Goal: Task Accomplishment & Management: Complete application form

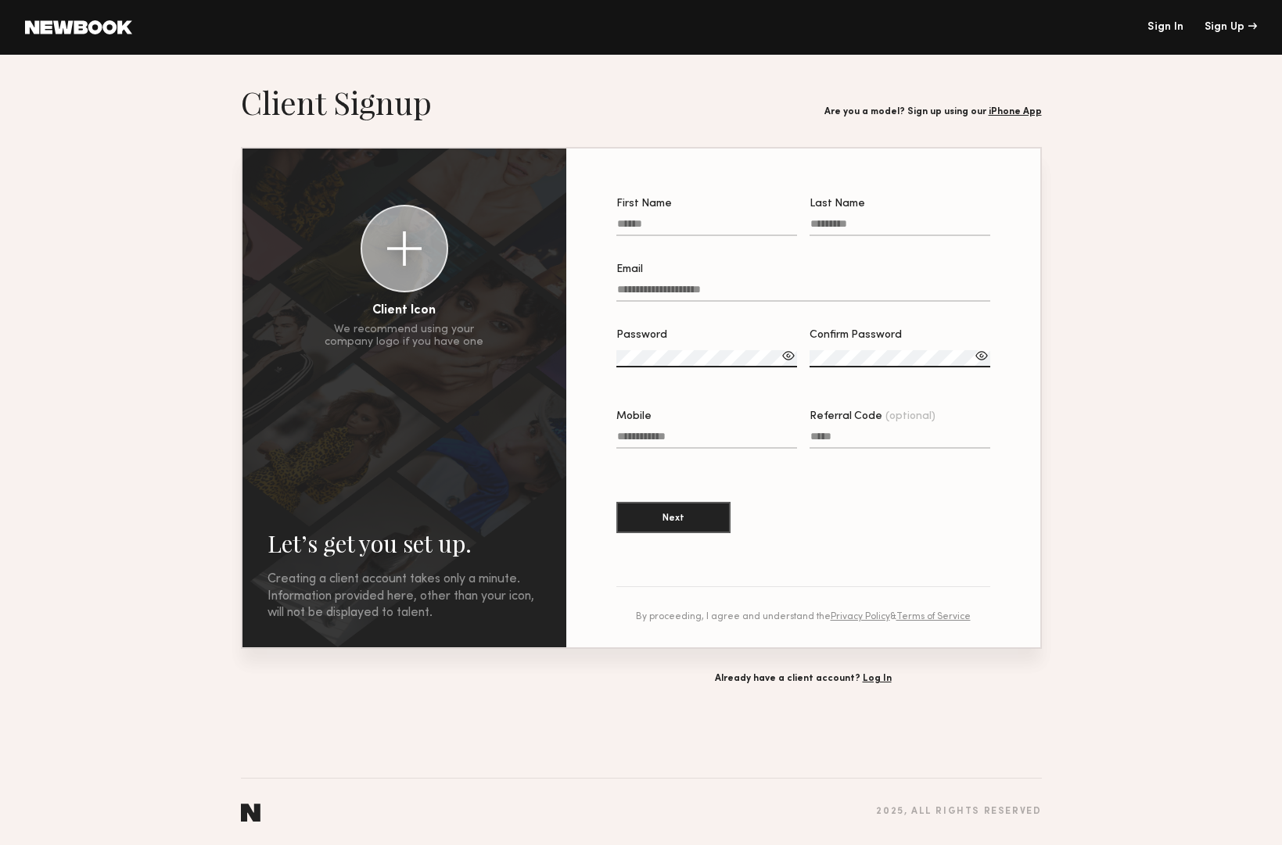
click at [665, 213] on label "First Name" at bounding box center [706, 225] width 181 height 53
click at [665, 218] on input "First Name" at bounding box center [706, 227] width 181 height 18
type input "****"
type input "*"
type input "**********"
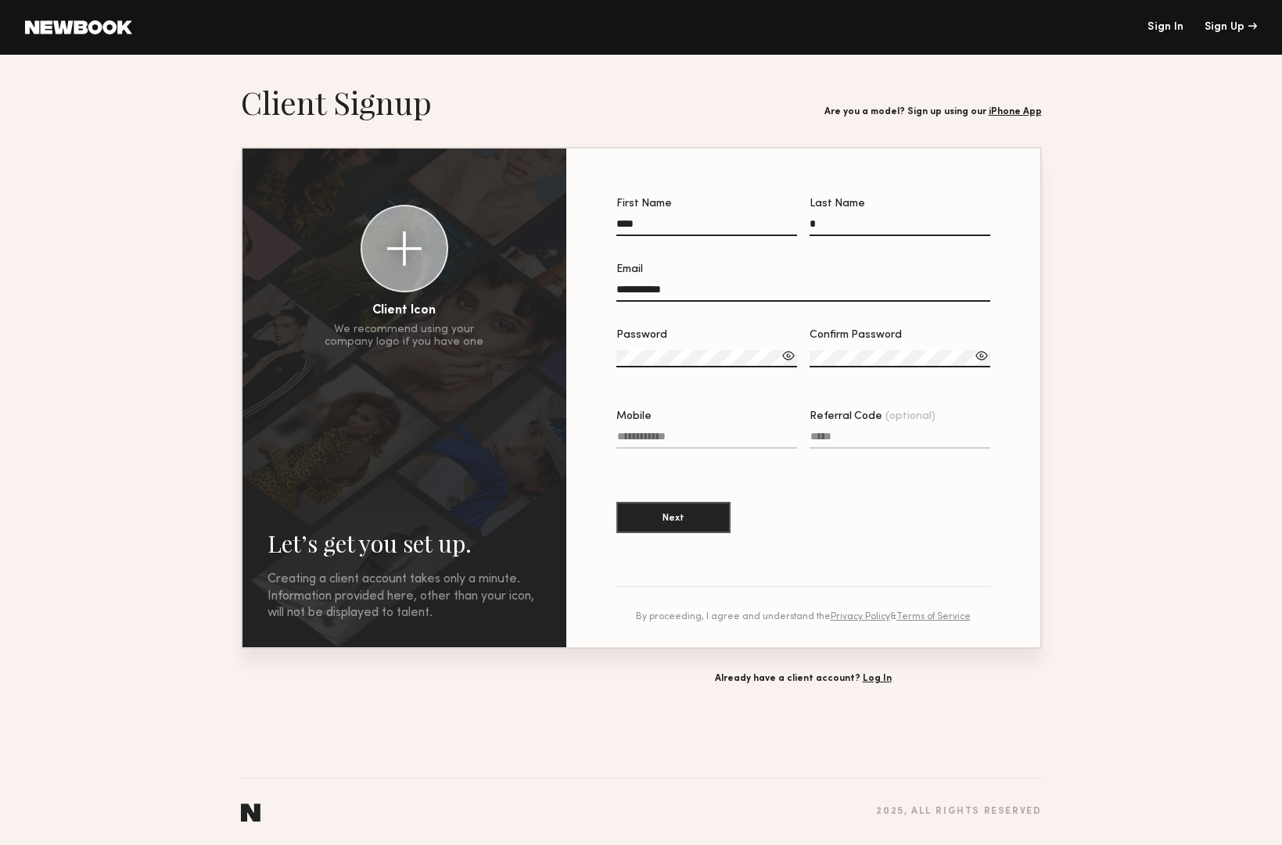
click at [644, 224] on input "****" at bounding box center [706, 227] width 181 height 18
type input "**********"
type input "*"
click at [757, 293] on input "**********" at bounding box center [803, 293] width 374 height 18
type input "**********"
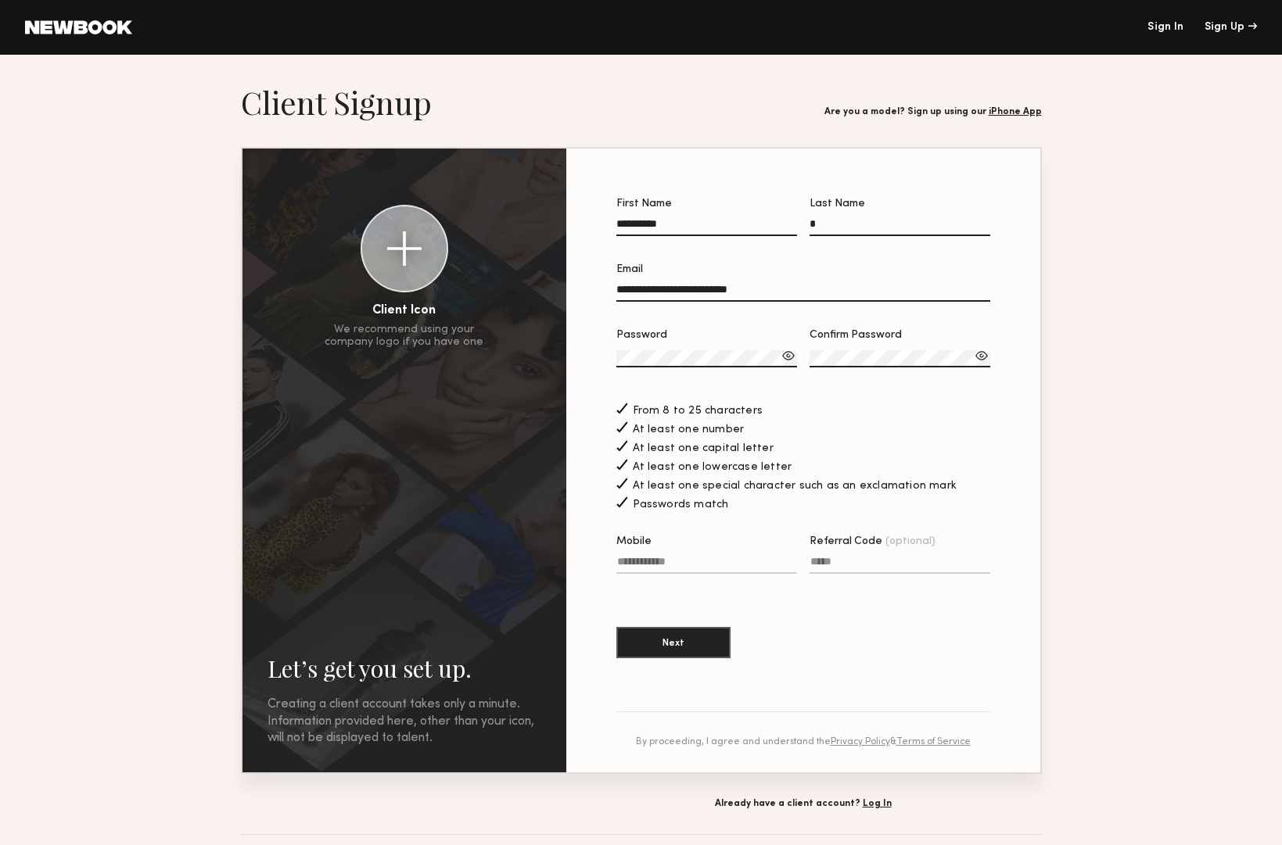
click at [701, 571] on input "Mobile" at bounding box center [706, 565] width 181 height 18
click at [1011, 685] on div "**********" at bounding box center [803, 461] width 424 height 574
click at [680, 574] on input "Mobile Invalid phone format" at bounding box center [706, 565] width 181 height 18
click at [682, 650] on button "Next" at bounding box center [673, 641] width 114 height 31
click at [681, 570] on input "**********" at bounding box center [706, 565] width 181 height 18
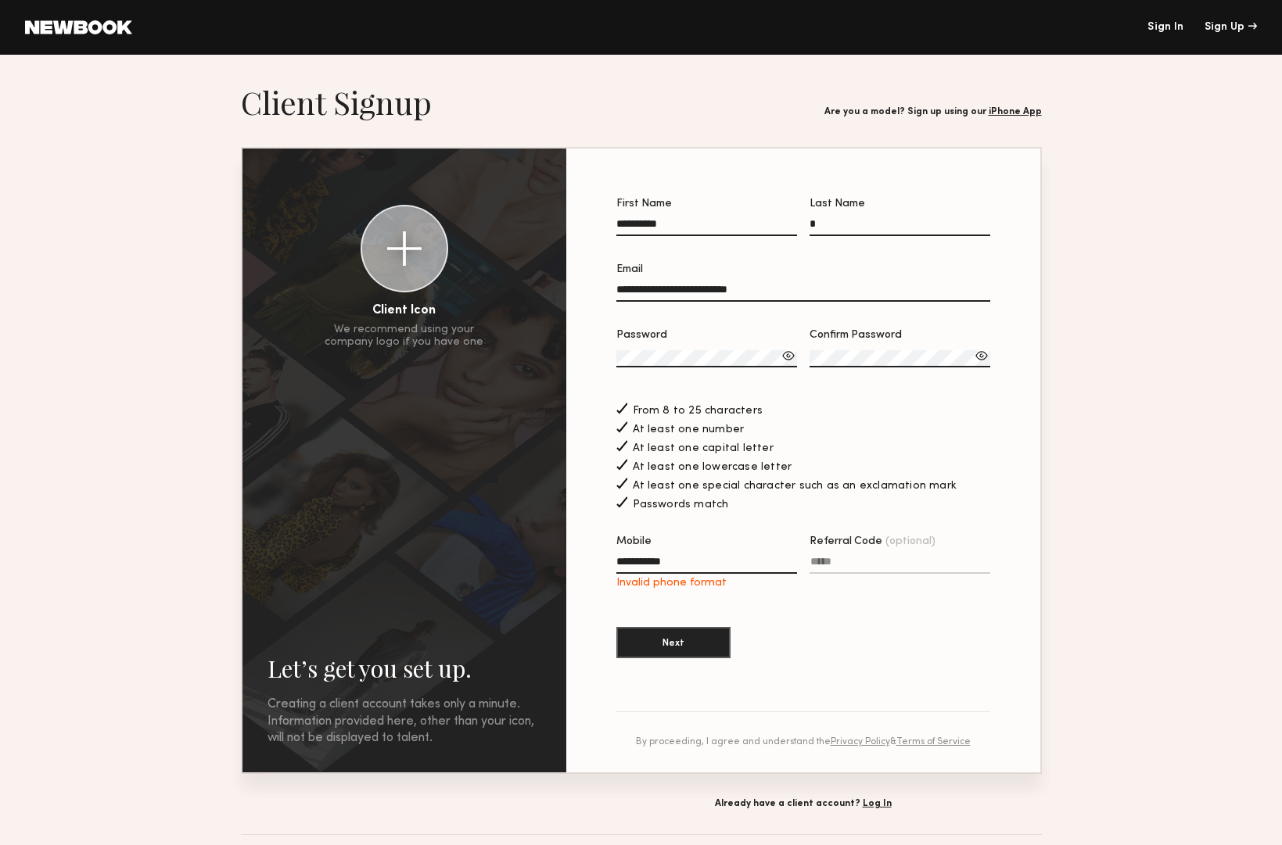
click at [680, 571] on input "**********" at bounding box center [706, 565] width 181 height 18
type input "**********"
click at [701, 657] on button "Next" at bounding box center [673, 641] width 114 height 31
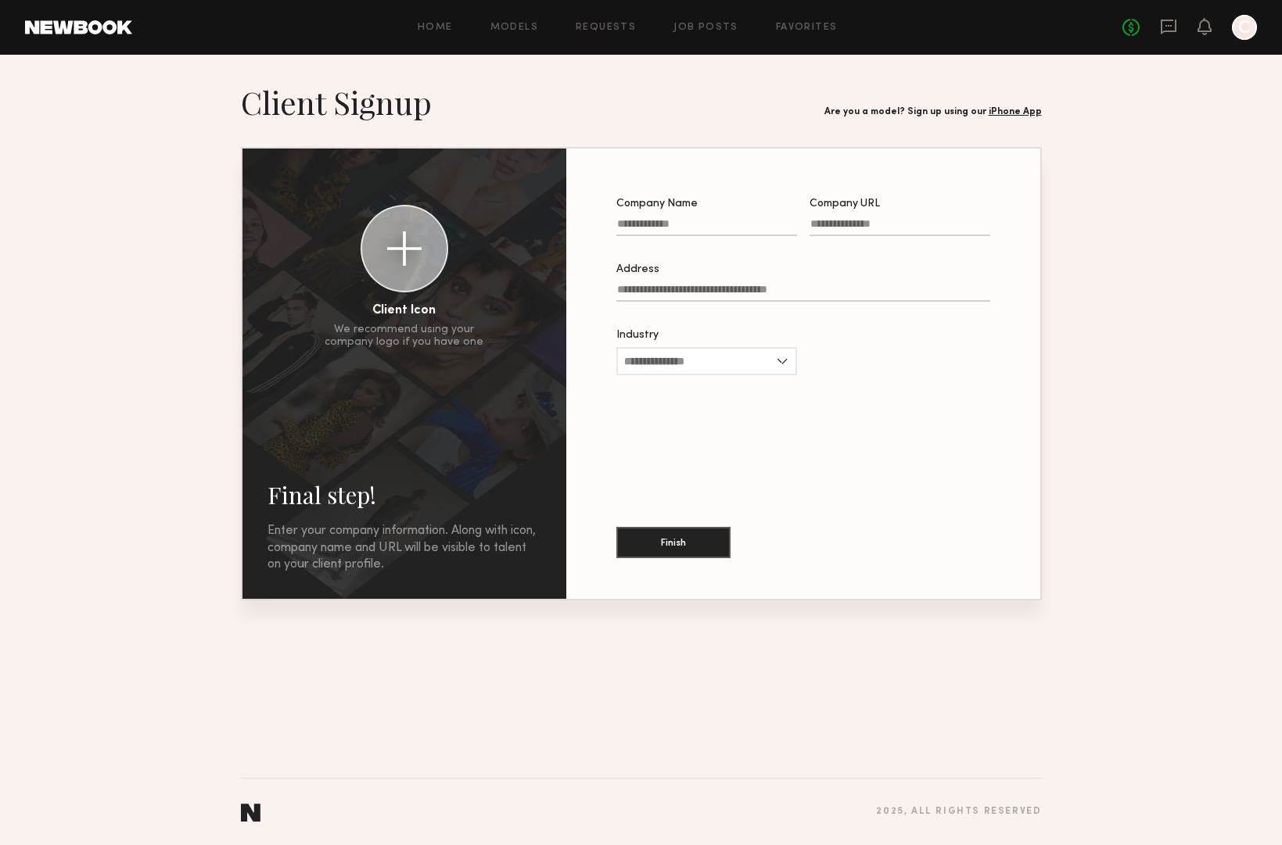
click at [706, 218] on label "Company Name" at bounding box center [706, 225] width 181 height 53
click at [706, 218] on input "Company Name" at bounding box center [706, 227] width 181 height 18
type input "**********"
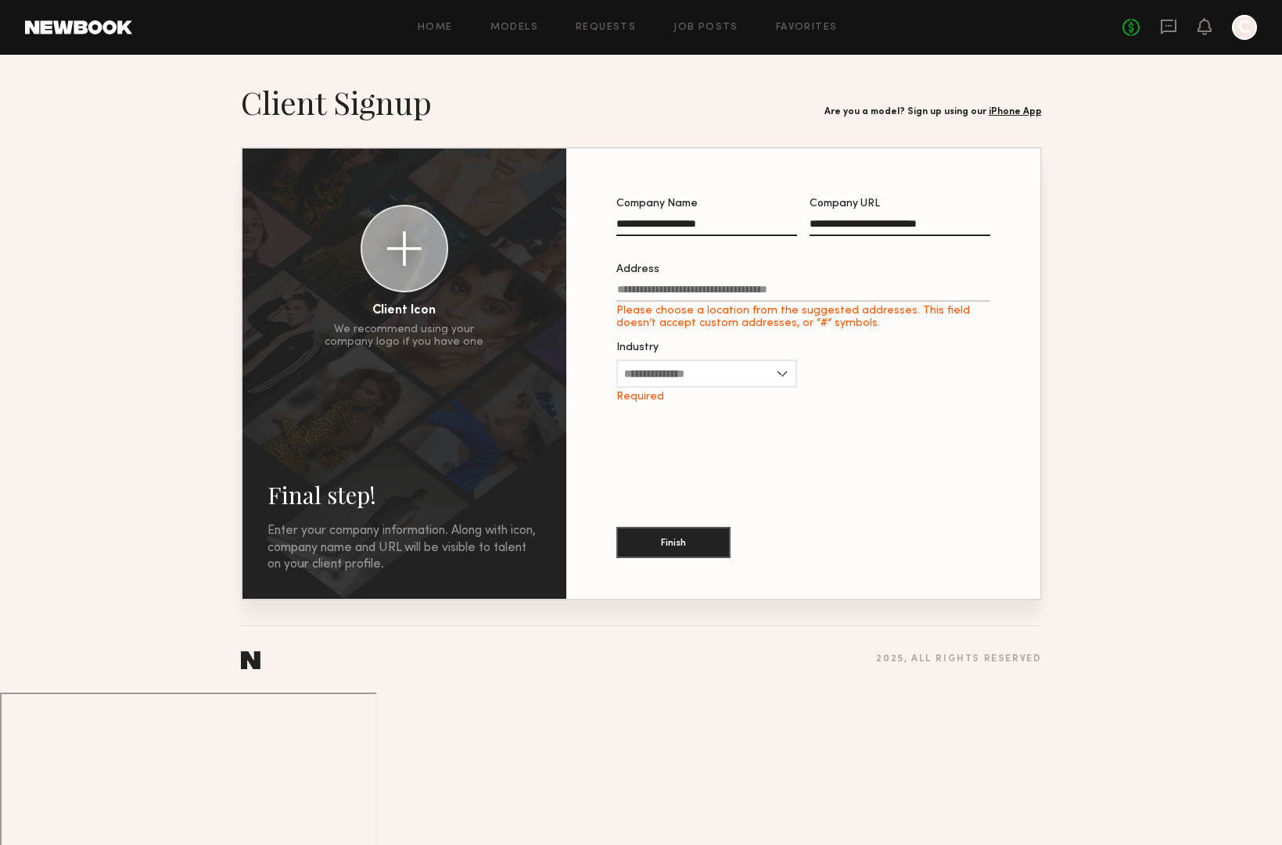
click at [710, 294] on input "Address Please choose a location from the suggested addresses. This field doesn…" at bounding box center [803, 293] width 374 height 18
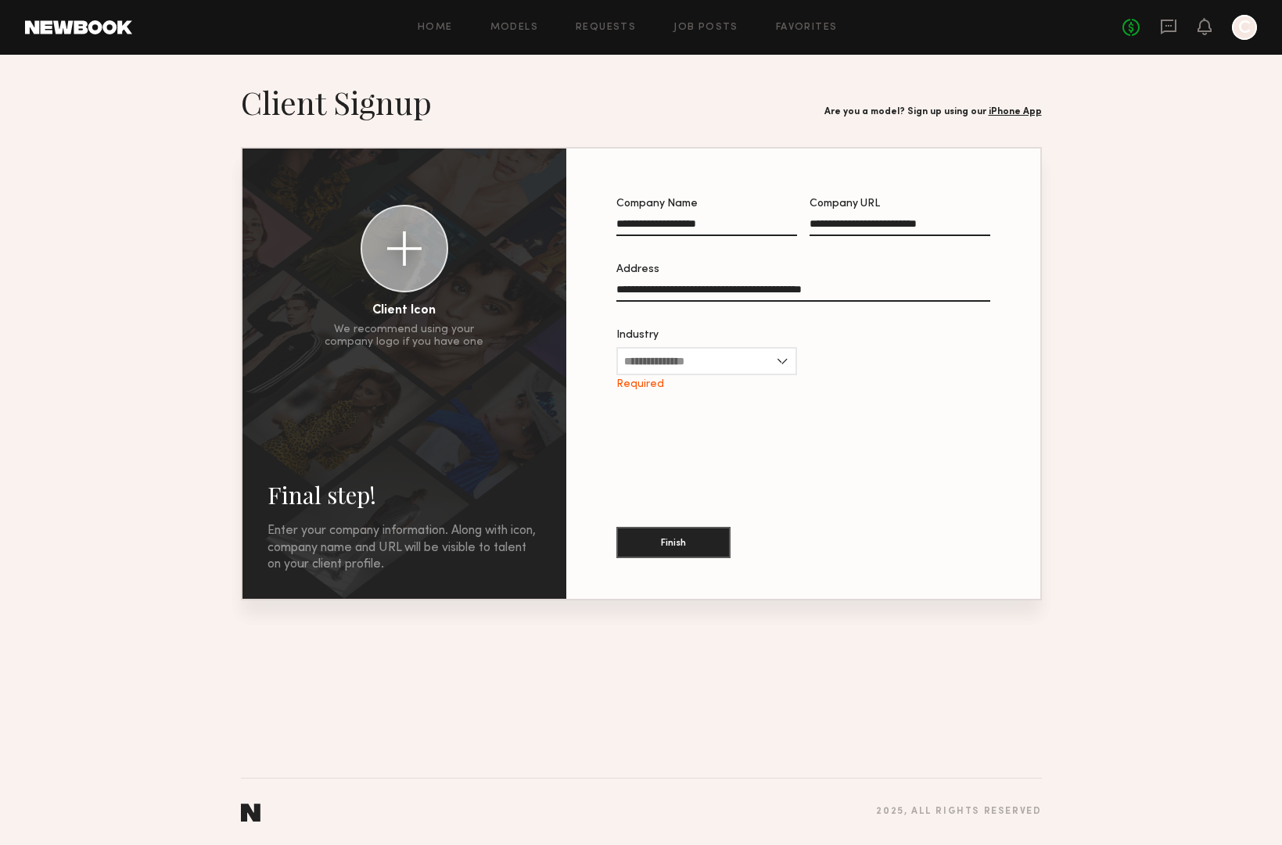
click at [733, 296] on input "**********" at bounding box center [803, 293] width 374 height 18
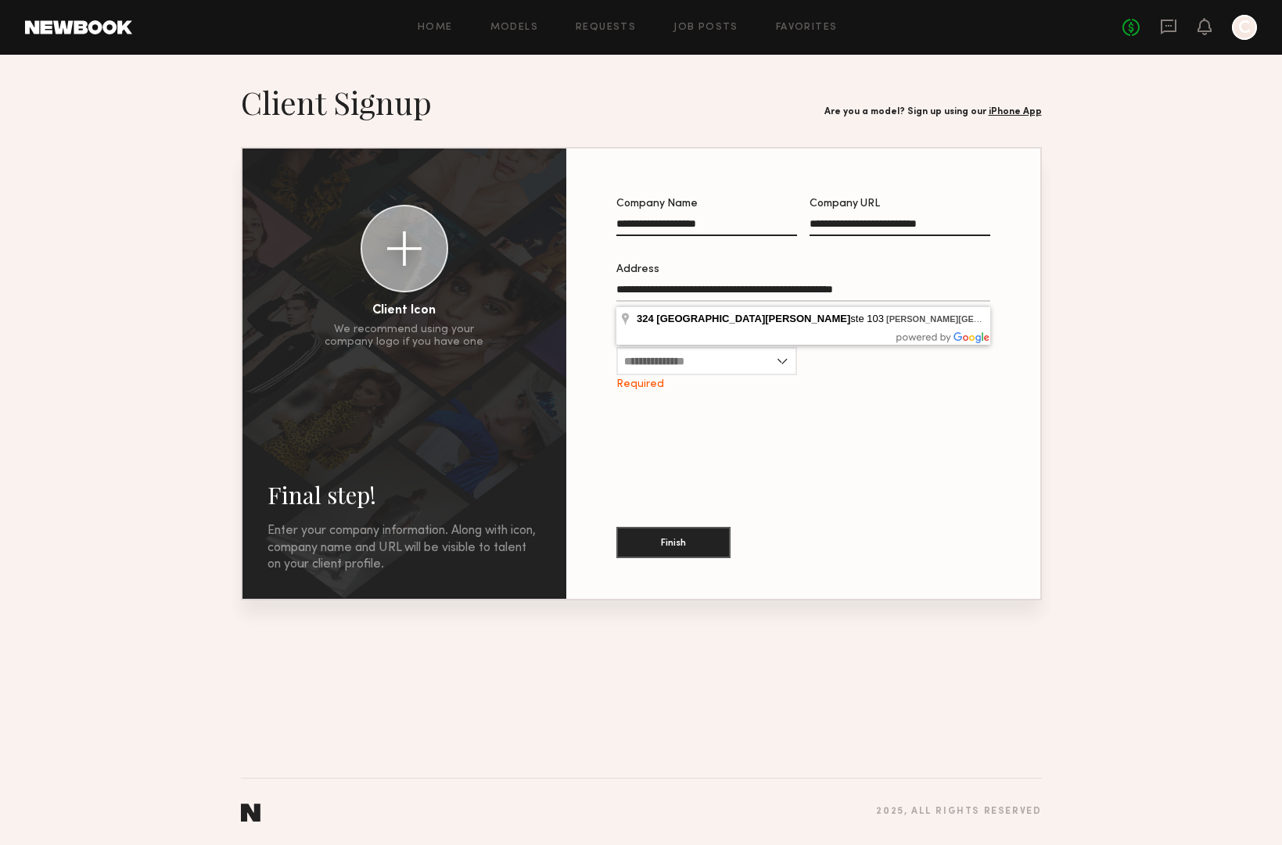
type input "**********"
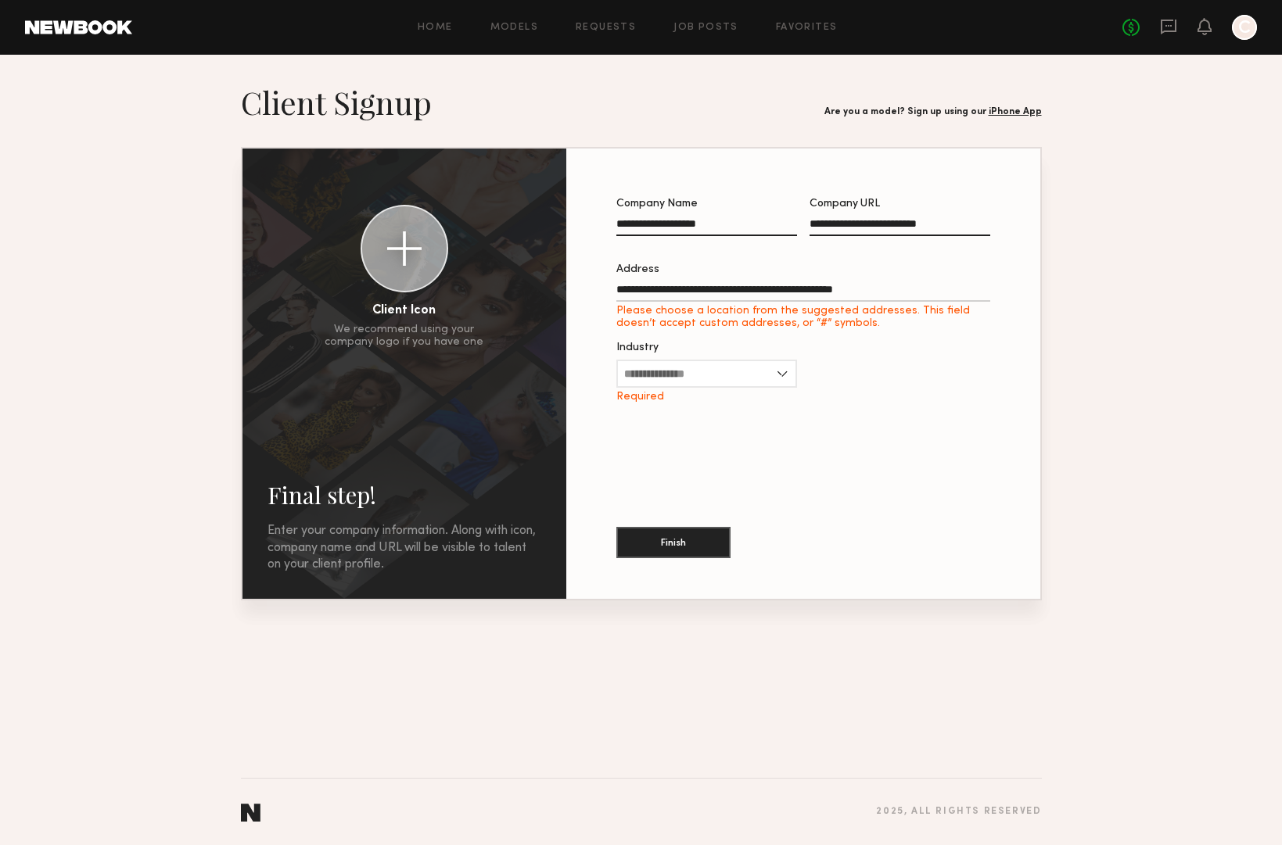
click at [983, 451] on div "**********" at bounding box center [803, 374] width 424 height 400
click at [721, 376] on input "Industry" at bounding box center [706, 374] width 181 height 28
click at [676, 424] on div "Apparel" at bounding box center [707, 425] width 178 height 25
type input "*******"
click at [698, 540] on button "Finish" at bounding box center [673, 541] width 114 height 31
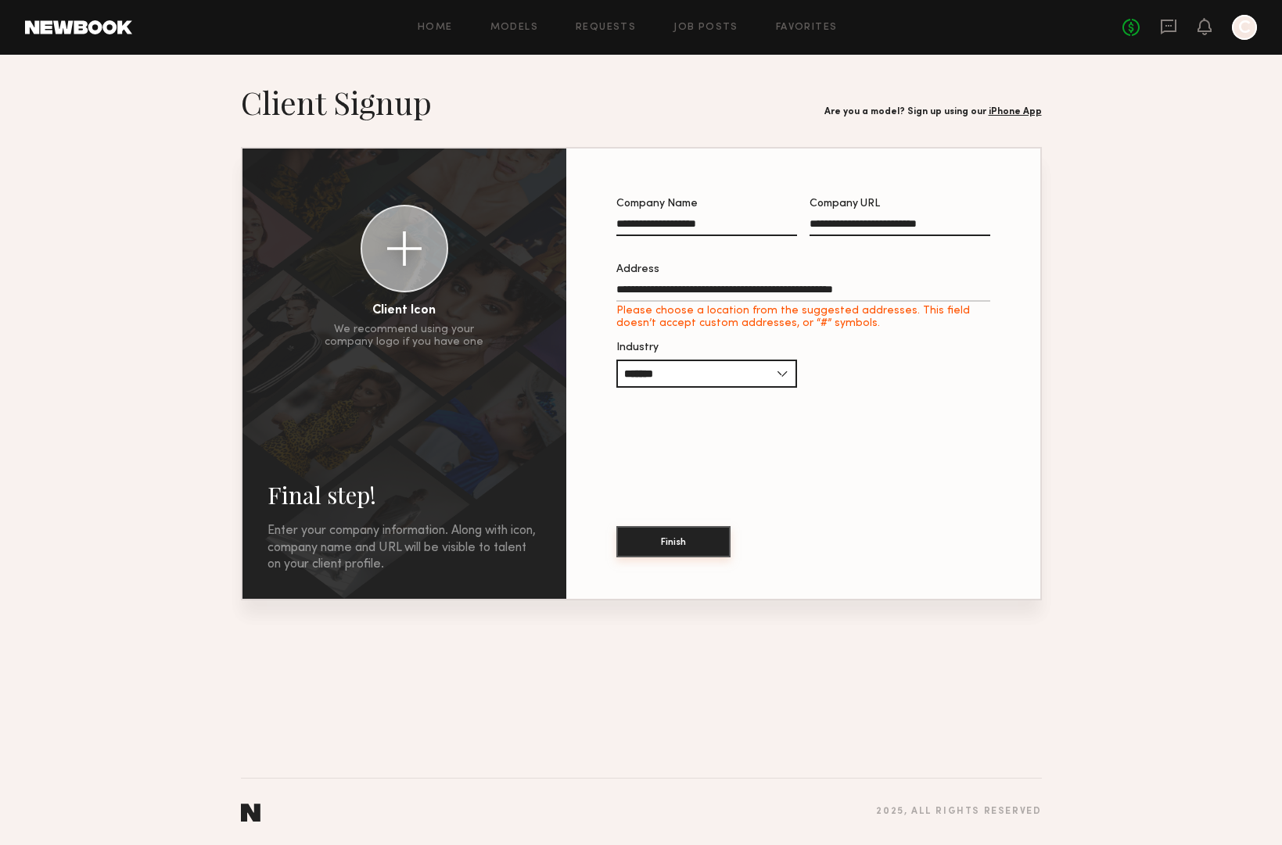
click at [691, 540] on button "Finish" at bounding box center [673, 541] width 114 height 31
click at [714, 289] on input "**********" at bounding box center [803, 293] width 374 height 18
click at [1083, 378] on section "**********" at bounding box center [641, 342] width 1282 height 518
click at [908, 292] on input "**********" at bounding box center [803, 293] width 374 height 18
click at [1076, 369] on section "**********" at bounding box center [641, 342] width 1282 height 518
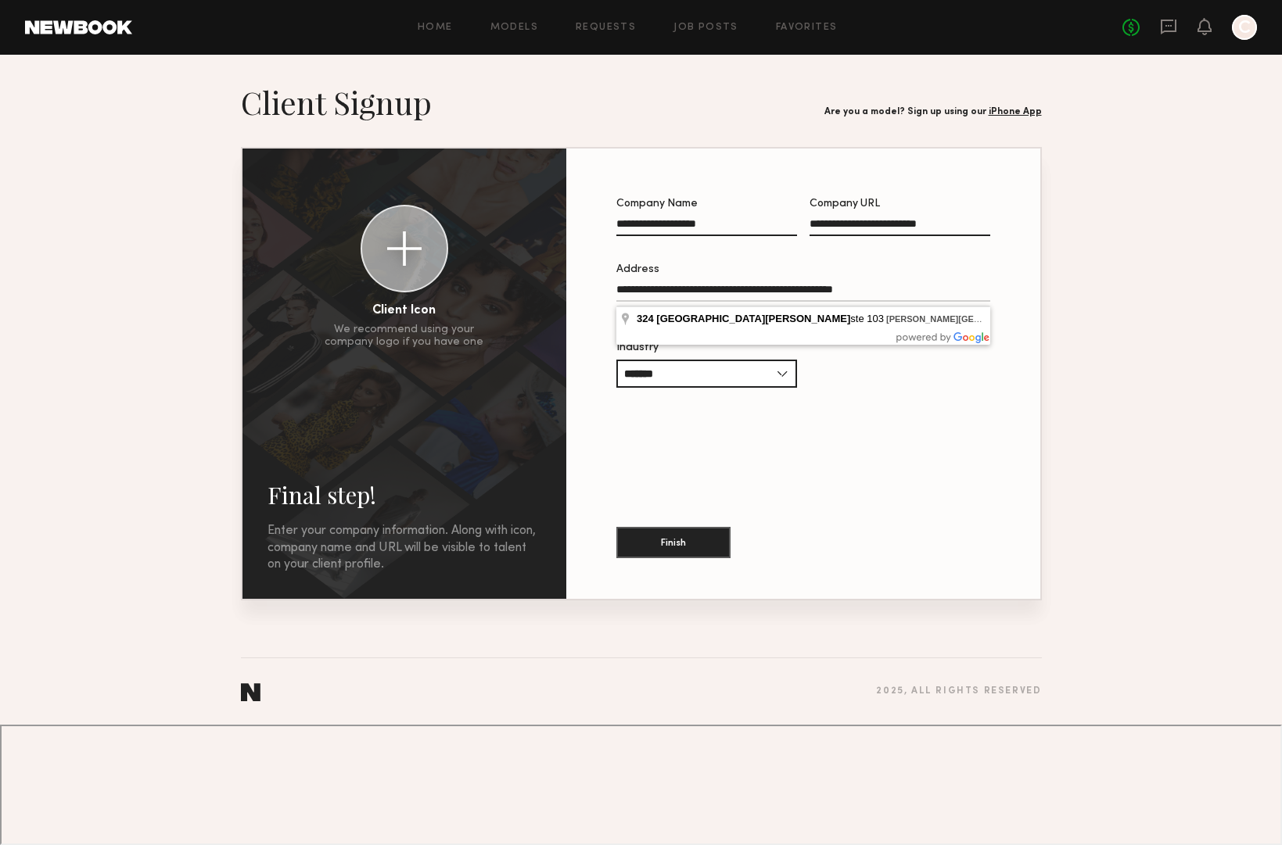
click at [883, 289] on input "**********" at bounding box center [803, 293] width 374 height 18
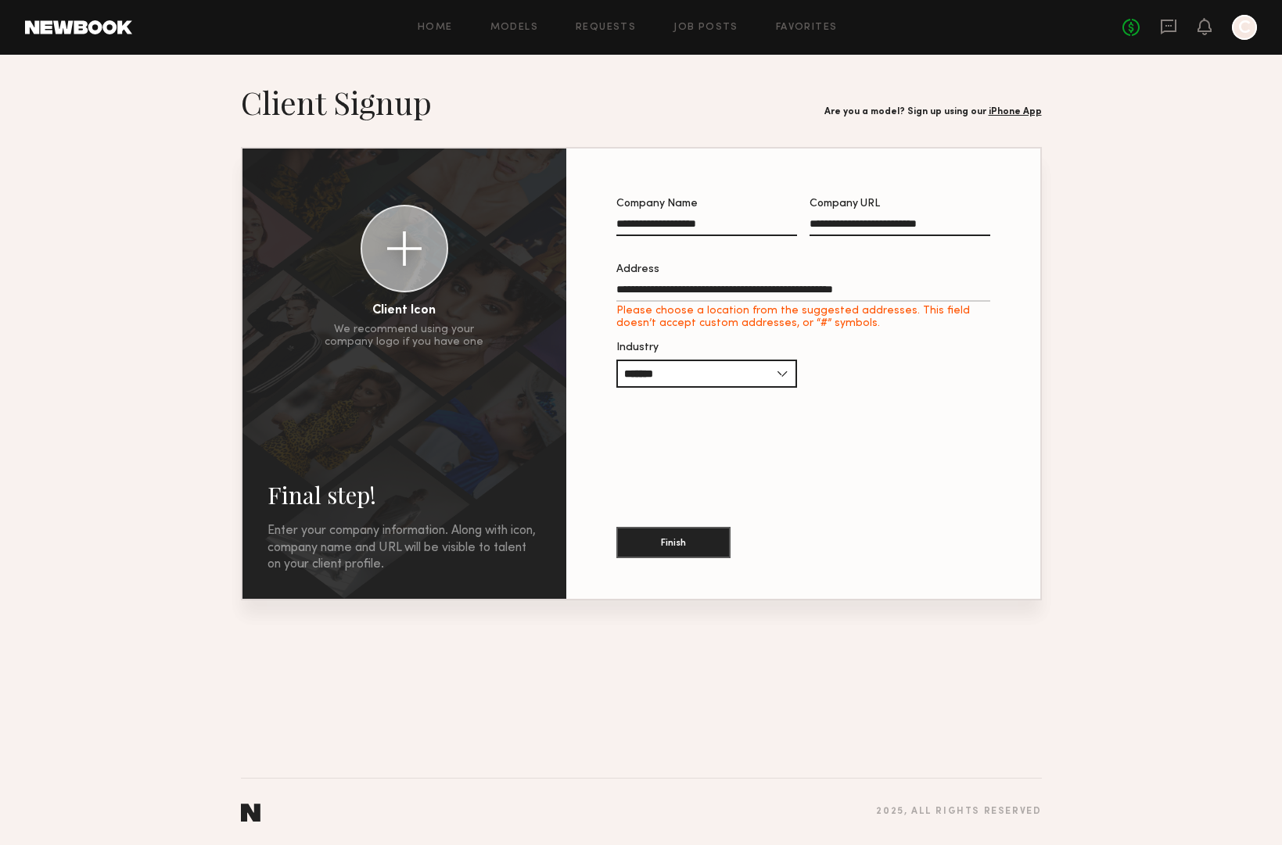
type input "**********"
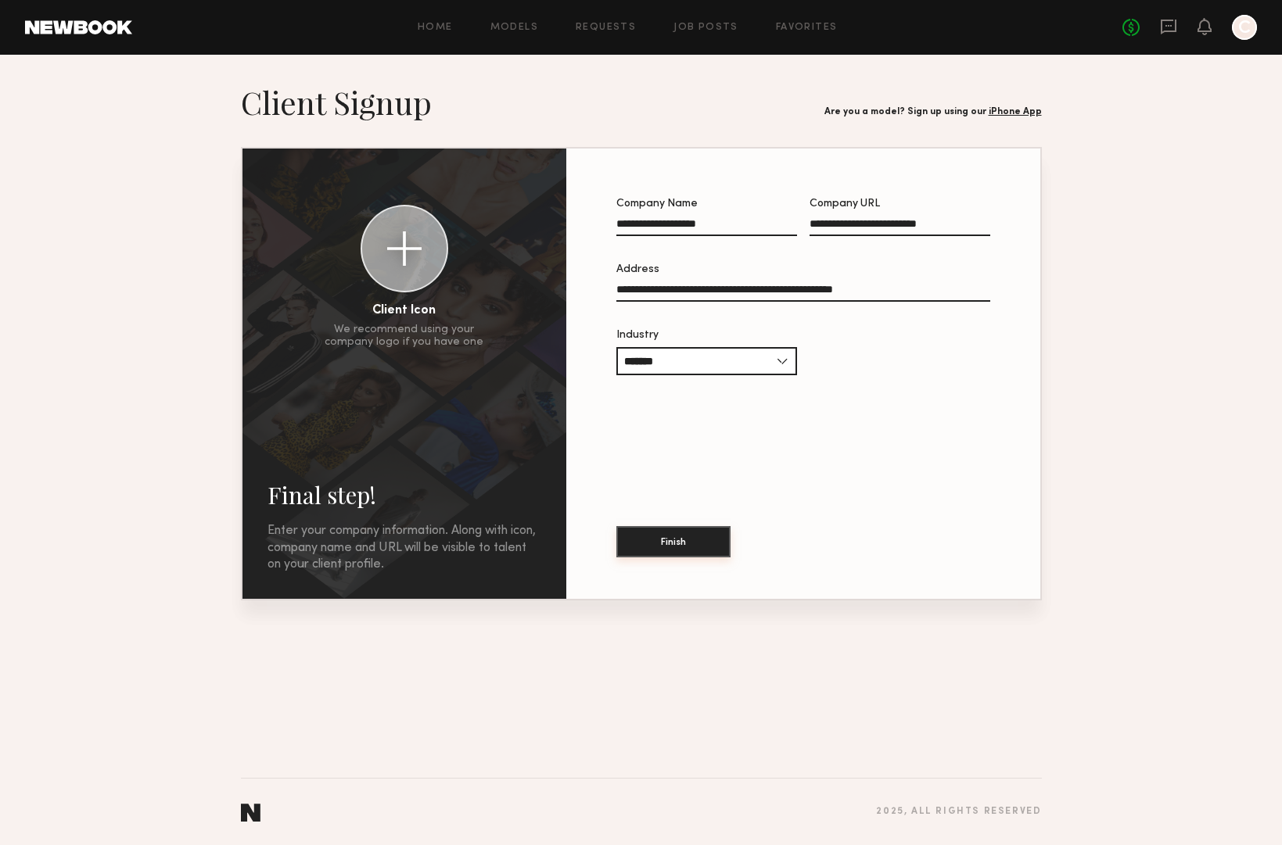
click at [681, 551] on button "Finish" at bounding box center [673, 541] width 114 height 31
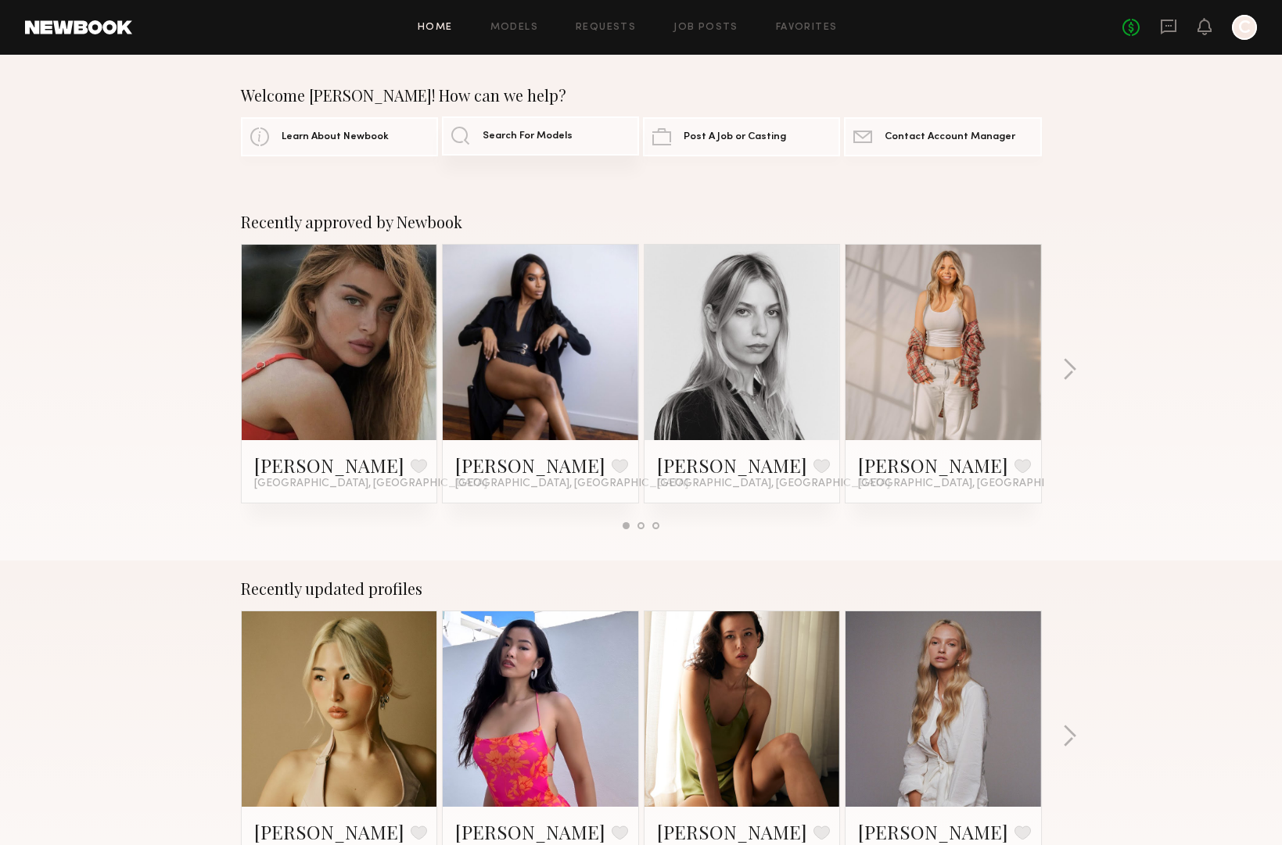
click at [520, 137] on span "Search For Models" at bounding box center [527, 136] width 90 height 10
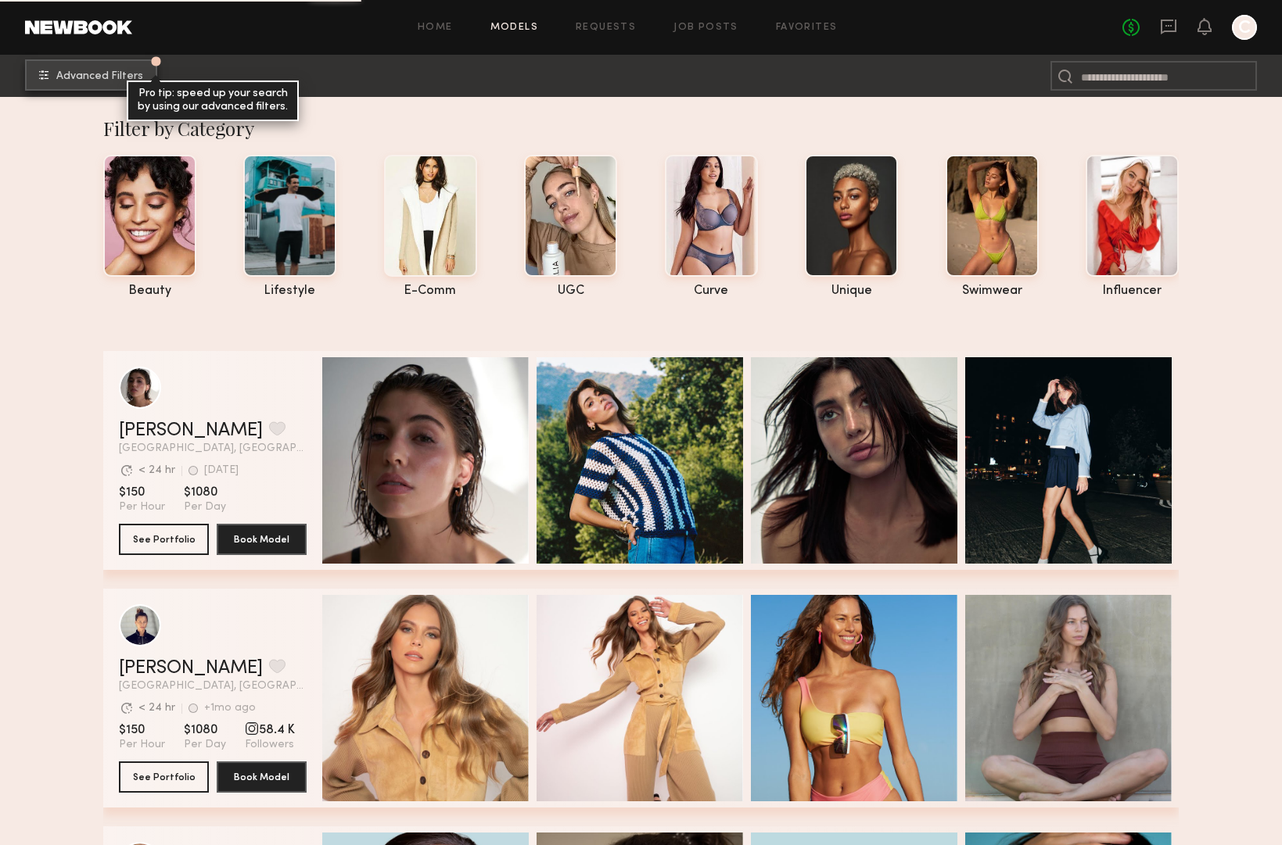
click at [133, 72] on span "Advanced Filters" at bounding box center [99, 76] width 87 height 11
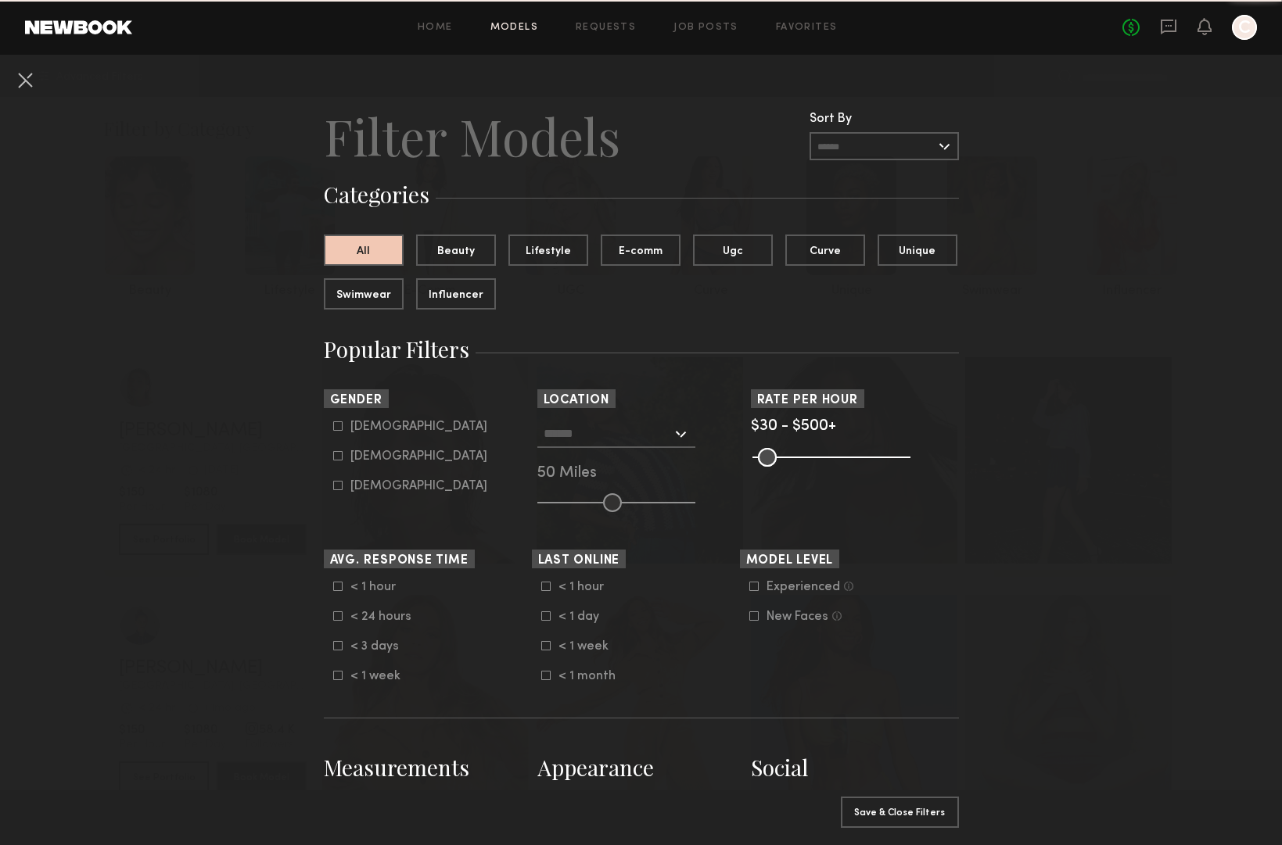
click at [364, 458] on div "Female" at bounding box center [418, 456] width 137 height 9
type input "**"
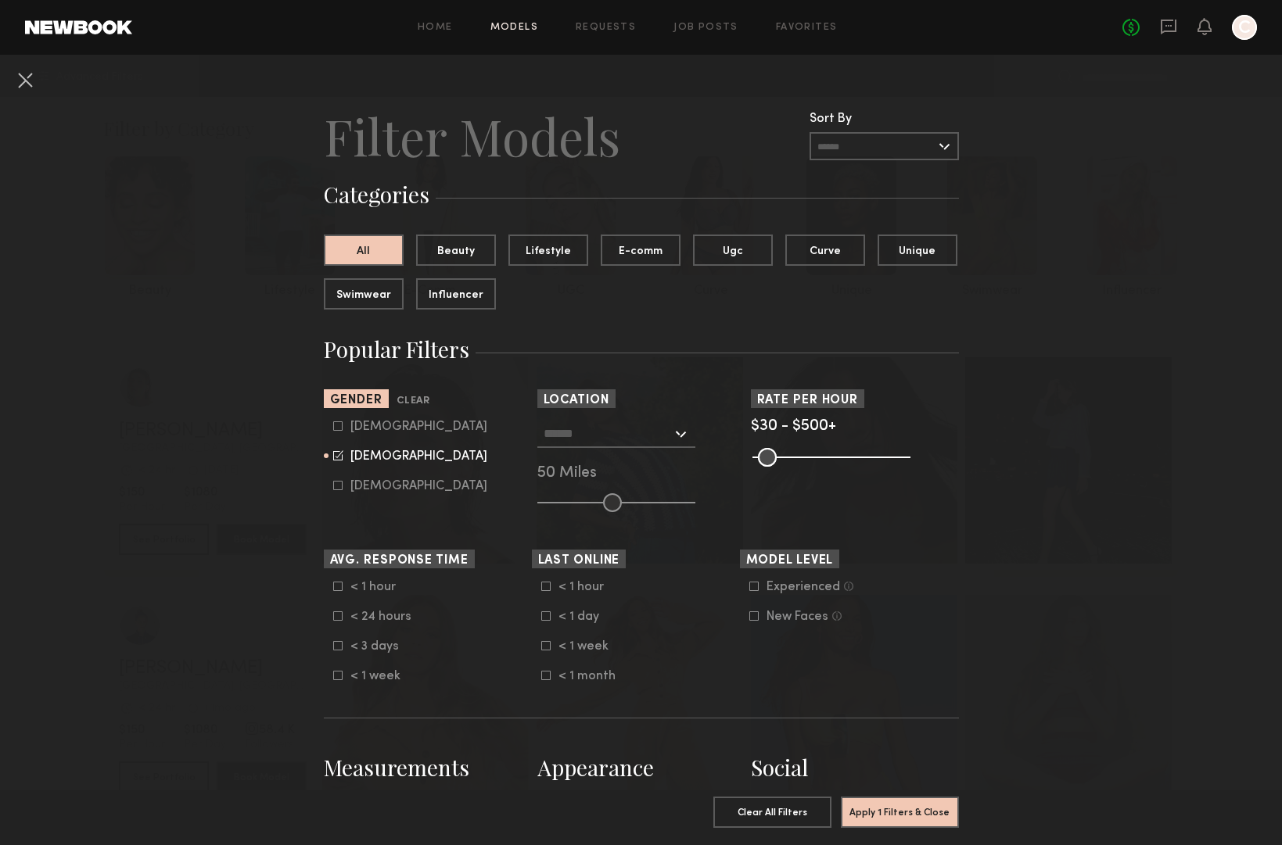
click at [620, 433] on input "text" at bounding box center [607, 433] width 128 height 27
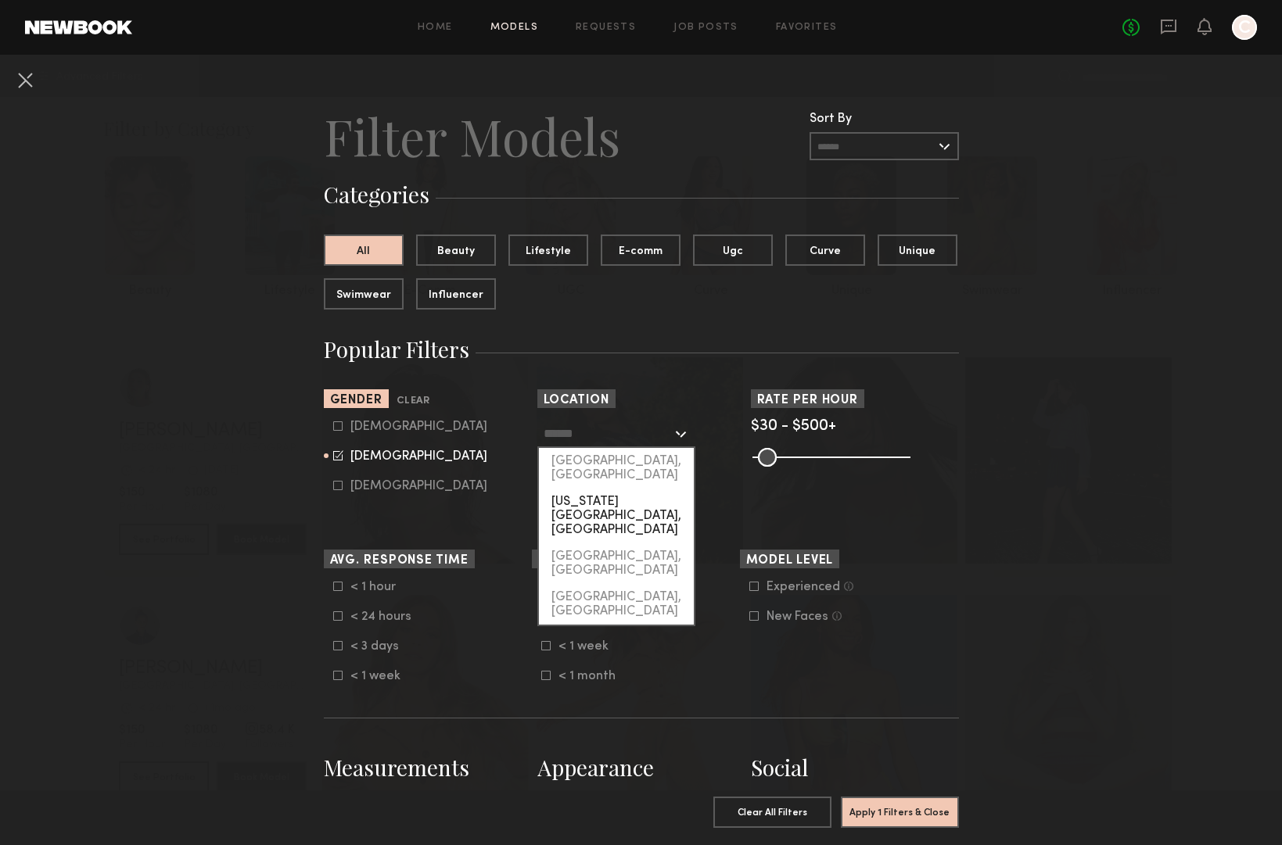
click at [608, 490] on div "New York City, NY" at bounding box center [616, 516] width 155 height 55
type input "**********"
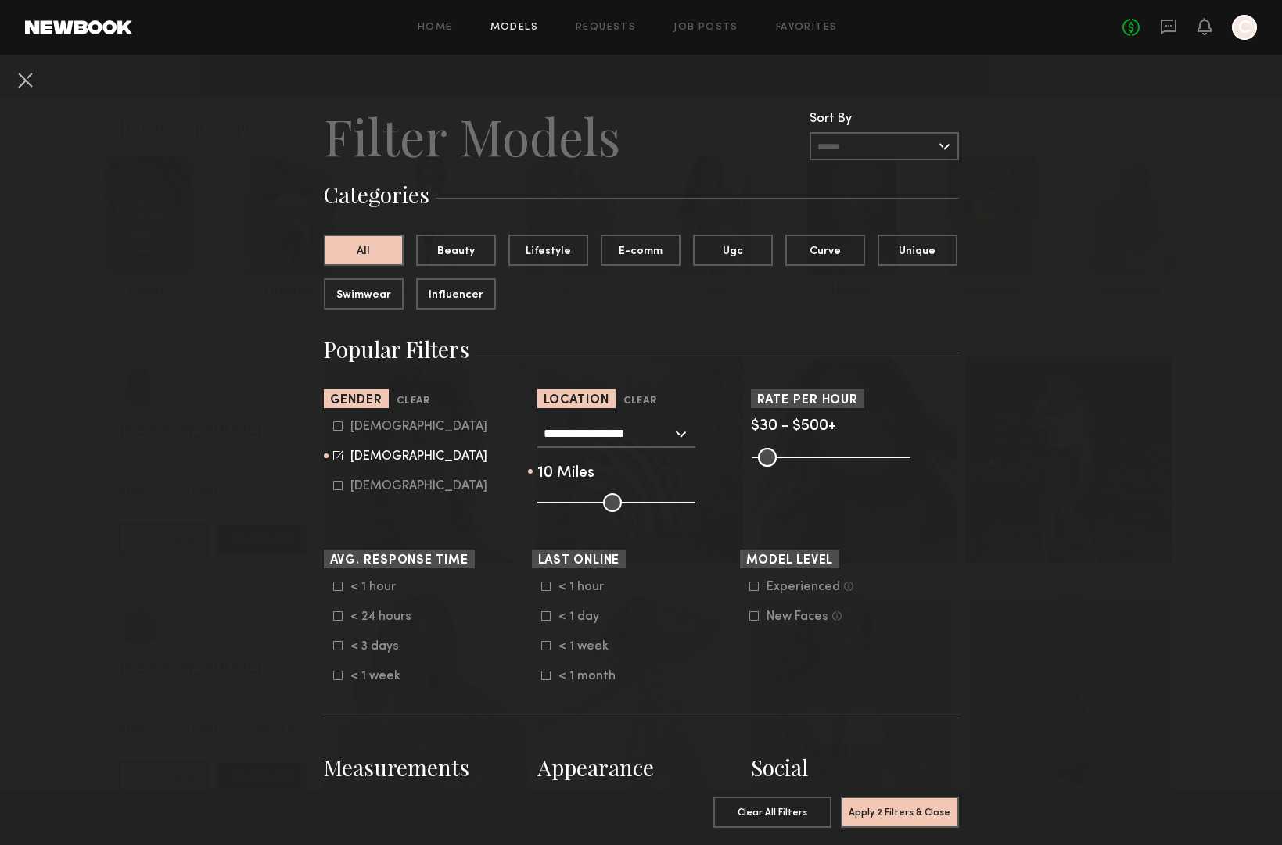
drag, startPoint x: 611, startPoint y: 508, endPoint x: 554, endPoint y: 508, distance: 57.1
type input "**"
click at [554, 508] on input "range" at bounding box center [616, 502] width 158 height 19
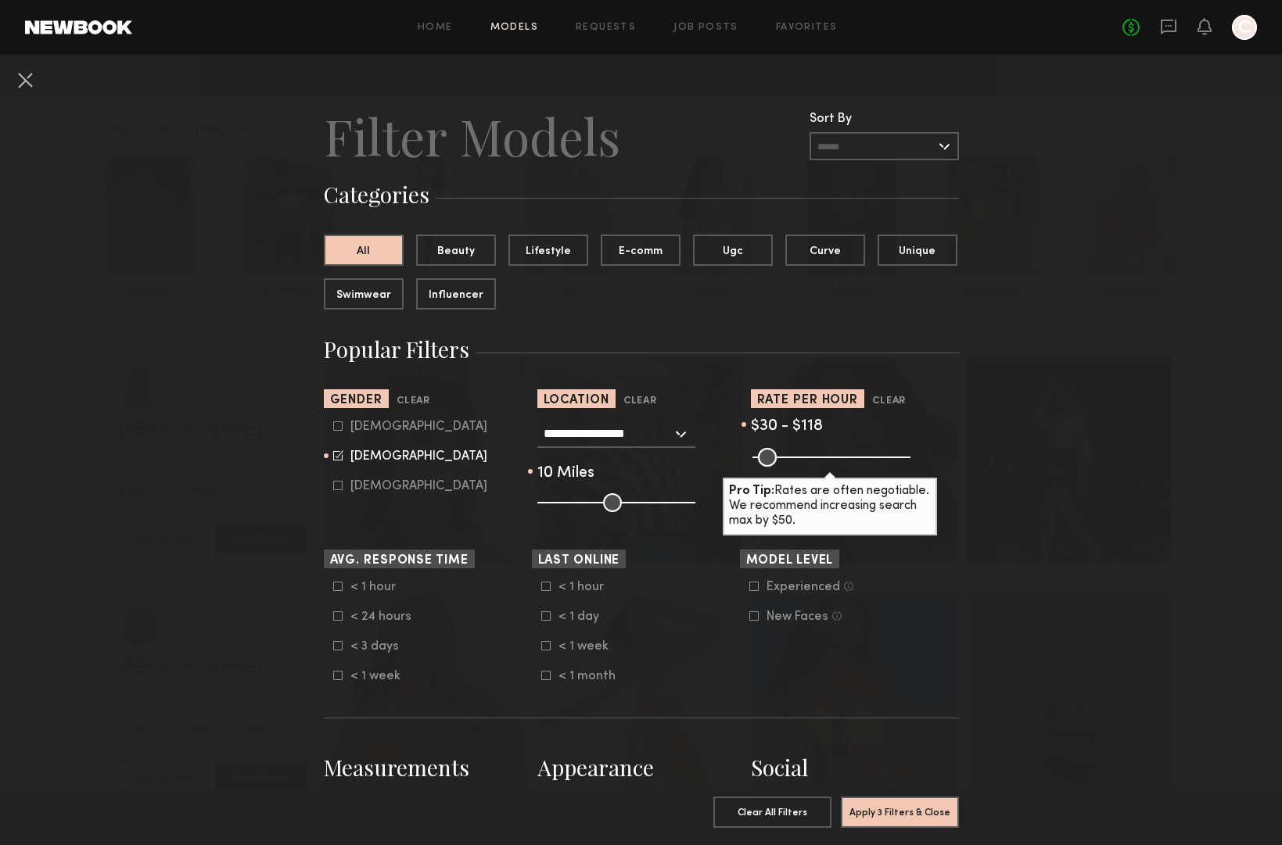
type input "***"
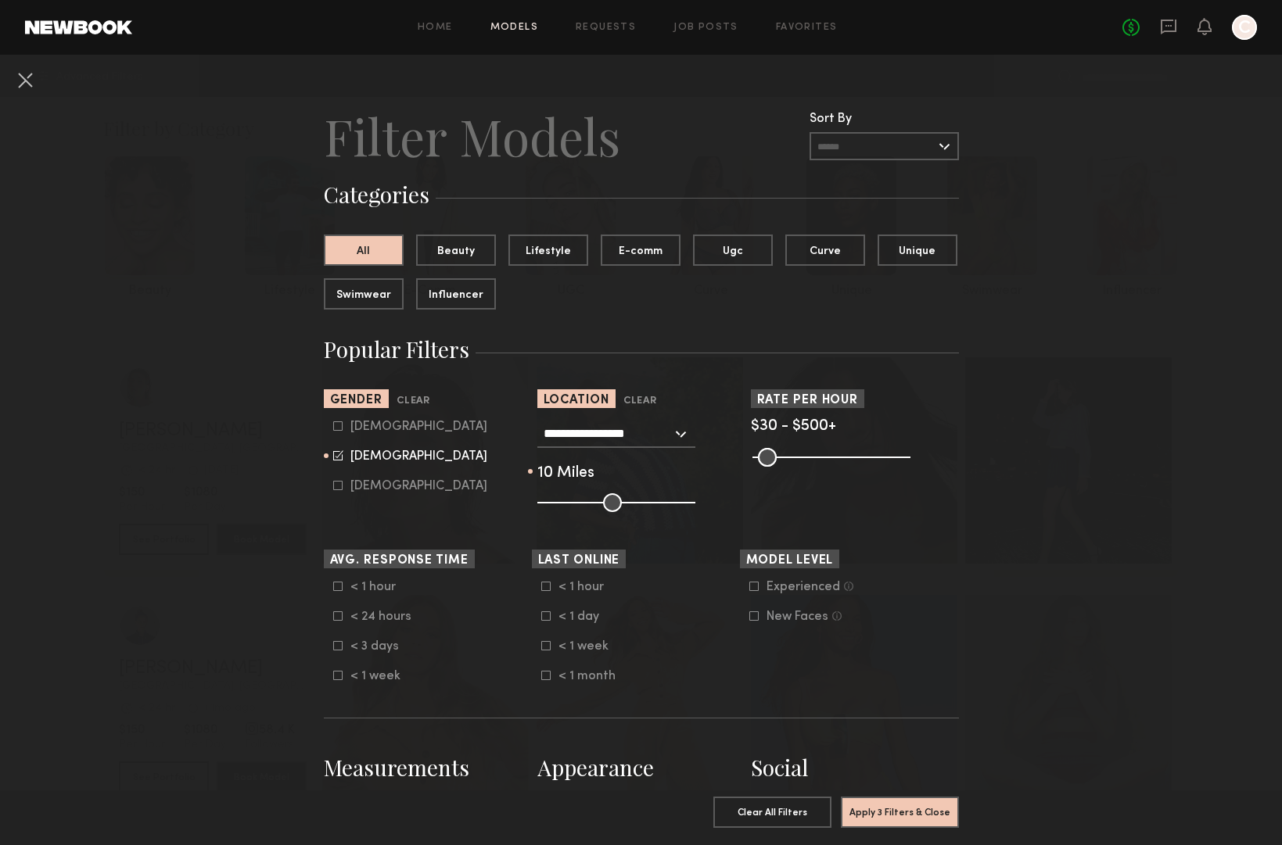
drag, startPoint x: 904, startPoint y: 452, endPoint x: 1080, endPoint y: 468, distance: 176.6
click at [910, 467] on input "range" at bounding box center [831, 457] width 158 height 19
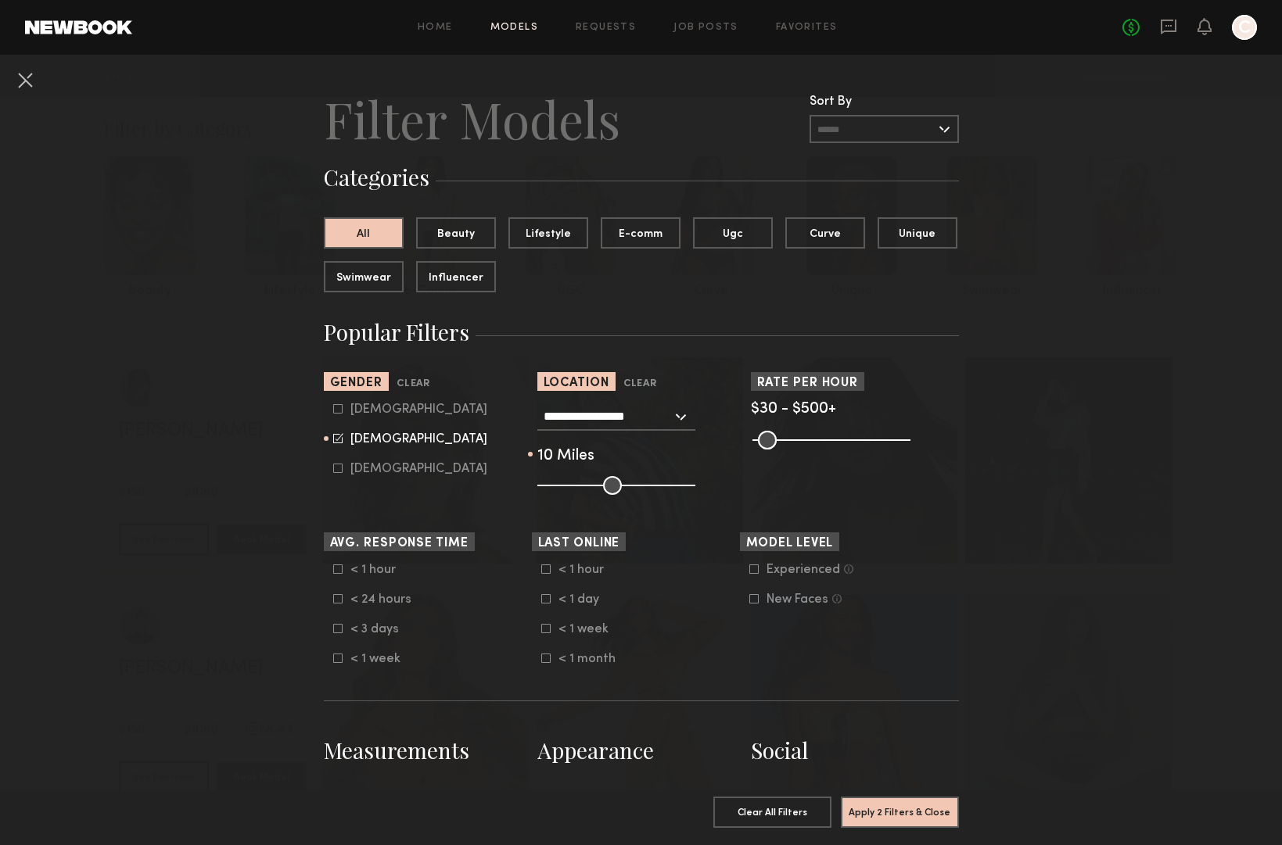
scroll to position [21, 0]
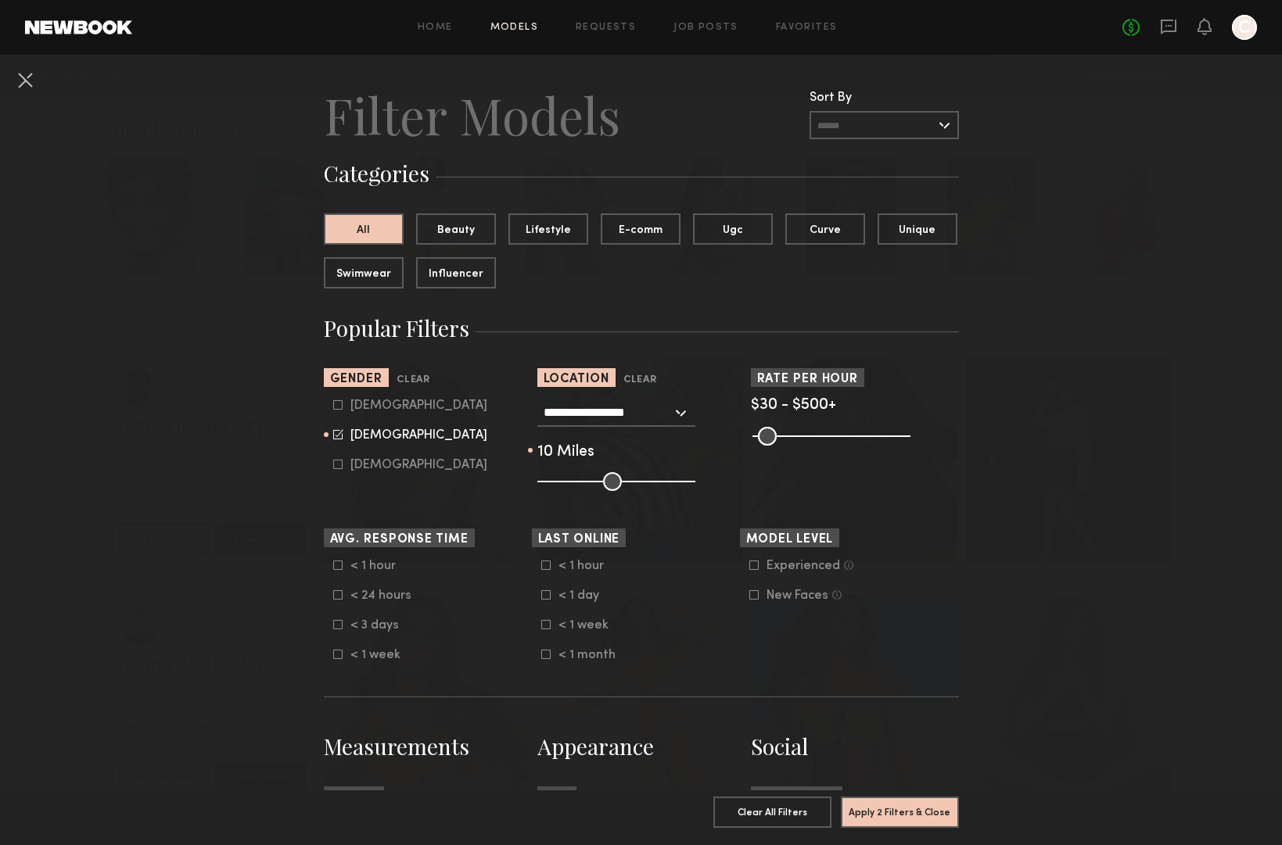
click at [799, 570] on div "Experienced" at bounding box center [803, 565] width 74 height 9
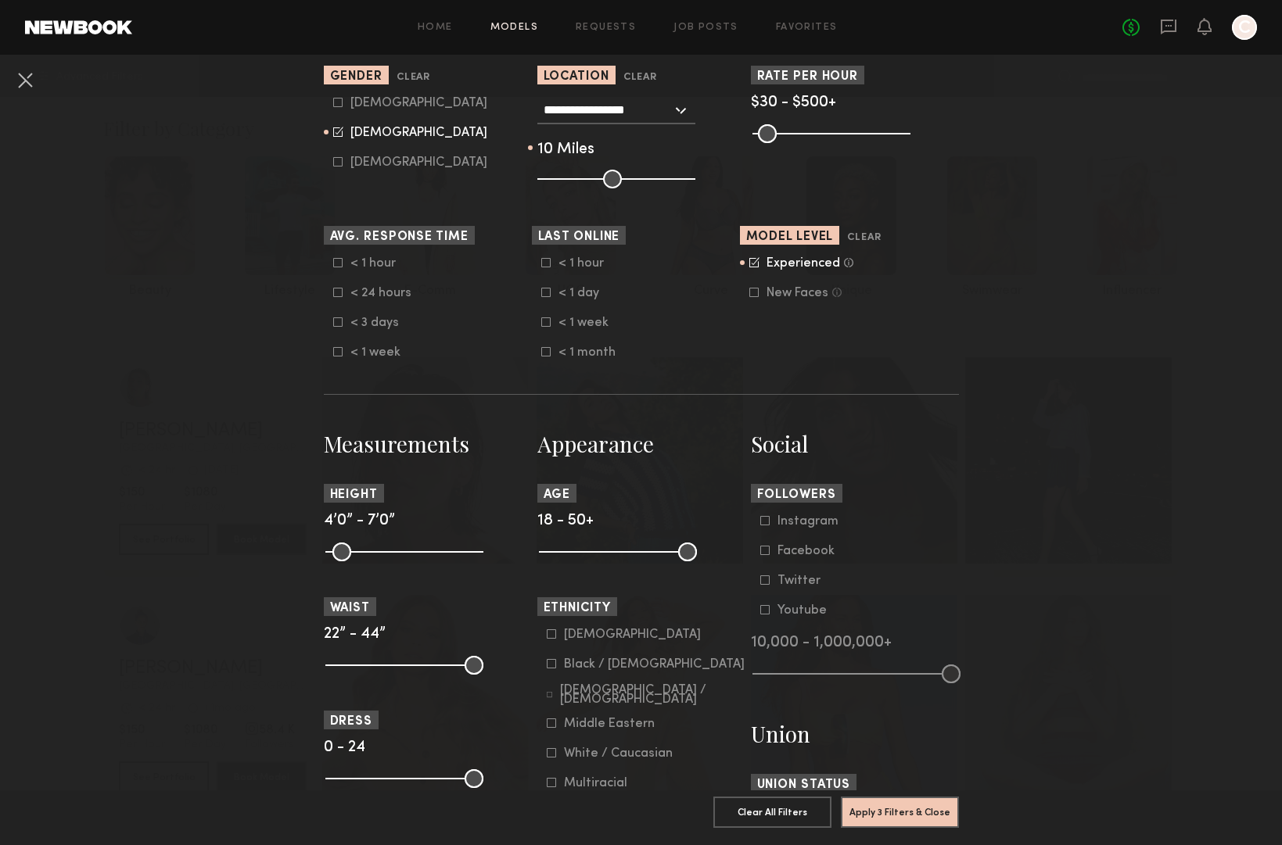
scroll to position [350, 0]
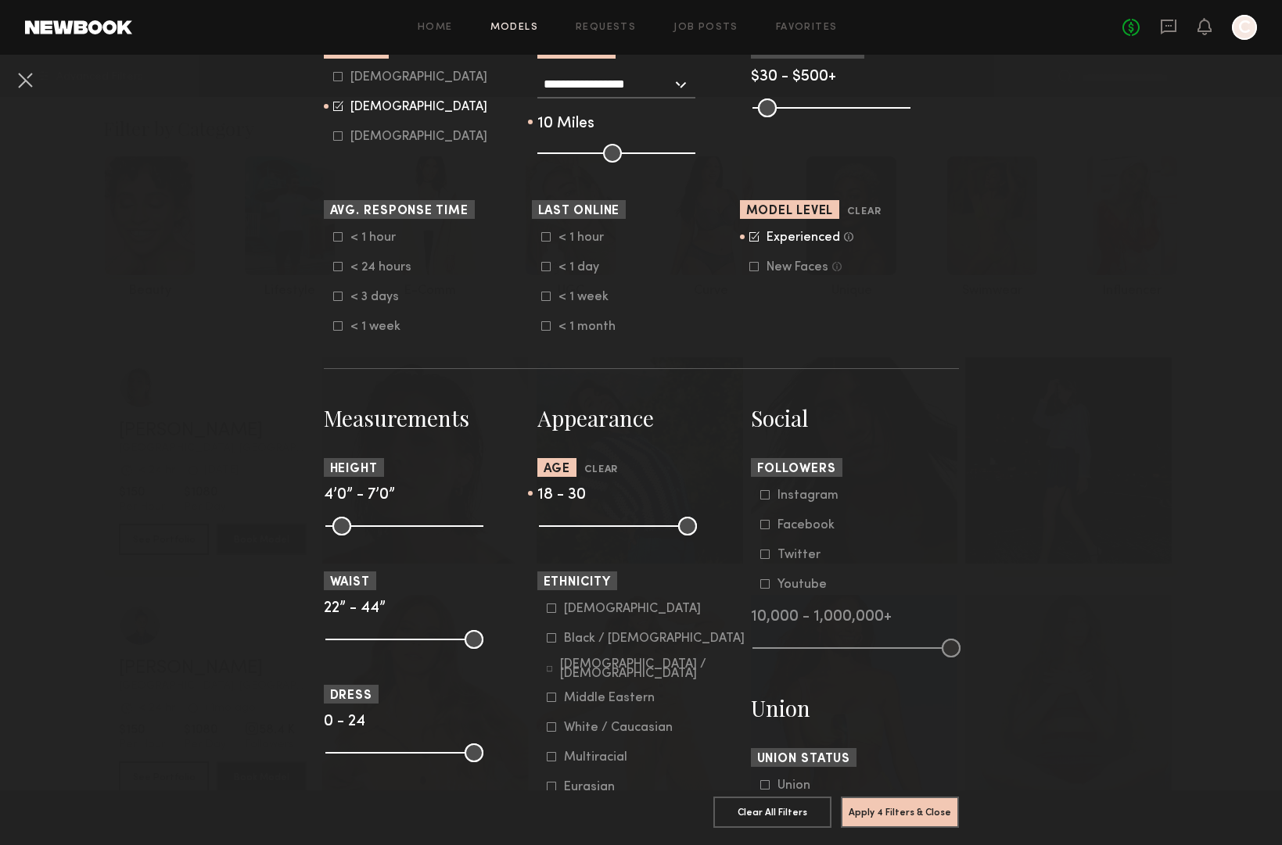
drag, startPoint x: 693, startPoint y: 542, endPoint x: 597, endPoint y: 543, distance: 95.4
type input "**"
click at [597, 536] on input "range" at bounding box center [618, 526] width 158 height 19
drag, startPoint x: 333, startPoint y: 540, endPoint x: 405, endPoint y: 545, distance: 72.1
type input "**"
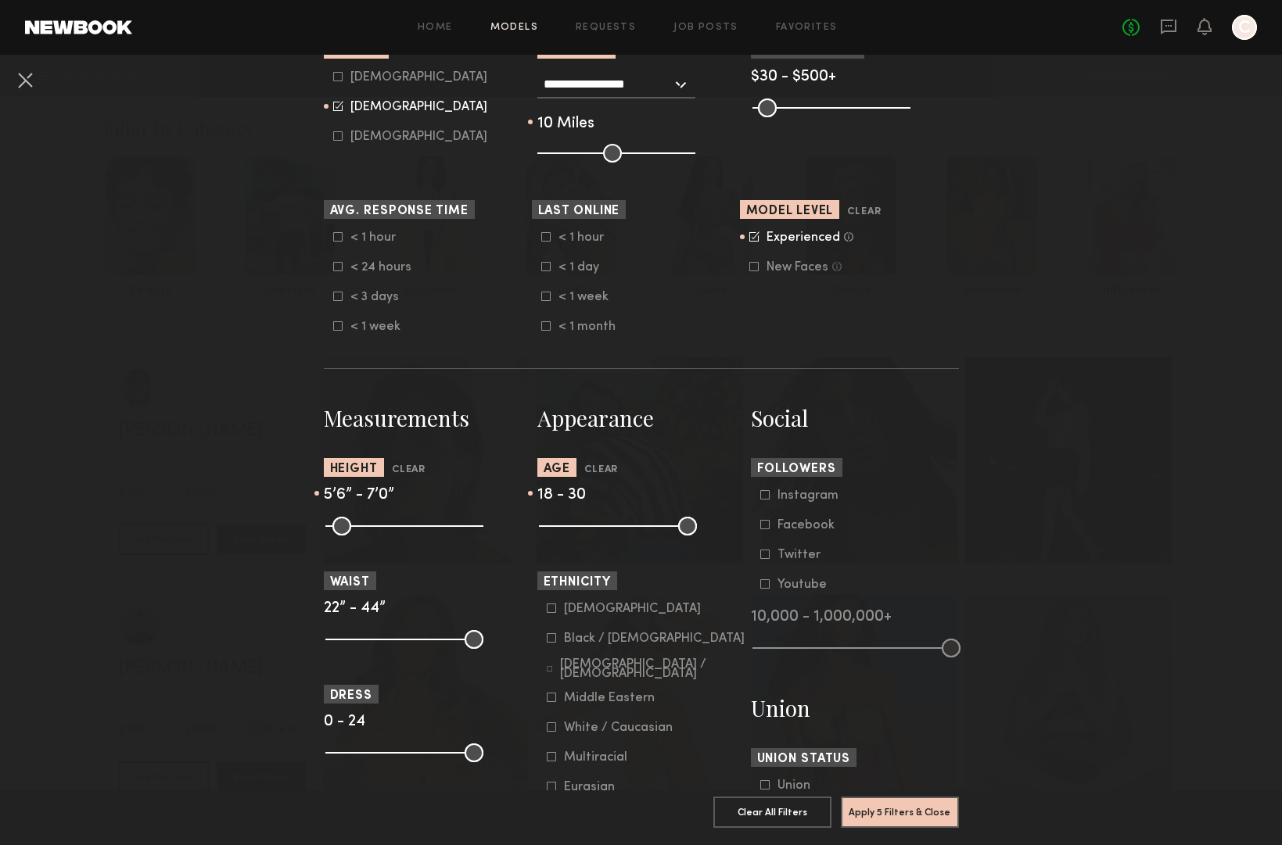
click at [405, 536] on input "range" at bounding box center [404, 526] width 158 height 19
drag, startPoint x: 479, startPoint y: 537, endPoint x: 427, endPoint y: 537, distance: 51.6
type input "**"
click at [426, 536] on input "range" at bounding box center [404, 526] width 158 height 19
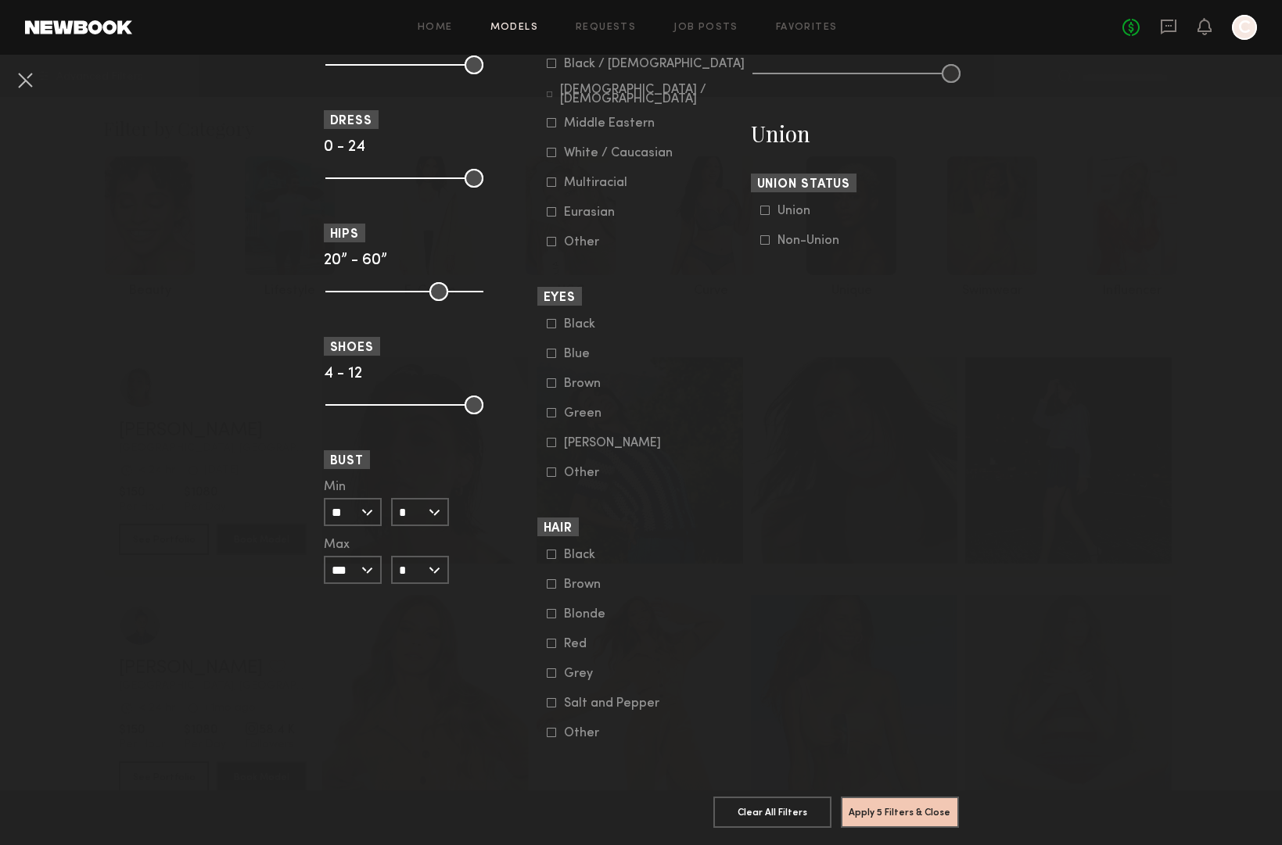
scroll to position [992, 0]
click at [899, 809] on button "Apply 5 Filters & Close" at bounding box center [900, 811] width 118 height 31
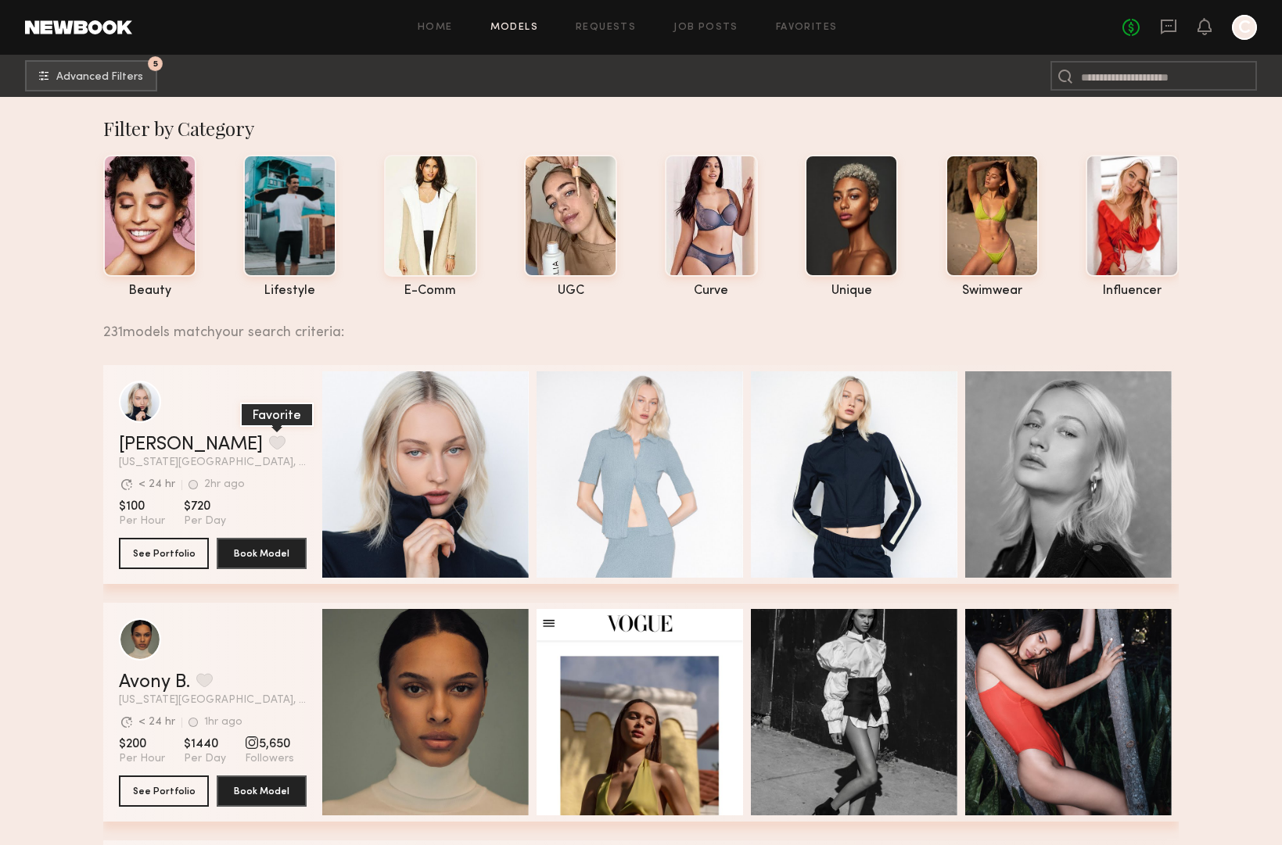
click at [269, 441] on button "grid" at bounding box center [277, 443] width 16 height 14
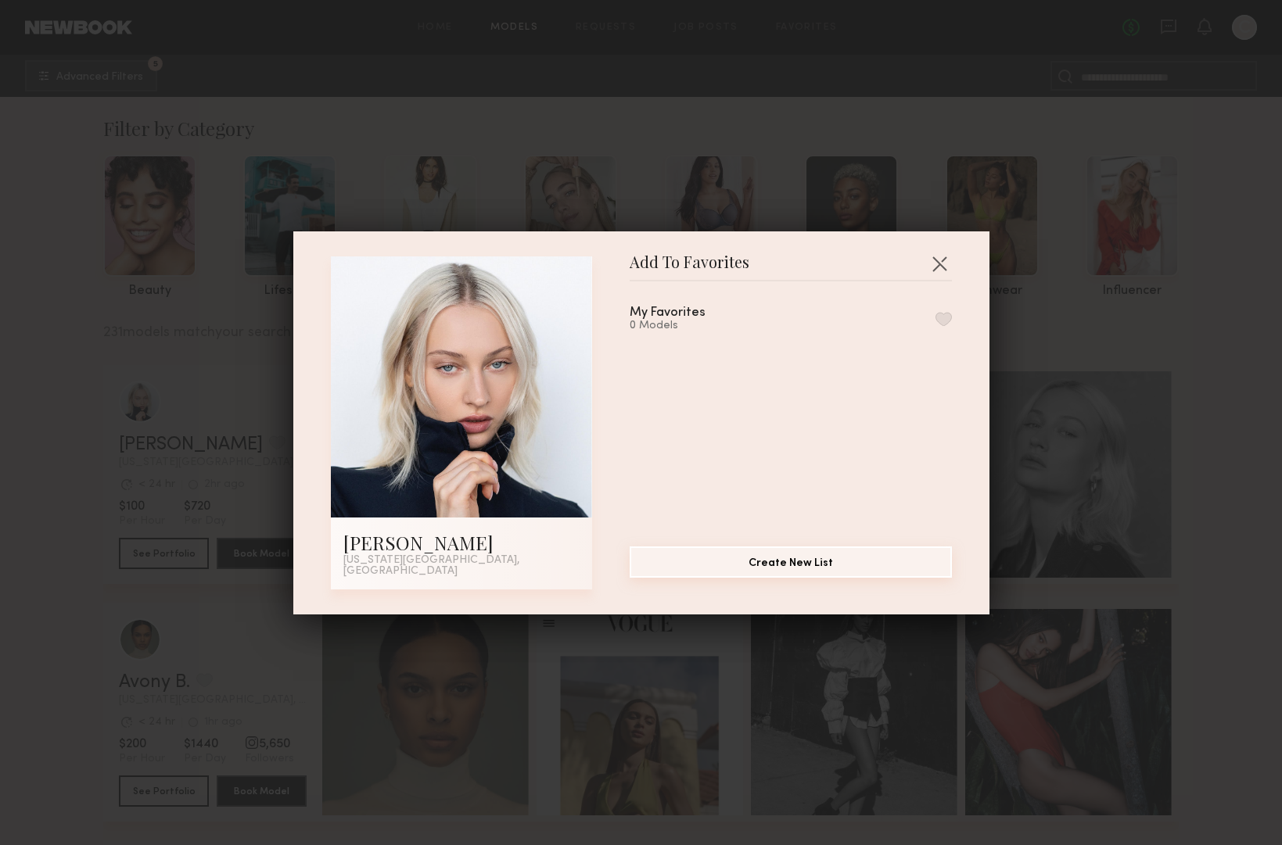
click at [721, 576] on button "Create New List" at bounding box center [790, 562] width 322 height 31
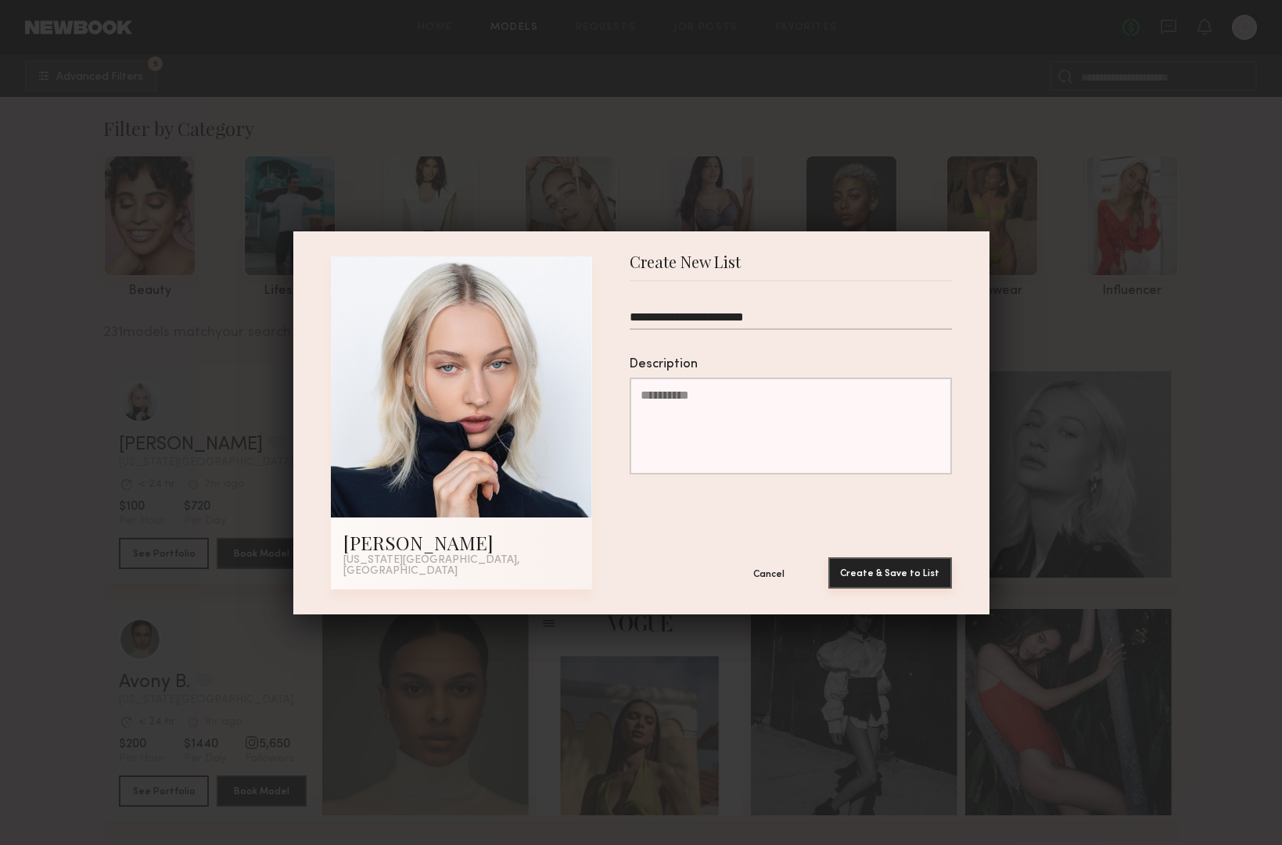
type input "**********"
click at [892, 568] on button "Create & Save to List" at bounding box center [890, 573] width 124 height 31
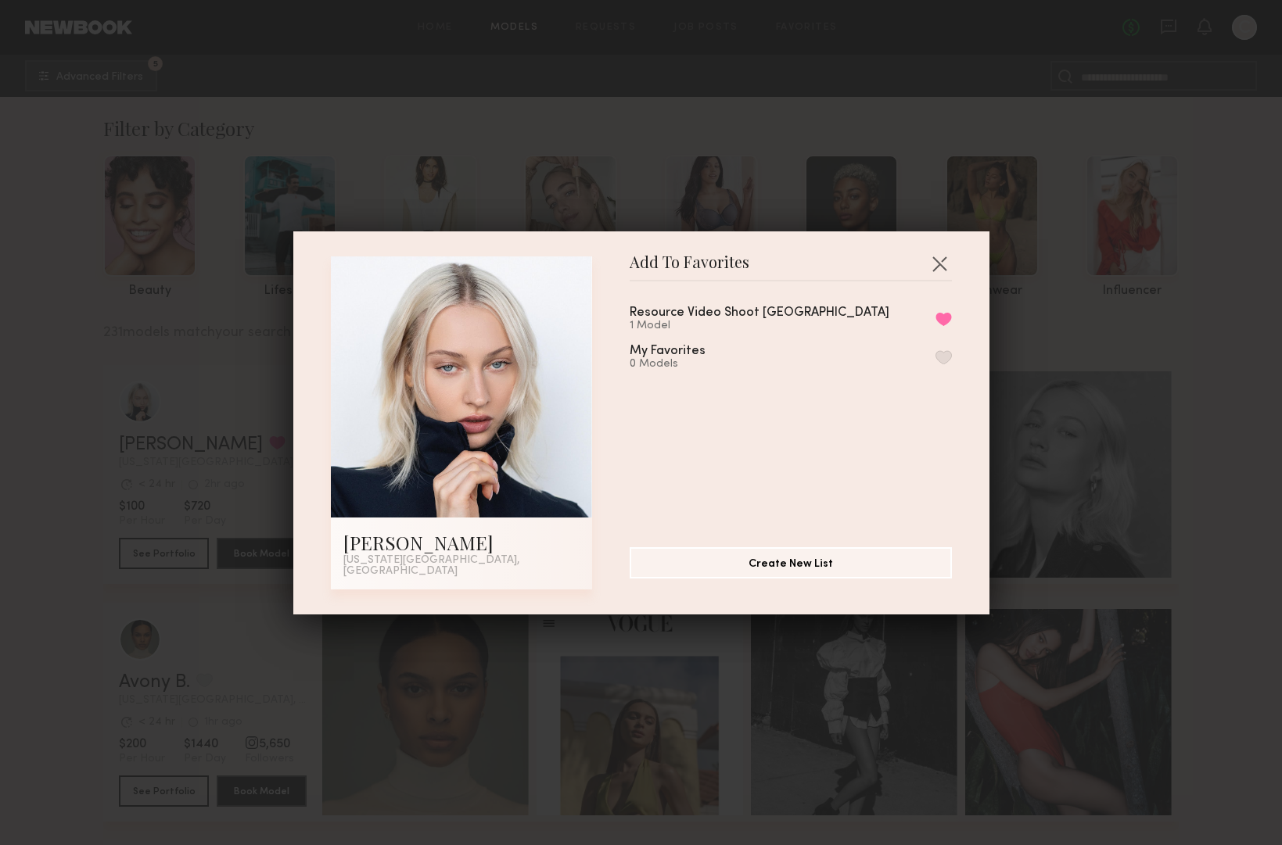
click at [154, 619] on div "Add To Favorites Polina S. New York City, NY Add To Favorites Resource Video Sh…" at bounding box center [641, 422] width 1282 height 845
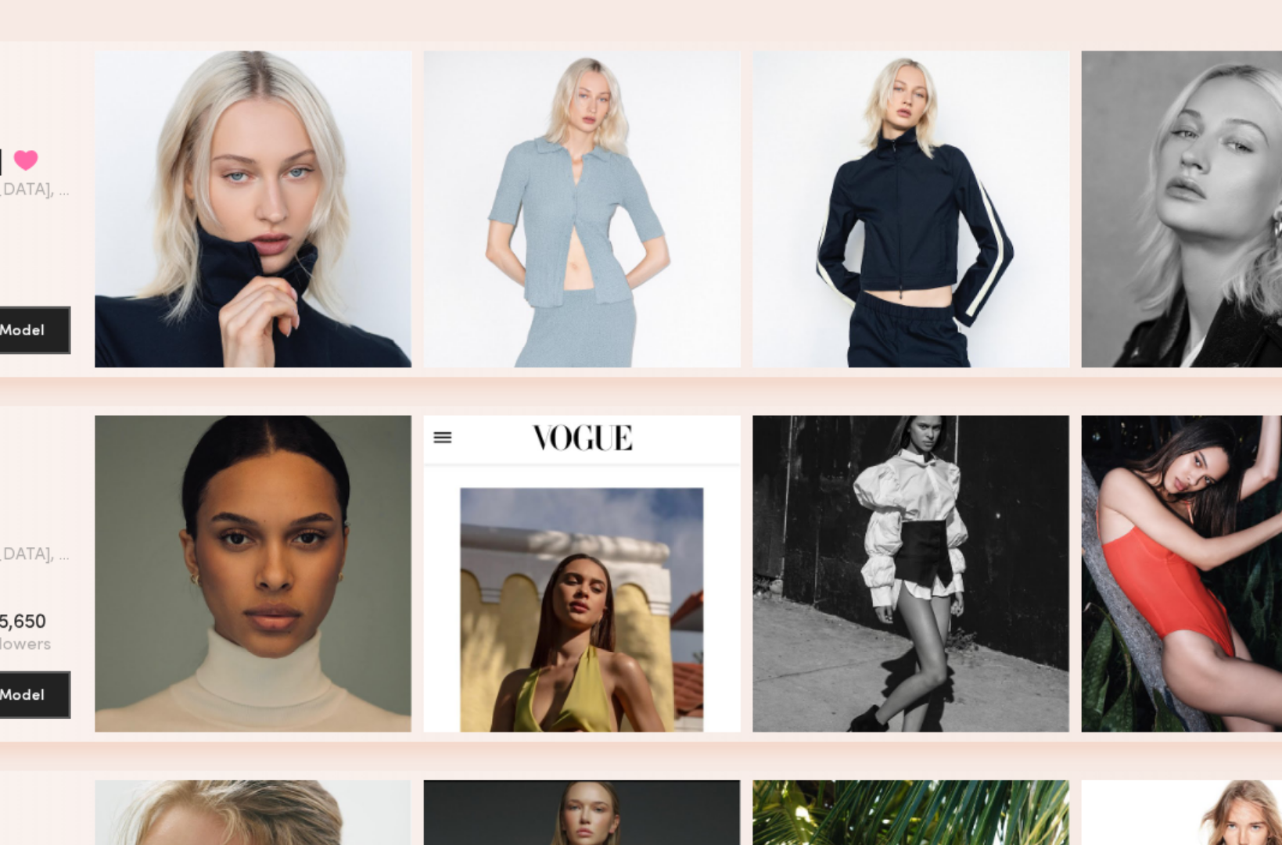
scroll to position [0, 5]
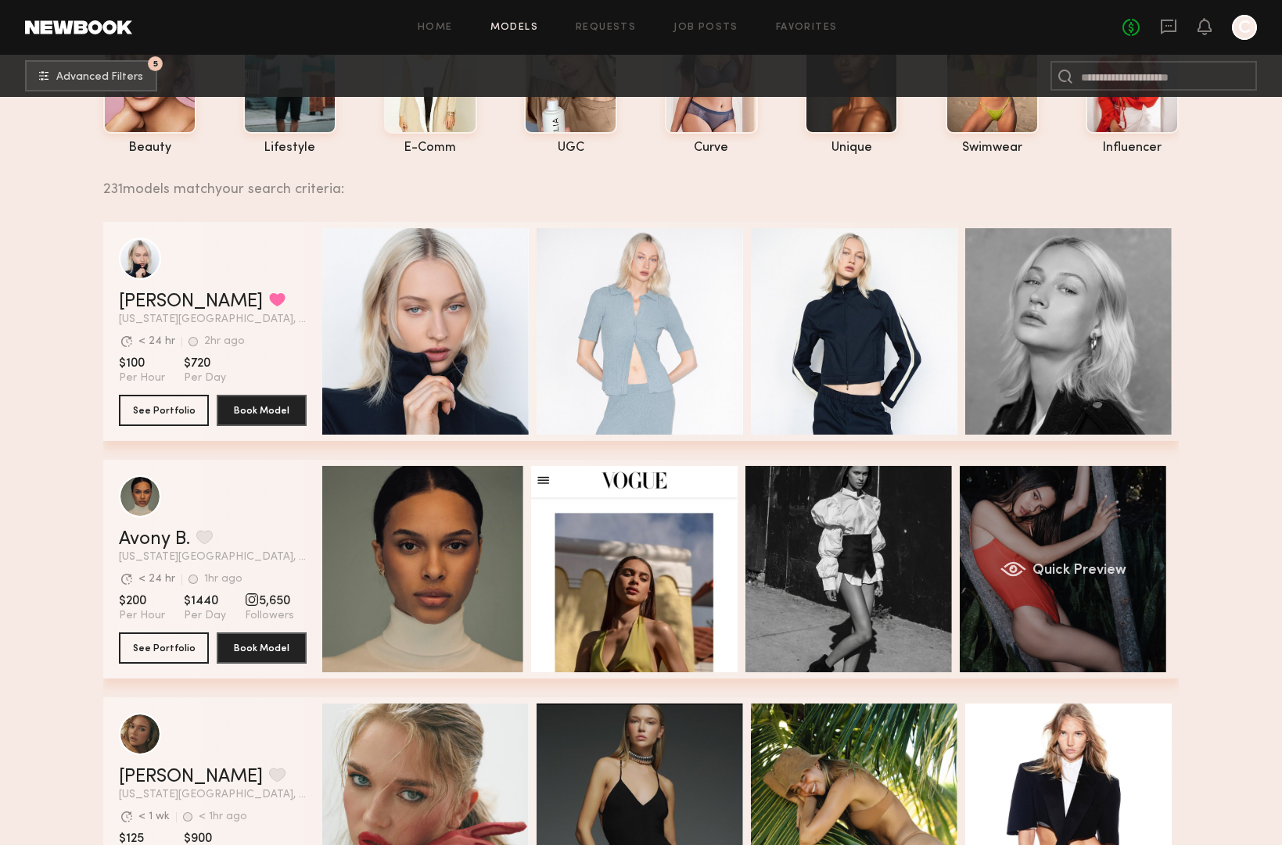
click at [1085, 544] on div "Quick Preview" at bounding box center [1062, 569] width 206 height 206
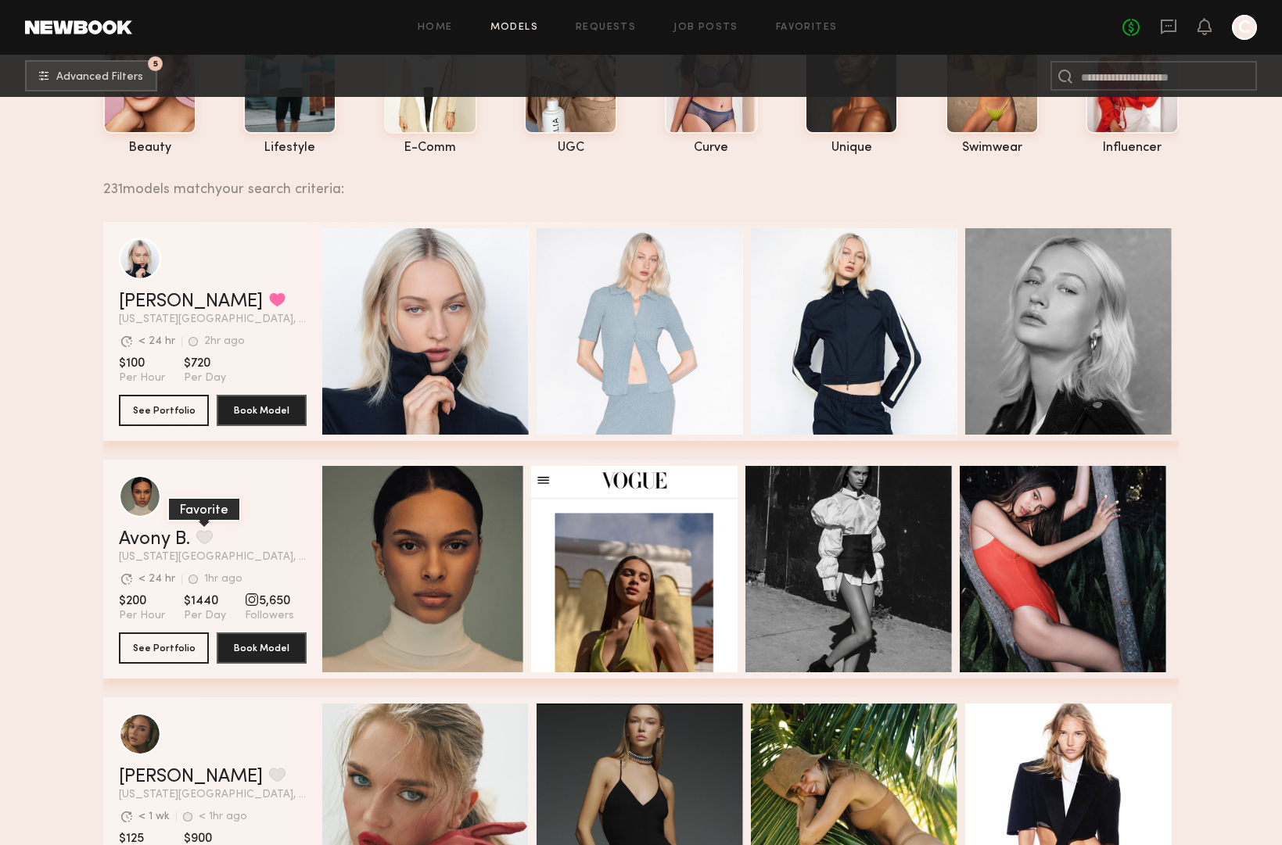
click at [211, 539] on button "grid" at bounding box center [204, 537] width 16 height 14
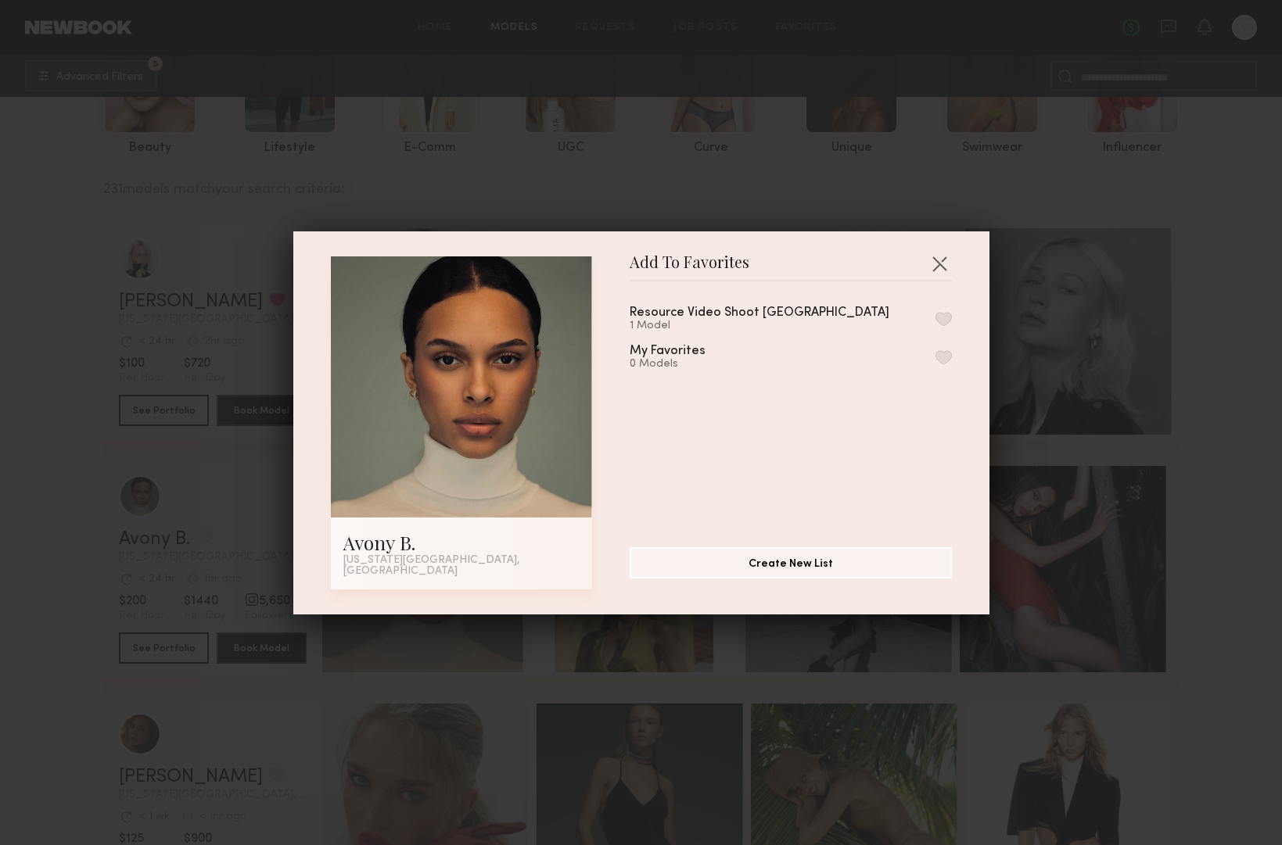
click at [943, 315] on div "Resource Video Shoot NYC 1 Model" at bounding box center [790, 320] width 322 height 26
click at [944, 321] on button "button" at bounding box center [943, 319] width 16 height 14
click at [941, 321] on button "Remove from favorite list" at bounding box center [943, 319] width 16 height 14
click at [945, 319] on button "button" at bounding box center [943, 319] width 16 height 14
click at [938, 264] on button "button" at bounding box center [939, 263] width 25 height 25
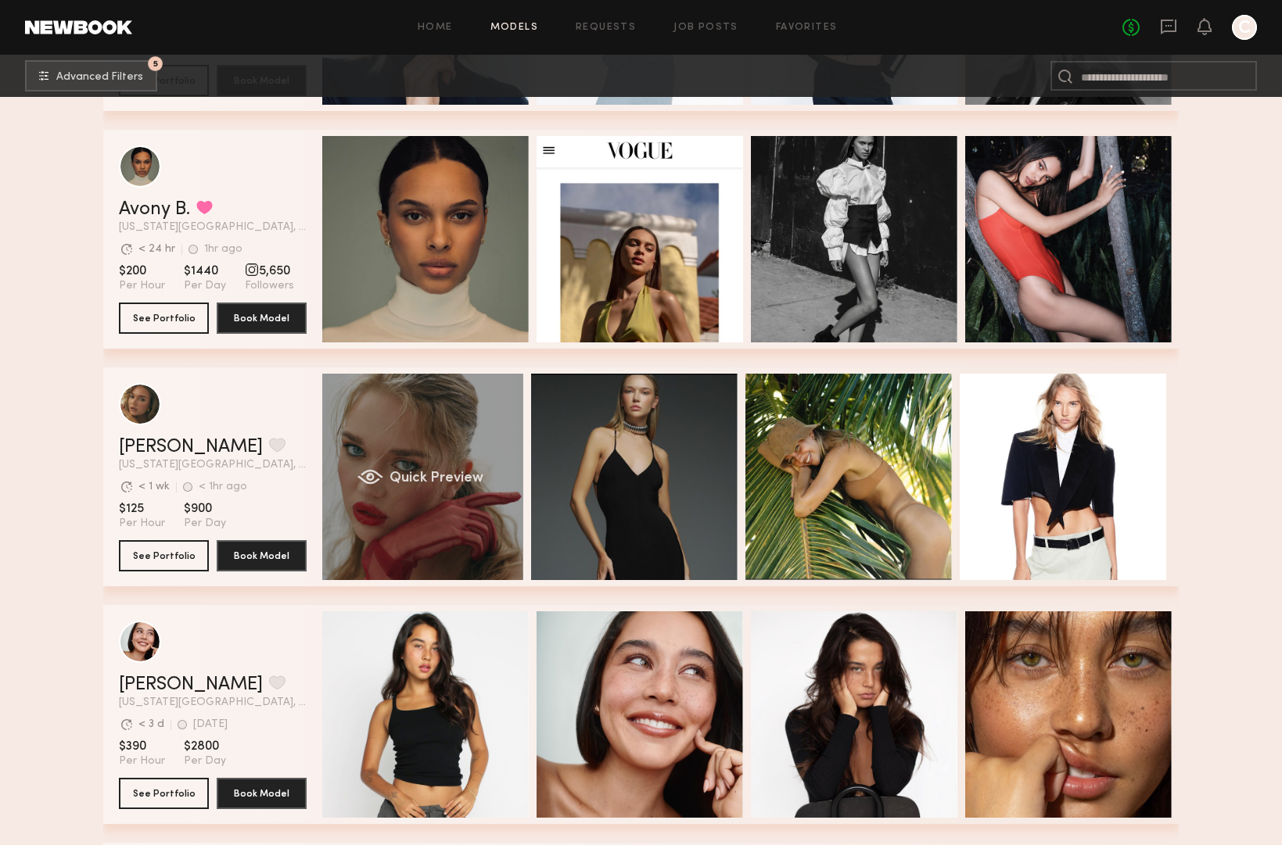
click at [359, 473] on div "grid" at bounding box center [370, 477] width 26 height 16
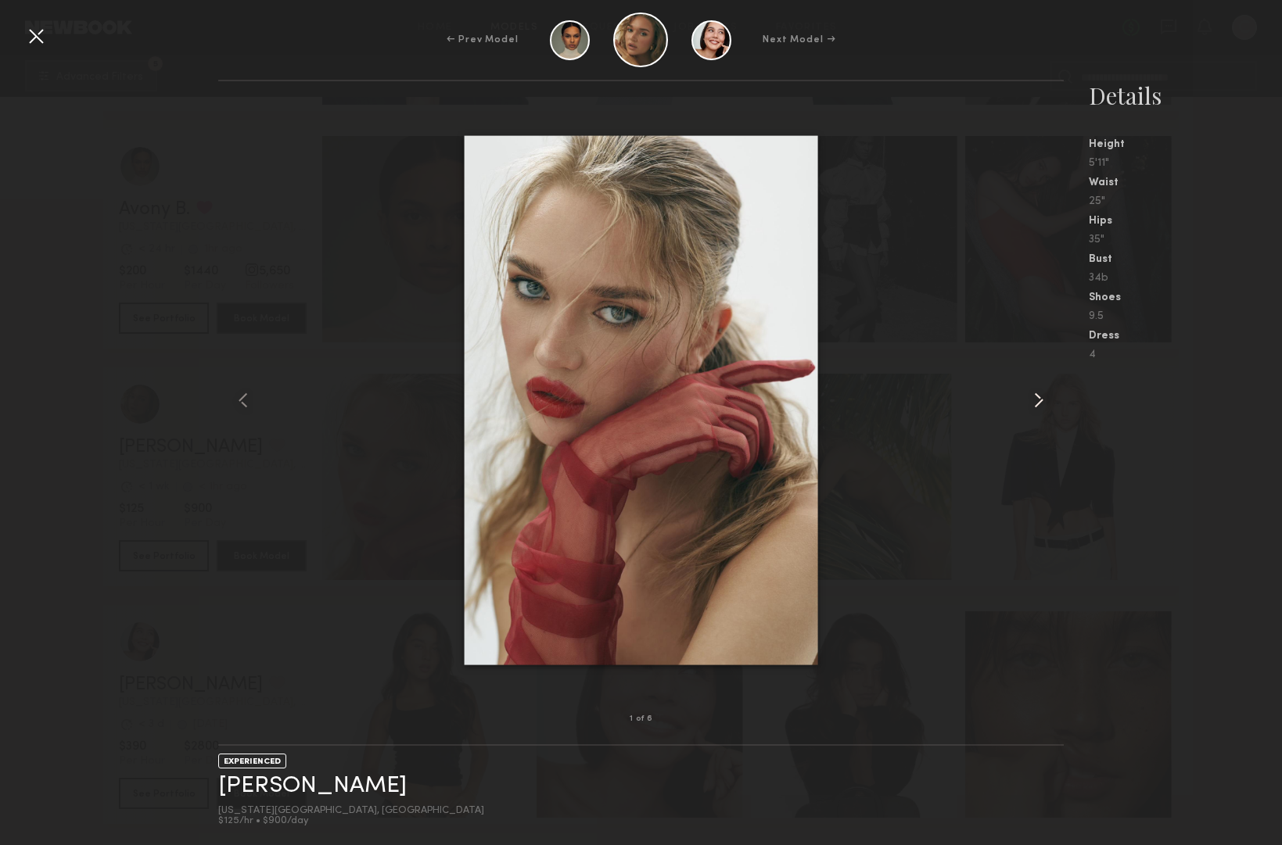
click at [1044, 402] on common-icon at bounding box center [1038, 400] width 25 height 25
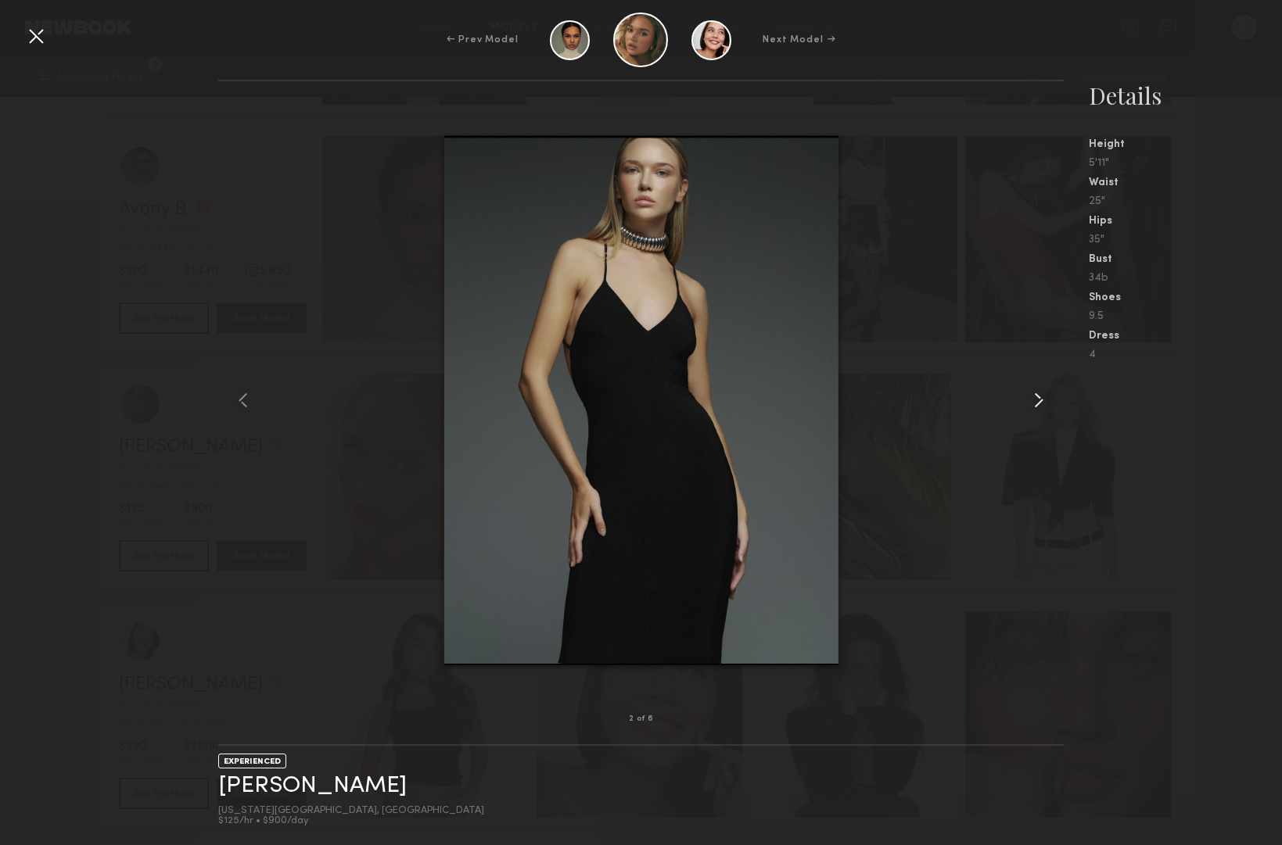
click at [1044, 402] on common-icon at bounding box center [1038, 400] width 25 height 25
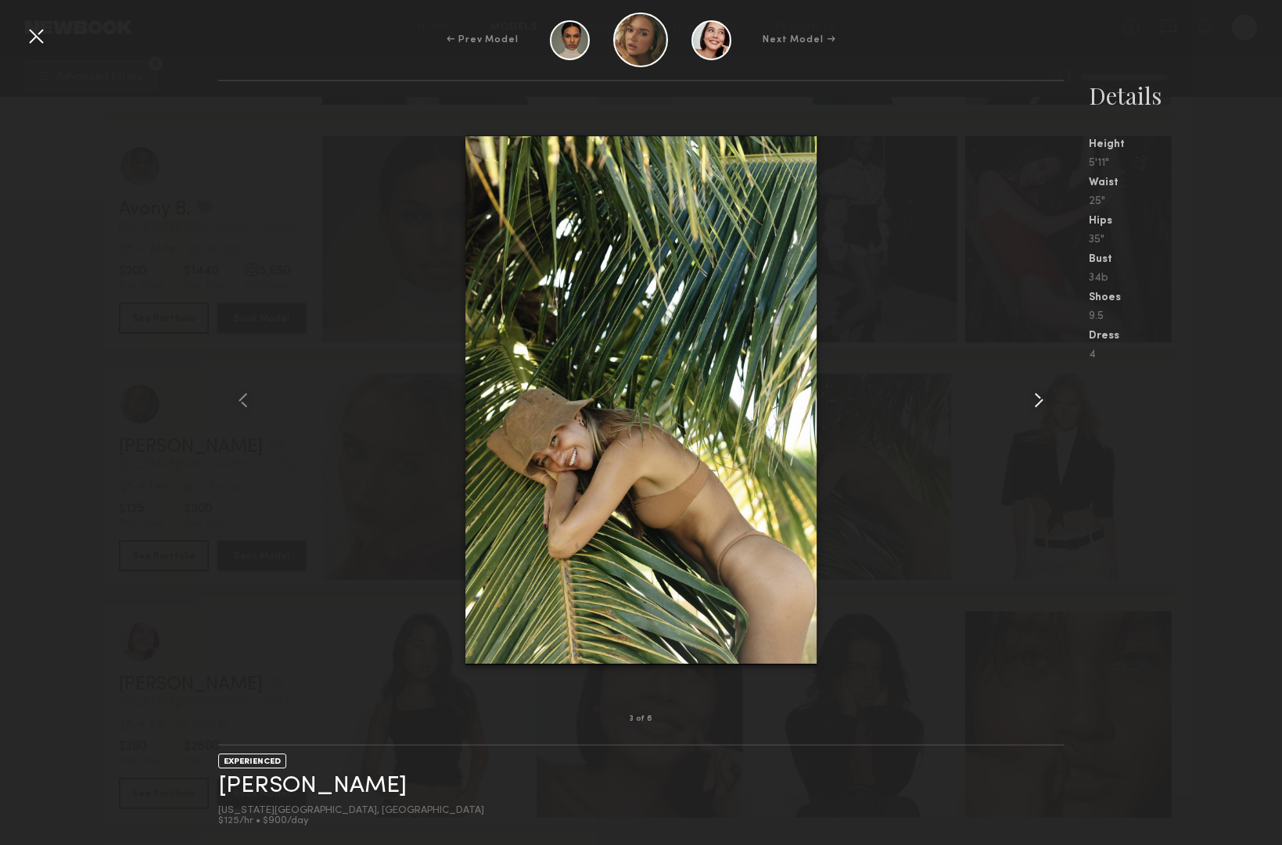
click at [1044, 402] on common-icon at bounding box center [1038, 400] width 25 height 25
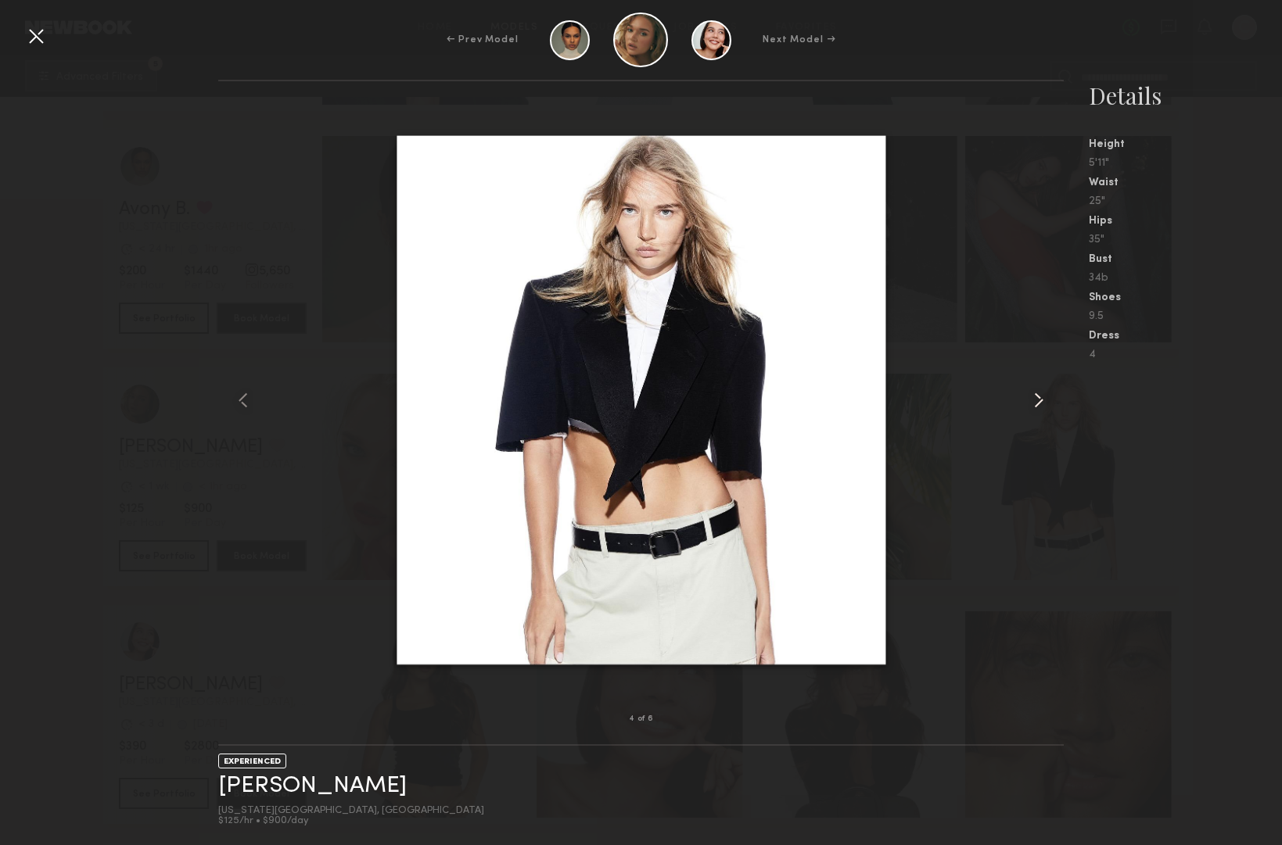
click at [1044, 402] on common-icon at bounding box center [1038, 400] width 25 height 25
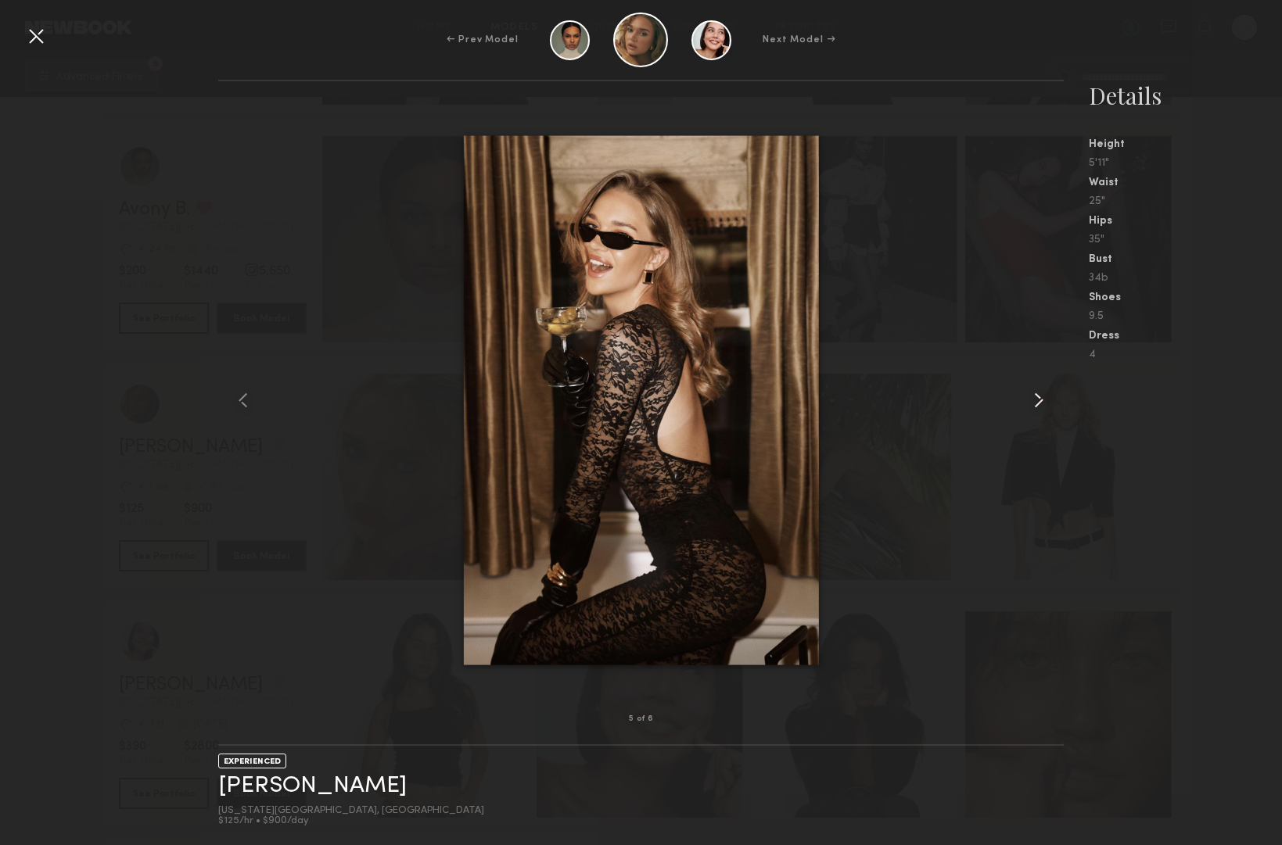
click at [1044, 402] on common-icon at bounding box center [1038, 400] width 25 height 25
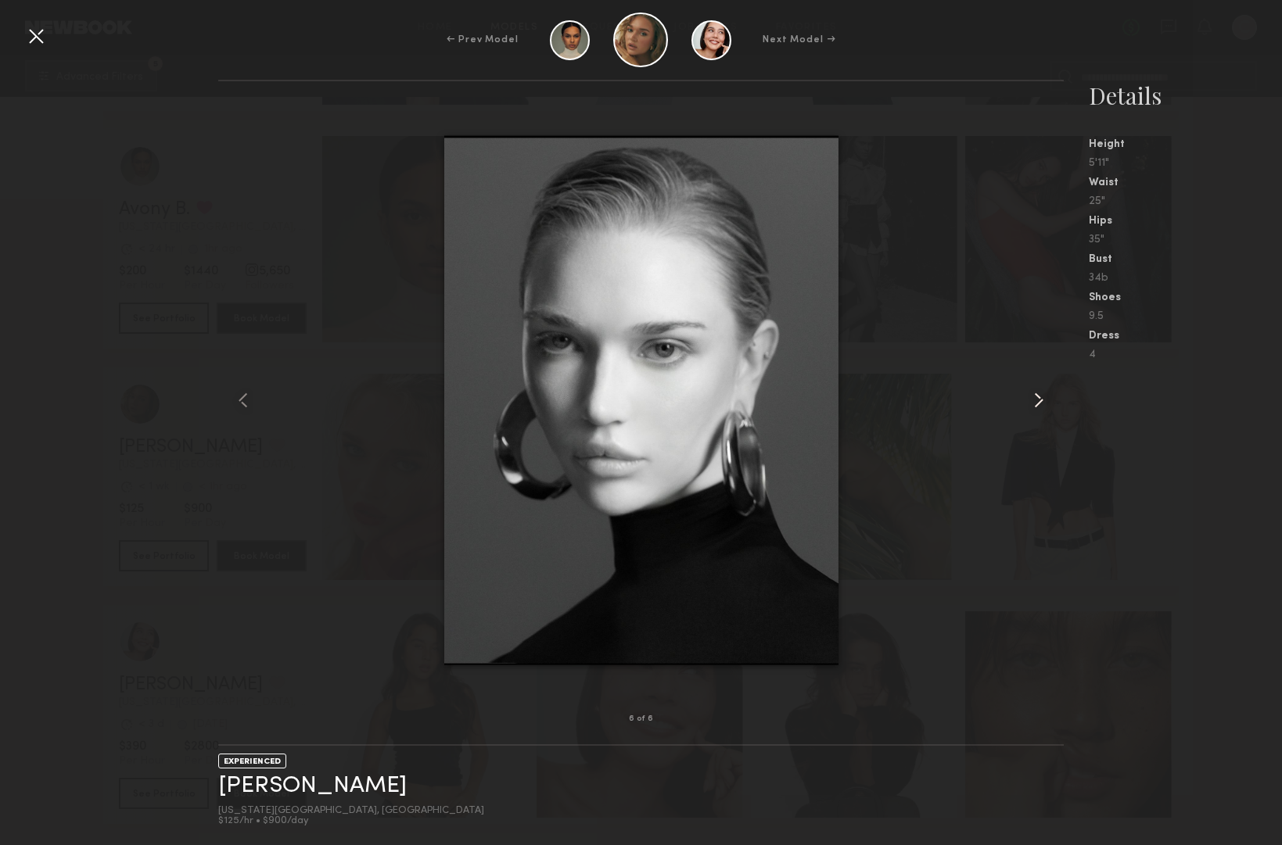
click at [1044, 402] on common-icon at bounding box center [1038, 400] width 25 height 25
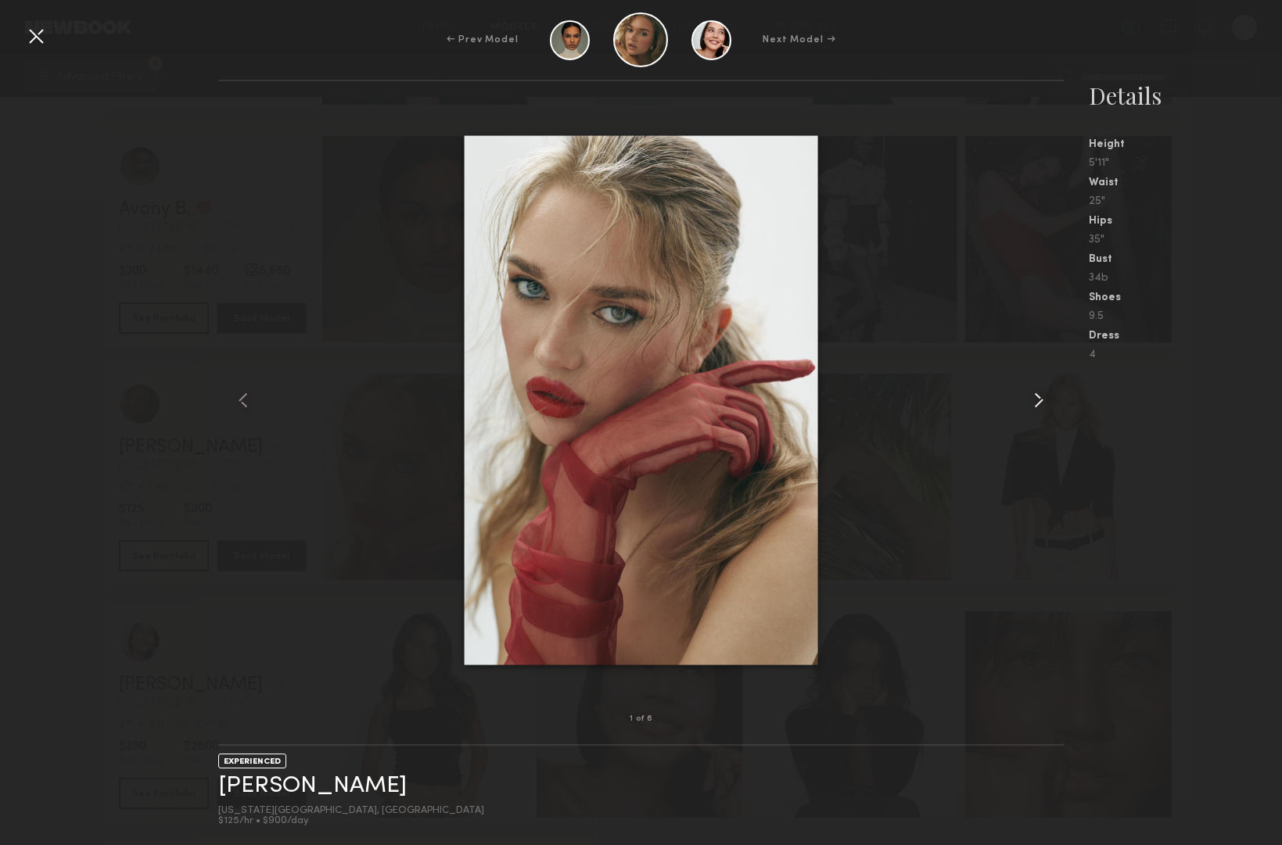
click at [1044, 402] on common-icon at bounding box center [1038, 400] width 25 height 25
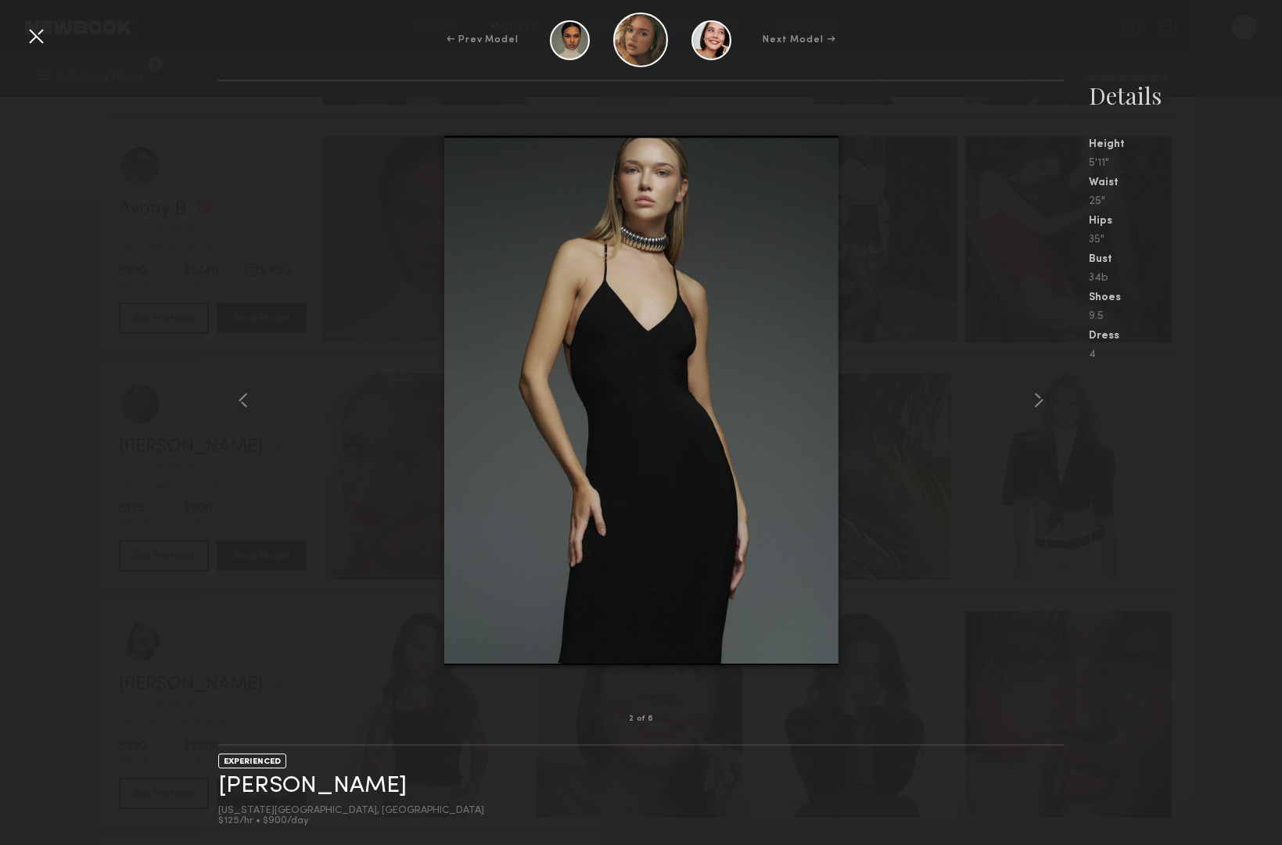
click at [38, 41] on div at bounding box center [35, 35] width 25 height 25
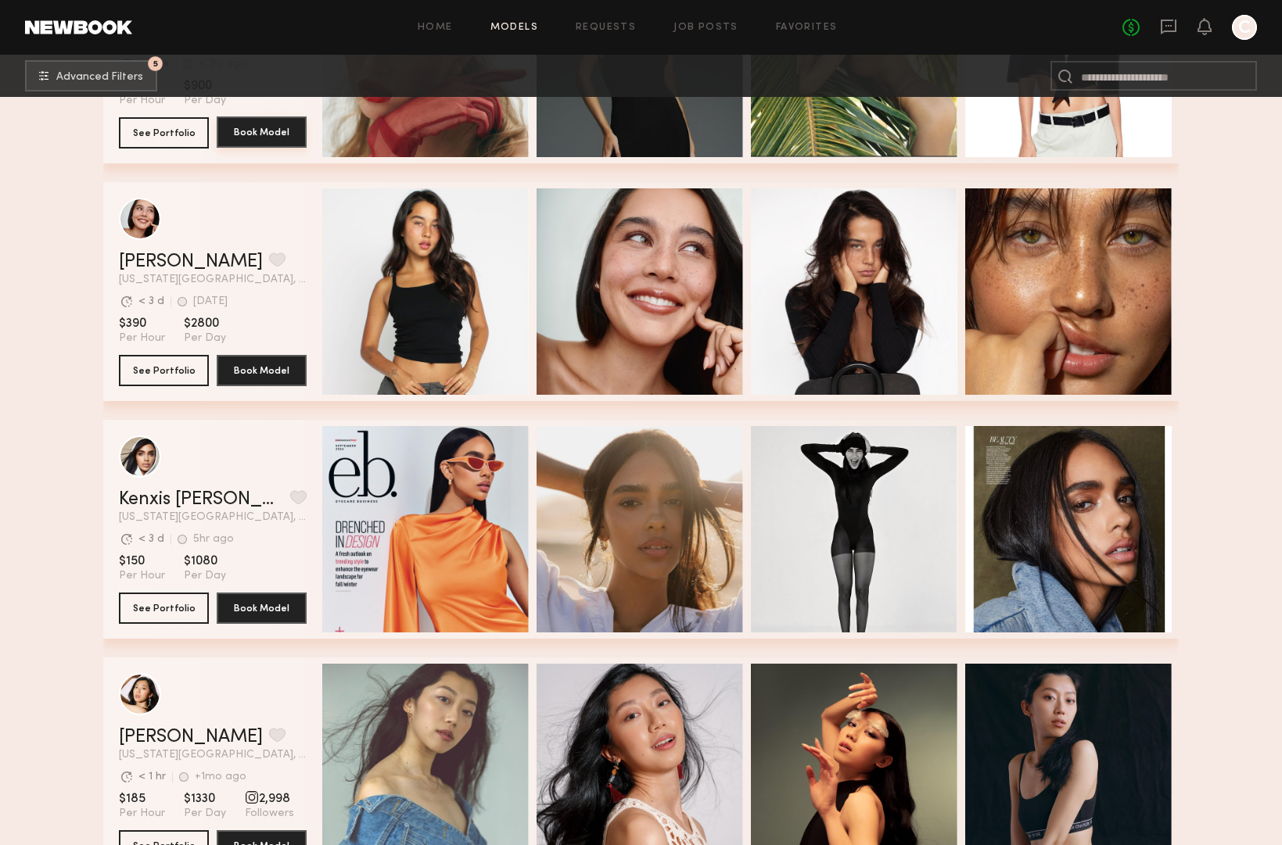
scroll to position [1106, 0]
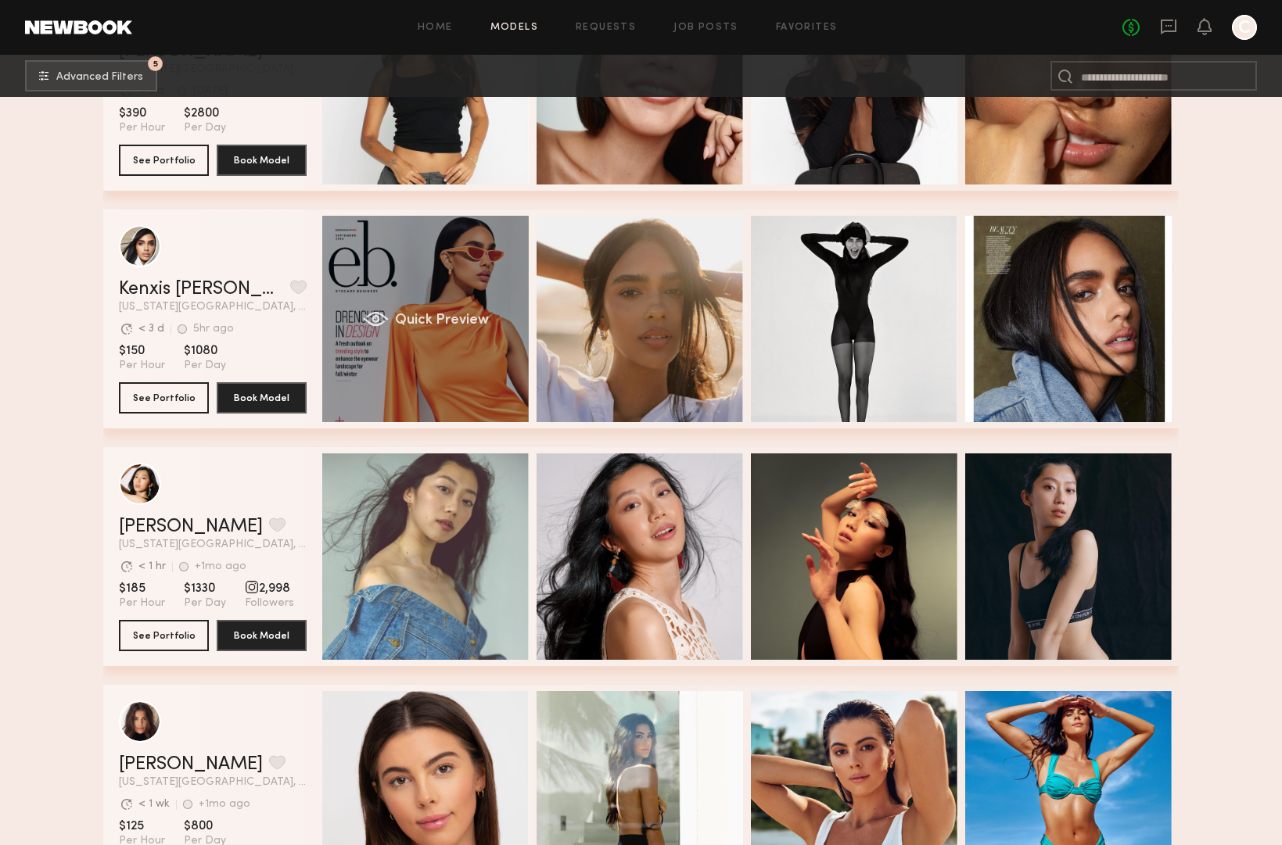
click at [454, 396] on div "Quick Preview" at bounding box center [425, 319] width 206 height 206
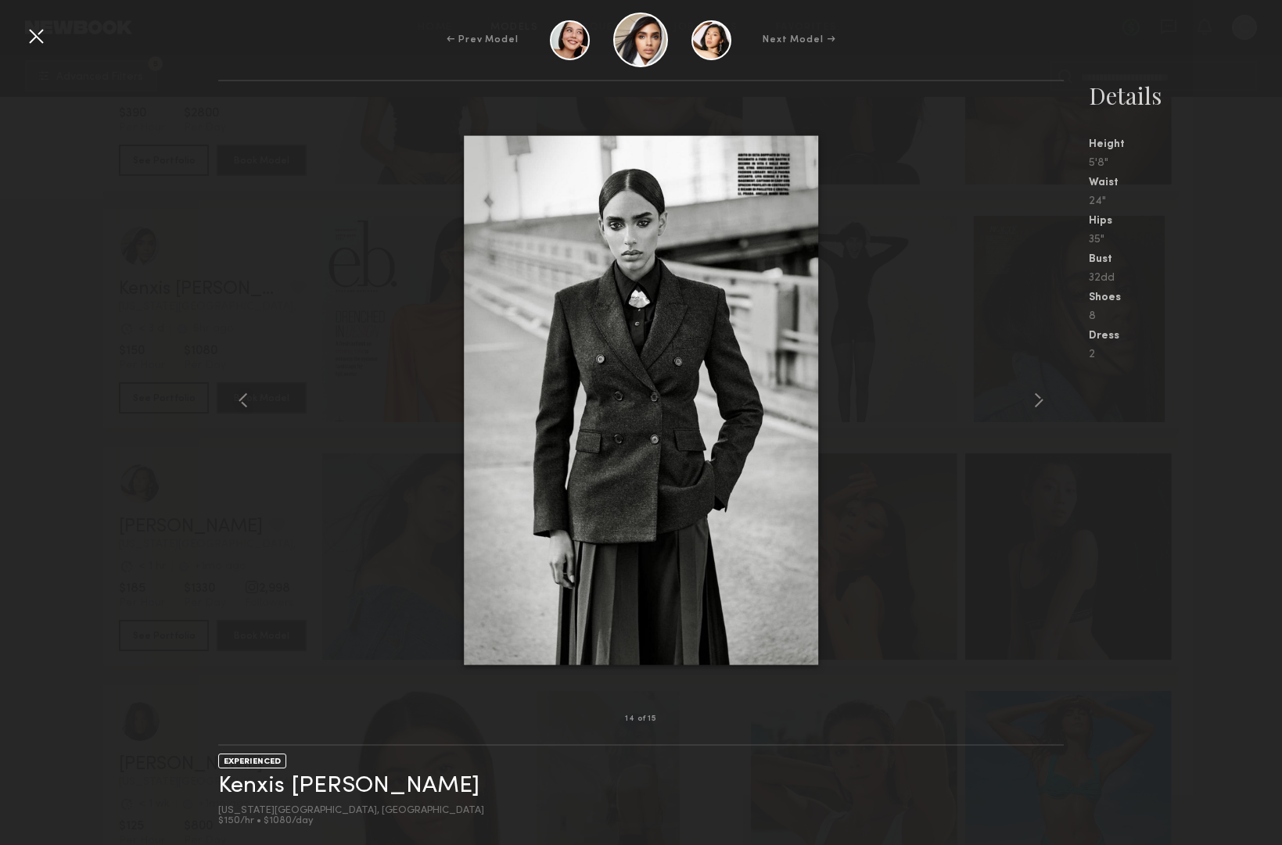
click at [38, 38] on div at bounding box center [35, 35] width 25 height 25
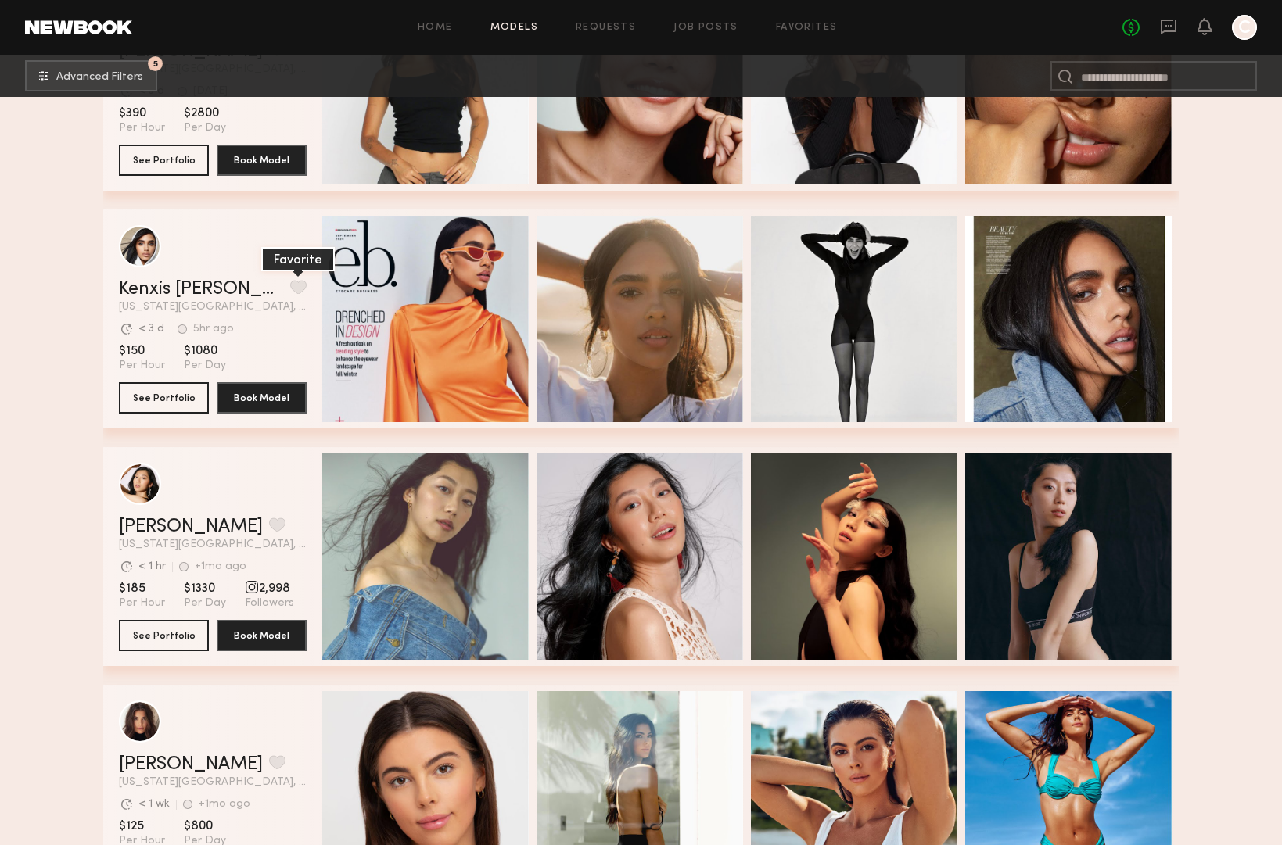
click at [290, 291] on button "grid" at bounding box center [298, 287] width 16 height 14
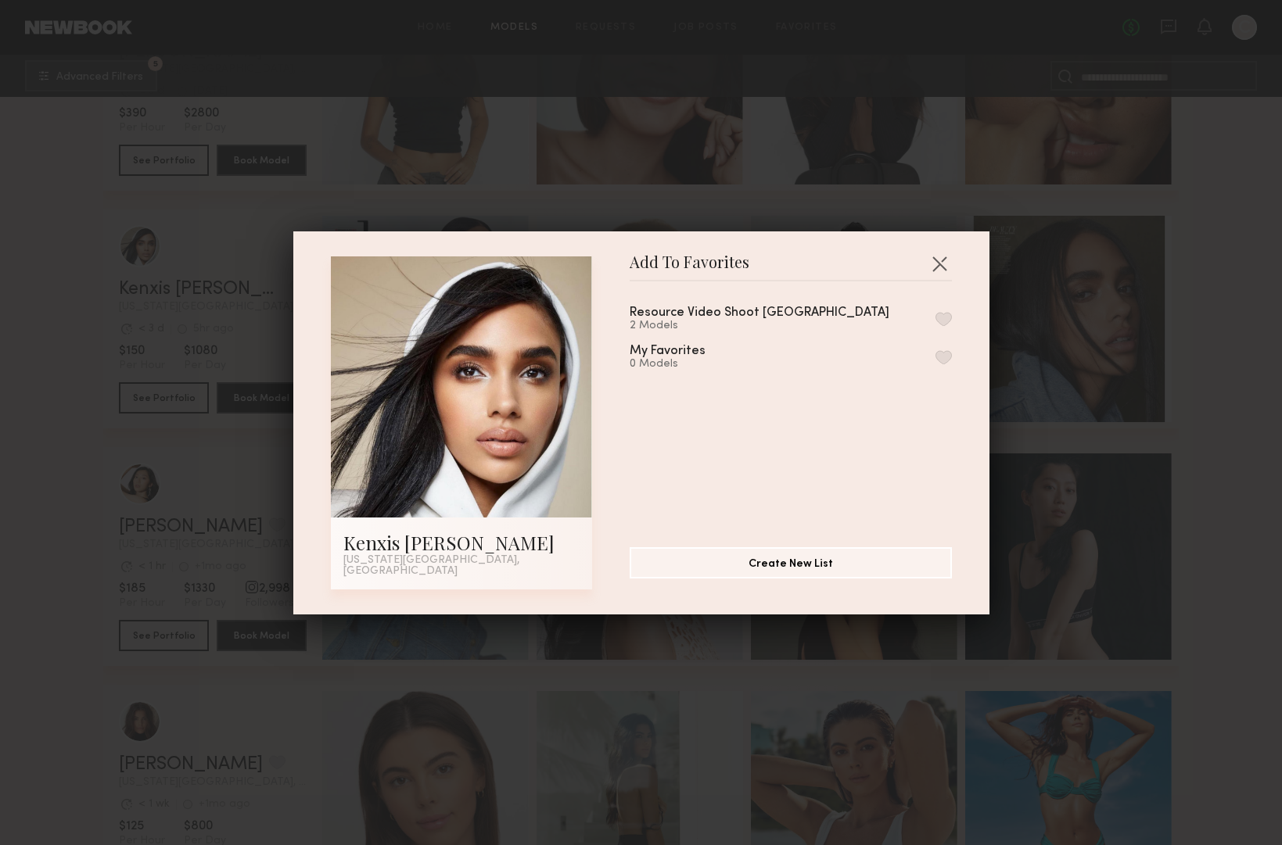
click at [751, 320] on div "Resource Video Shoot NYC" at bounding box center [759, 313] width 260 height 13
click at [944, 324] on button "button" at bounding box center [943, 319] width 16 height 14
click at [936, 272] on button "button" at bounding box center [939, 263] width 25 height 25
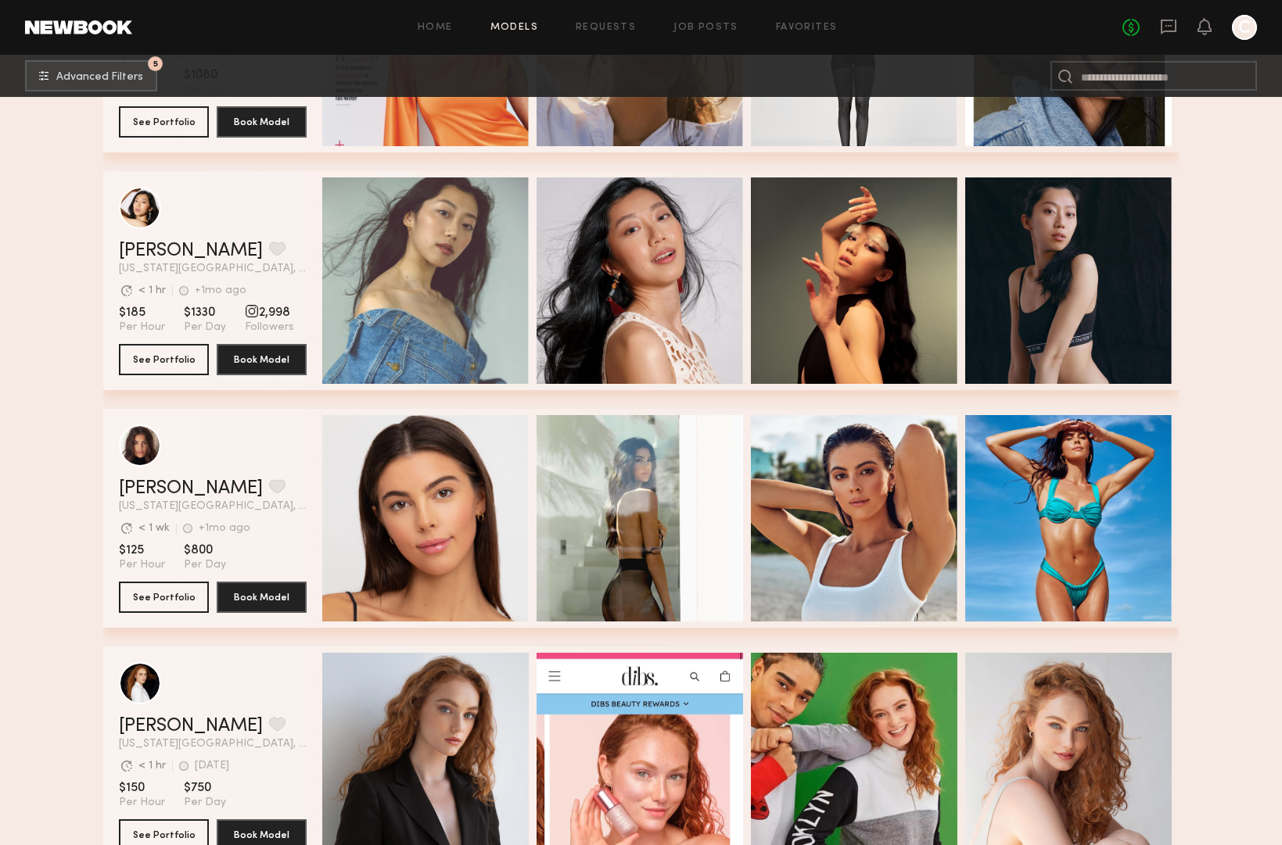
scroll to position [1385, 0]
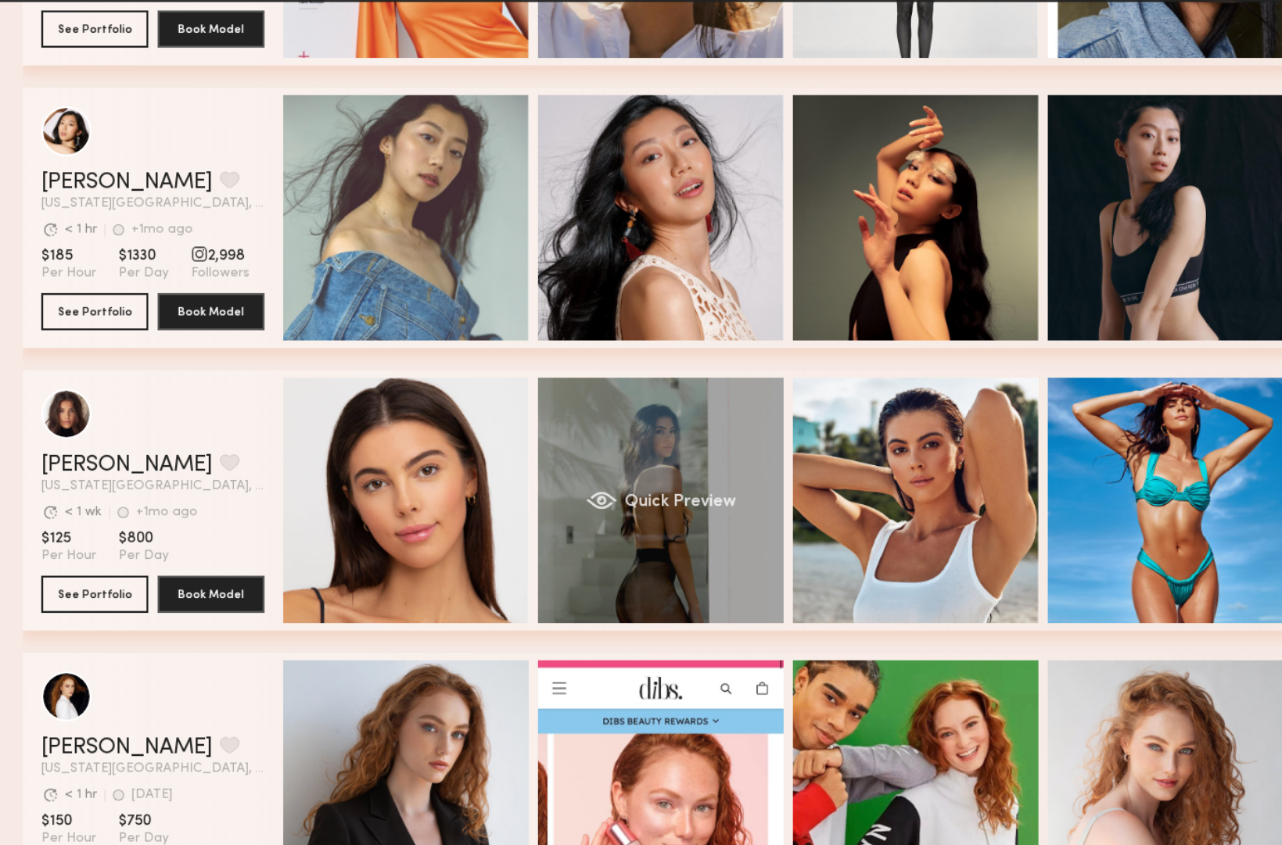
click at [637, 516] on span "Quick Preview" at bounding box center [656, 518] width 94 height 14
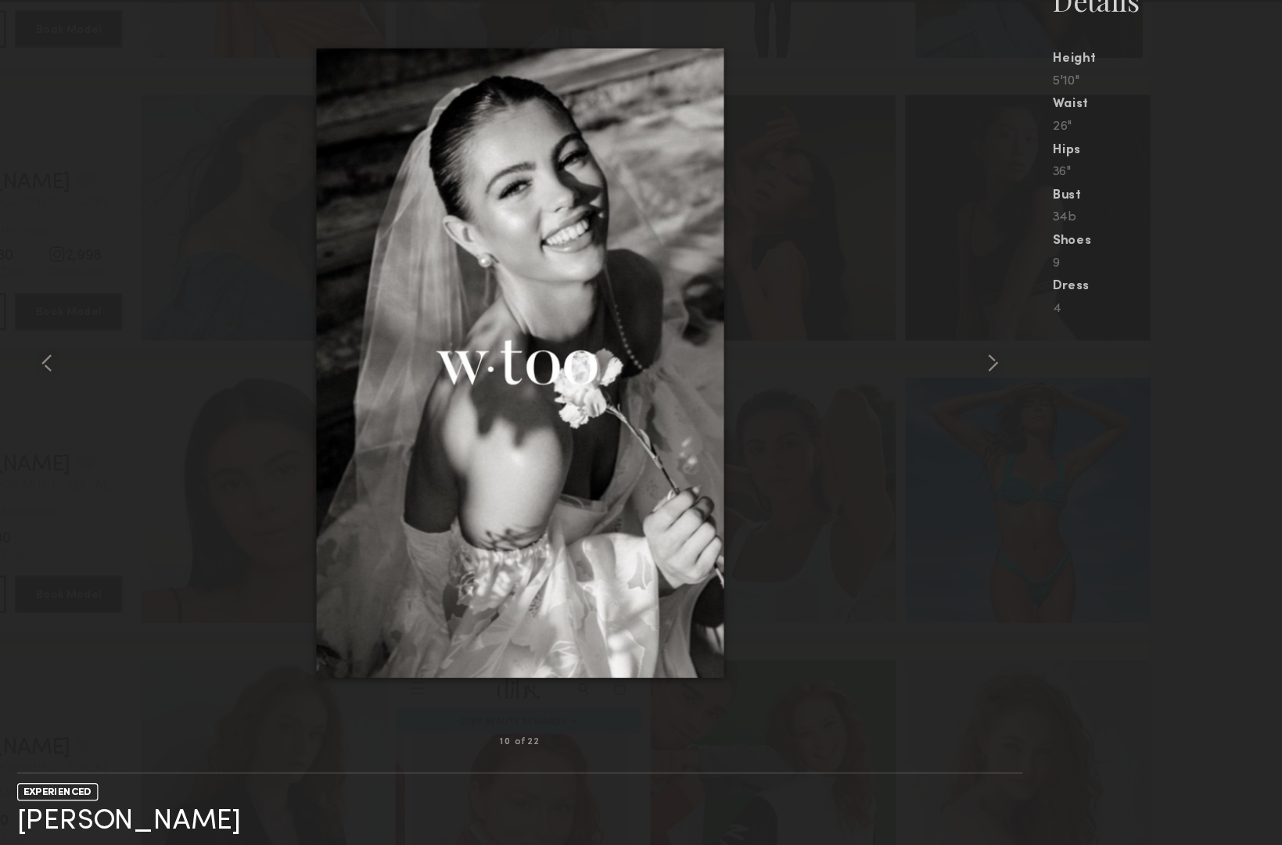
click at [287, 348] on div at bounding box center [641, 400] width 846 height 588
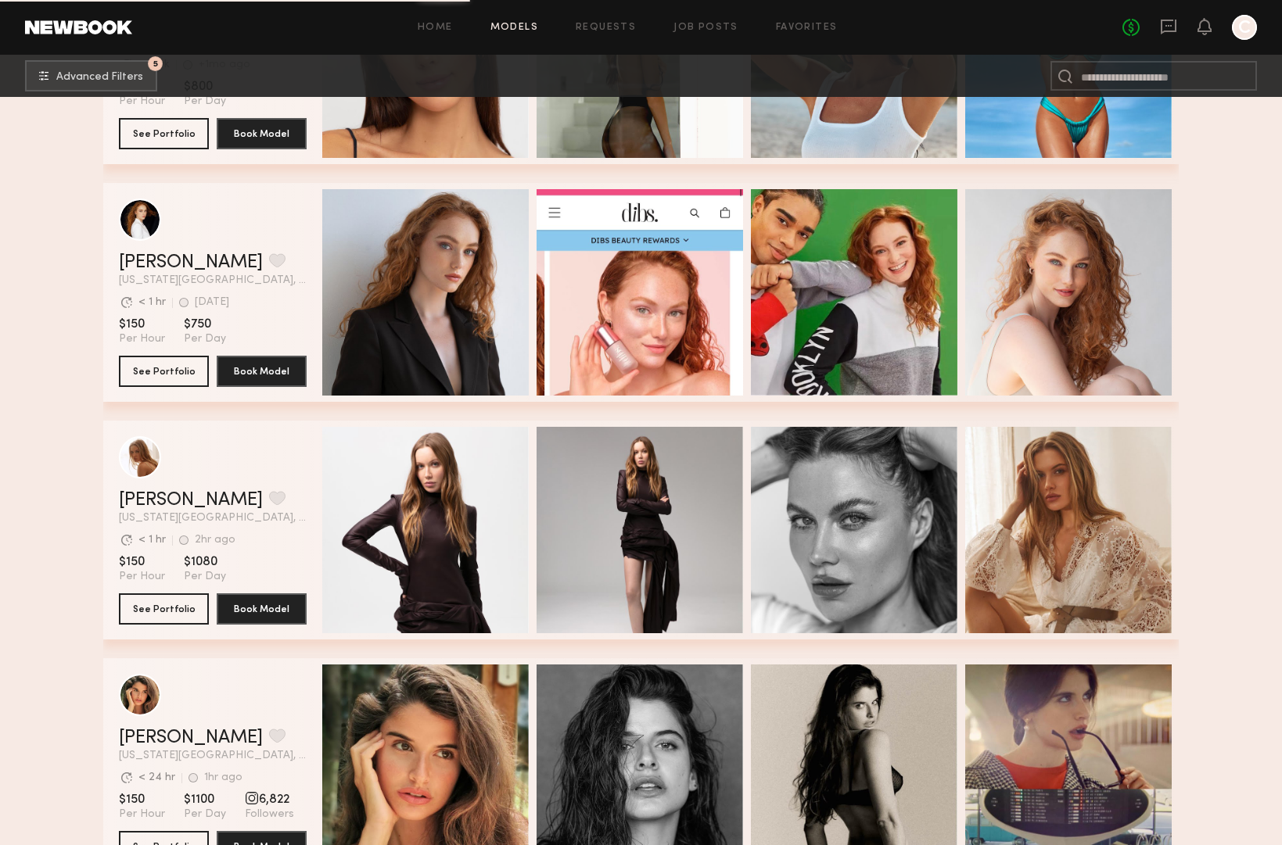
scroll to position [1849, 0]
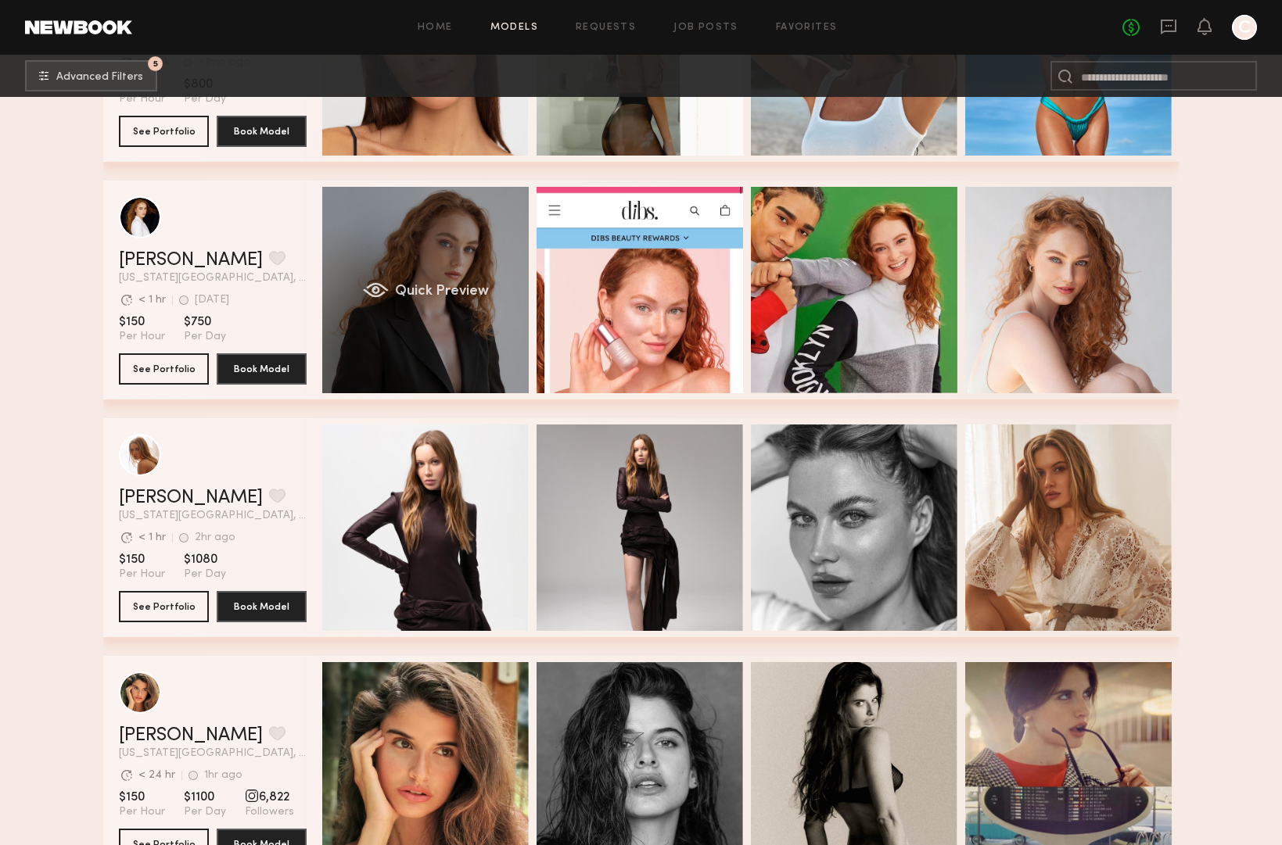
click at [462, 286] on span "Quick Preview" at bounding box center [442, 292] width 94 height 14
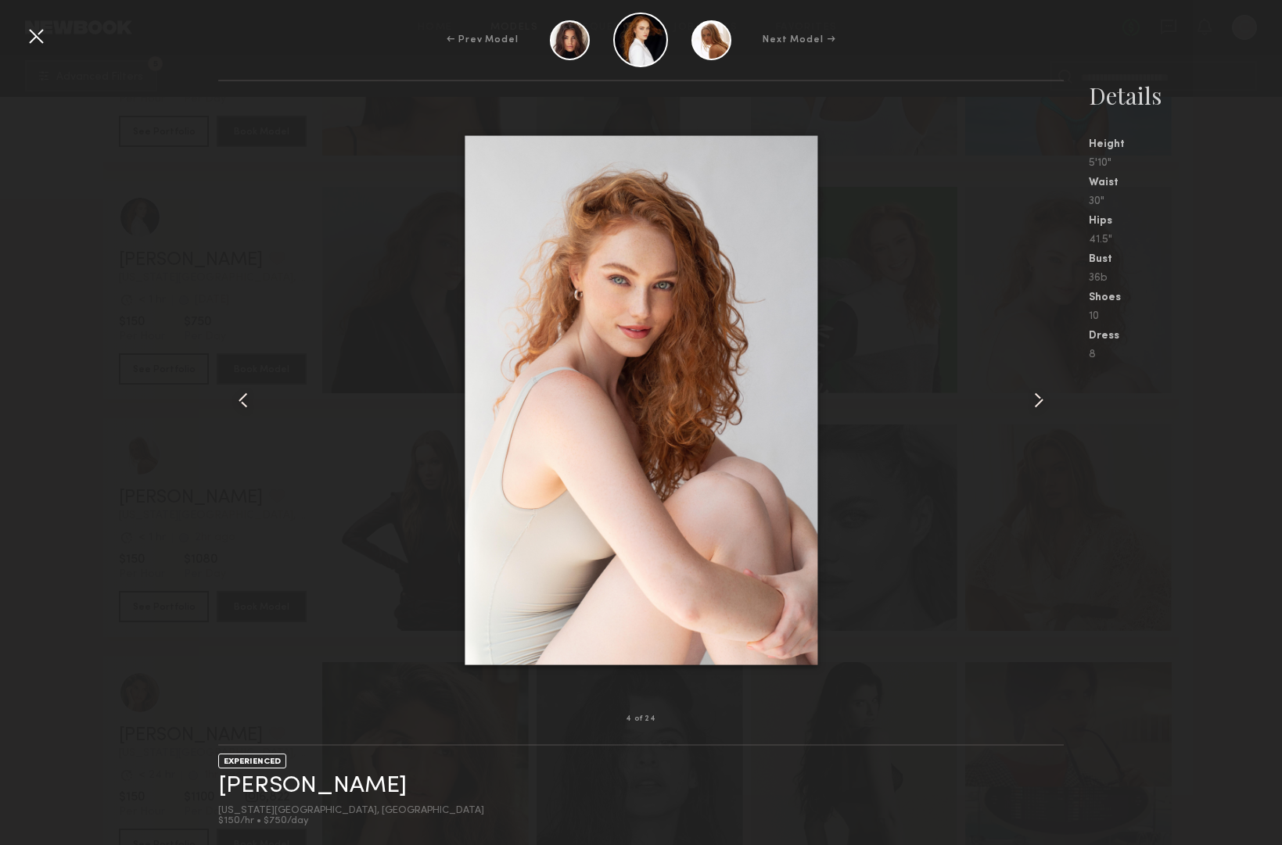
click at [37, 33] on div at bounding box center [35, 35] width 25 height 25
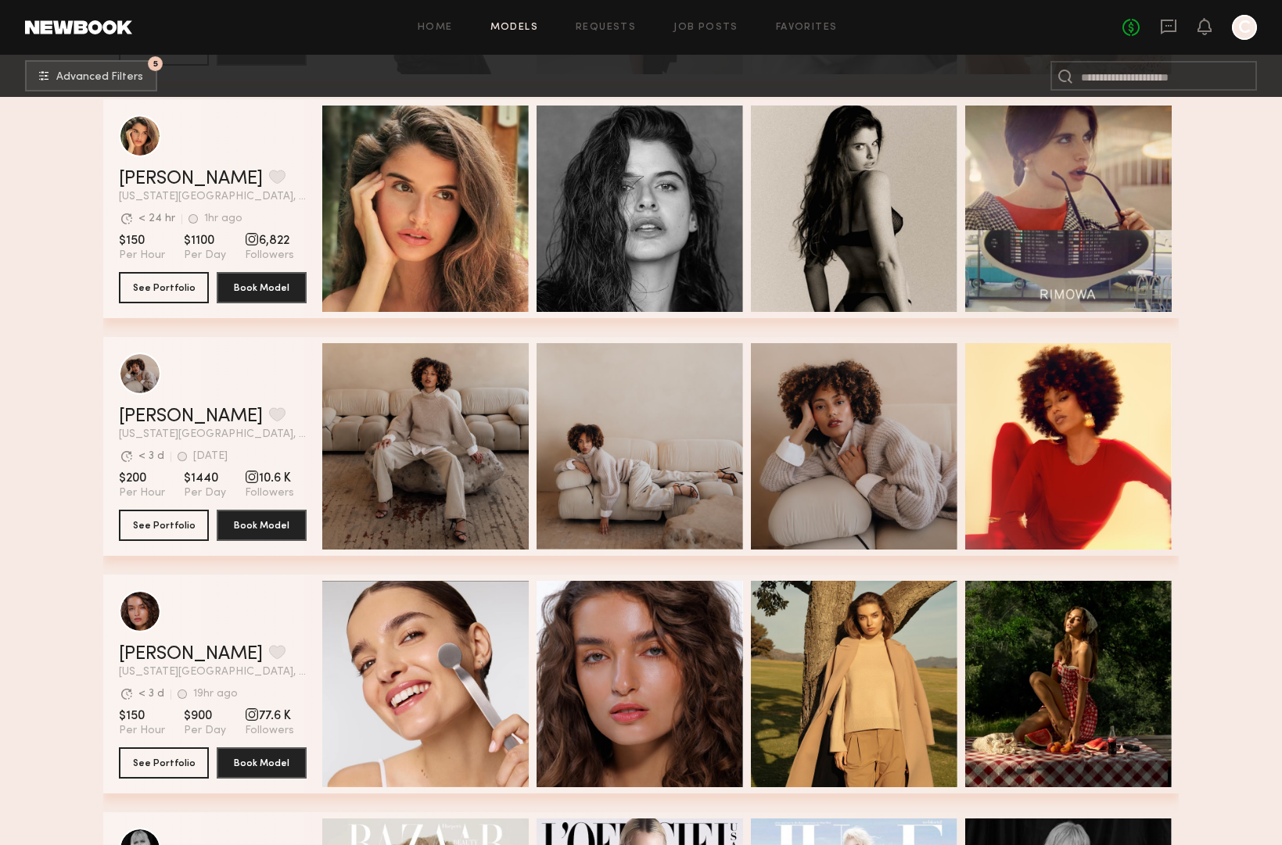
scroll to position [2605, 0]
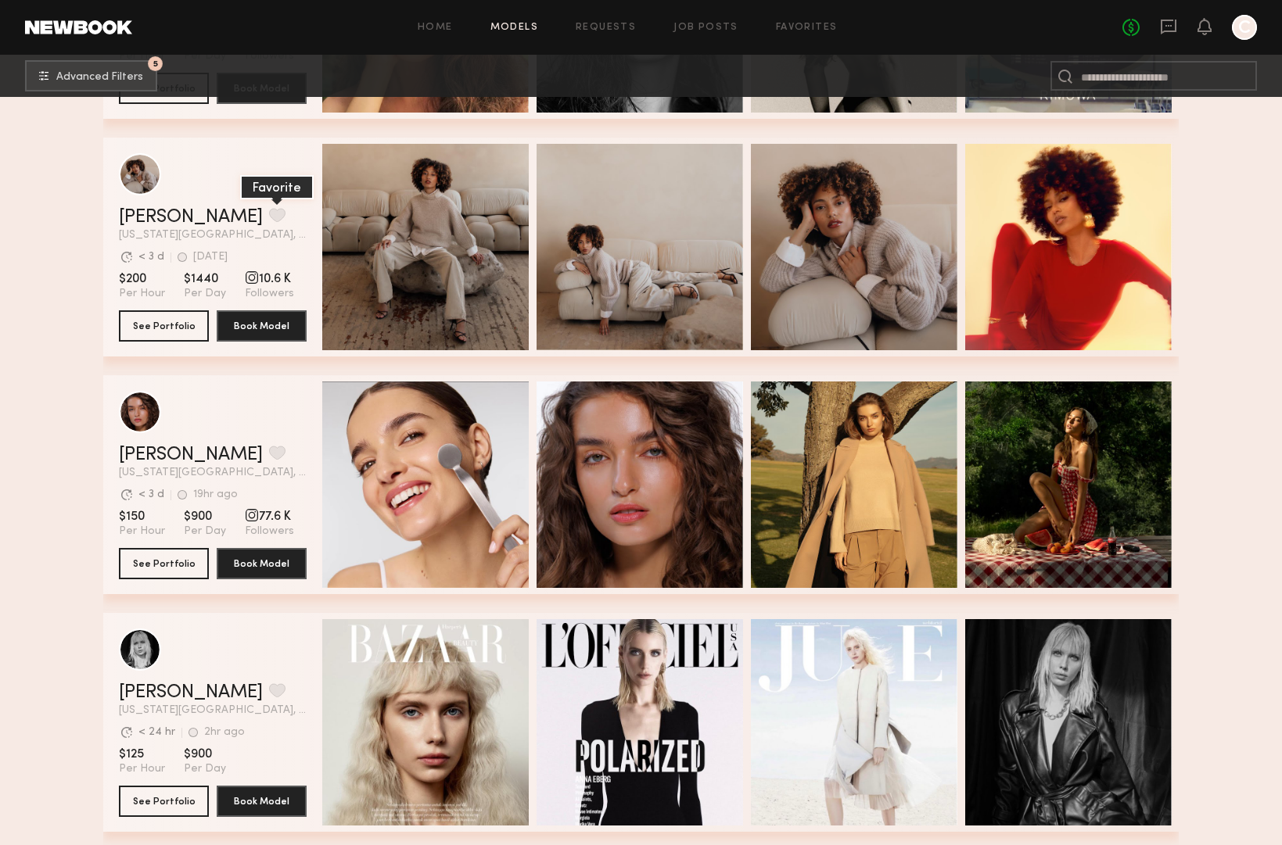
click at [269, 213] on button "grid" at bounding box center [277, 215] width 16 height 14
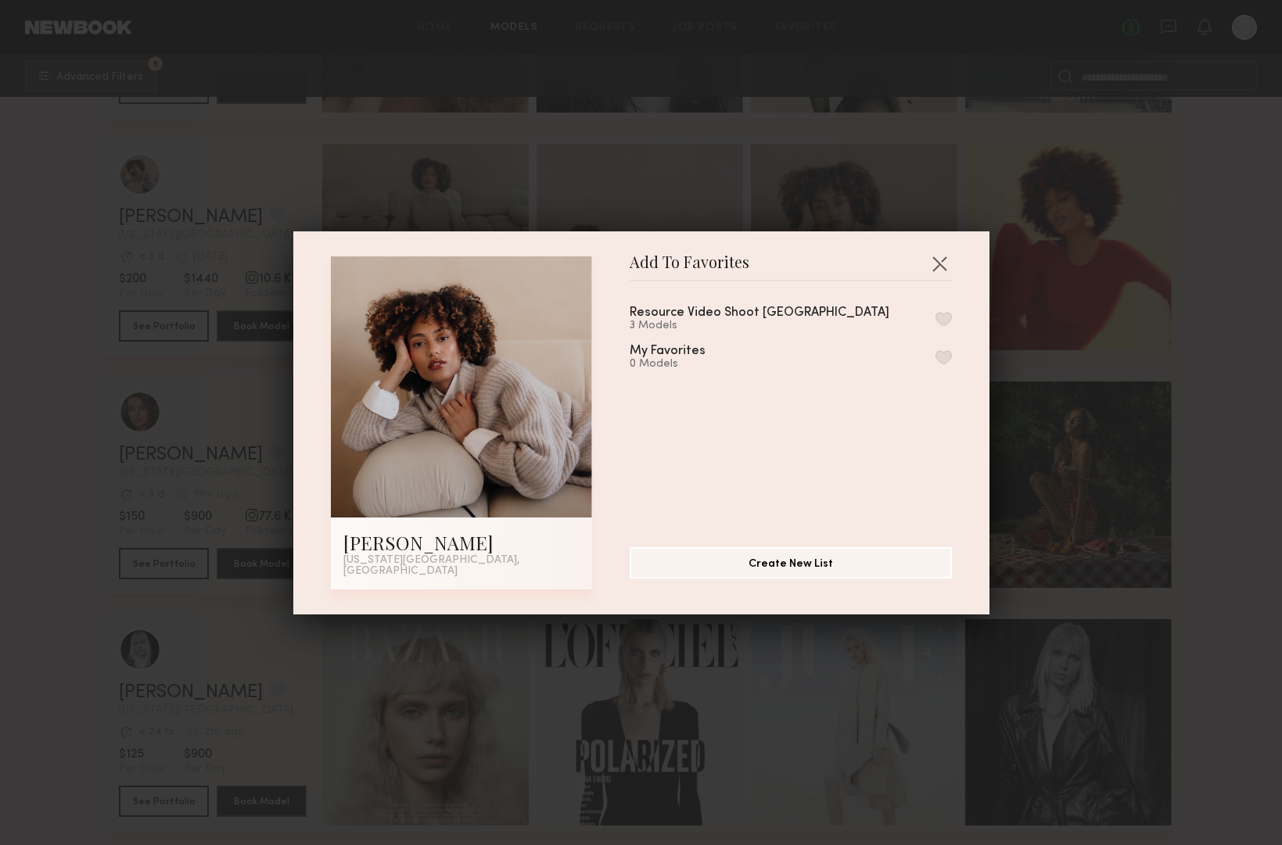
click at [936, 318] on button "button" at bounding box center [943, 319] width 16 height 14
click at [947, 264] on button "button" at bounding box center [939, 263] width 25 height 25
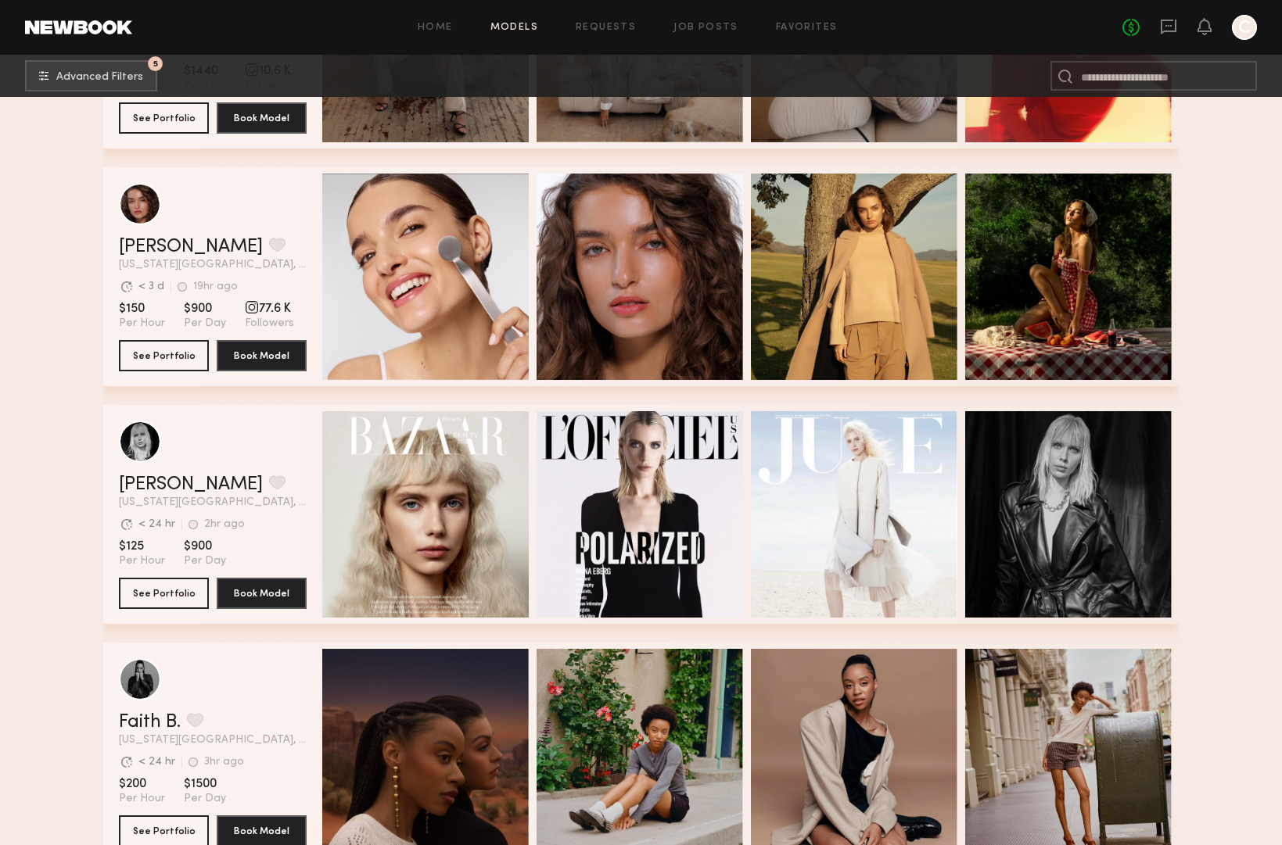
scroll to position [2820, 0]
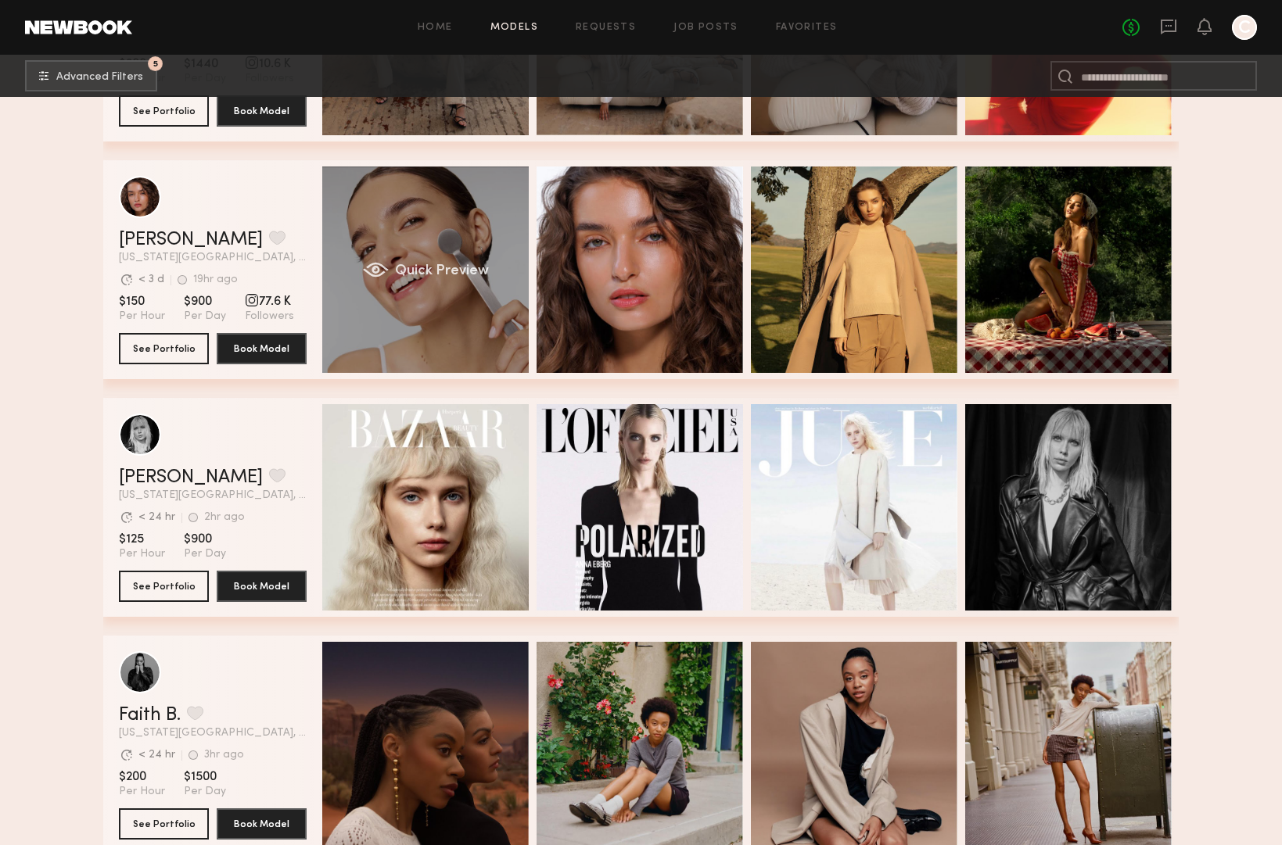
click at [504, 315] on div "Quick Preview" at bounding box center [425, 270] width 206 height 206
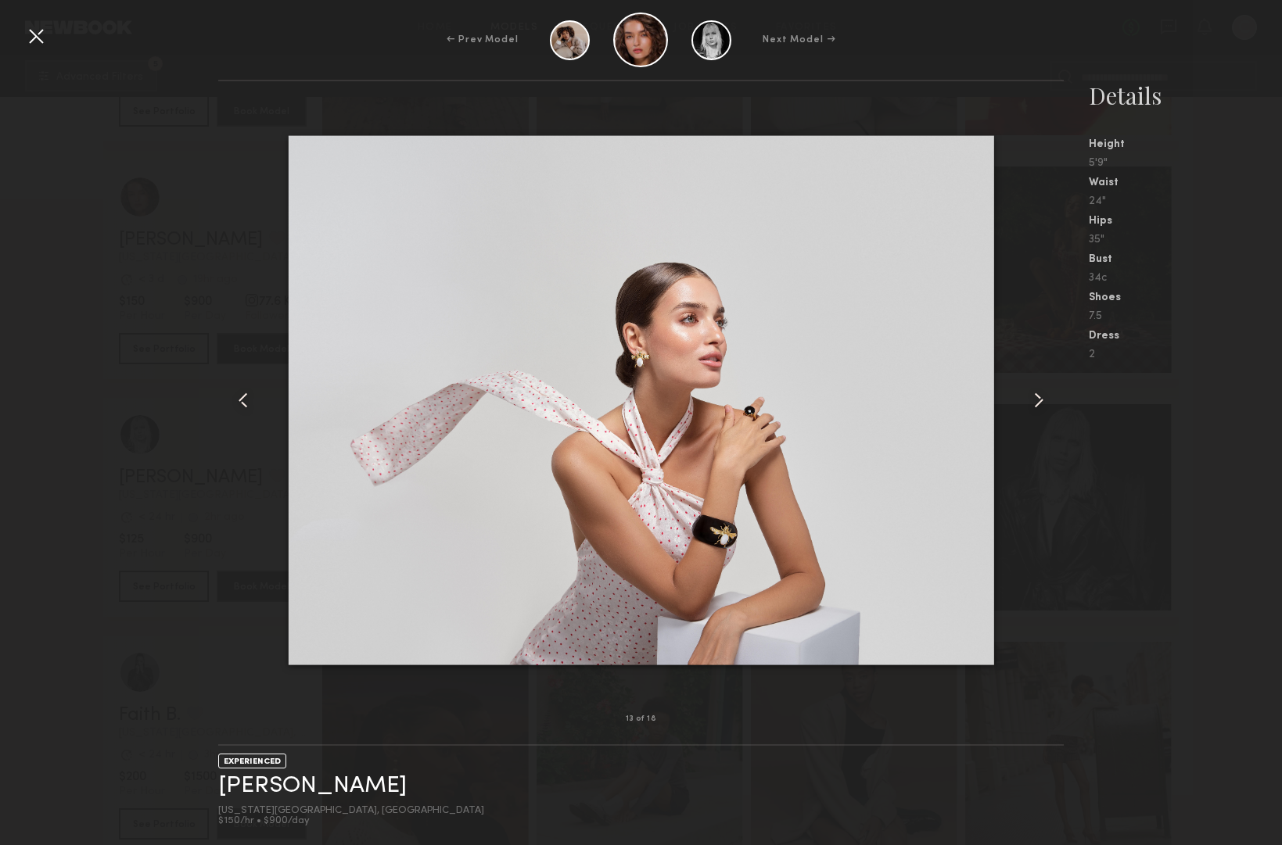
click at [38, 40] on div at bounding box center [35, 35] width 25 height 25
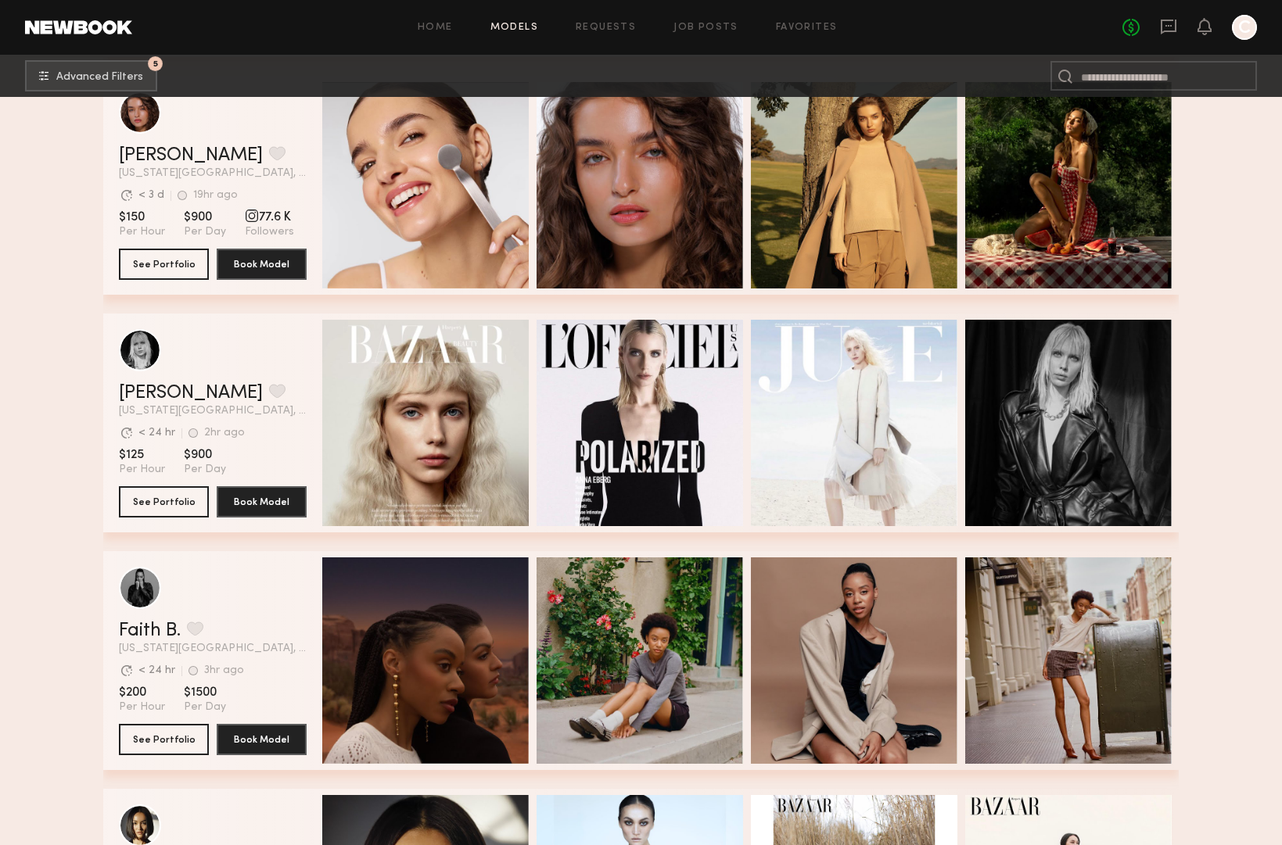
scroll to position [2909, 0]
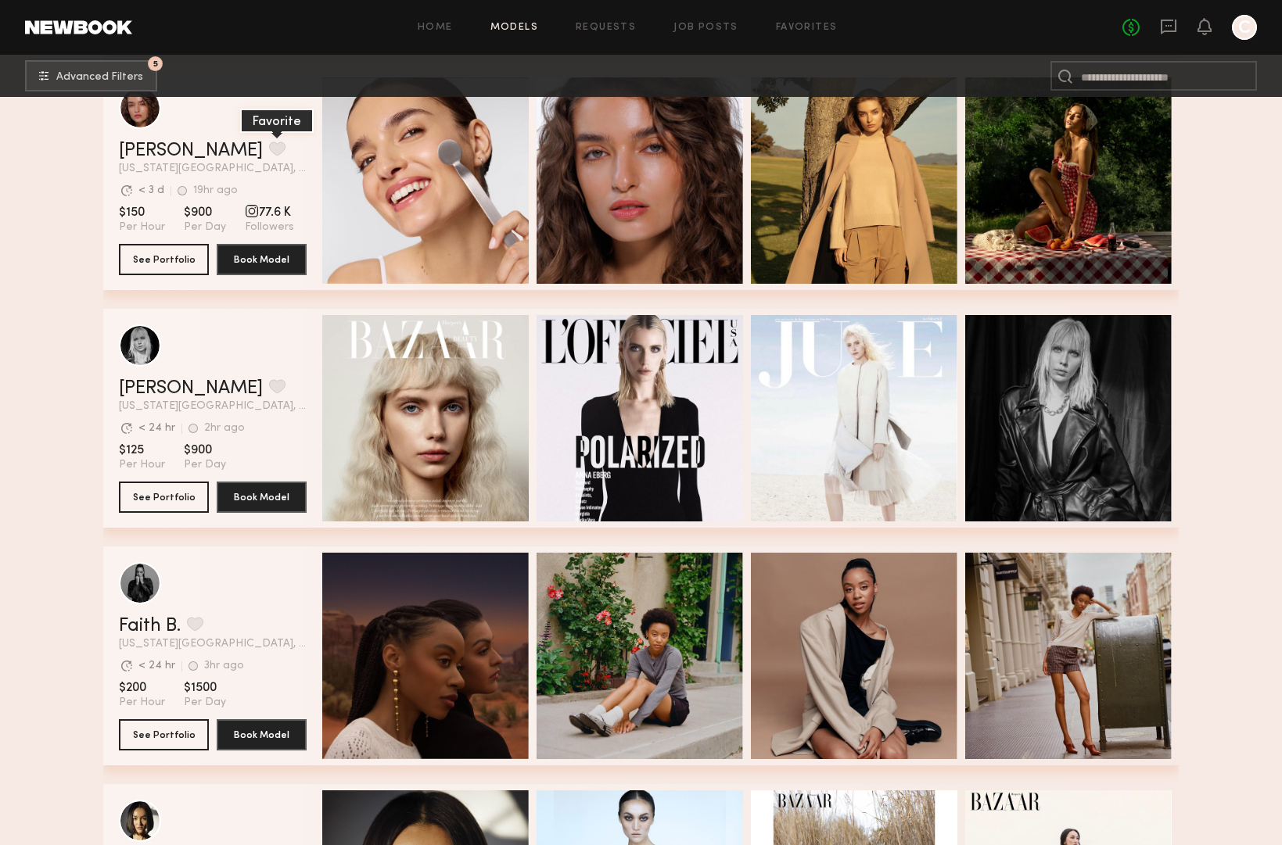
click at [269, 148] on button "grid" at bounding box center [277, 149] width 16 height 14
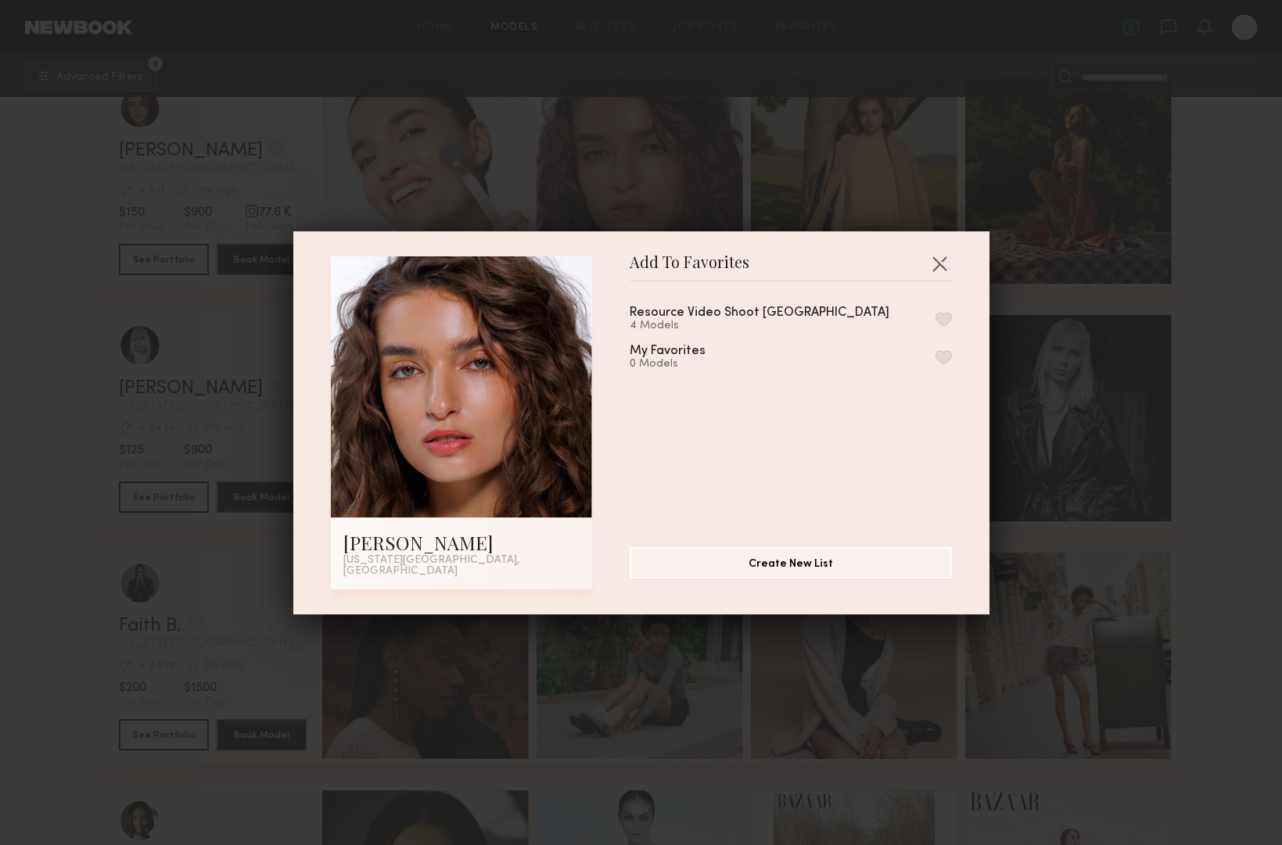
click at [944, 315] on div "Resource Video Shoot NYC 4 Models" at bounding box center [790, 320] width 322 height 26
click at [944, 325] on button "button" at bounding box center [943, 319] width 16 height 14
click at [940, 268] on button "button" at bounding box center [939, 263] width 25 height 25
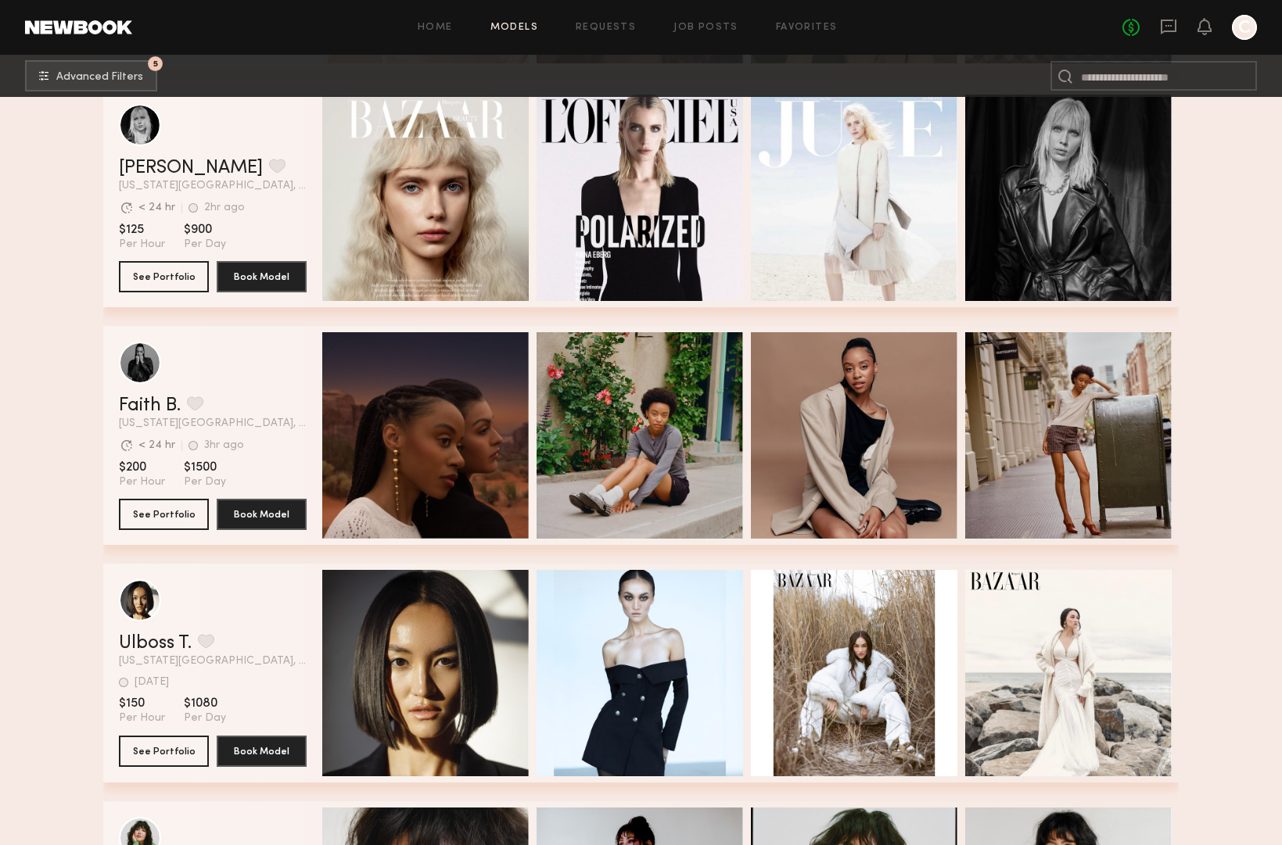
scroll to position [3396, 0]
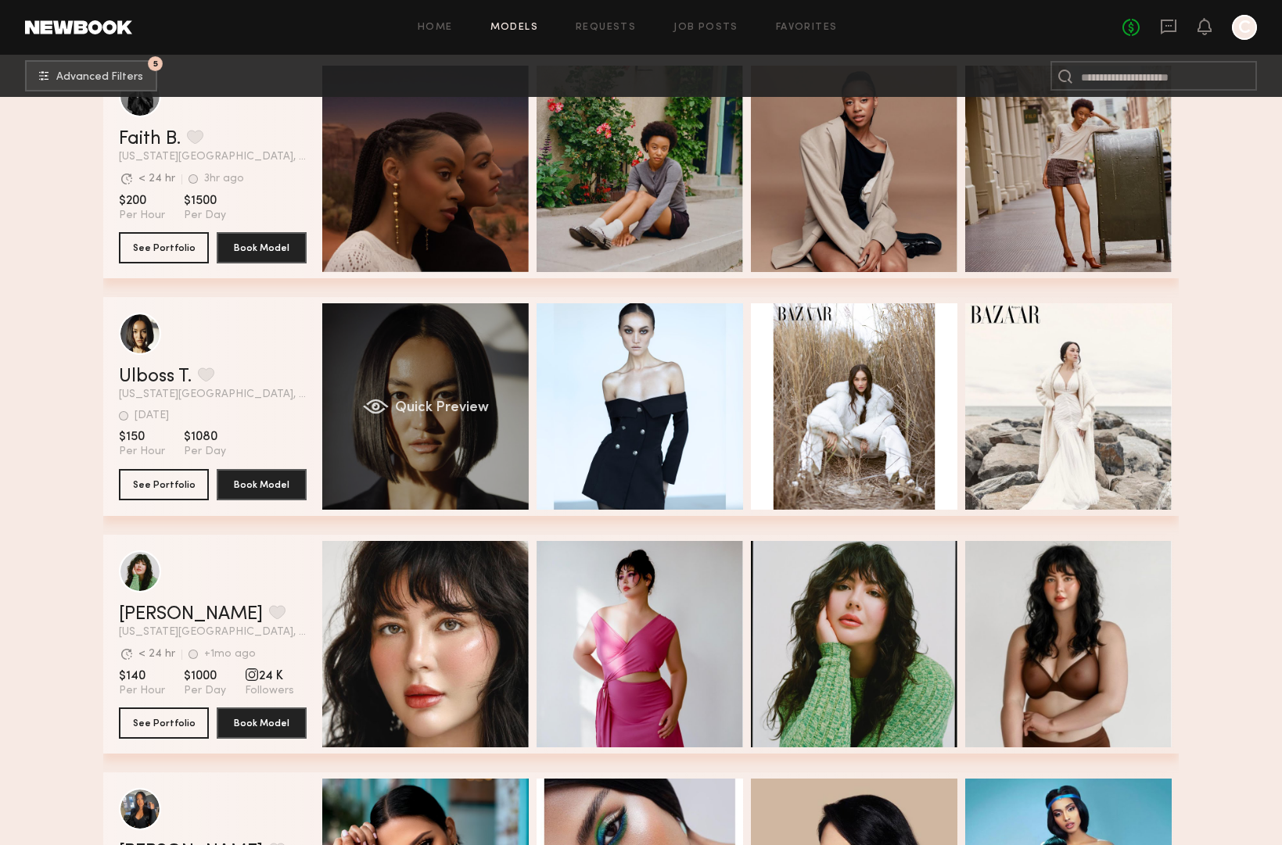
click at [396, 375] on div "Quick Preview" at bounding box center [425, 406] width 206 height 206
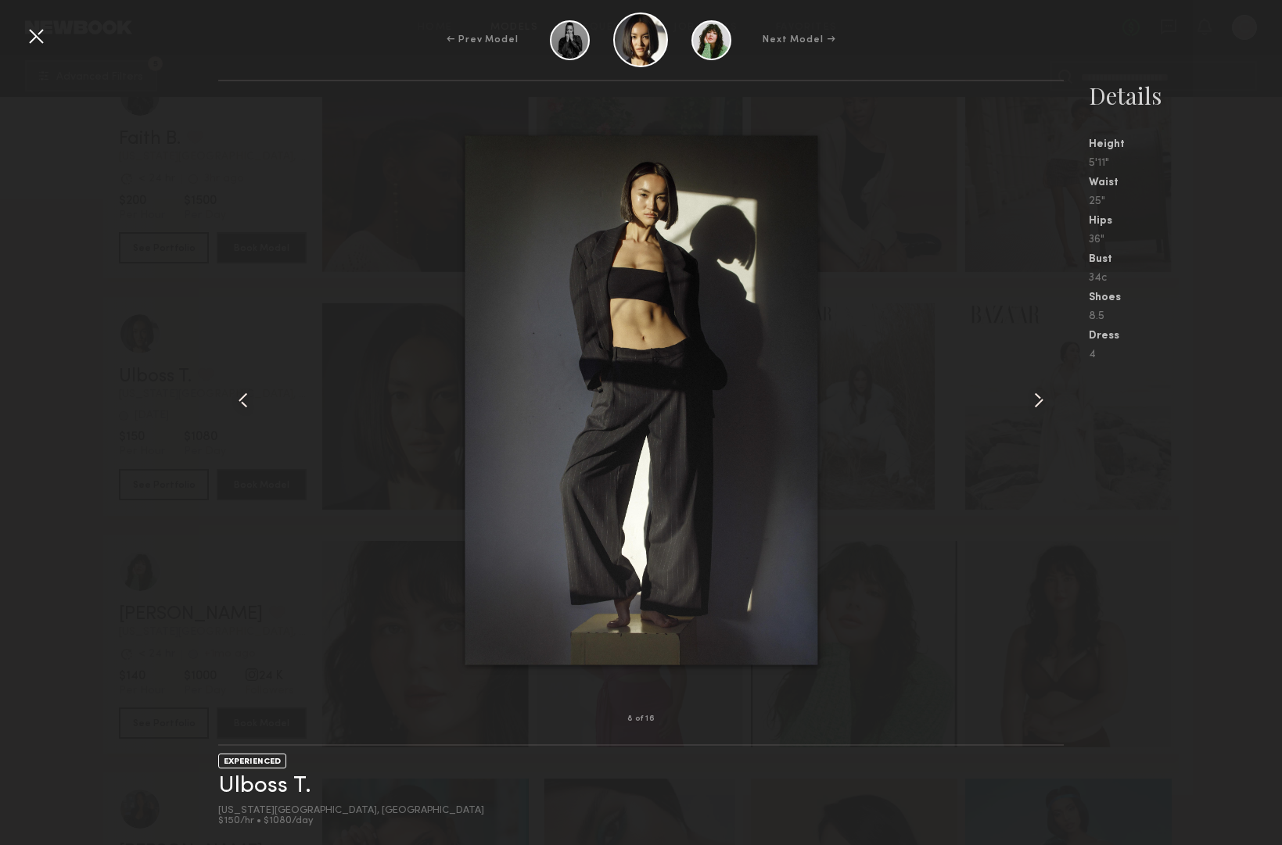
click at [51, 29] on div "← Prev Model Next Model →" at bounding box center [641, 40] width 1282 height 55
click at [46, 36] on div at bounding box center [35, 35] width 25 height 25
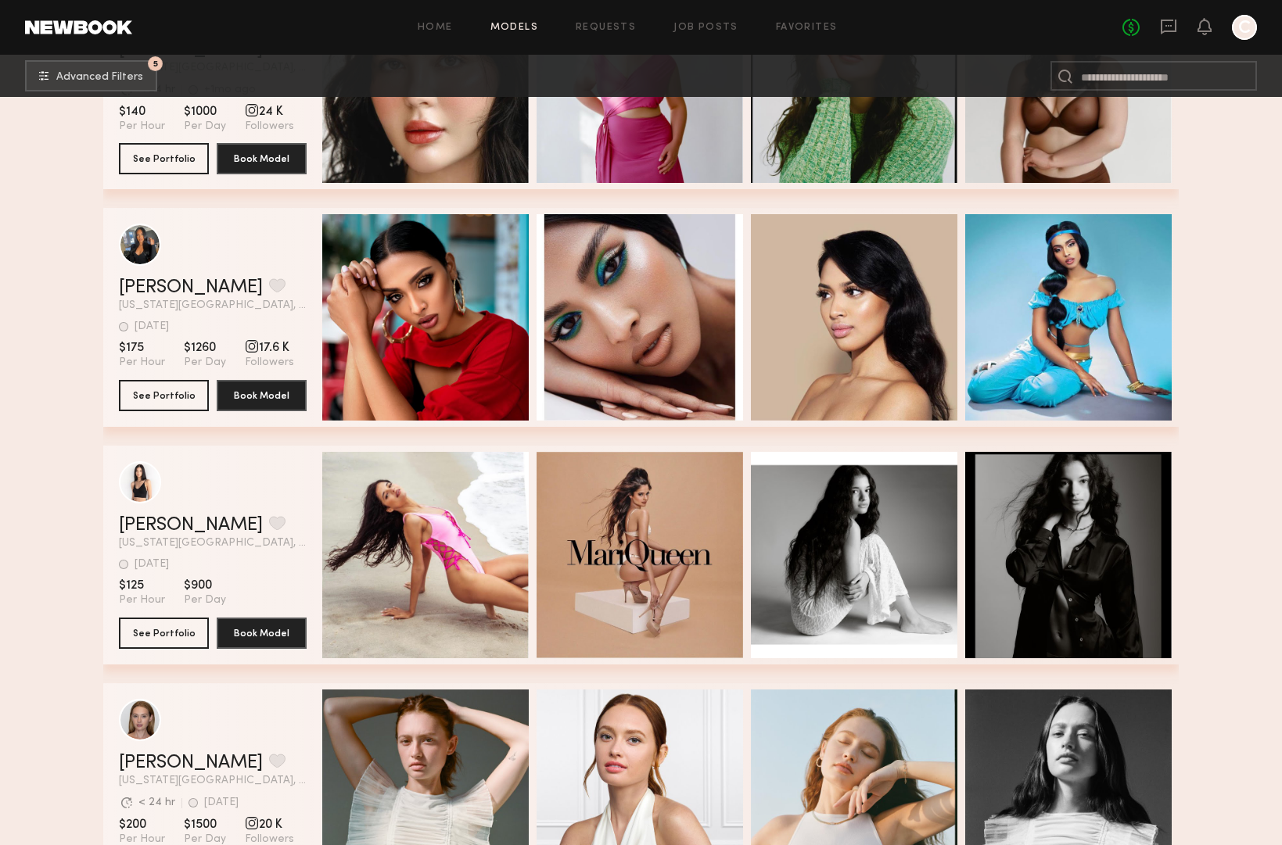
scroll to position [4138, 0]
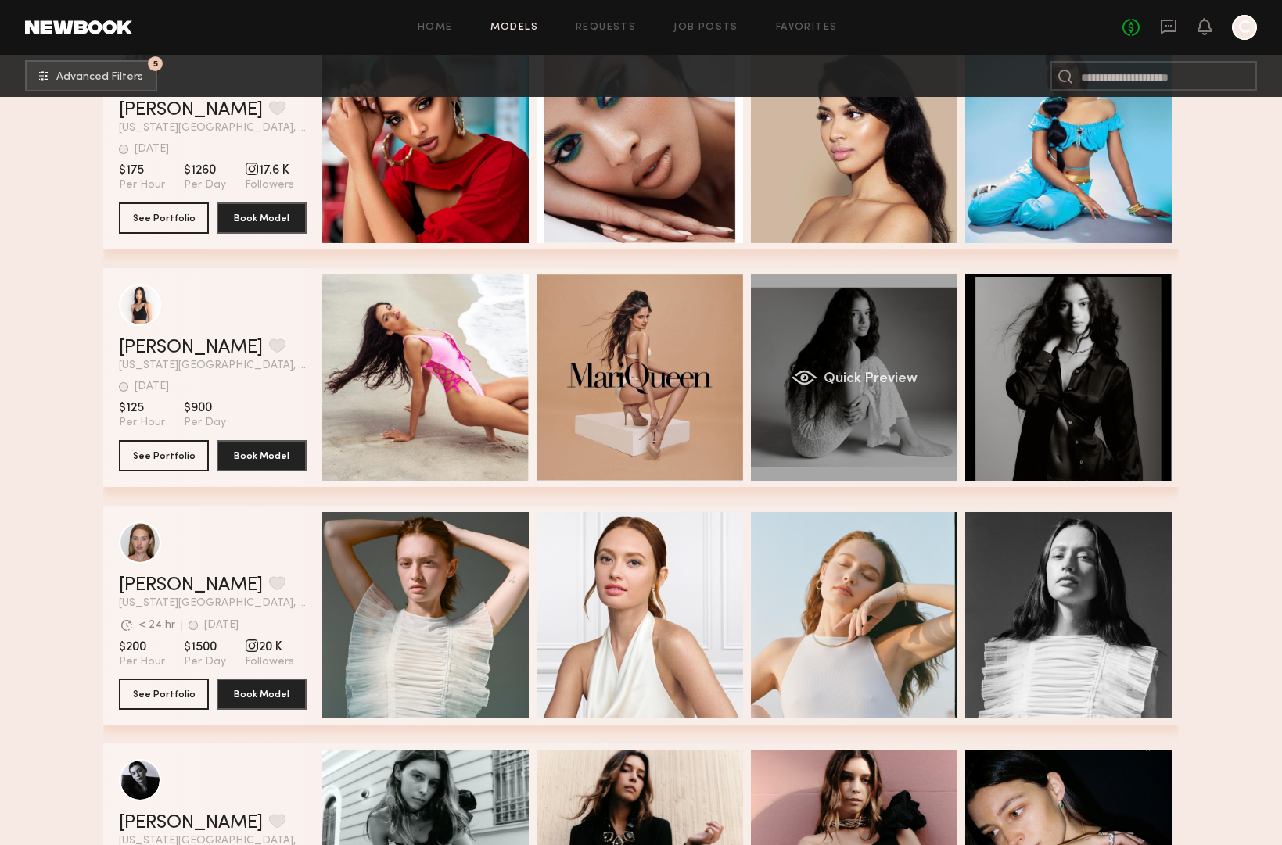
click at [887, 376] on span "Quick Preview" at bounding box center [870, 379] width 94 height 14
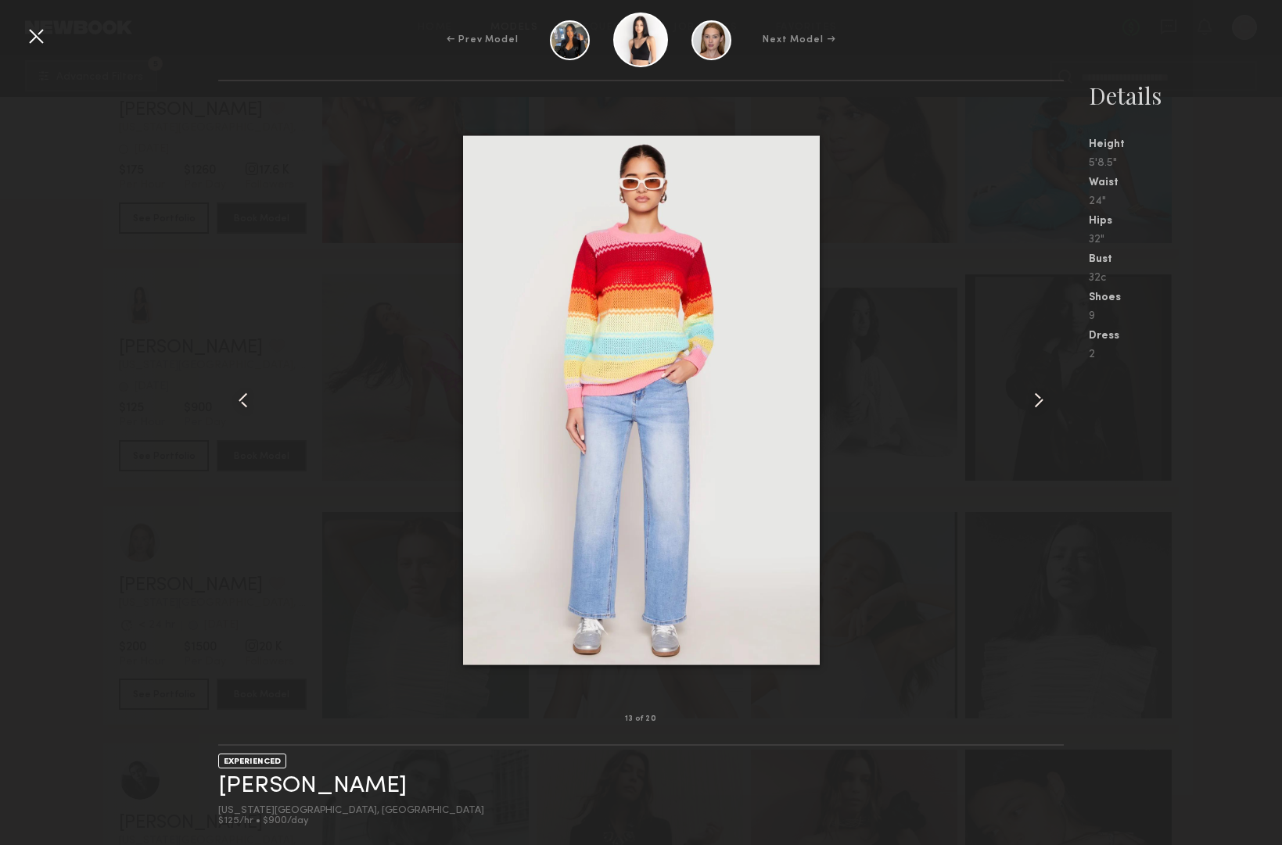
click at [37, 42] on div at bounding box center [35, 35] width 25 height 25
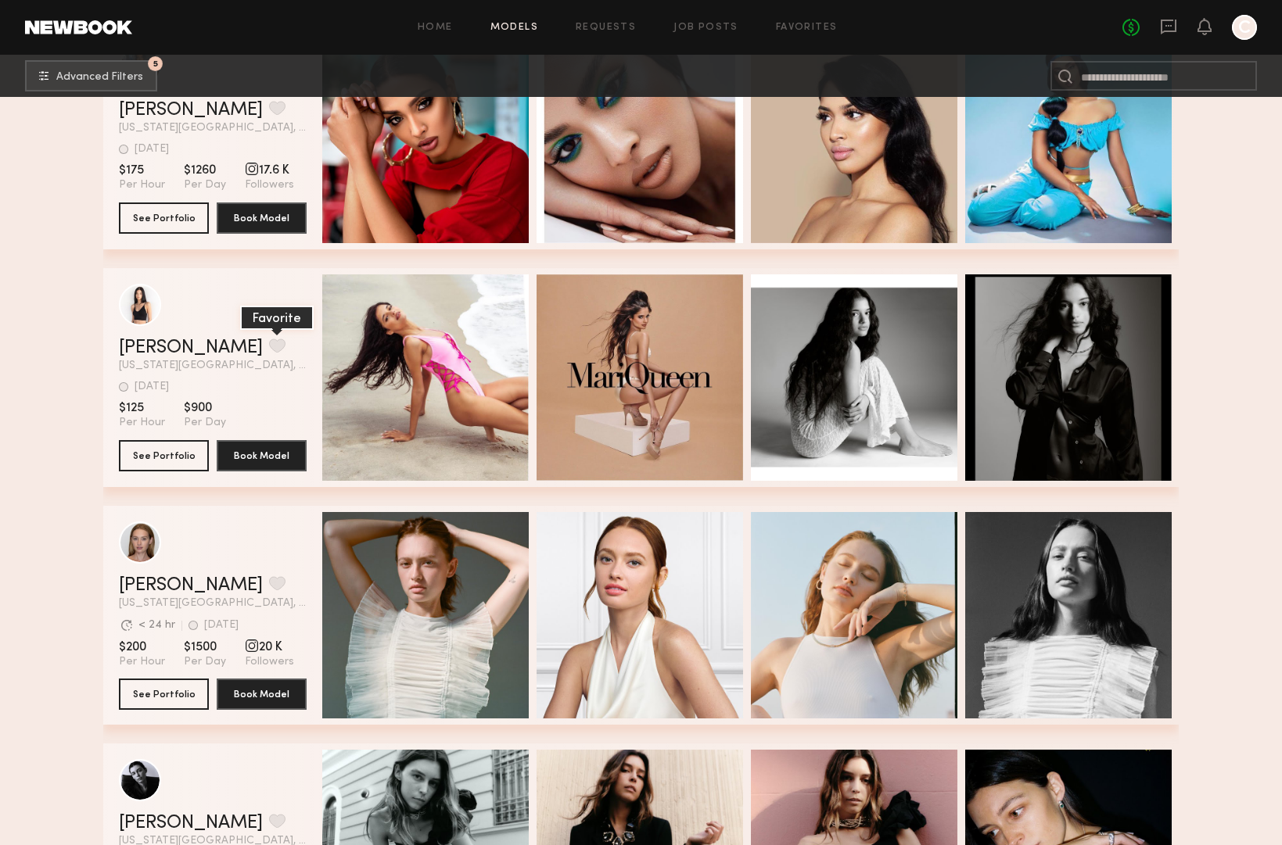
click at [269, 350] on button "grid" at bounding box center [277, 346] width 16 height 14
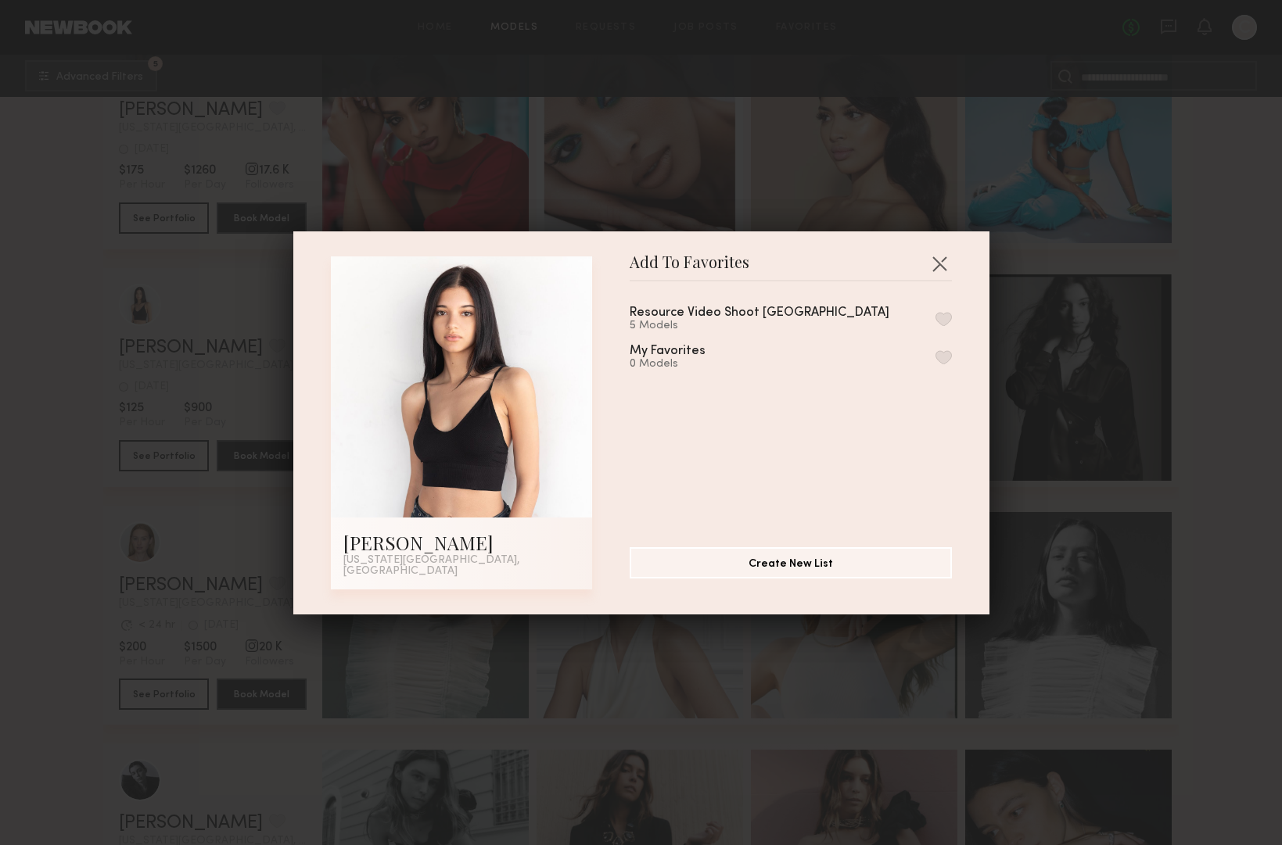
click at [944, 325] on button "button" at bounding box center [943, 319] width 16 height 14
click at [941, 267] on button "button" at bounding box center [939, 263] width 25 height 25
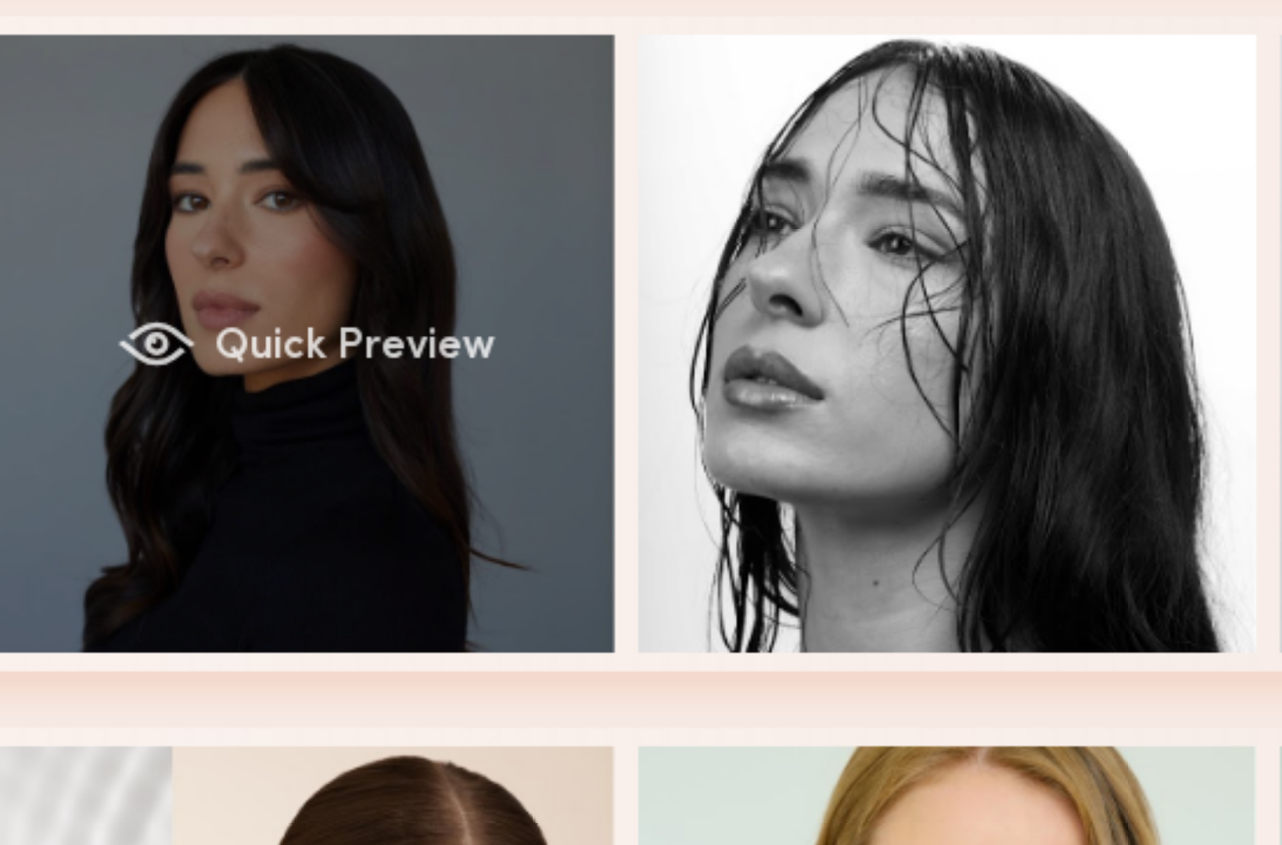
scroll to position [0, 5]
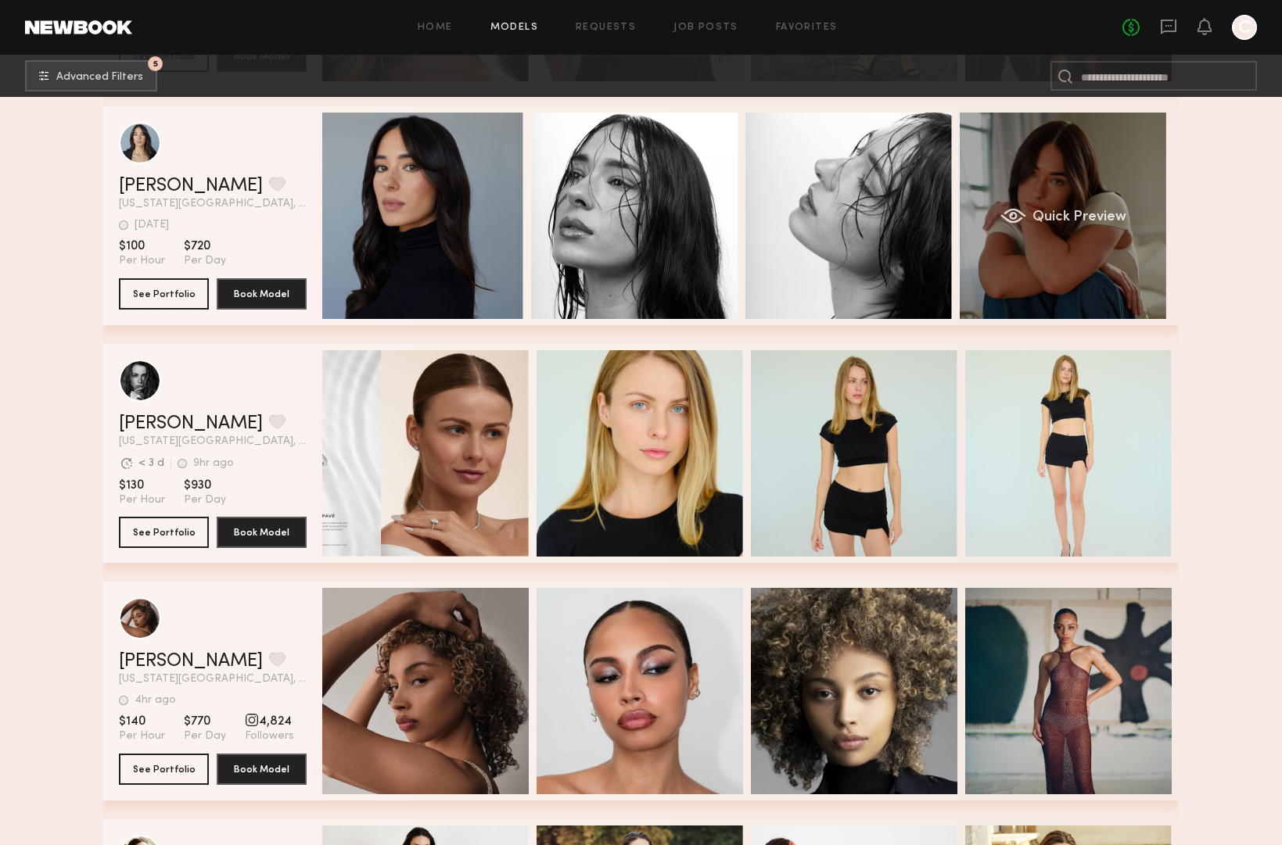
click at [970, 238] on div "Quick Preview" at bounding box center [1062, 216] width 206 height 206
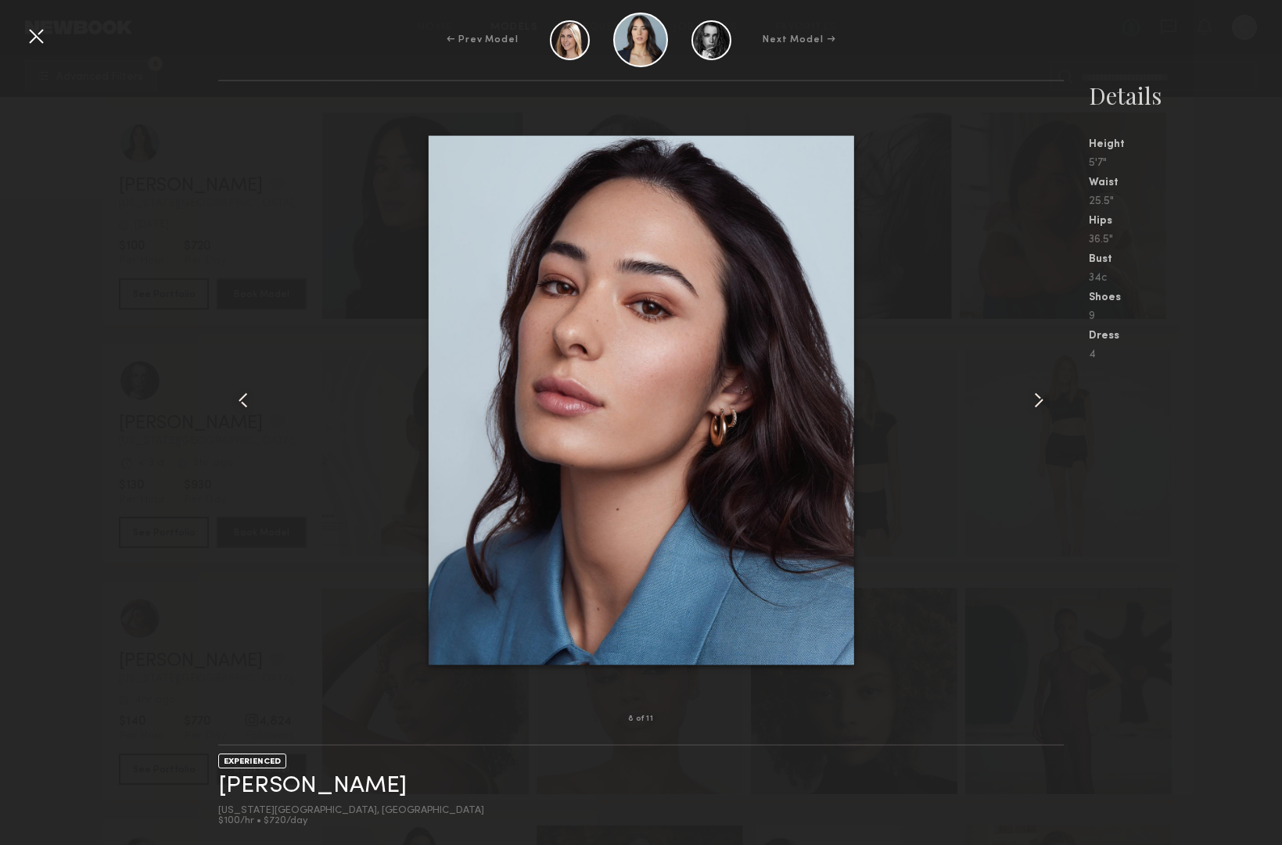
click at [31, 34] on div at bounding box center [35, 35] width 25 height 25
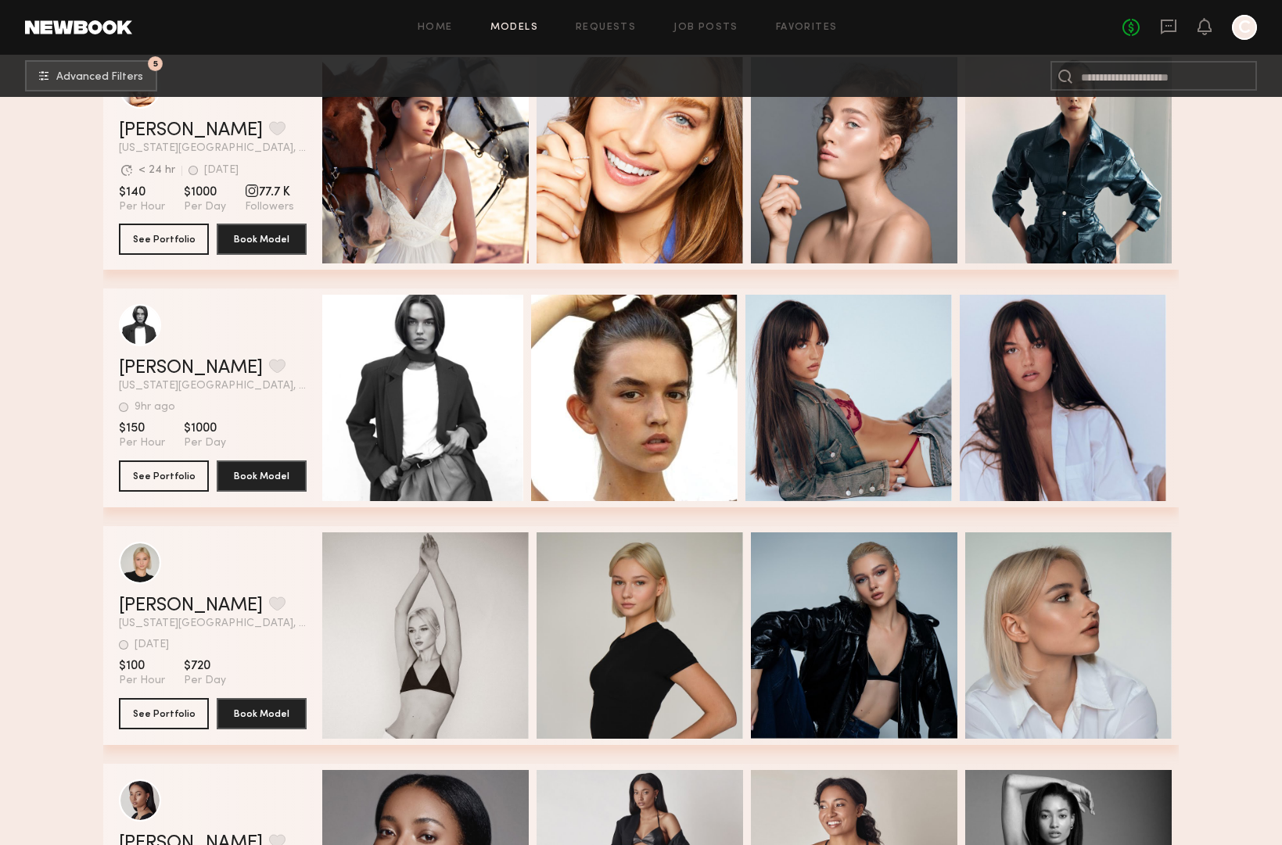
click at [383, 384] on div "Quick Preview" at bounding box center [420, 398] width 206 height 206
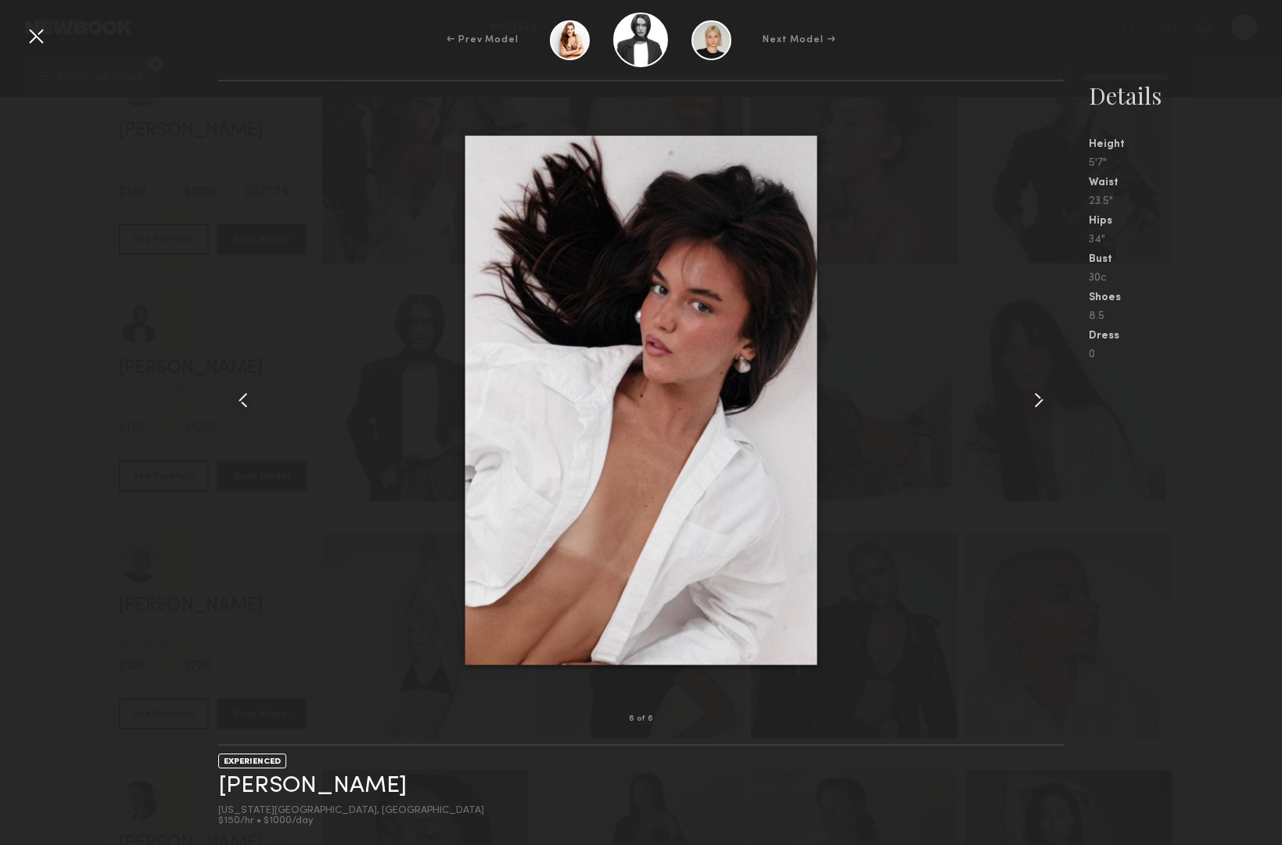
click at [38, 42] on div at bounding box center [35, 35] width 25 height 25
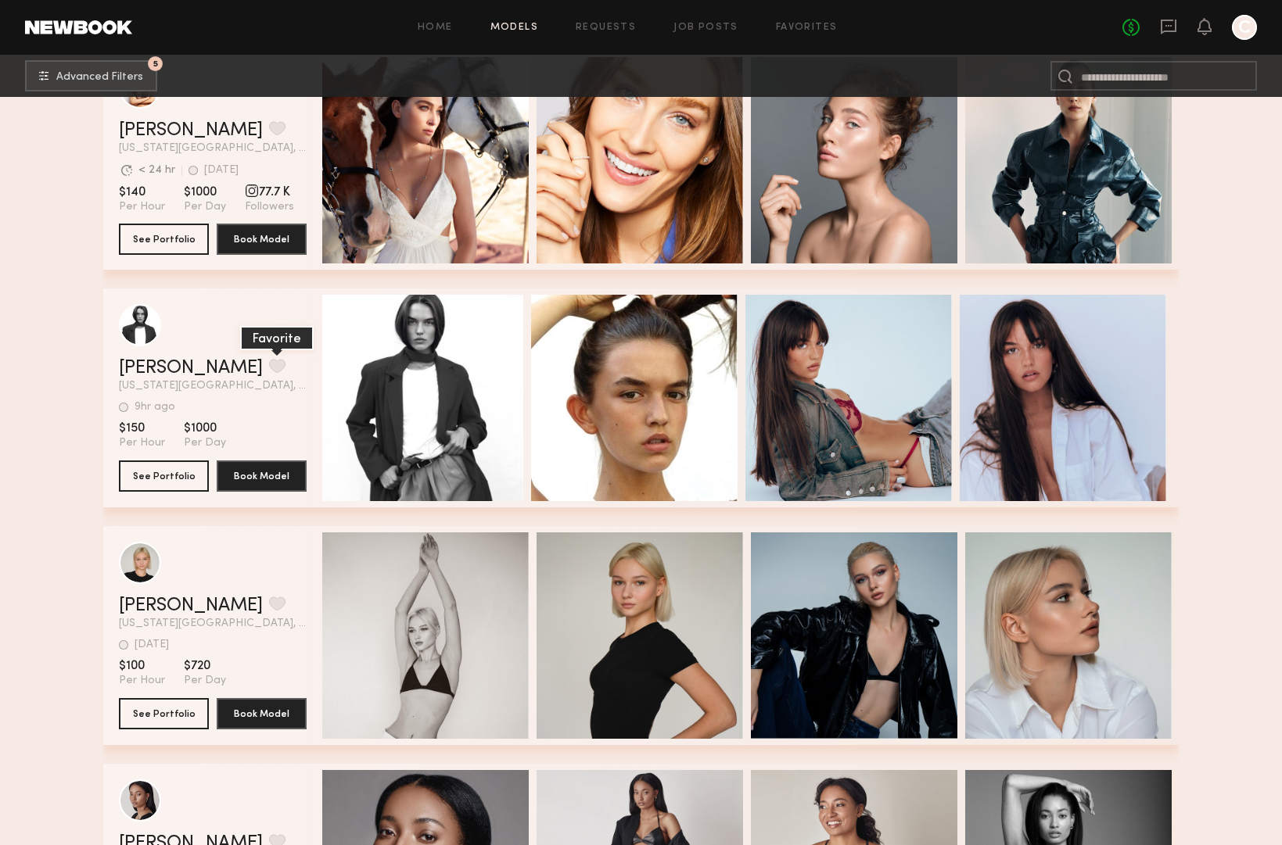
click at [269, 366] on button "grid" at bounding box center [277, 366] width 16 height 14
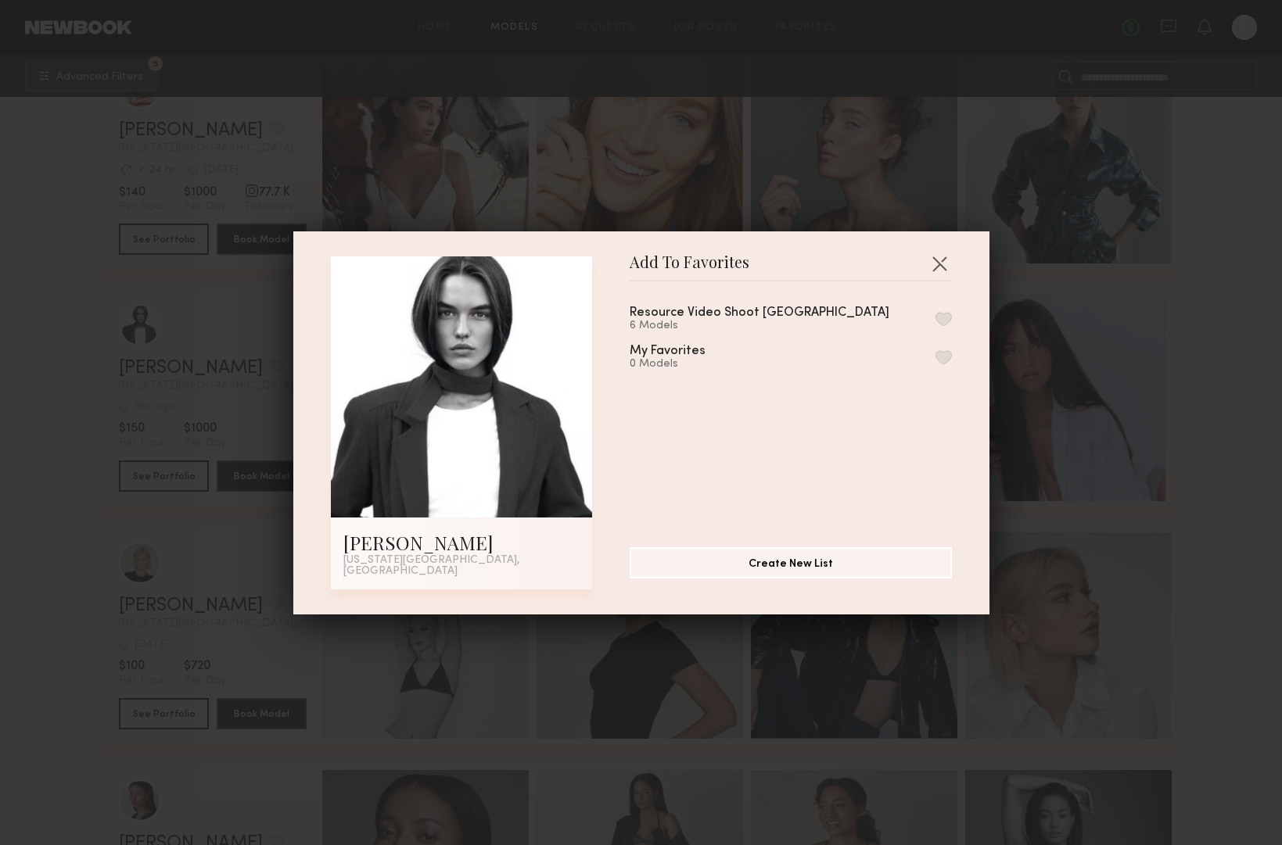
click at [941, 326] on button "button" at bounding box center [943, 319] width 16 height 14
click at [947, 262] on button "button" at bounding box center [939, 263] width 25 height 25
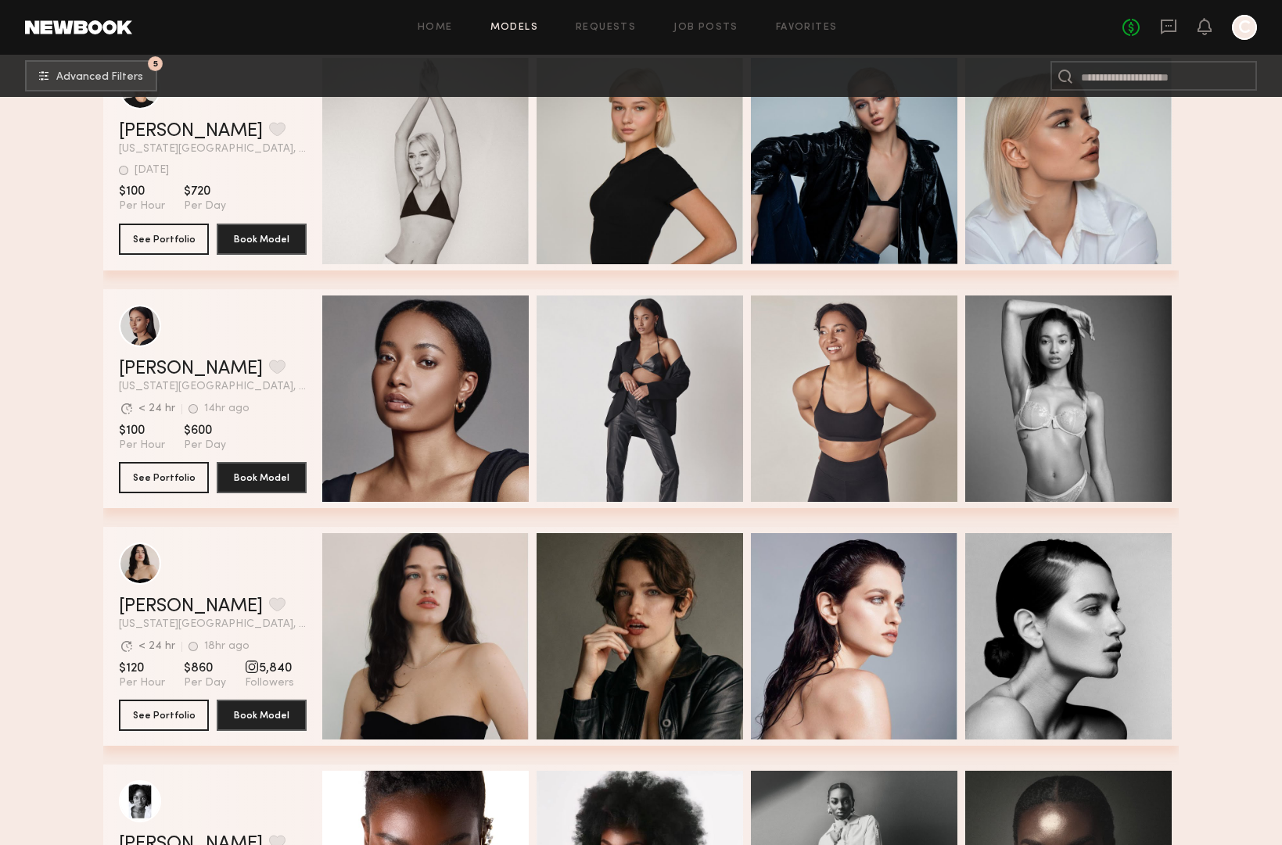
scroll to position [8872, 0]
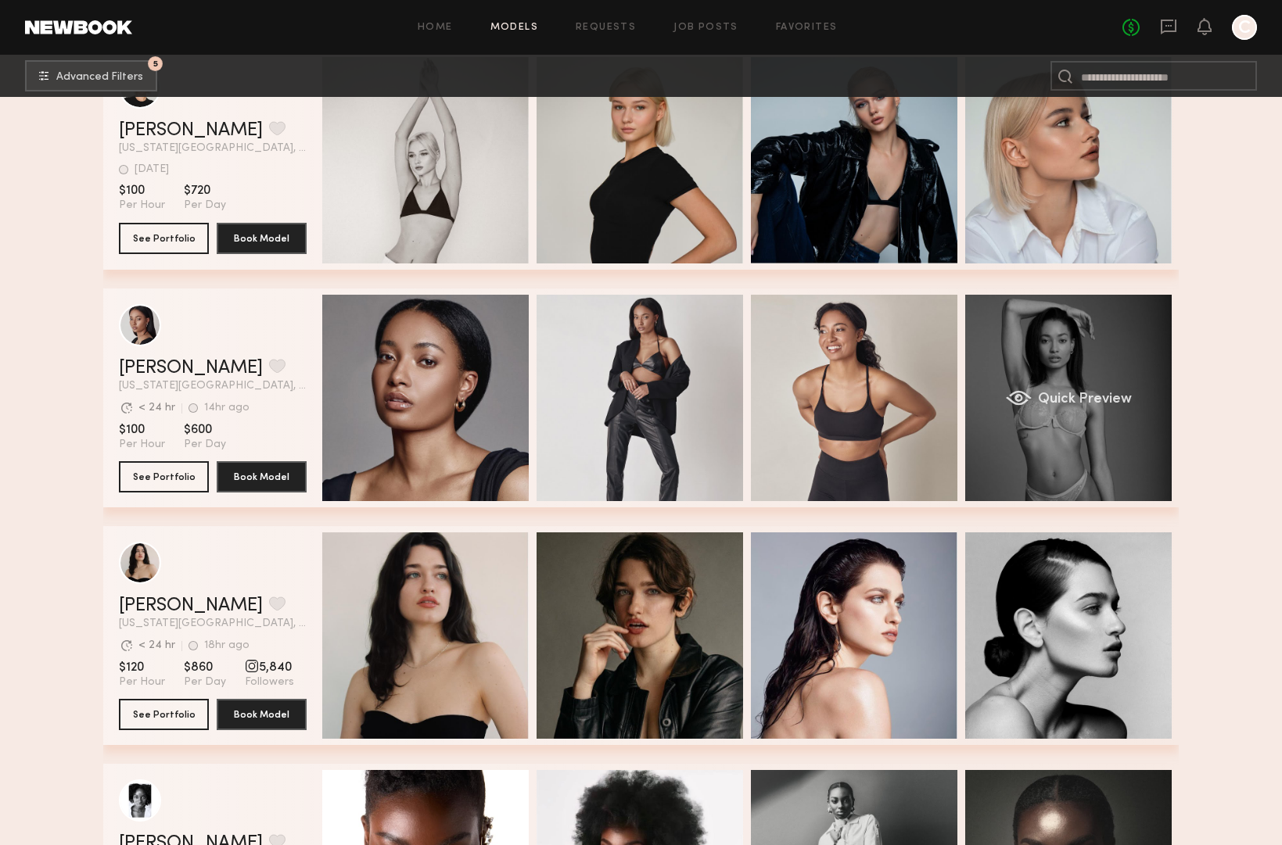
click at [990, 440] on div "Quick Preview" at bounding box center [1068, 398] width 206 height 206
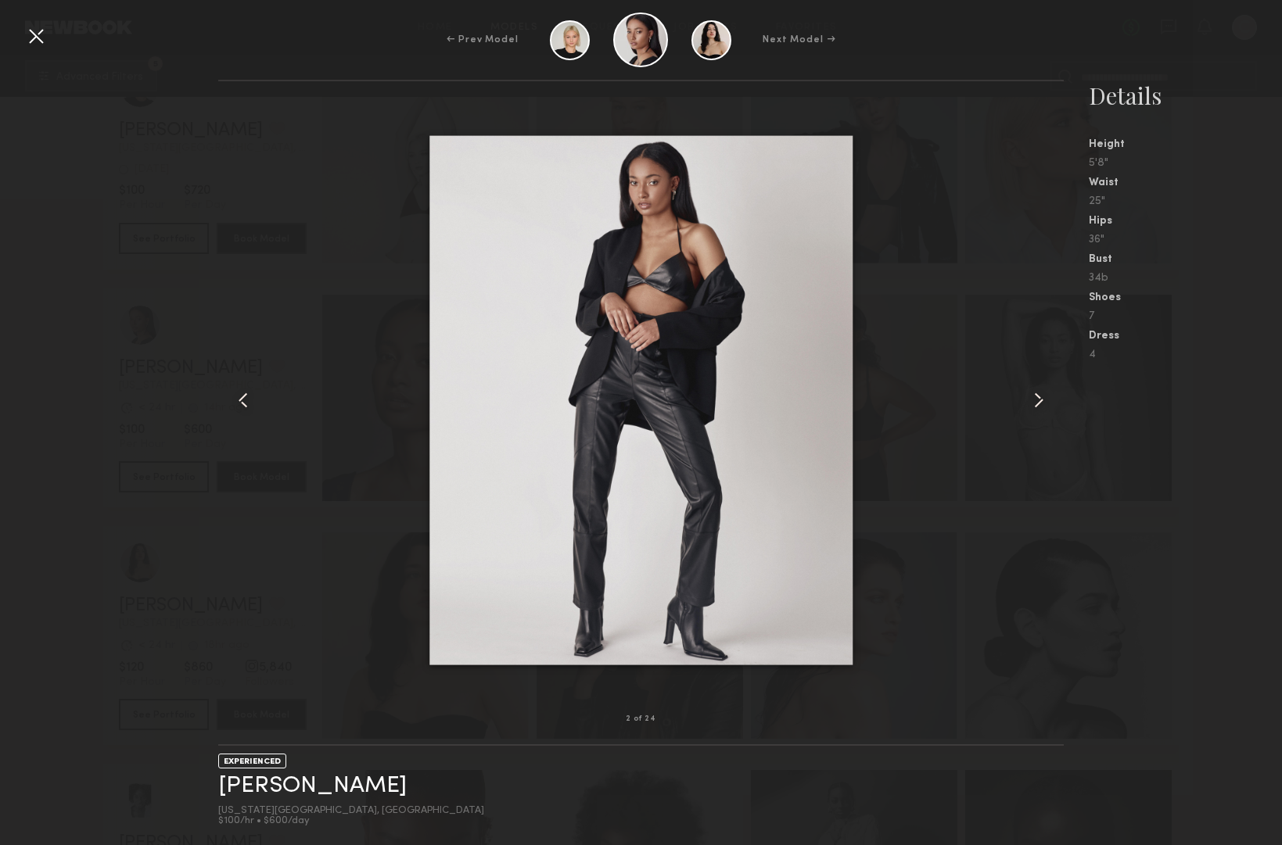
click at [31, 38] on div at bounding box center [35, 35] width 25 height 25
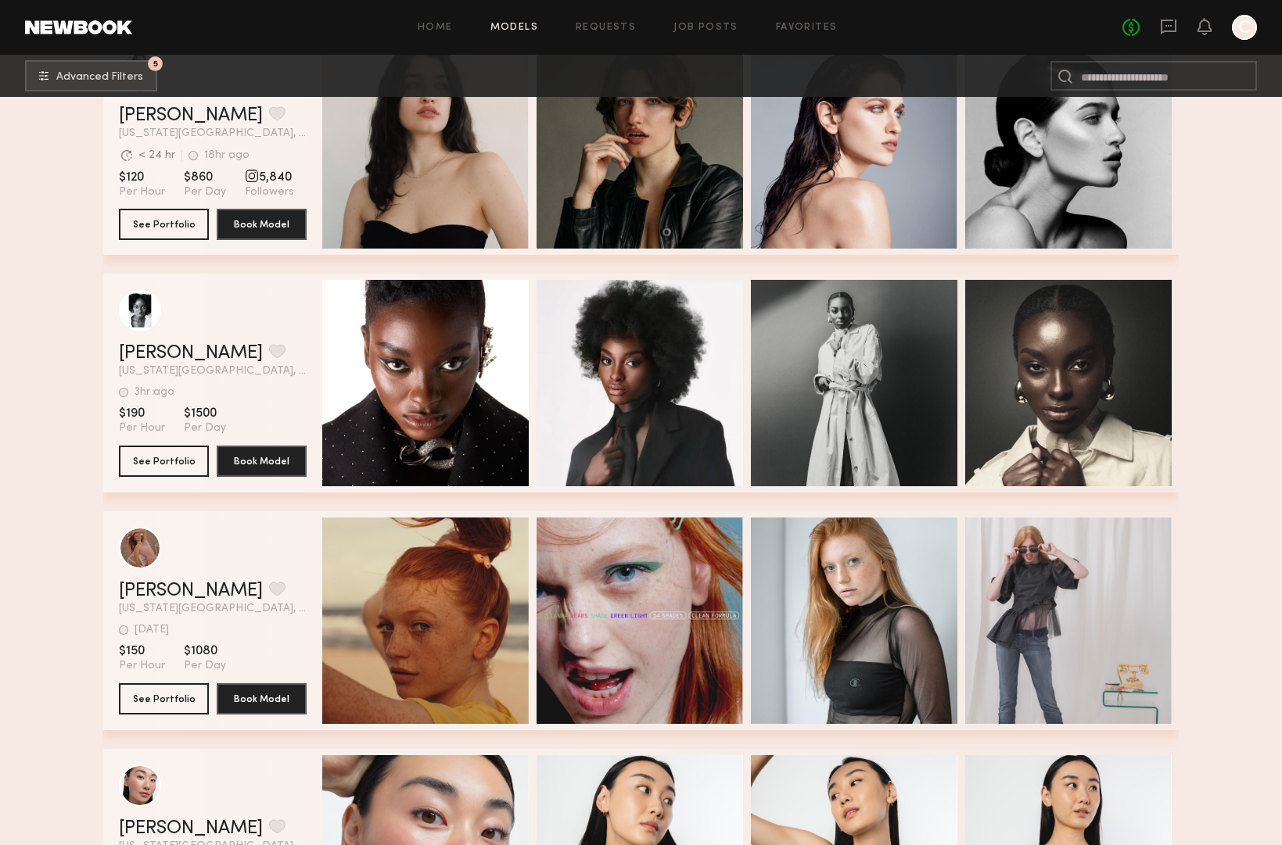
scroll to position [9361, 0]
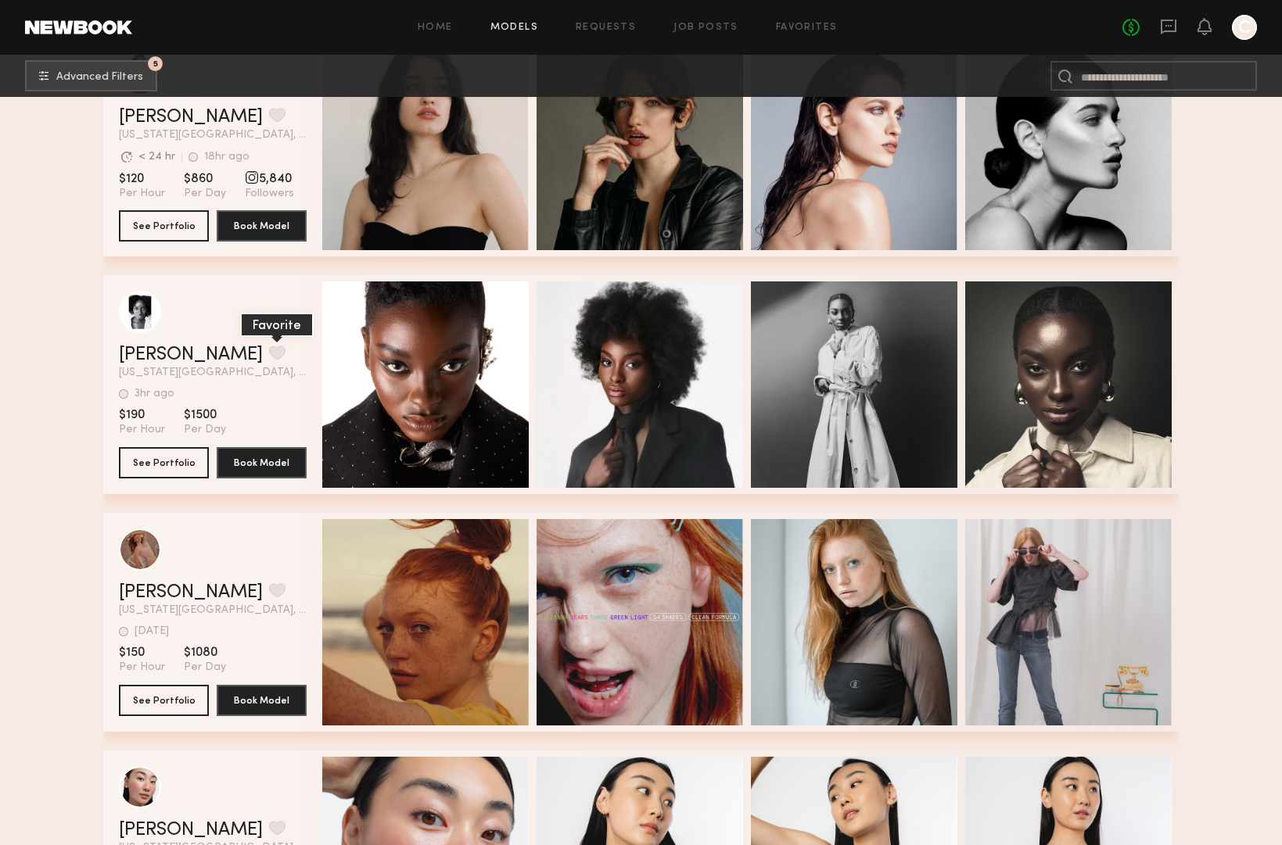
click at [269, 352] on button "grid" at bounding box center [277, 353] width 16 height 14
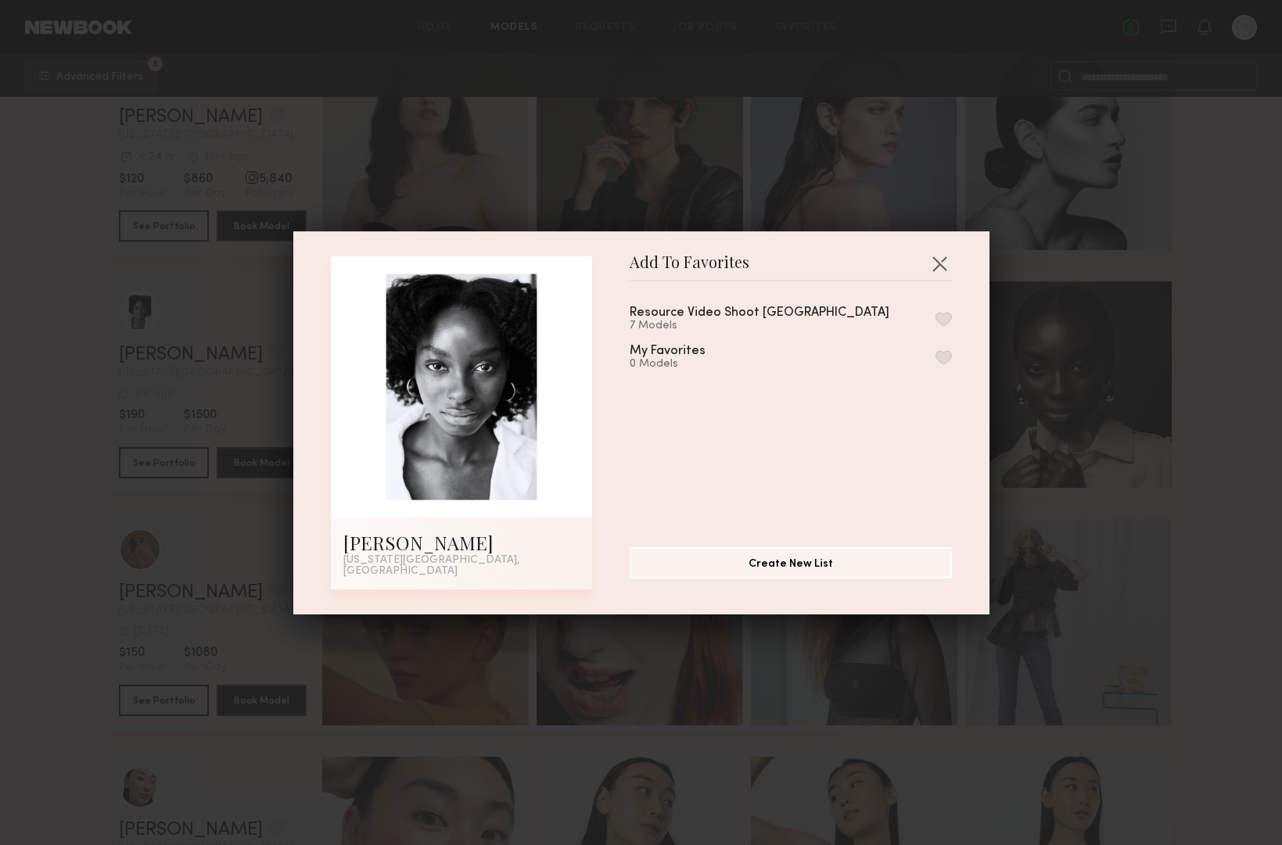
click at [941, 318] on button "button" at bounding box center [943, 319] width 16 height 14
click at [940, 264] on button "button" at bounding box center [939, 263] width 25 height 25
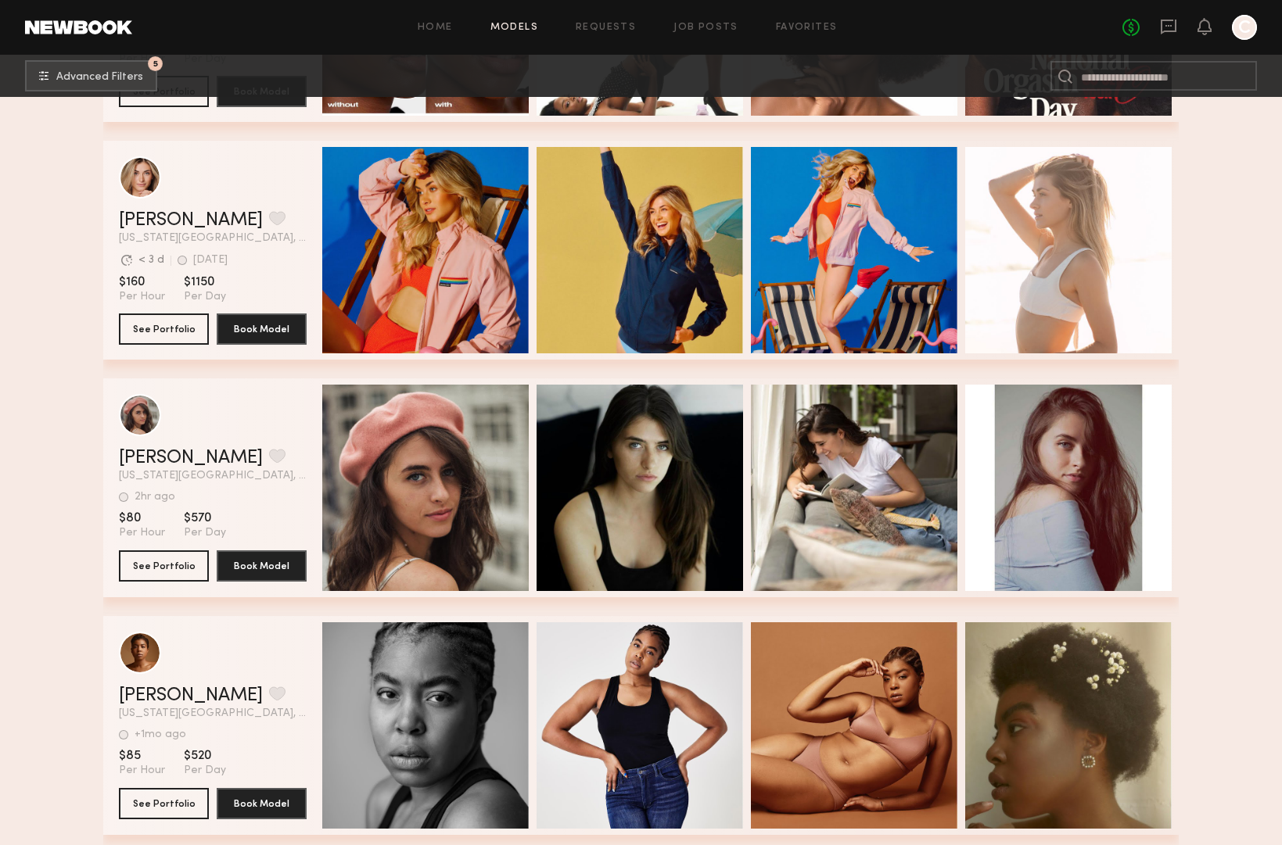
scroll to position [11374, 0]
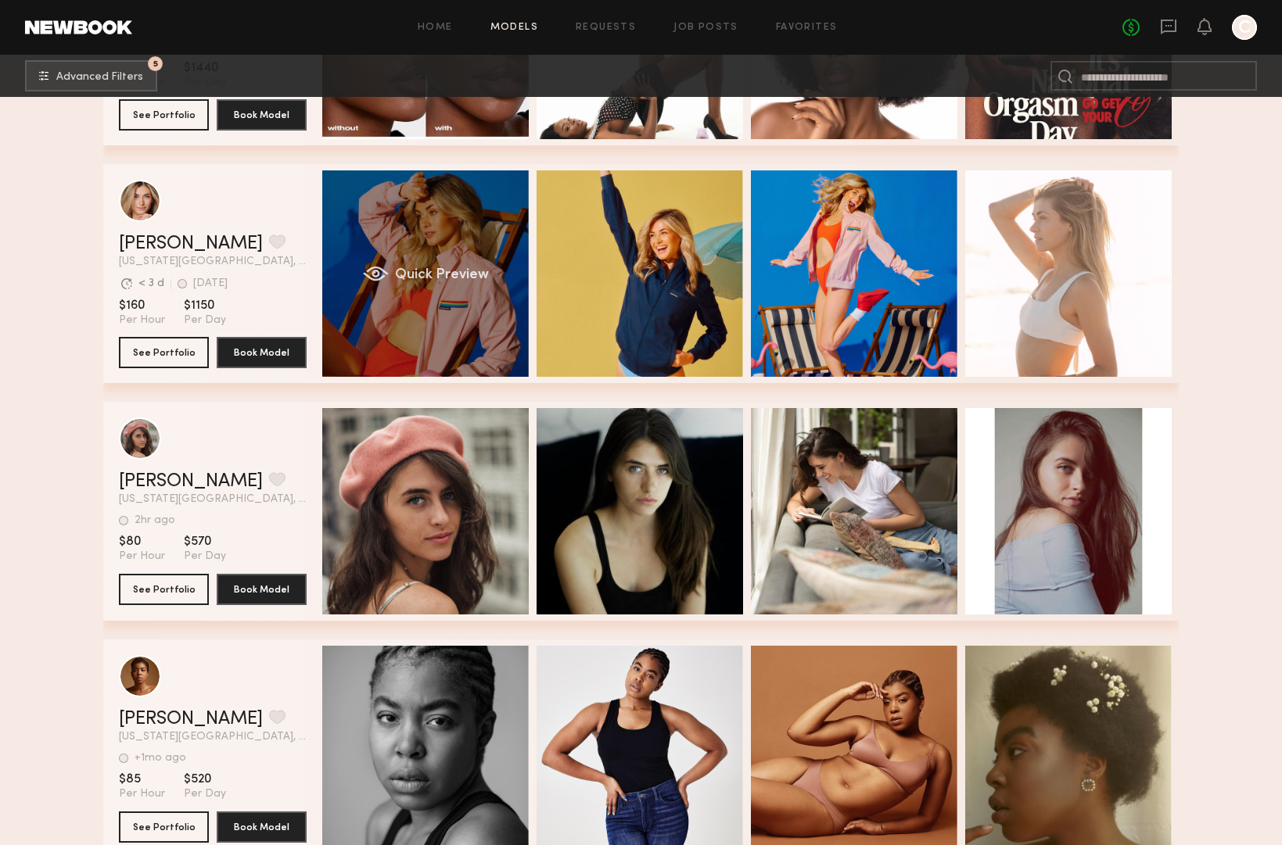
click at [500, 344] on div "Quick Preview" at bounding box center [425, 273] width 206 height 206
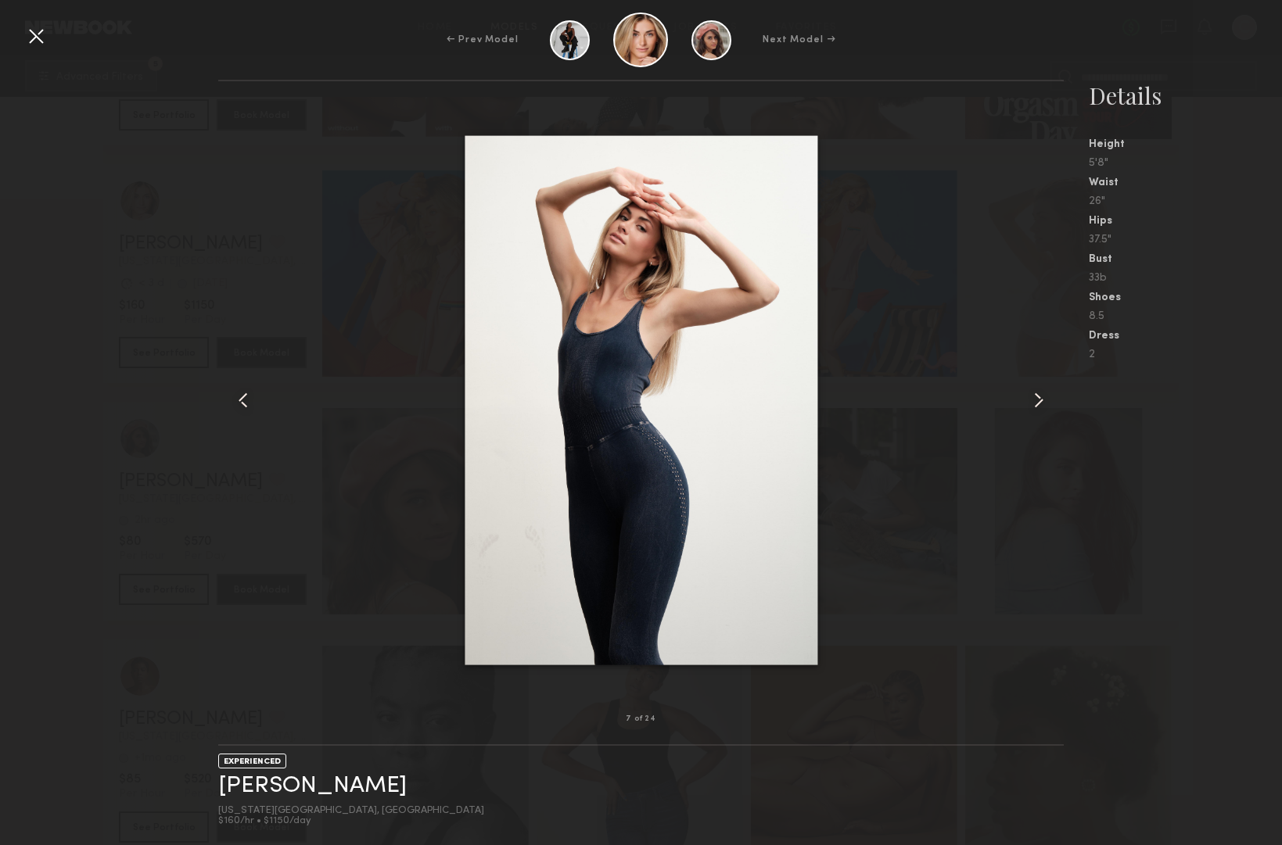
click at [32, 22] on div "← Prev Model Next Model →" at bounding box center [641, 40] width 1282 height 55
click at [37, 30] on div at bounding box center [35, 35] width 25 height 25
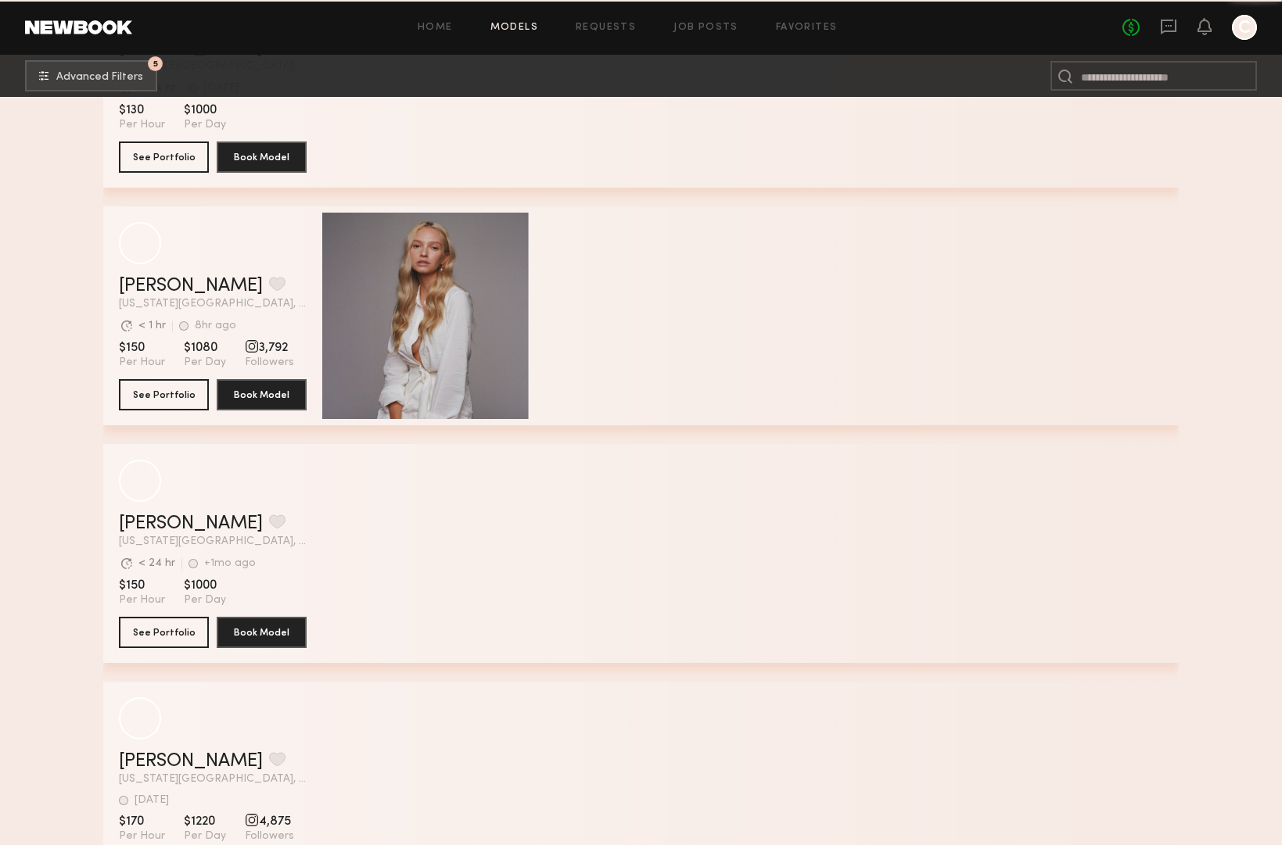
scroll to position [16273, 0]
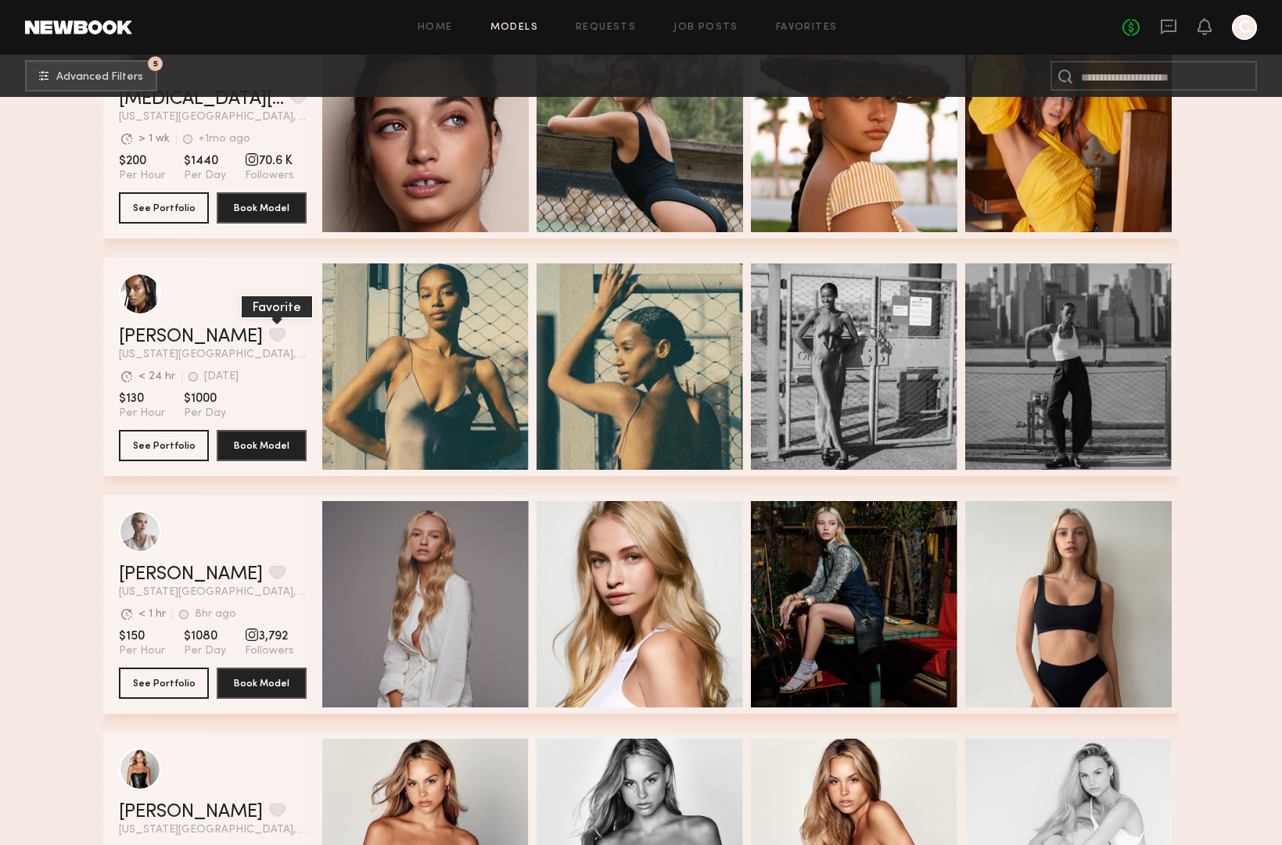
click at [269, 339] on button "grid" at bounding box center [277, 335] width 16 height 14
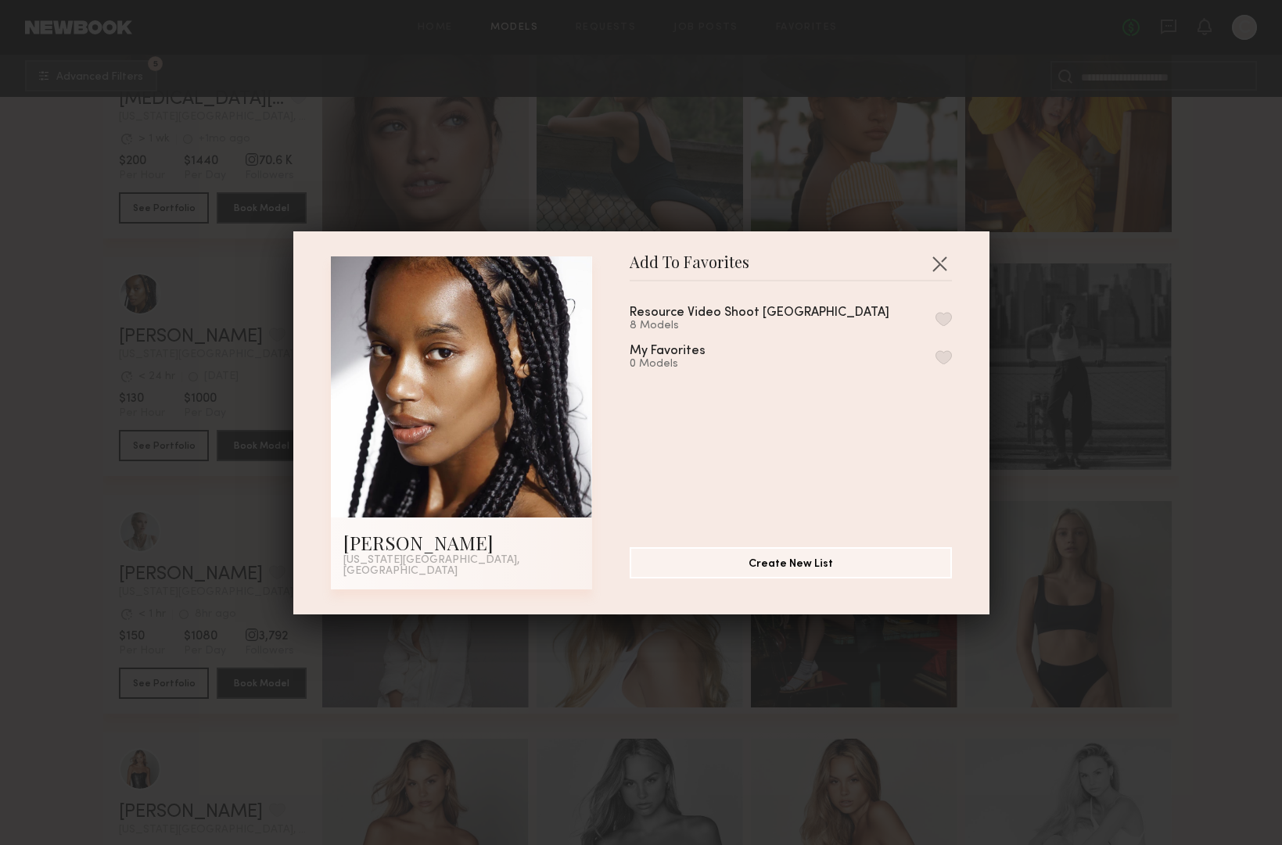
click at [946, 326] on button "button" at bounding box center [943, 319] width 16 height 14
click at [941, 276] on button "button" at bounding box center [939, 263] width 25 height 25
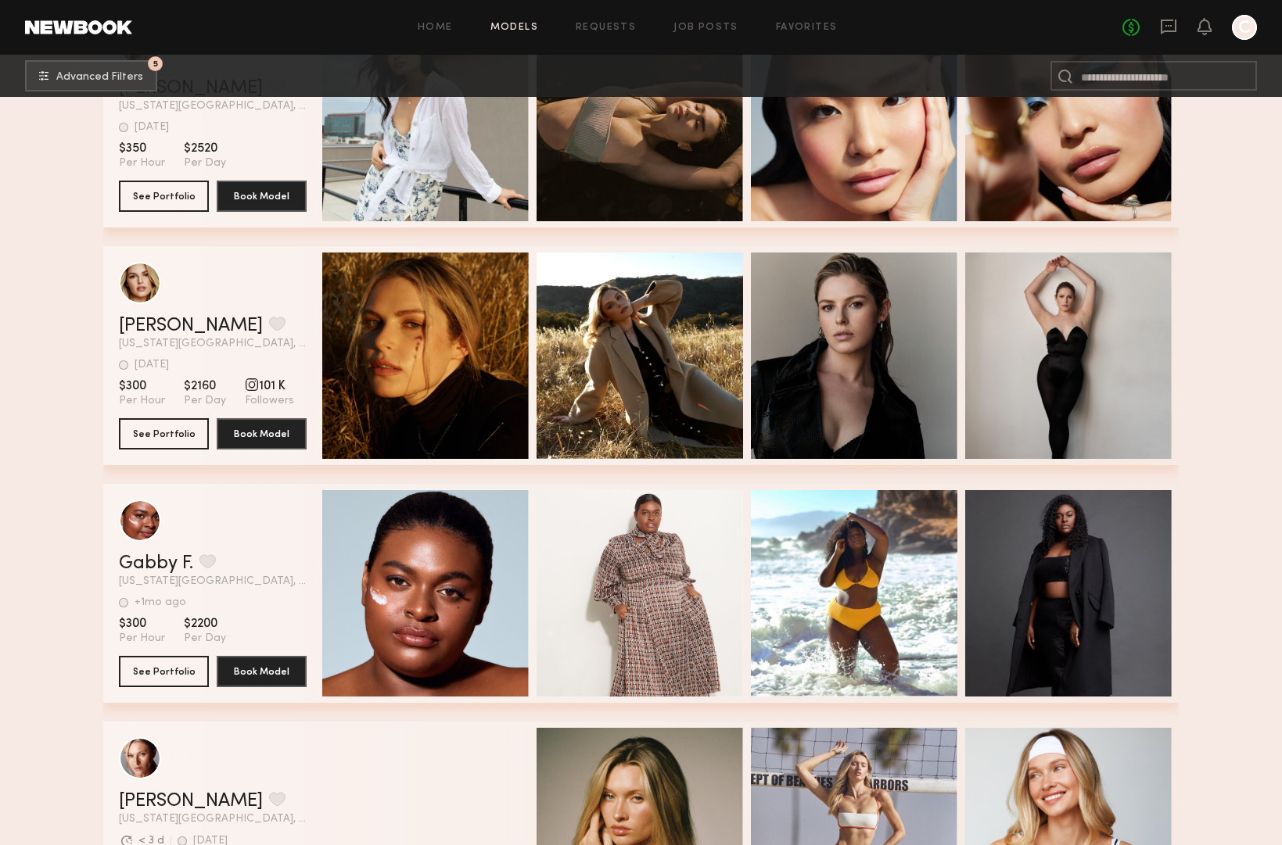
scroll to position [18989, 0]
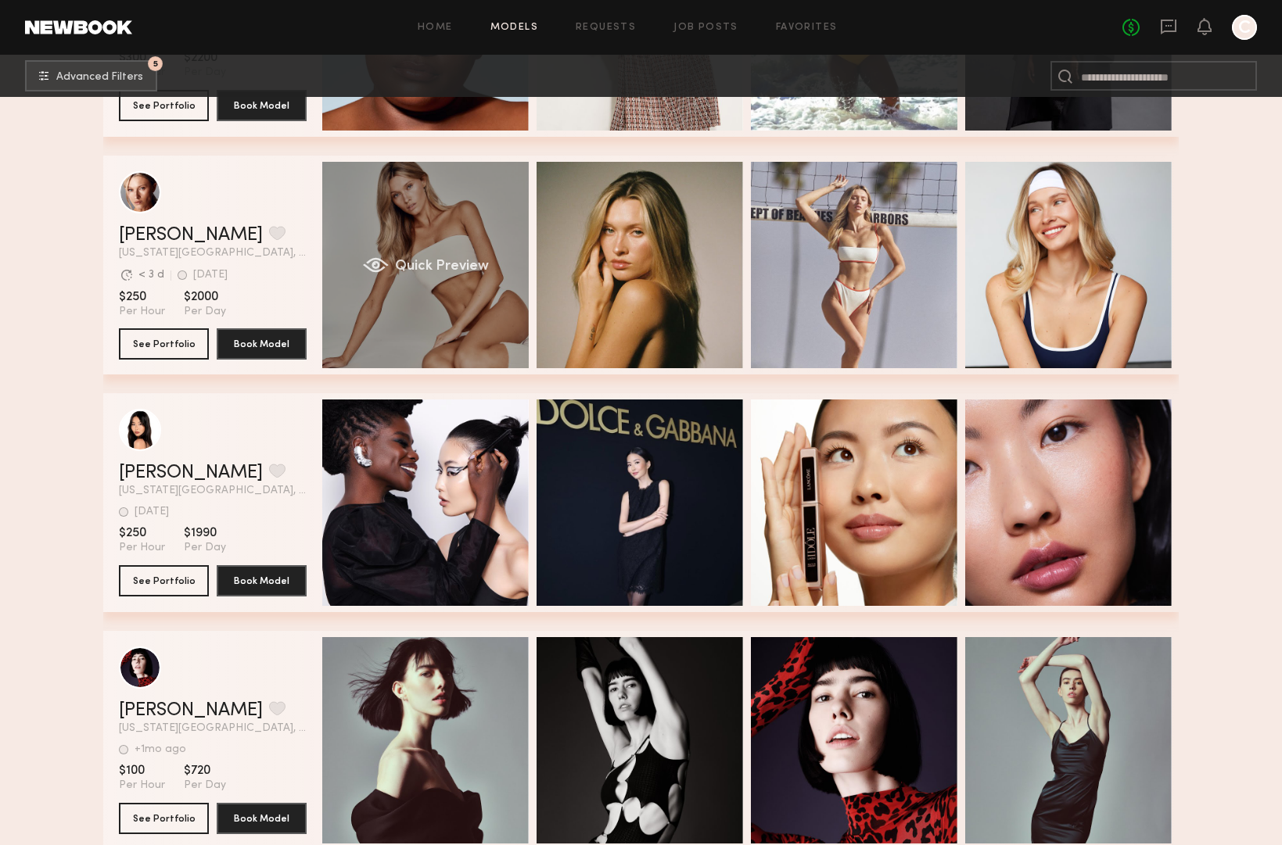
click at [401, 201] on div "Quick Preview" at bounding box center [425, 265] width 206 height 206
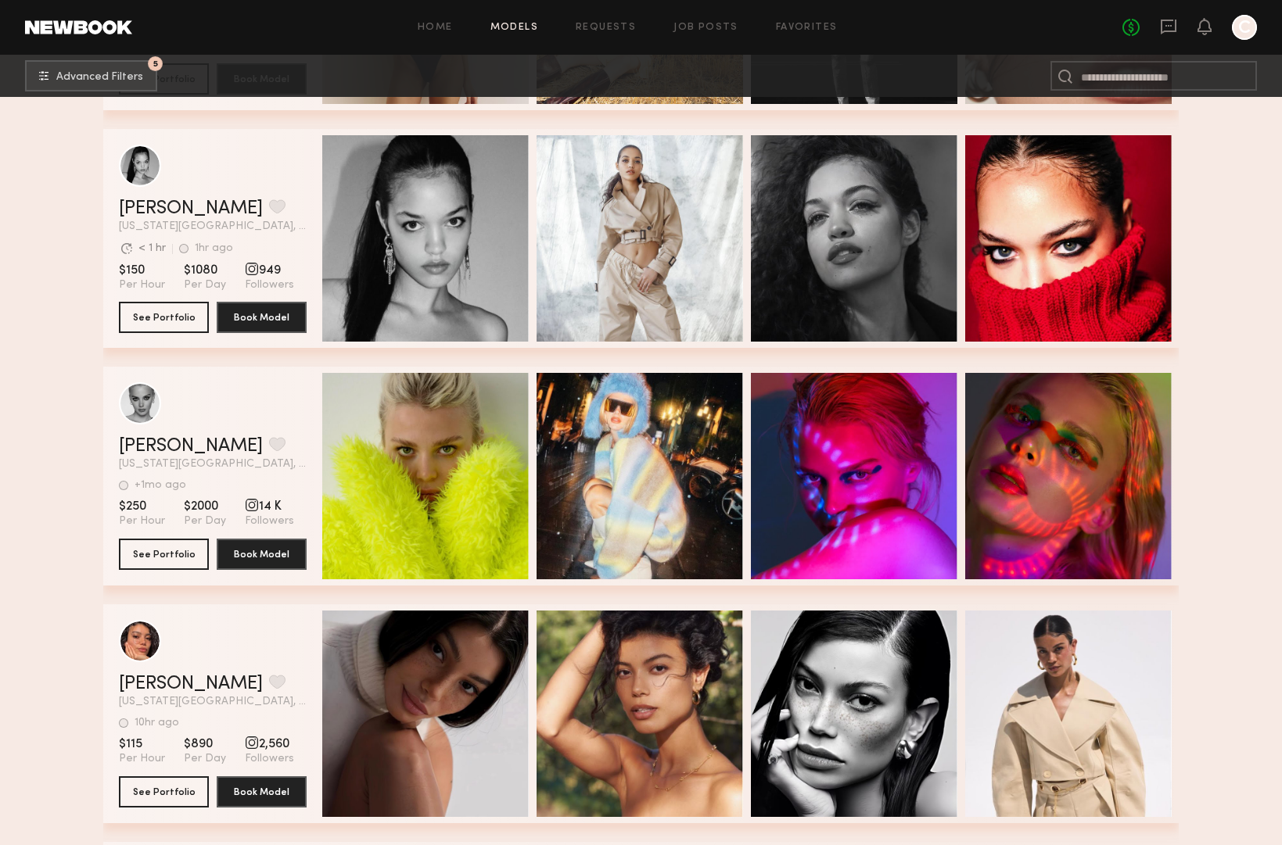
scroll to position [20177, 0]
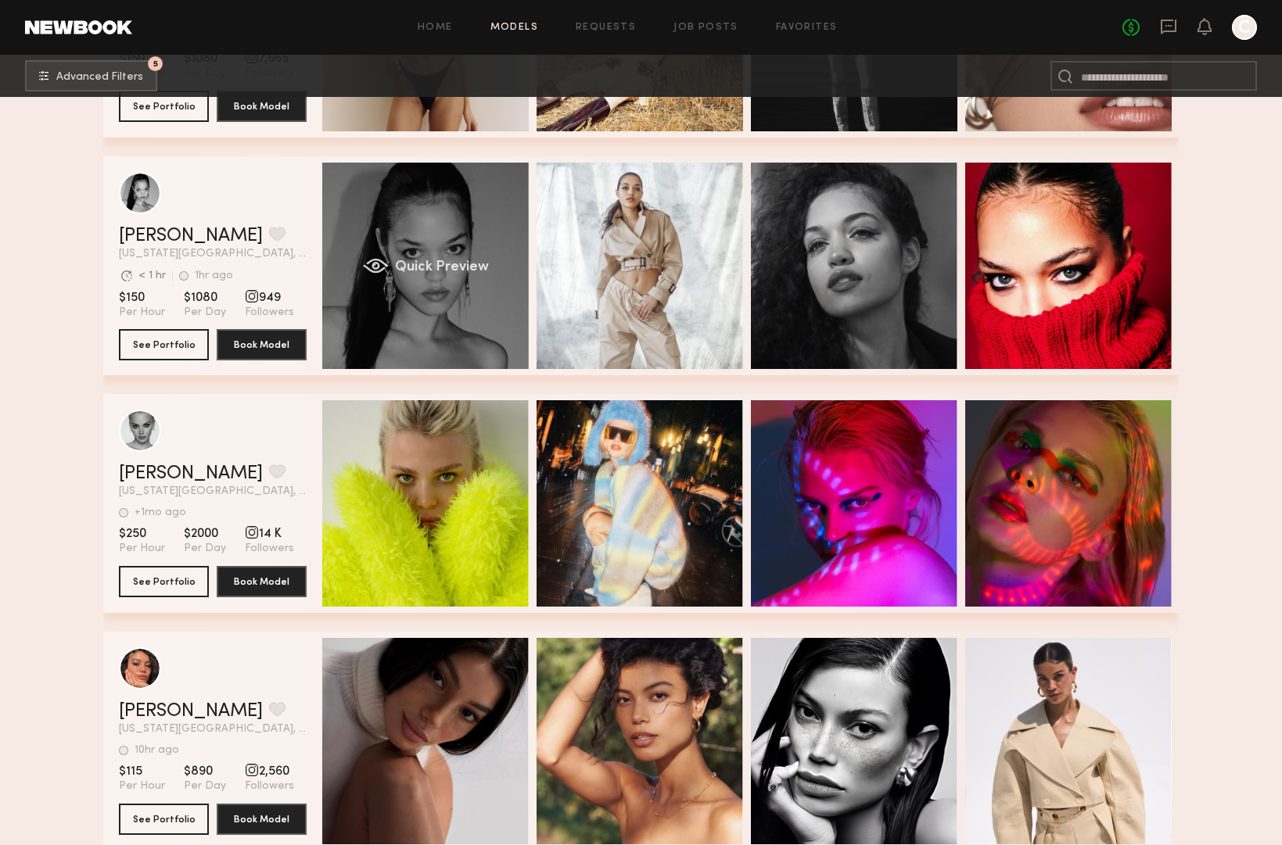
click at [450, 265] on span "Quick Preview" at bounding box center [442, 267] width 94 height 14
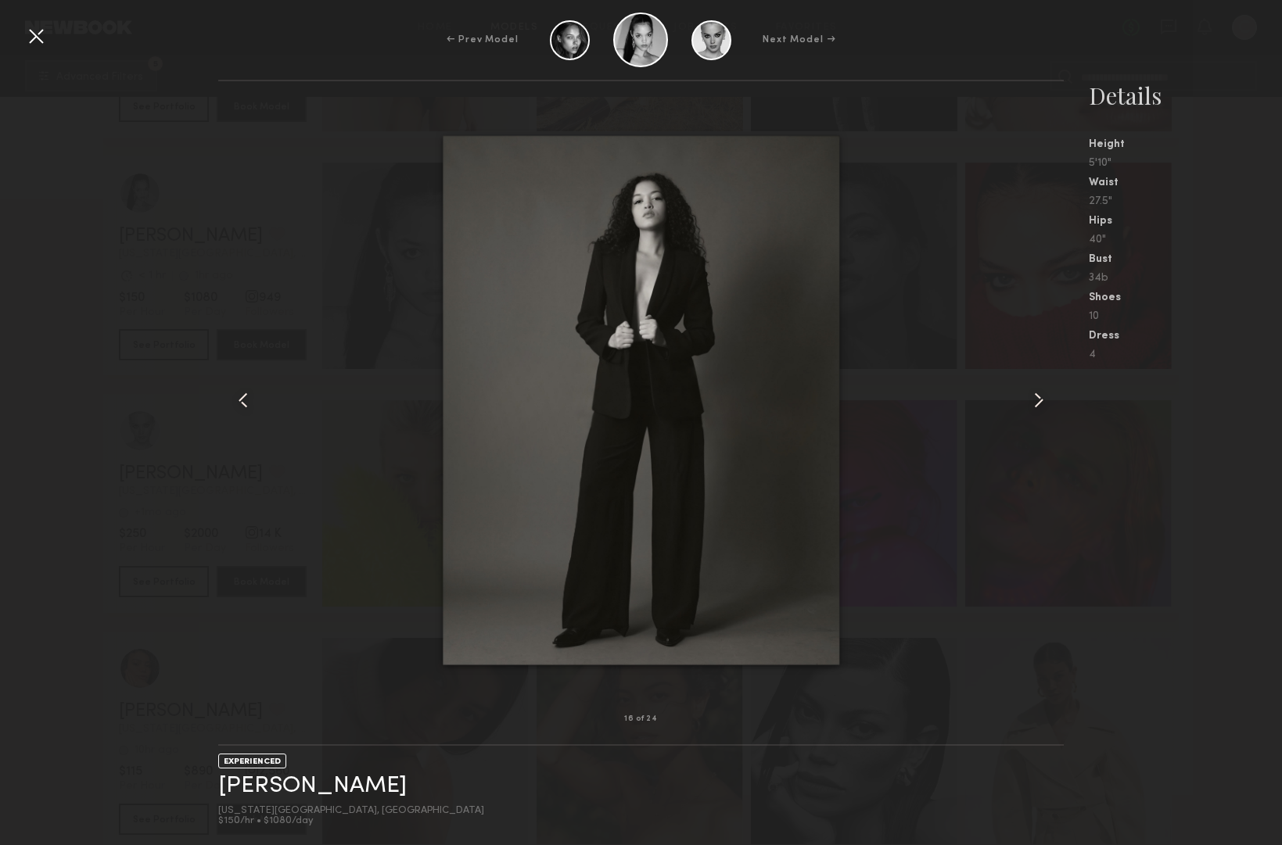
click at [41, 38] on div at bounding box center [35, 35] width 25 height 25
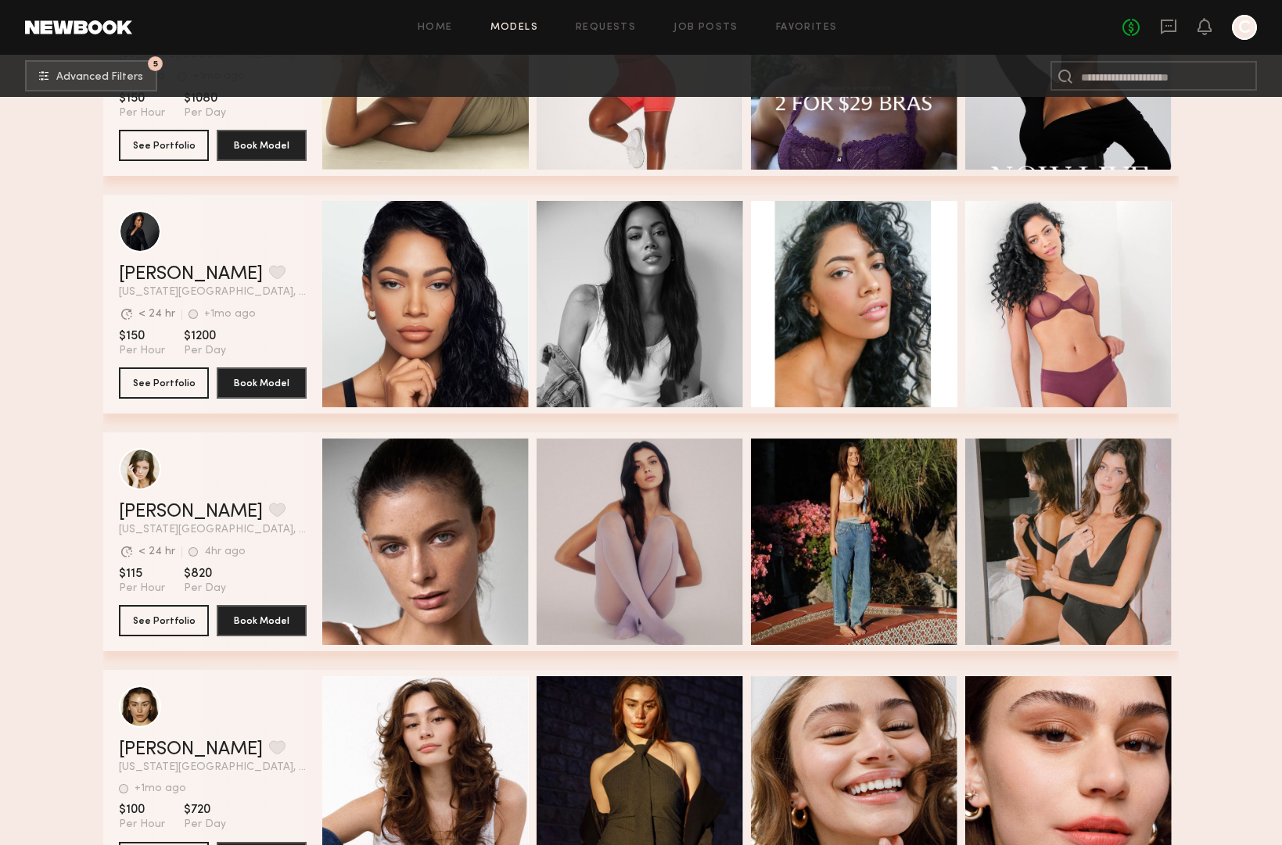
scroll to position [21144, 0]
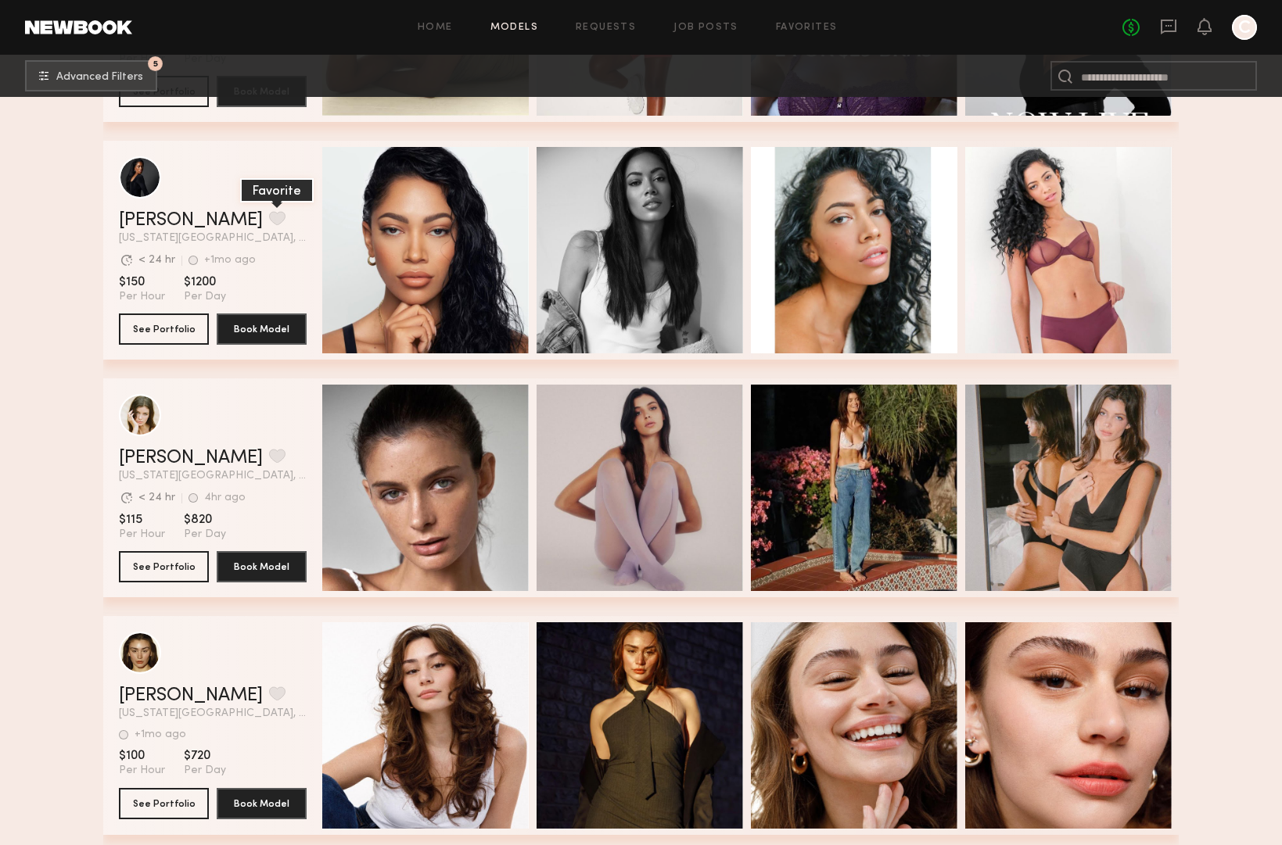
click at [269, 218] on button "grid" at bounding box center [277, 218] width 16 height 14
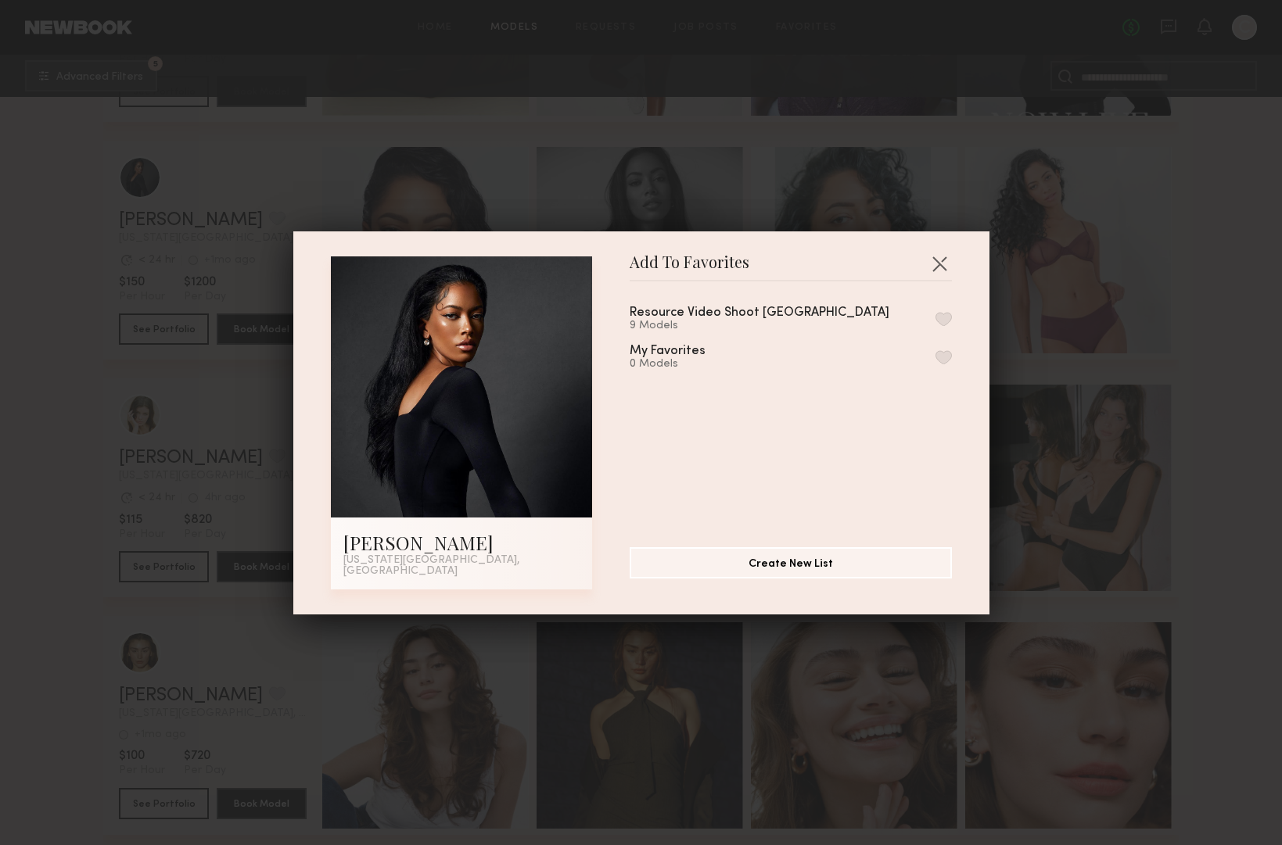
click at [938, 320] on button "button" at bounding box center [943, 319] width 16 height 14
click at [941, 271] on button "button" at bounding box center [939, 263] width 25 height 25
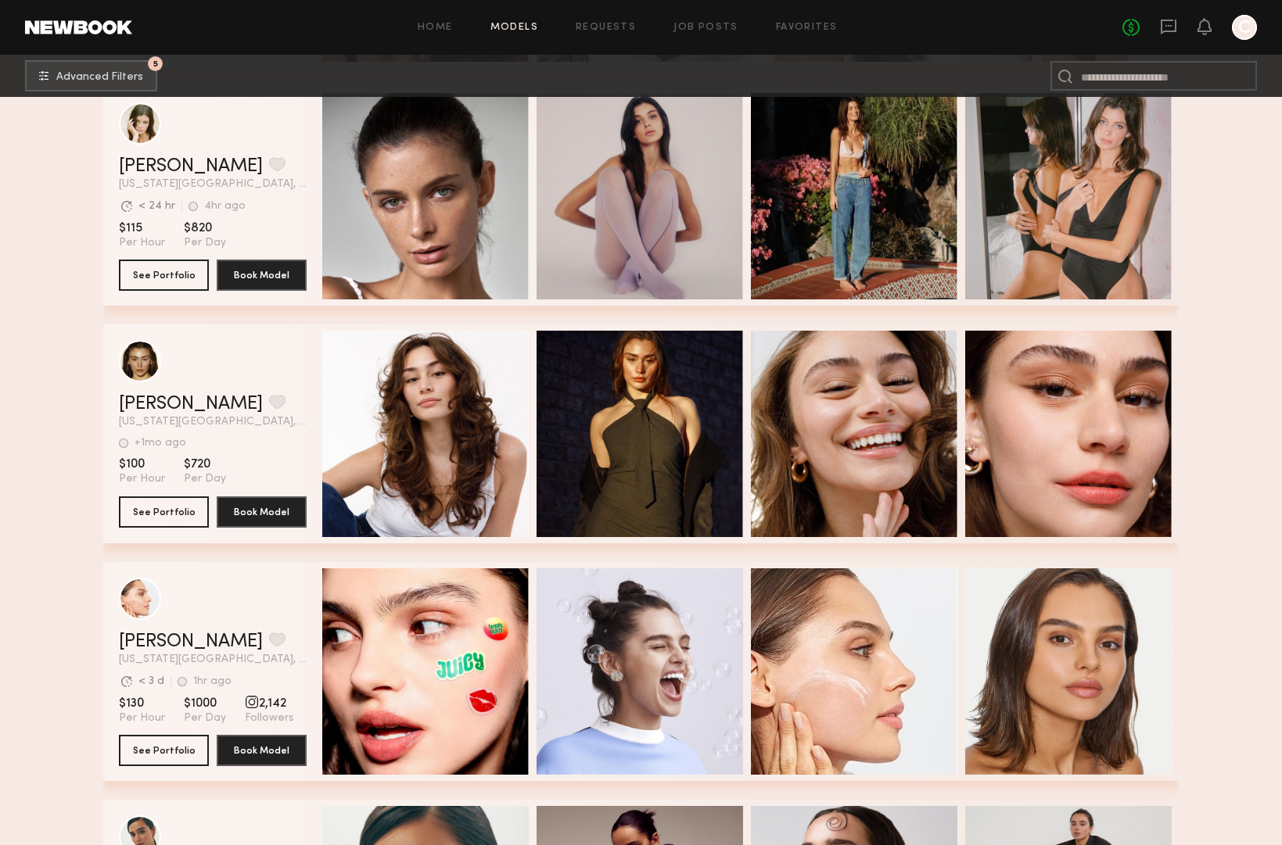
scroll to position [21395, 0]
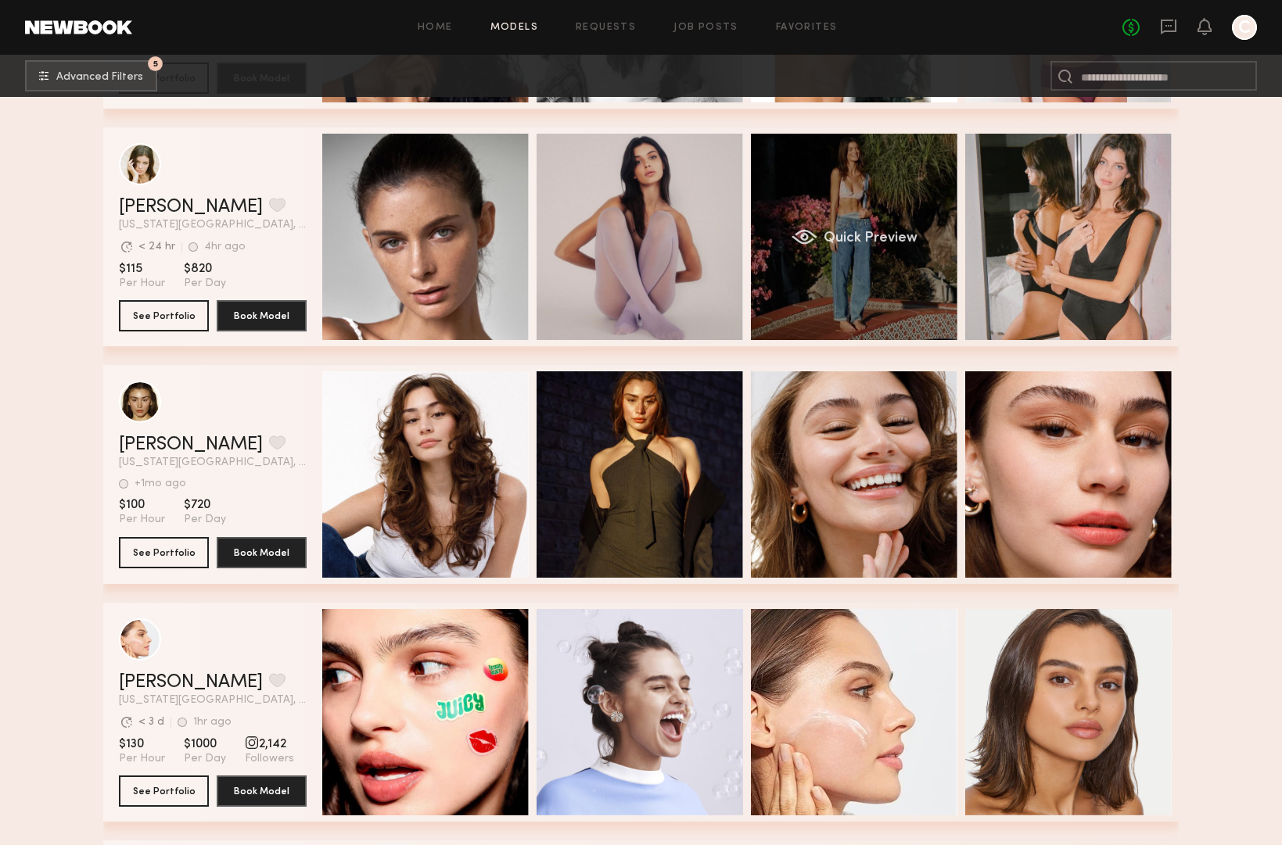
click at [894, 255] on div "Quick Preview" at bounding box center [854, 237] width 206 height 206
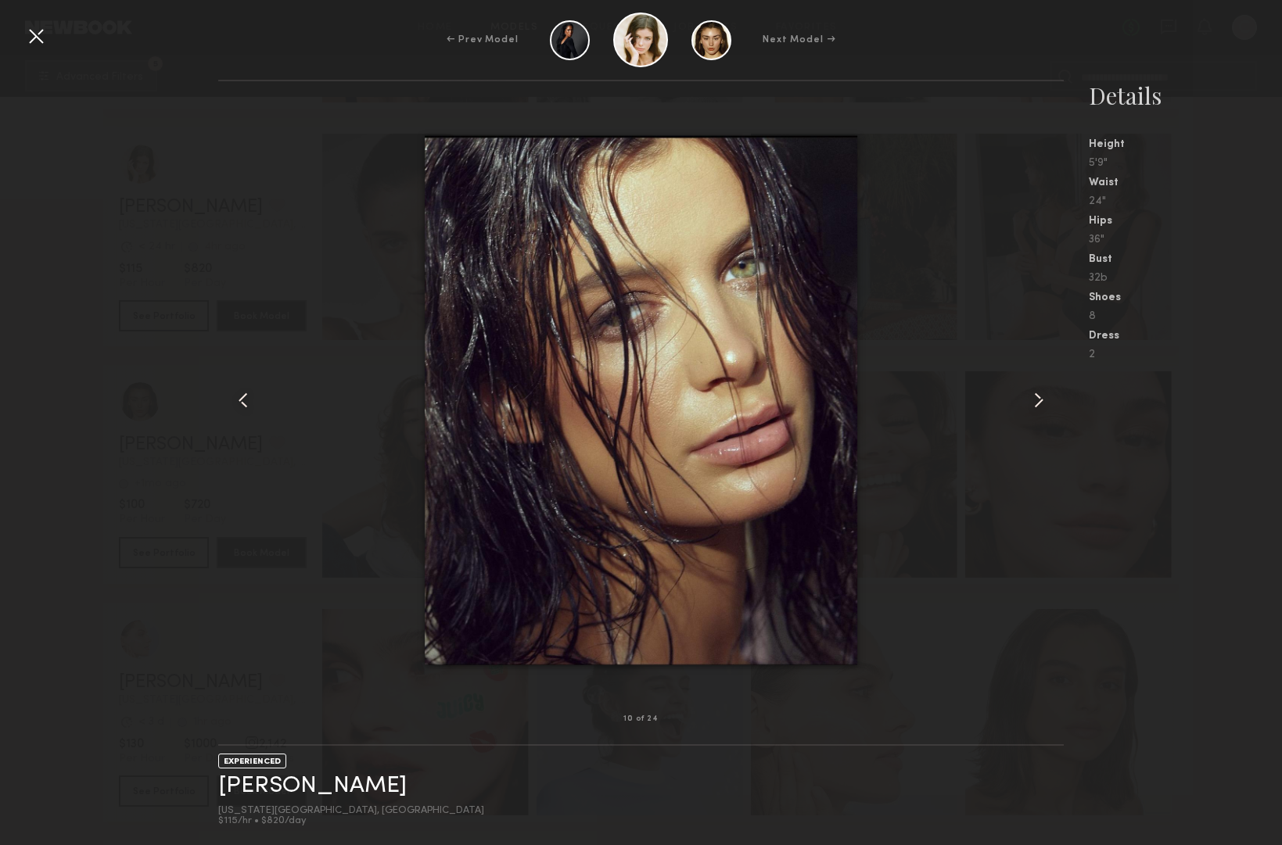
click at [32, 37] on div at bounding box center [35, 35] width 25 height 25
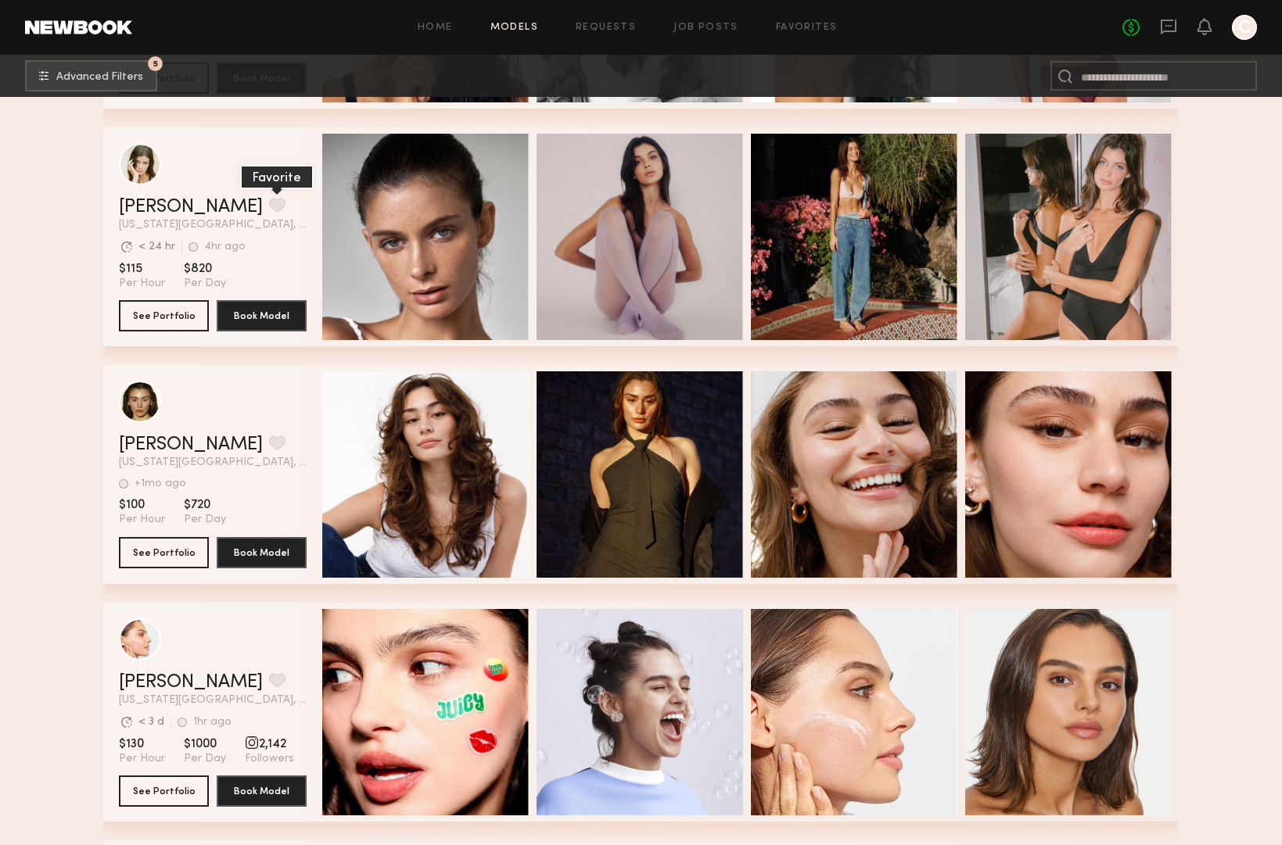
click at [269, 199] on button "grid" at bounding box center [277, 205] width 16 height 14
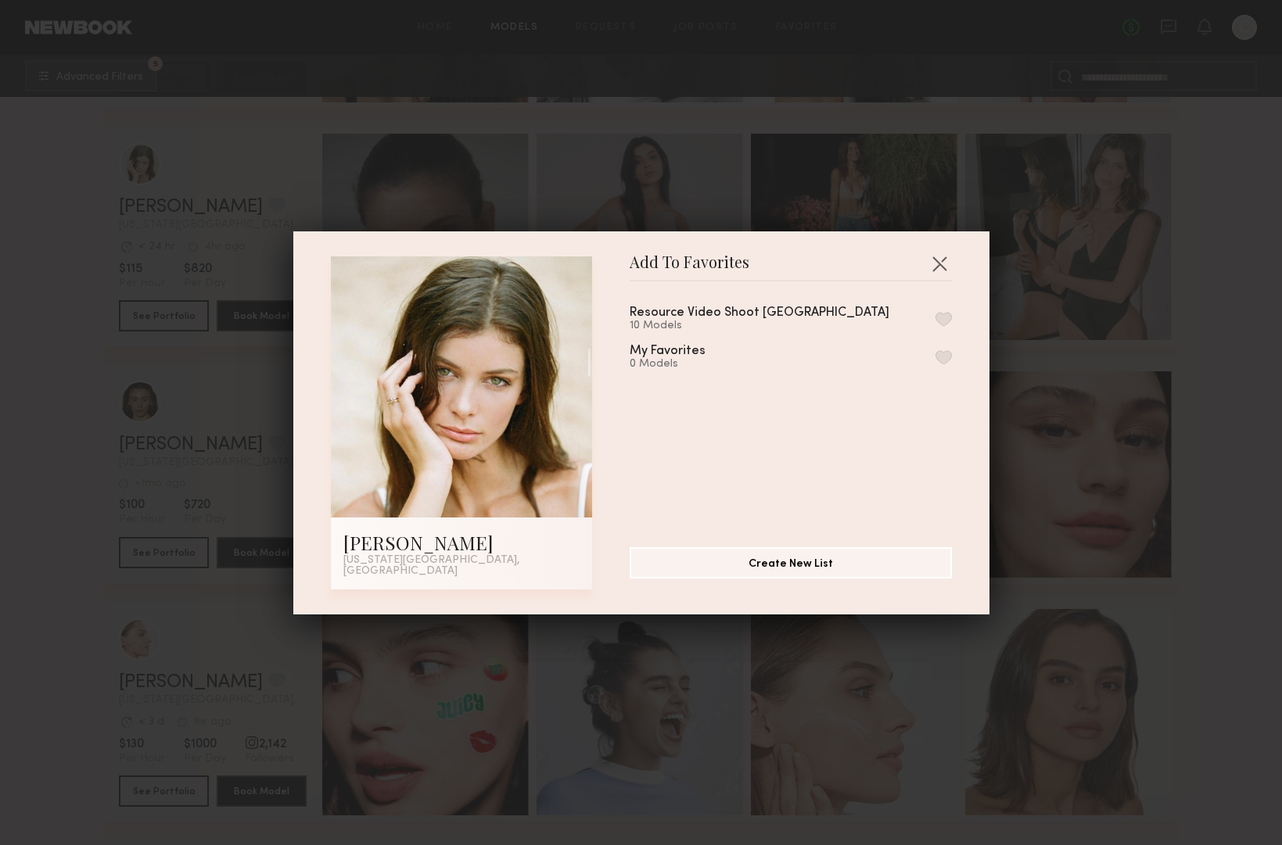
click at [935, 318] on button "button" at bounding box center [943, 319] width 16 height 14
click at [938, 267] on button "button" at bounding box center [939, 263] width 25 height 25
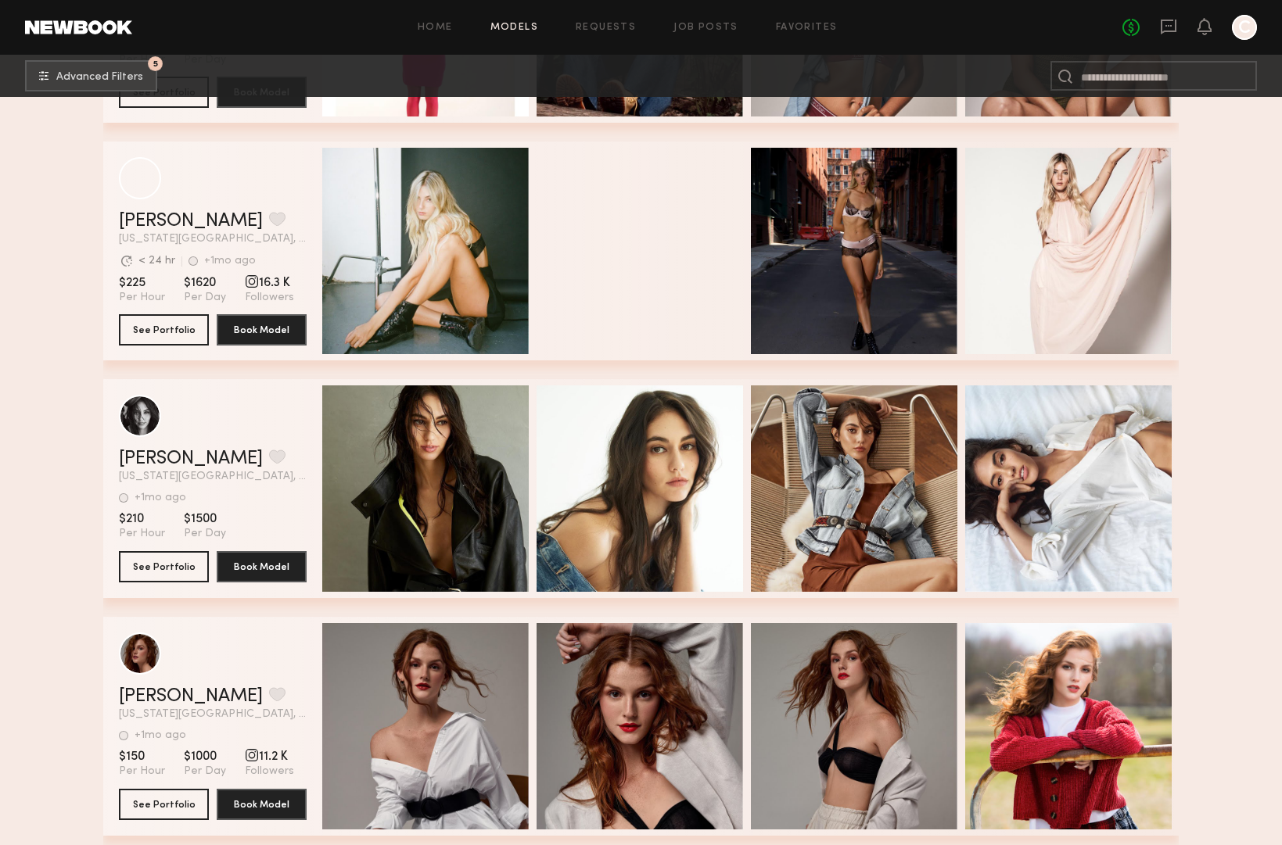
scroll to position [22901, 0]
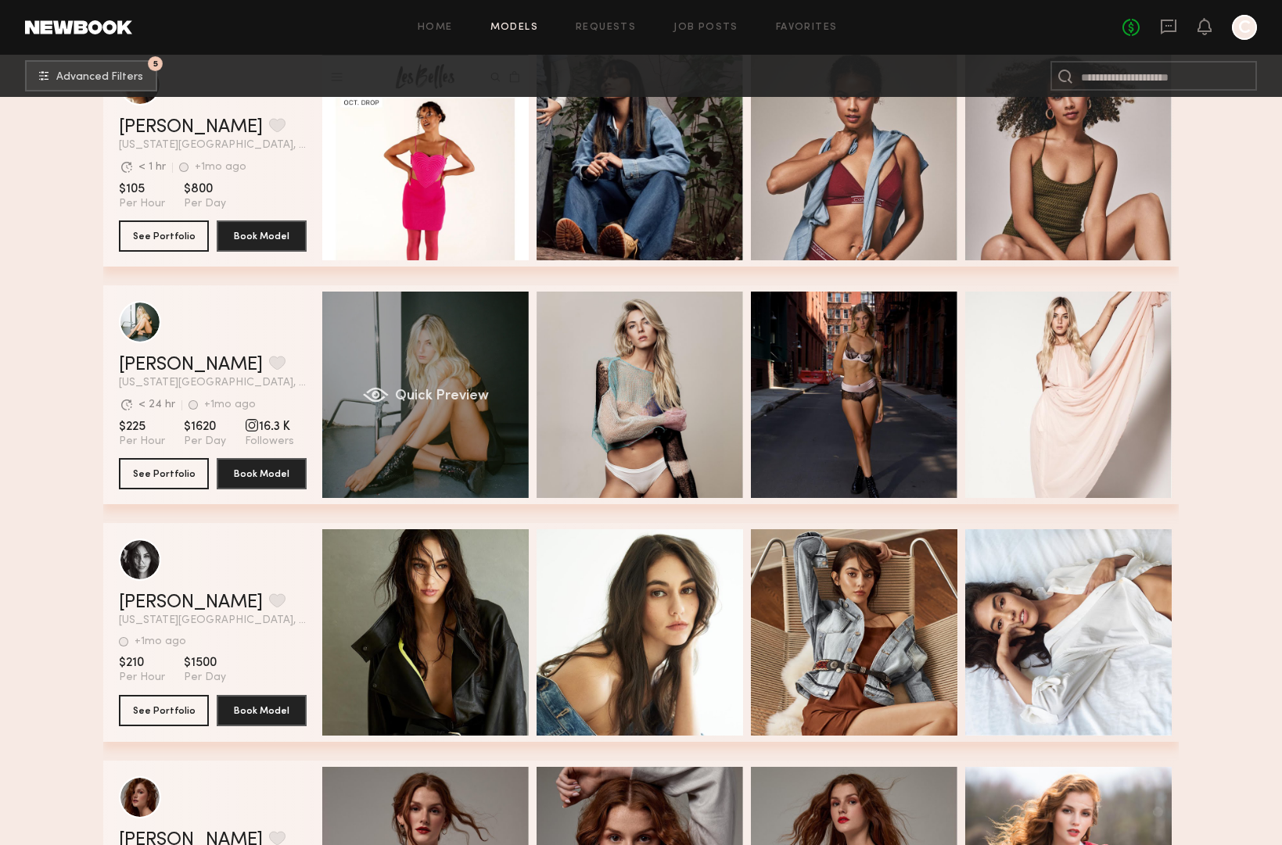
click at [465, 352] on div "Quick Preview" at bounding box center [425, 395] width 206 height 206
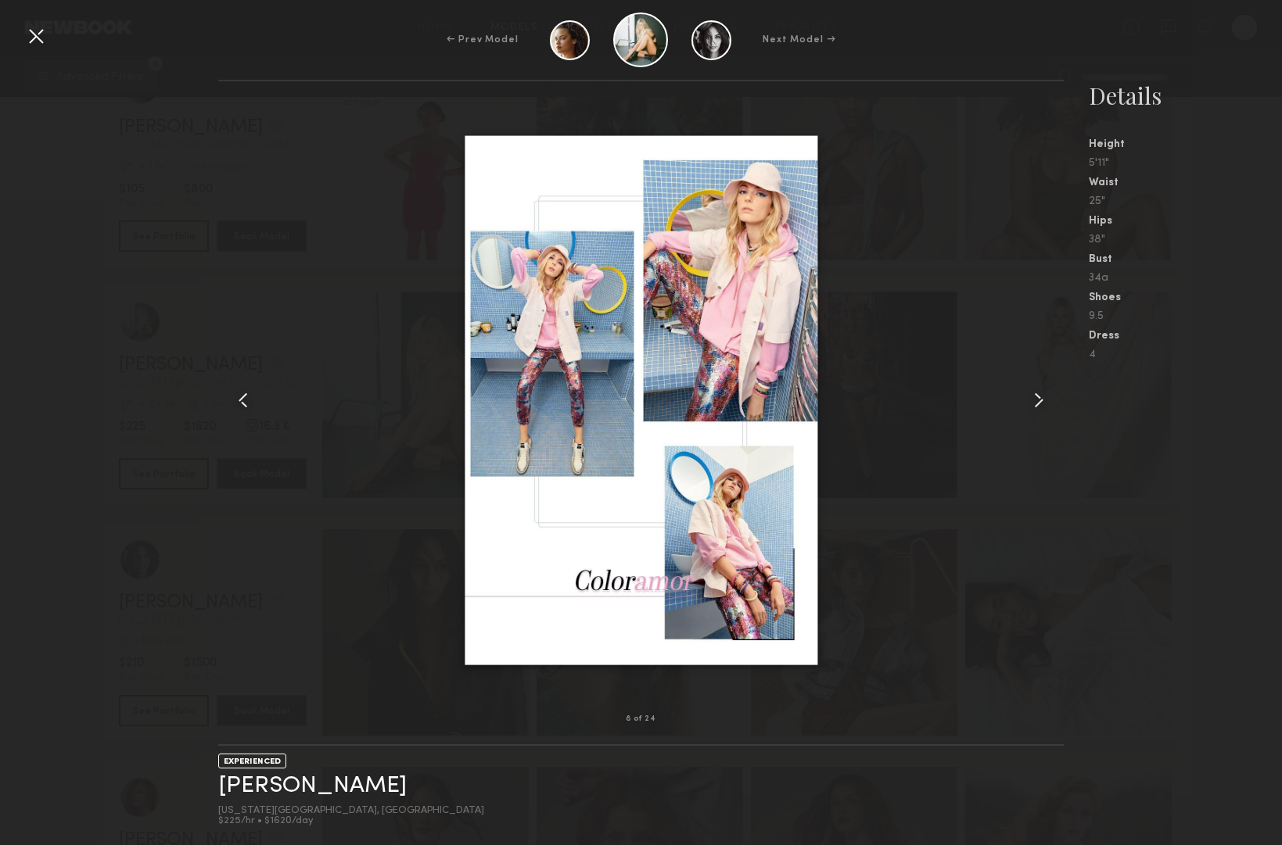
click at [34, 39] on div at bounding box center [35, 35] width 25 height 25
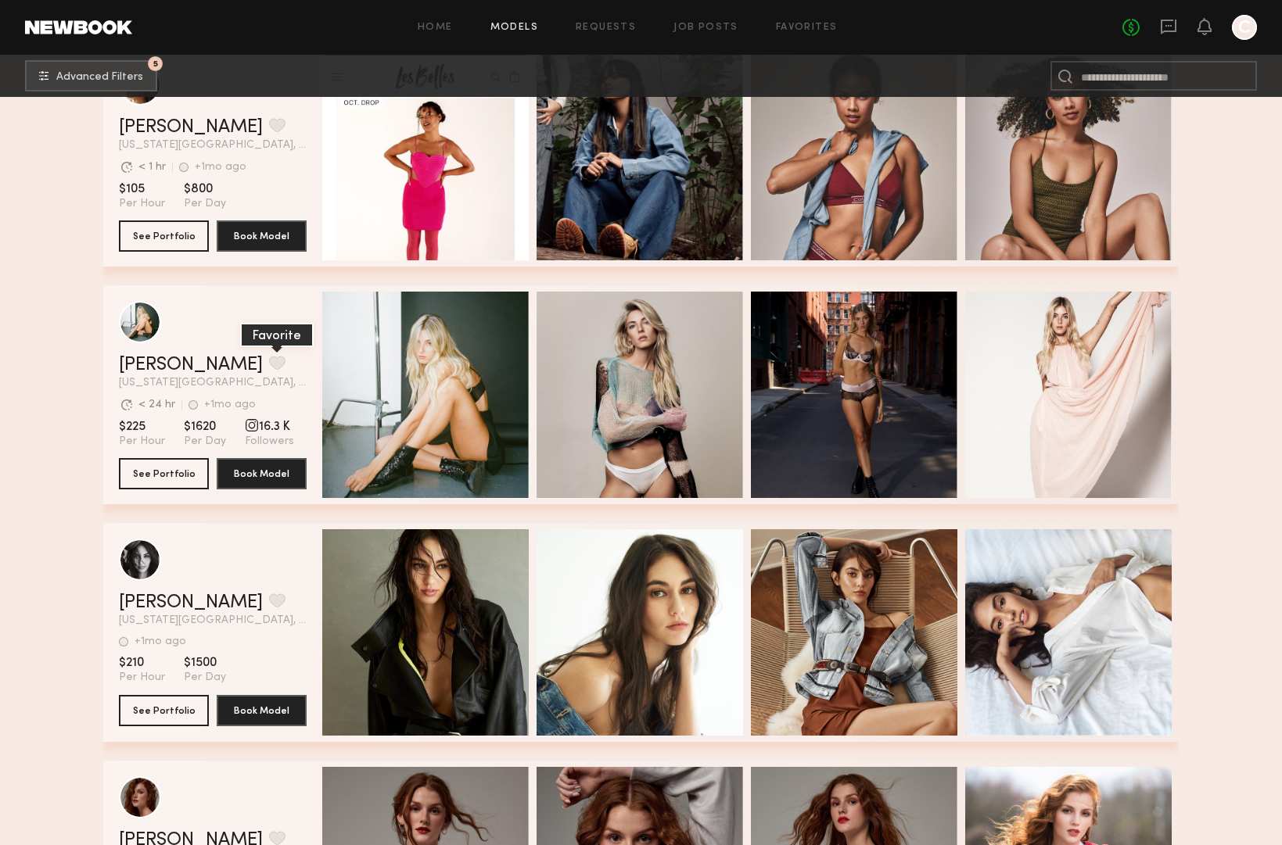
click at [269, 364] on button "grid" at bounding box center [277, 363] width 16 height 14
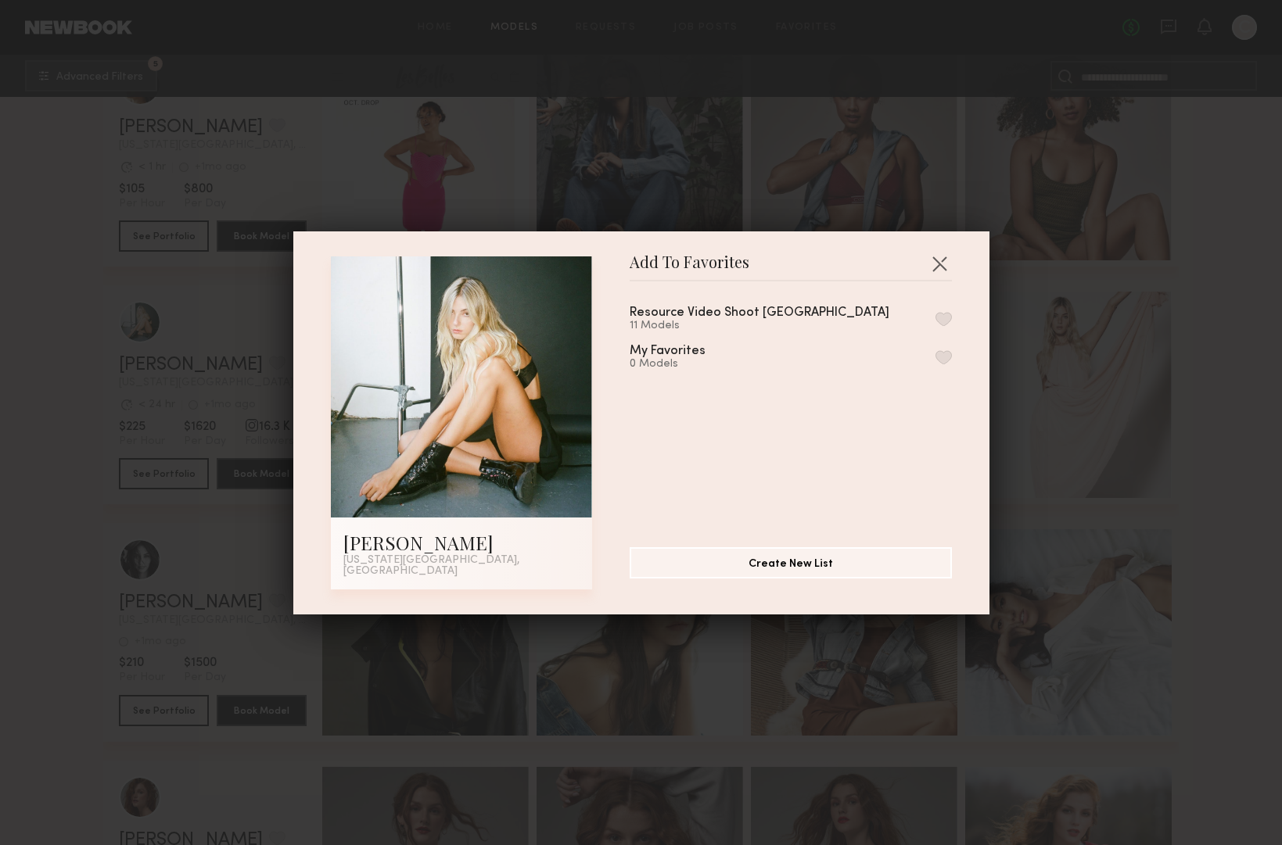
click at [945, 321] on button "button" at bounding box center [943, 319] width 16 height 14
click at [941, 266] on button "button" at bounding box center [939, 263] width 25 height 25
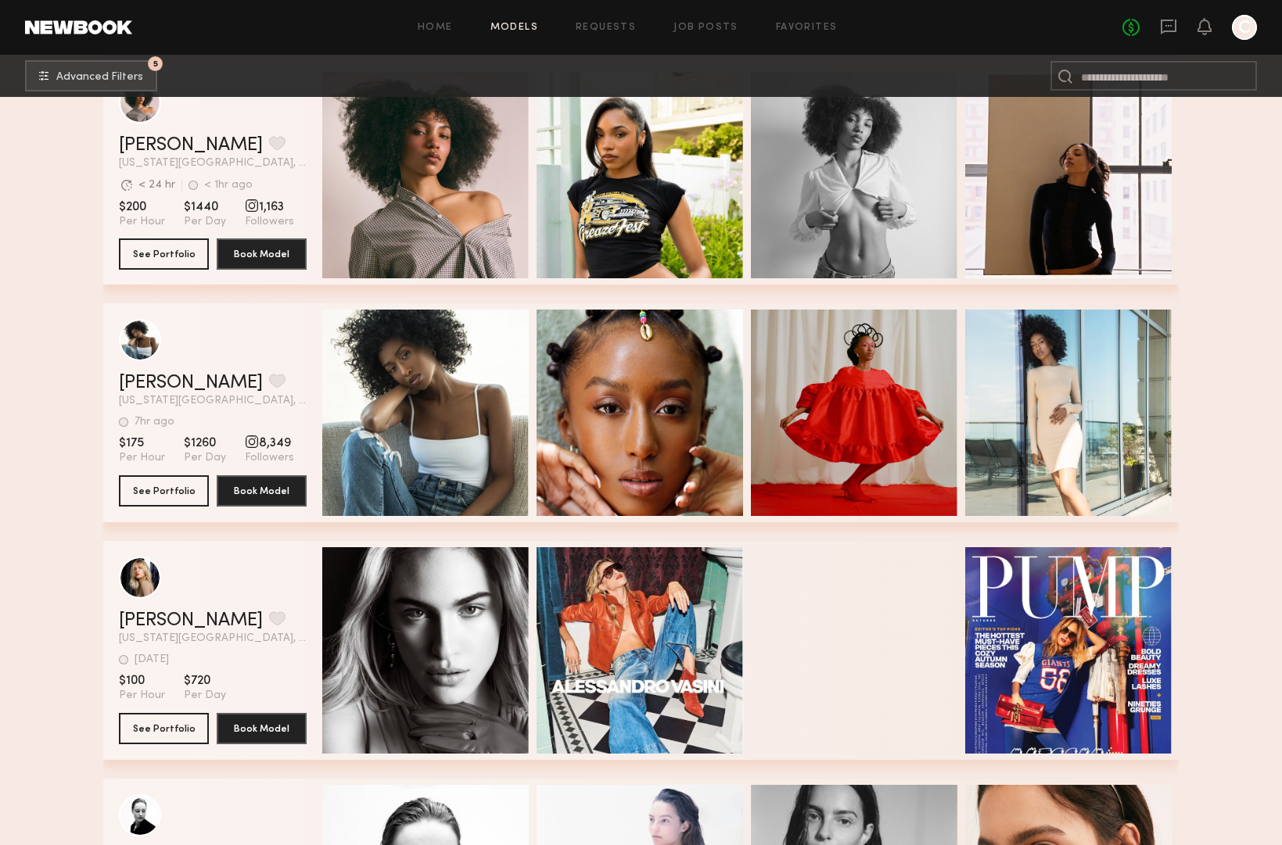
scroll to position [25686, 0]
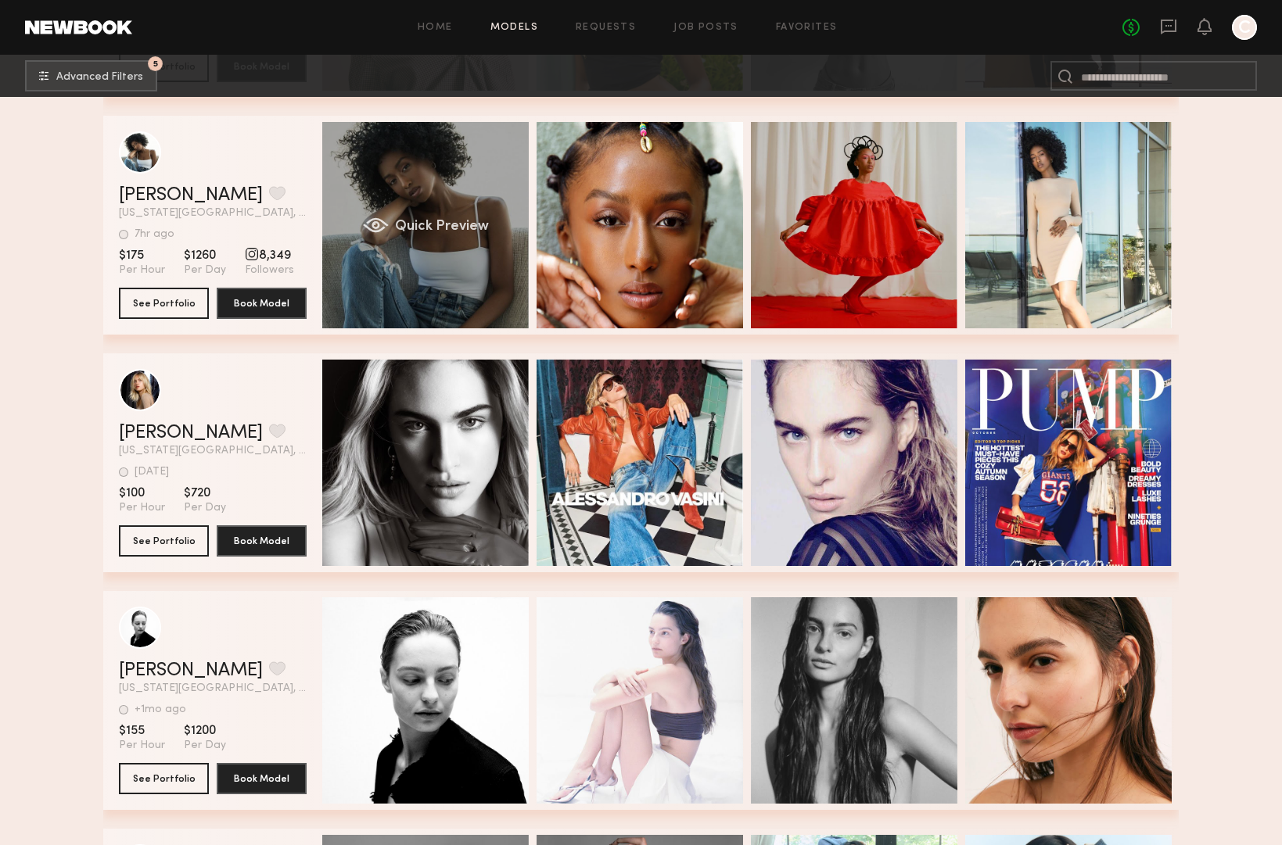
click at [489, 180] on div "Quick Preview" at bounding box center [425, 225] width 206 height 206
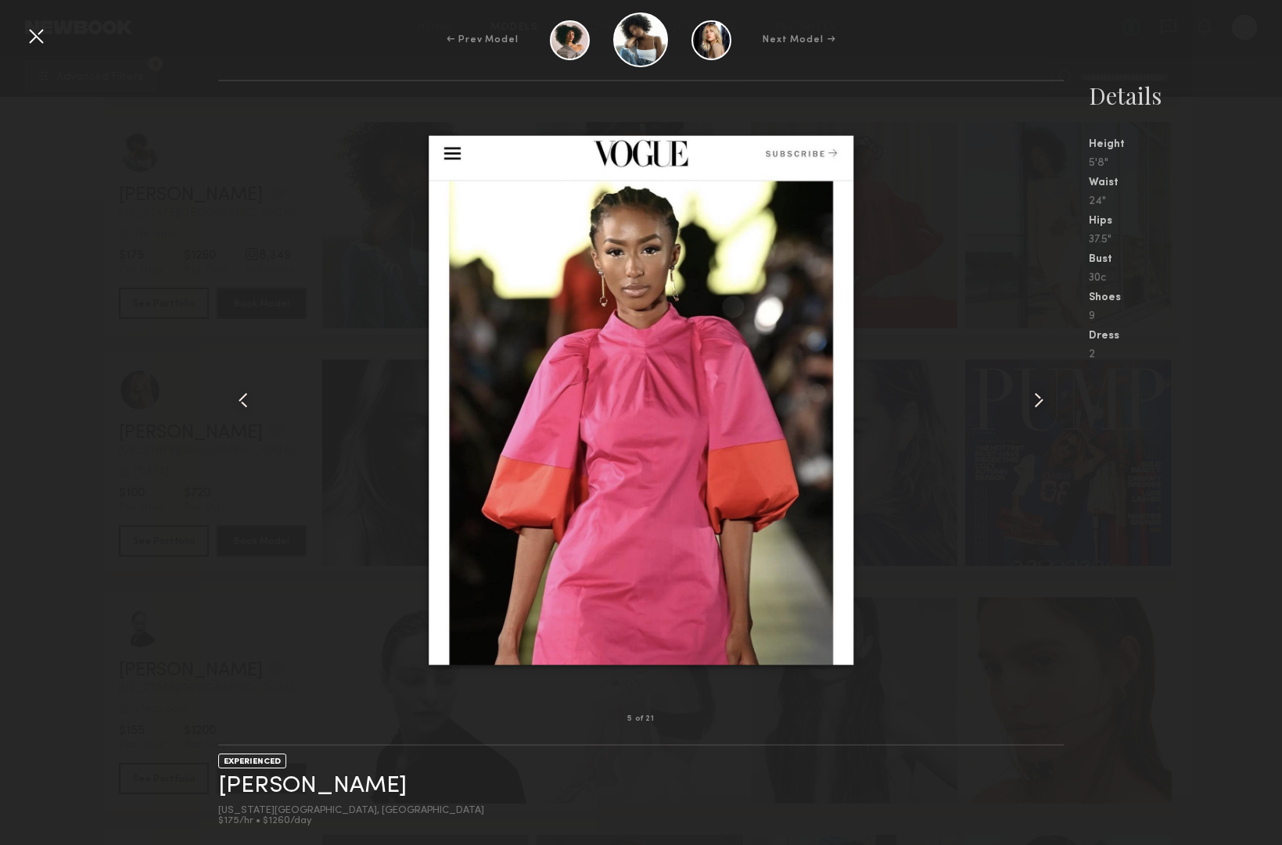
click at [38, 35] on div at bounding box center [35, 35] width 25 height 25
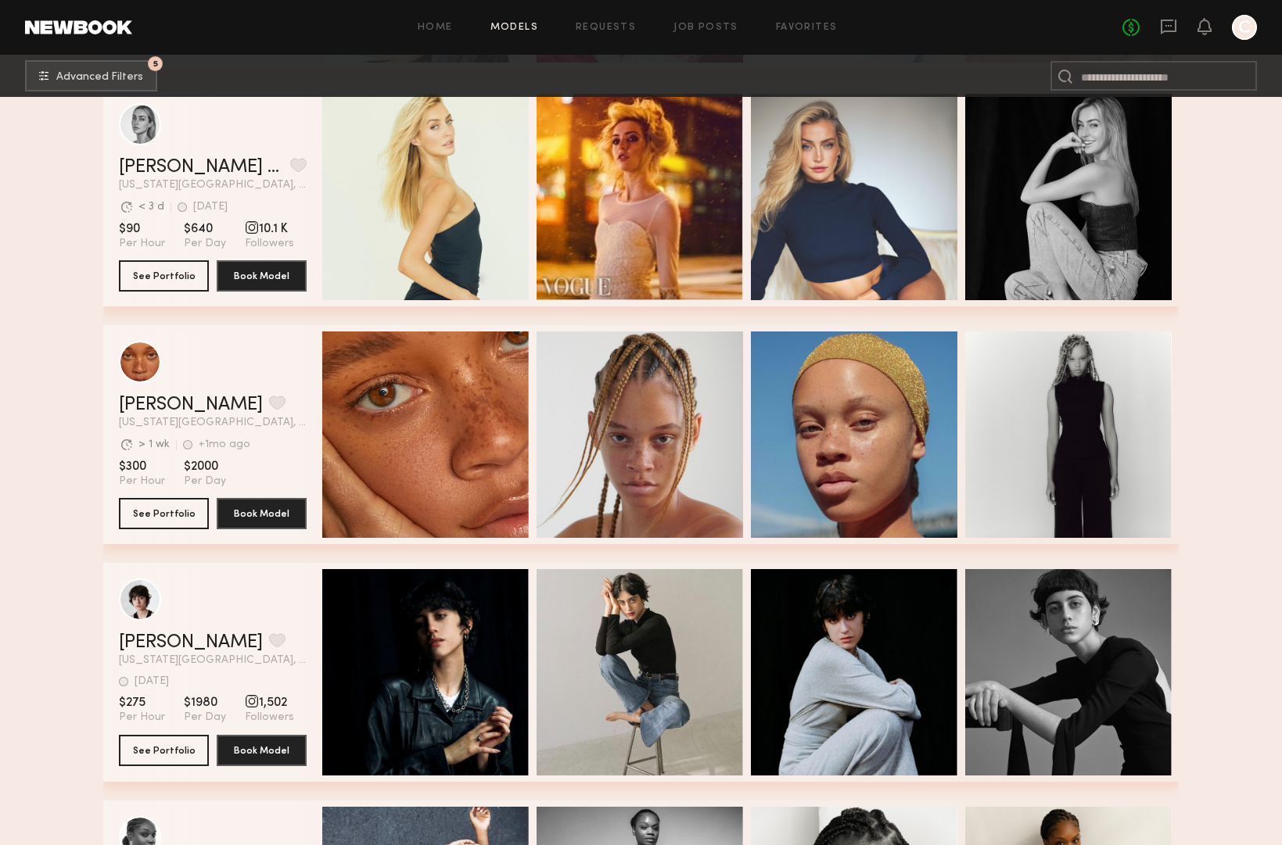
scroll to position [27852, 0]
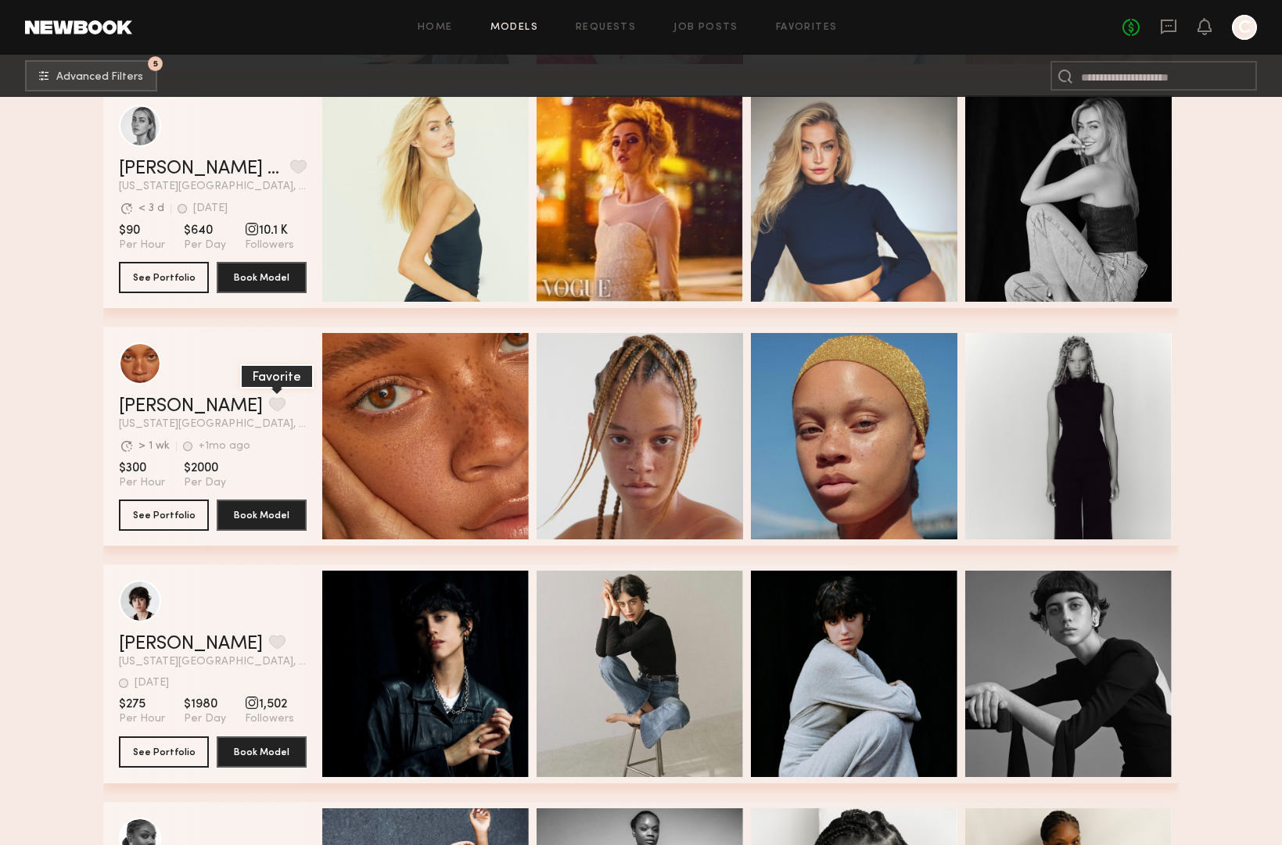
click at [269, 407] on button "grid" at bounding box center [277, 404] width 16 height 14
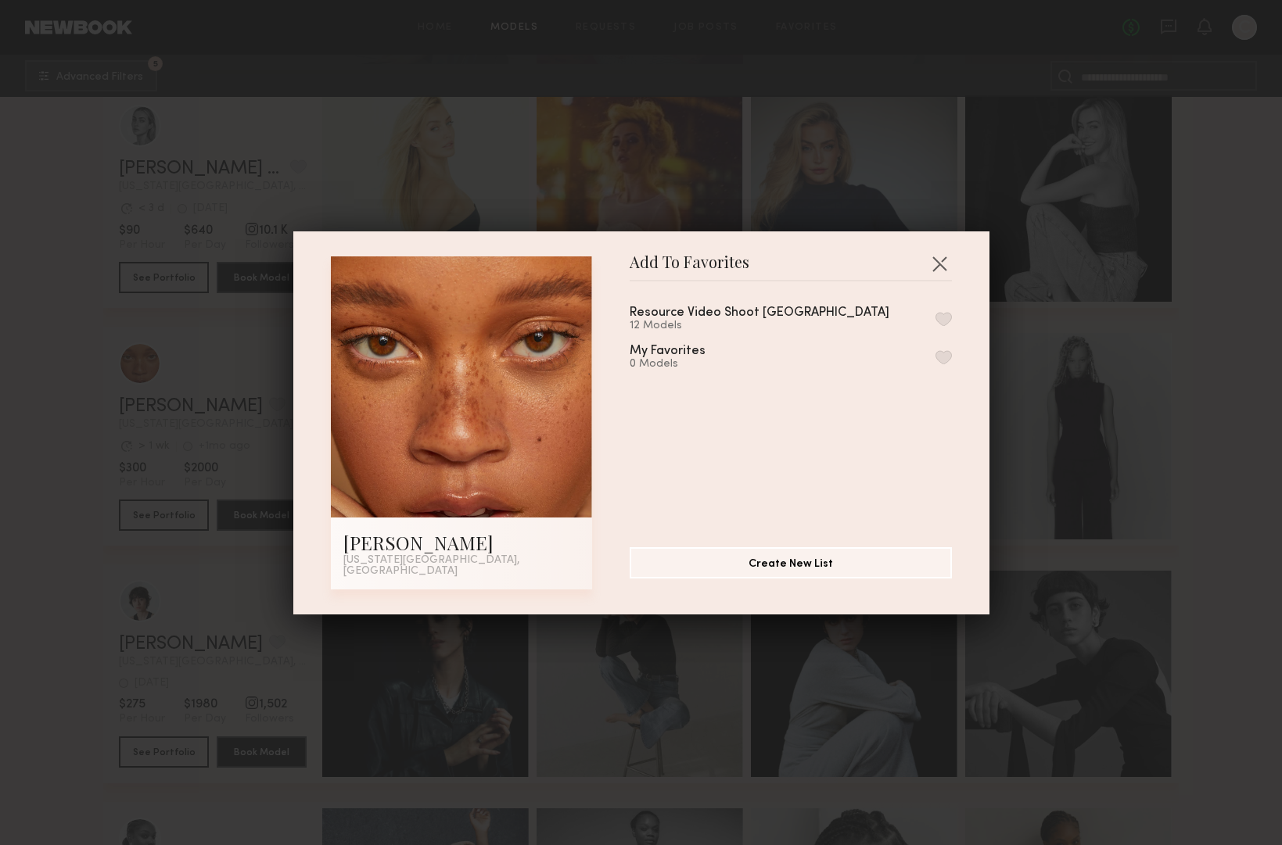
click at [942, 322] on button "button" at bounding box center [943, 319] width 16 height 14
click at [935, 270] on button "button" at bounding box center [939, 263] width 25 height 25
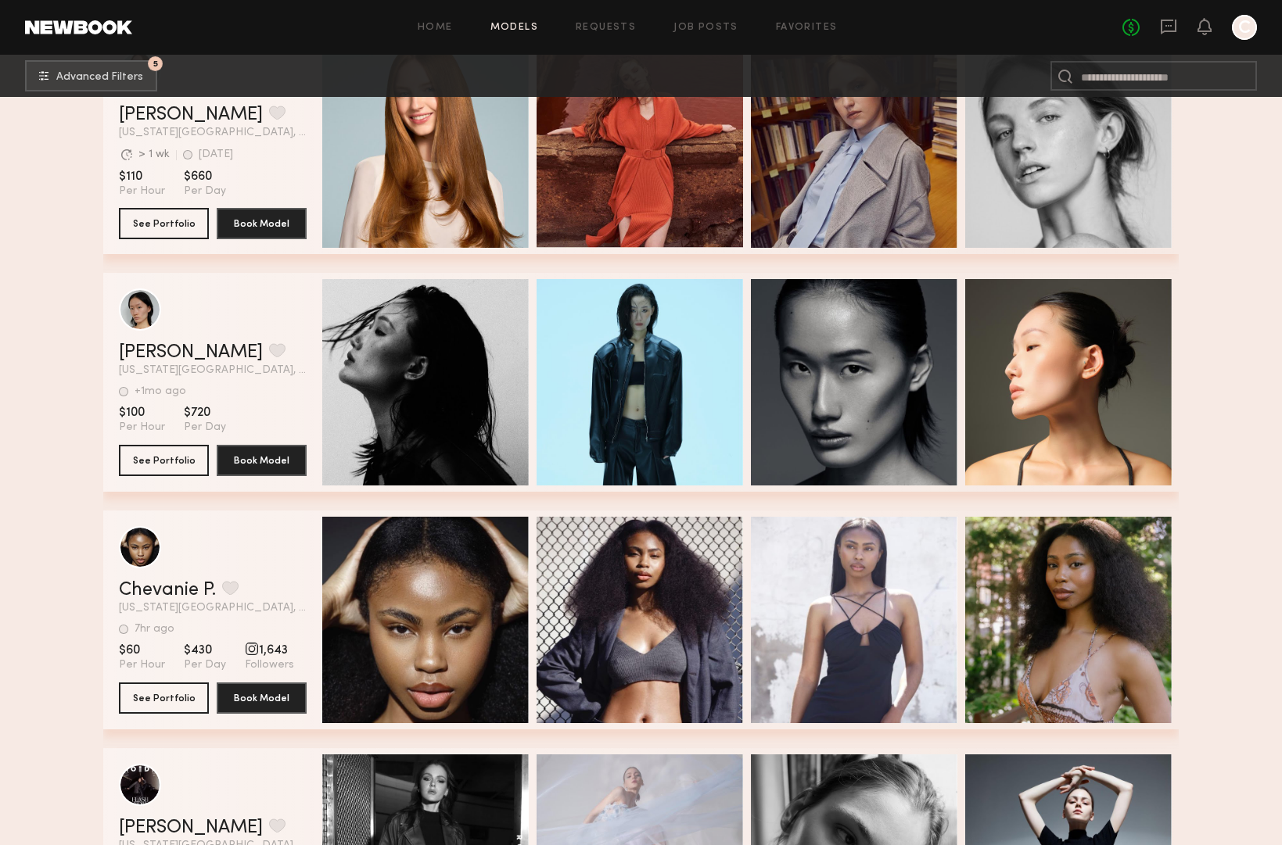
scroll to position [29315, 0]
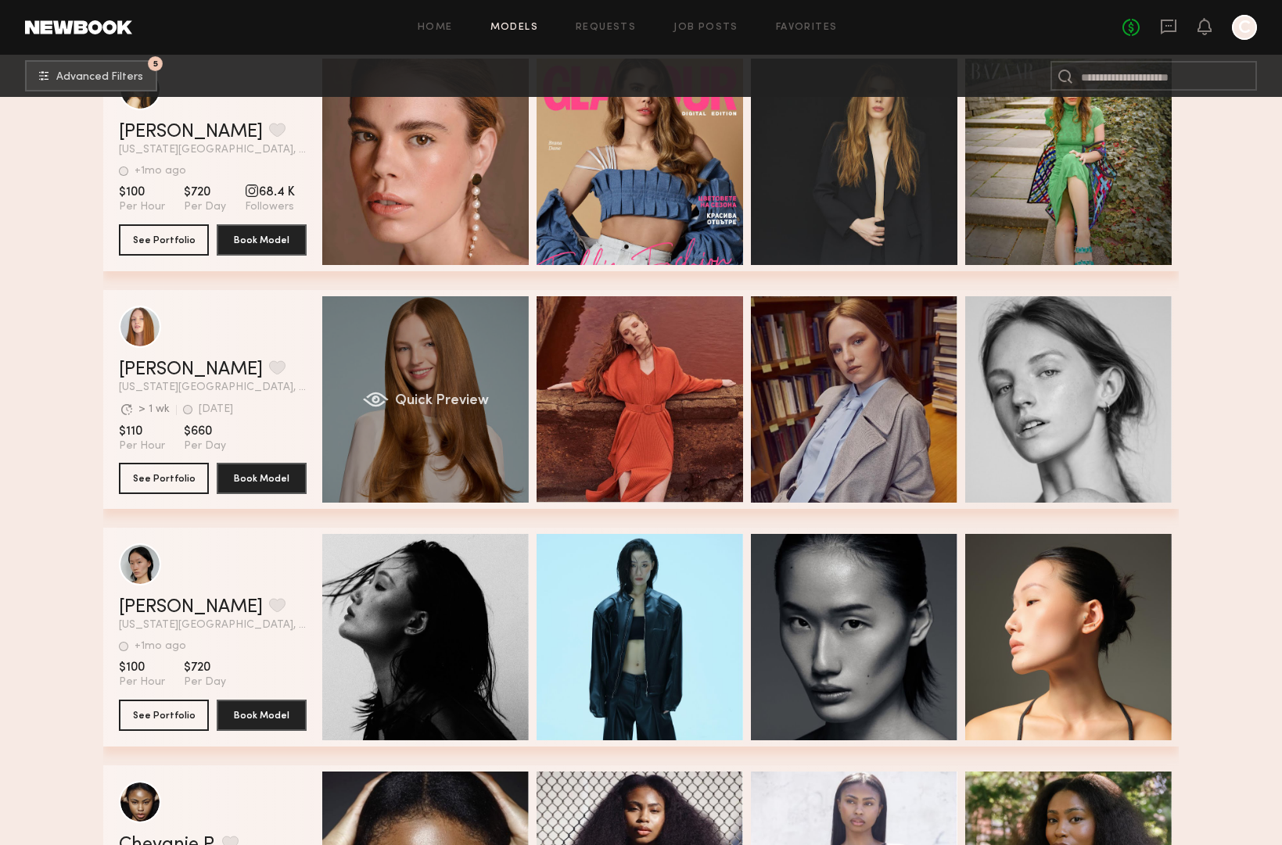
click at [357, 338] on div "Quick Preview" at bounding box center [425, 399] width 206 height 206
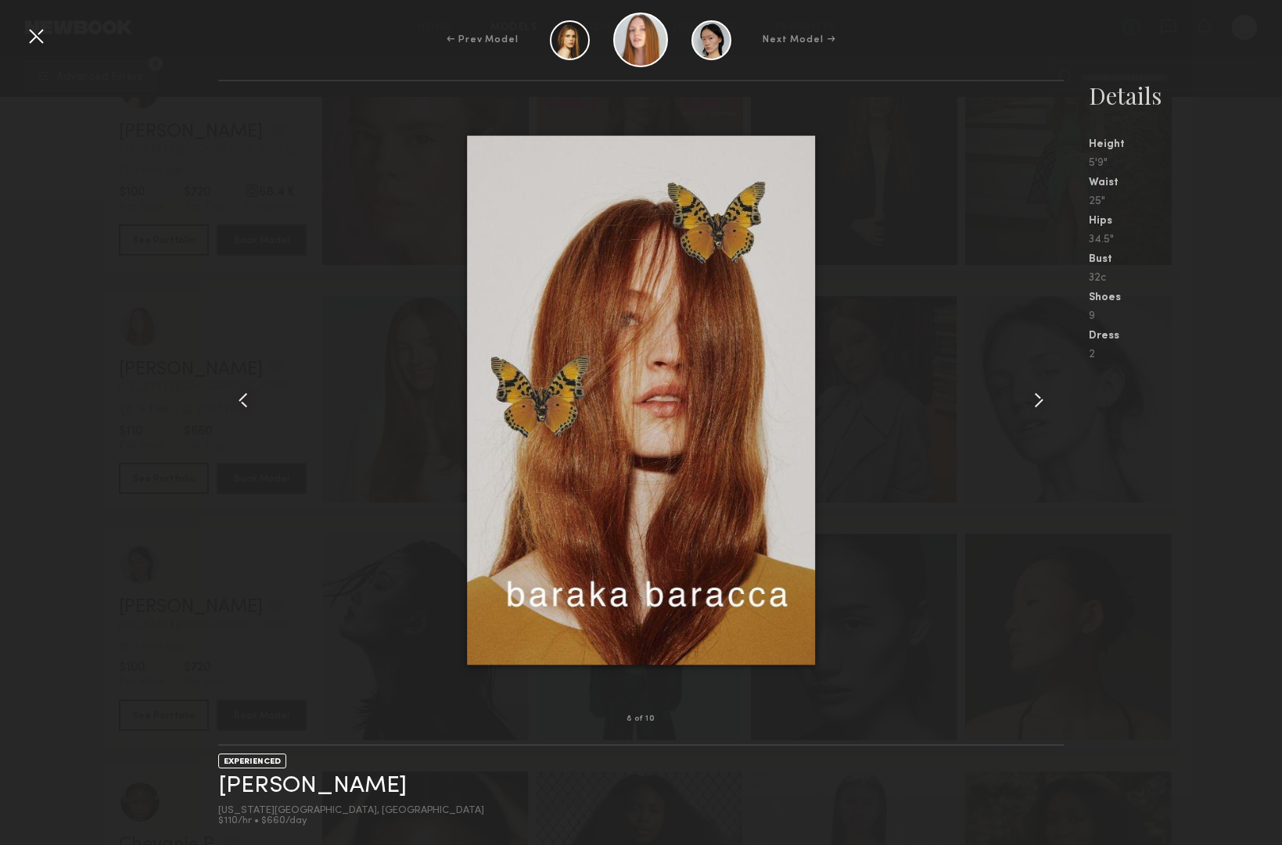
click at [47, 35] on div at bounding box center [35, 35] width 25 height 25
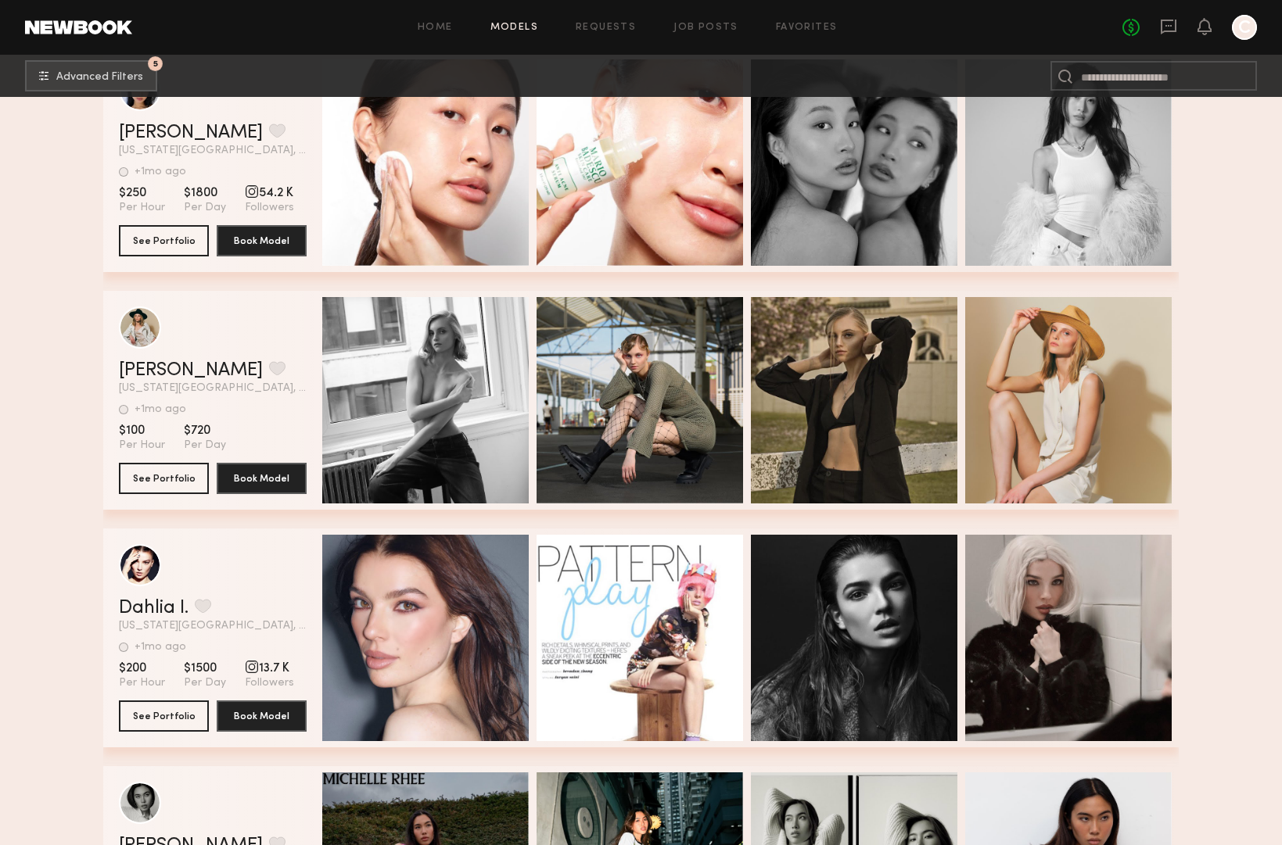
scroll to position [32337, 0]
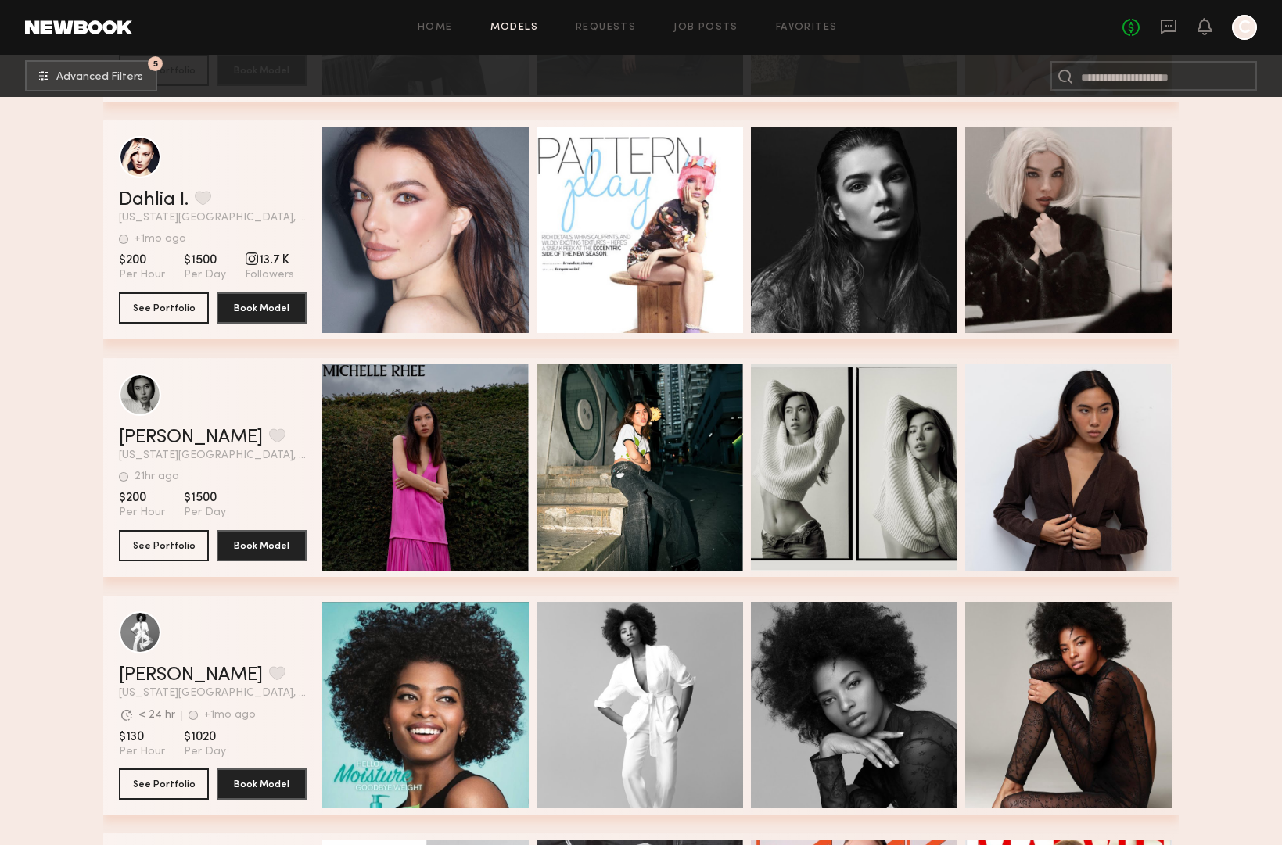
click at [1253, 20] on div at bounding box center [1244, 27] width 25 height 25
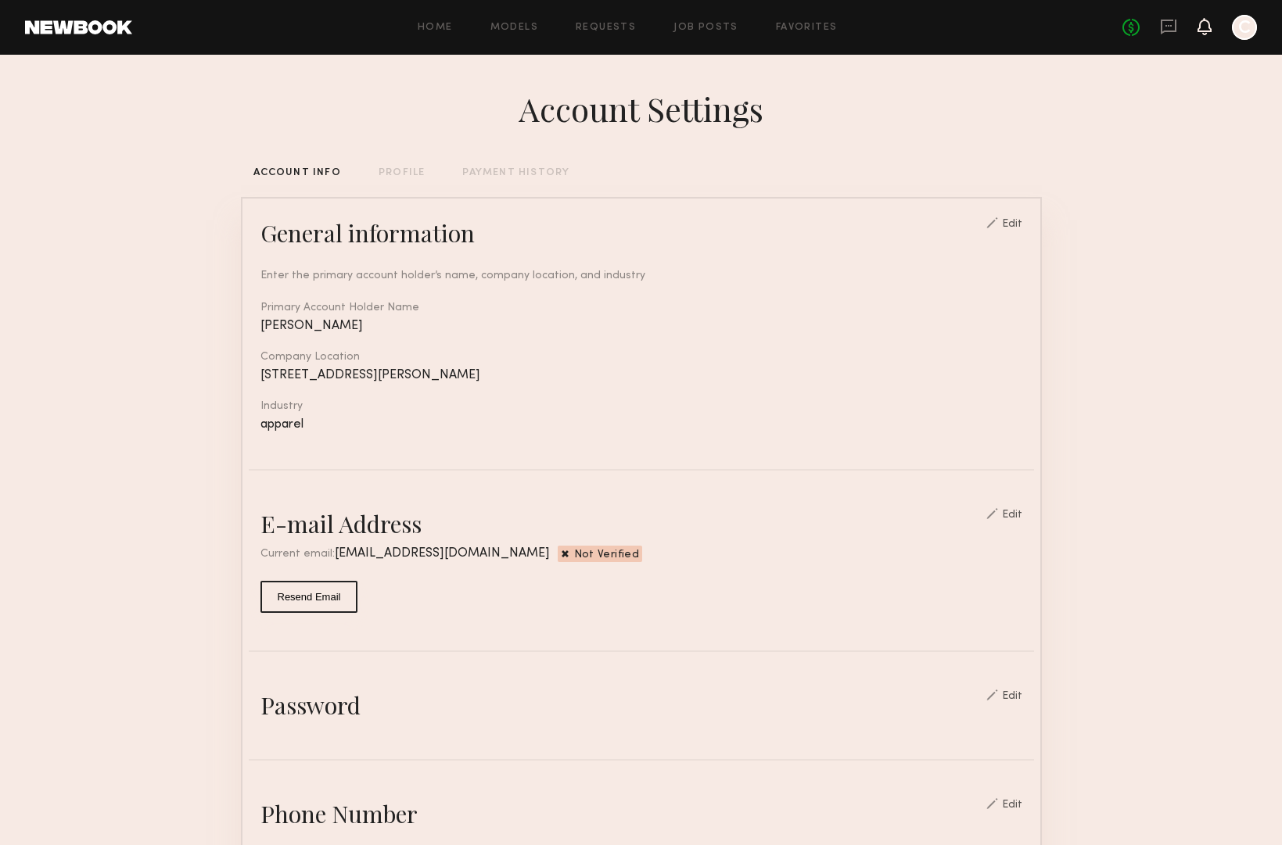
click at [1200, 23] on icon at bounding box center [1204, 25] width 13 height 11
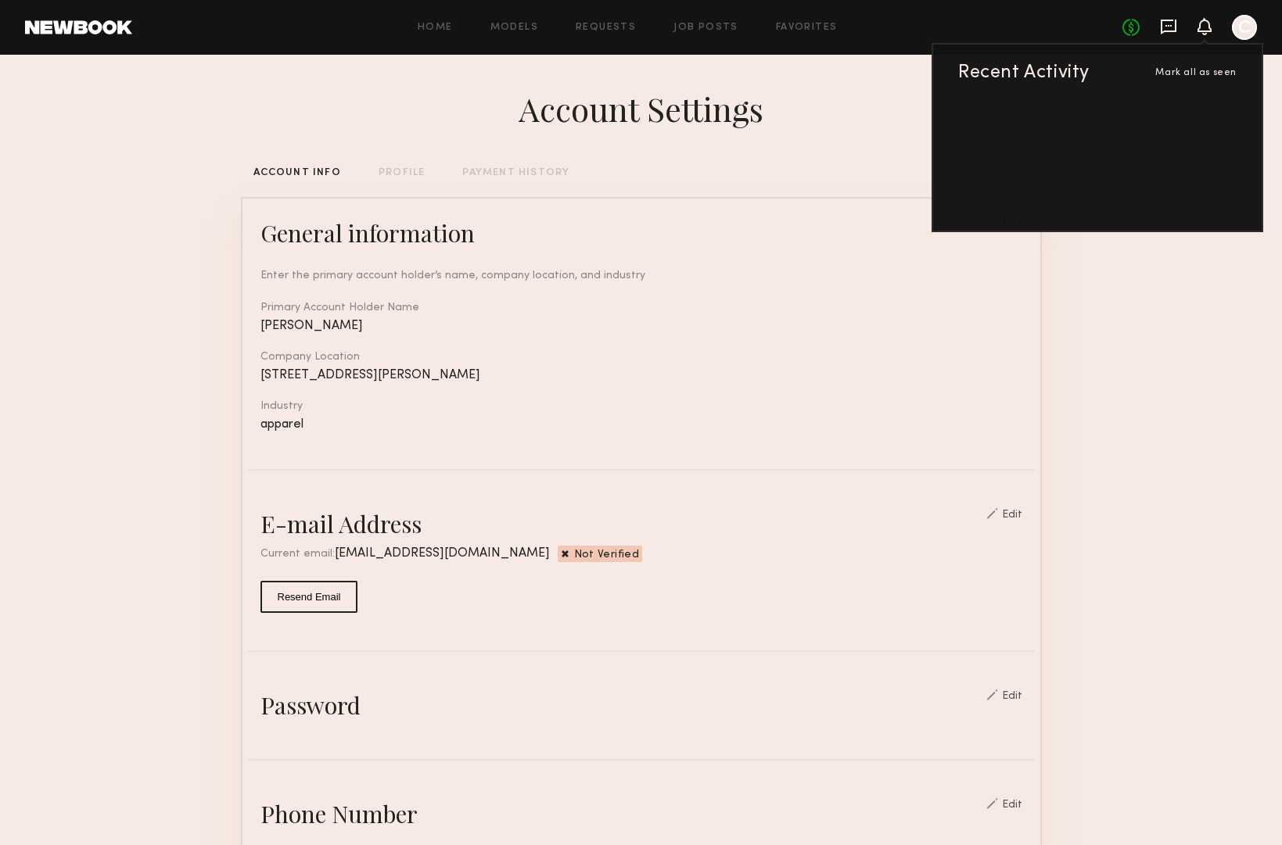
click at [1167, 26] on icon at bounding box center [1168, 26] width 6 height 2
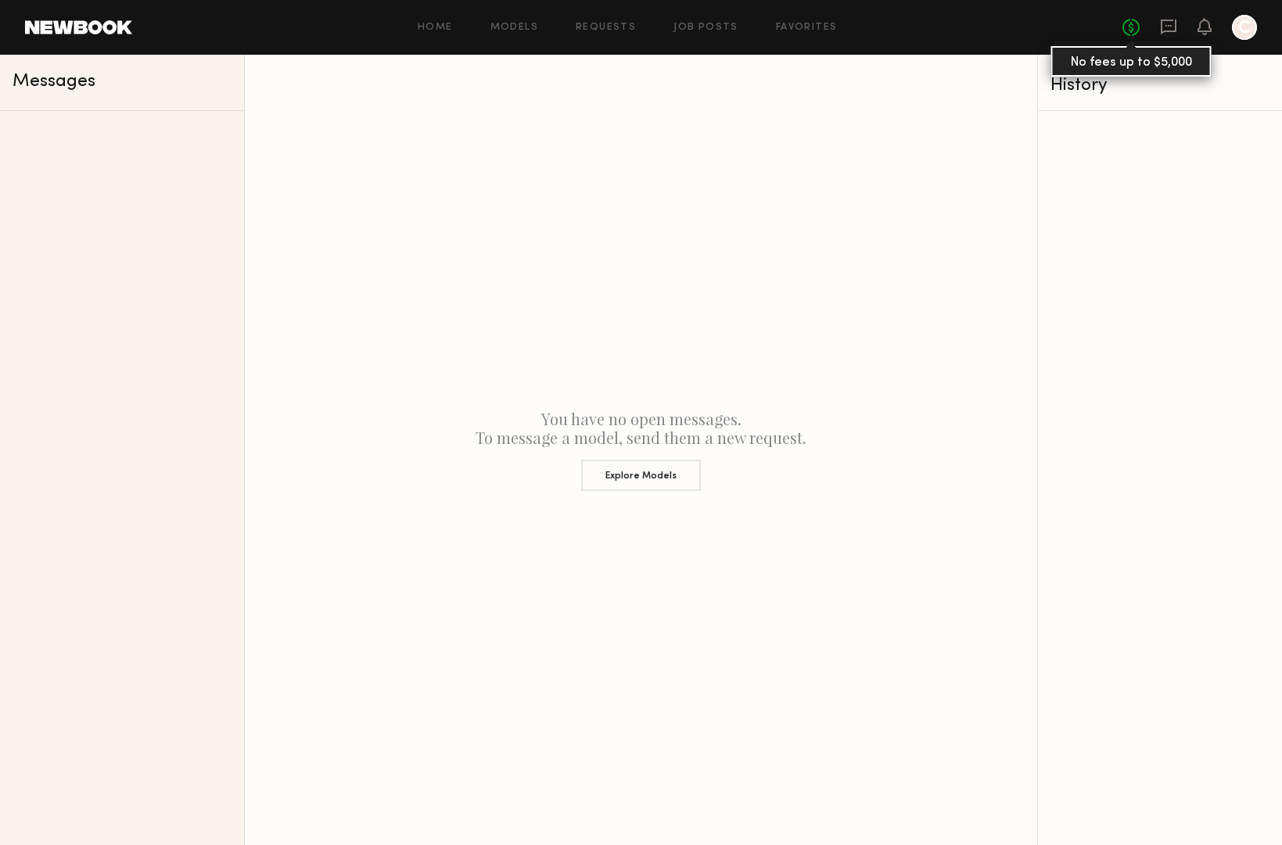
click at [1132, 27] on link "No fees up to $5,000" at bounding box center [1130, 27] width 17 height 17
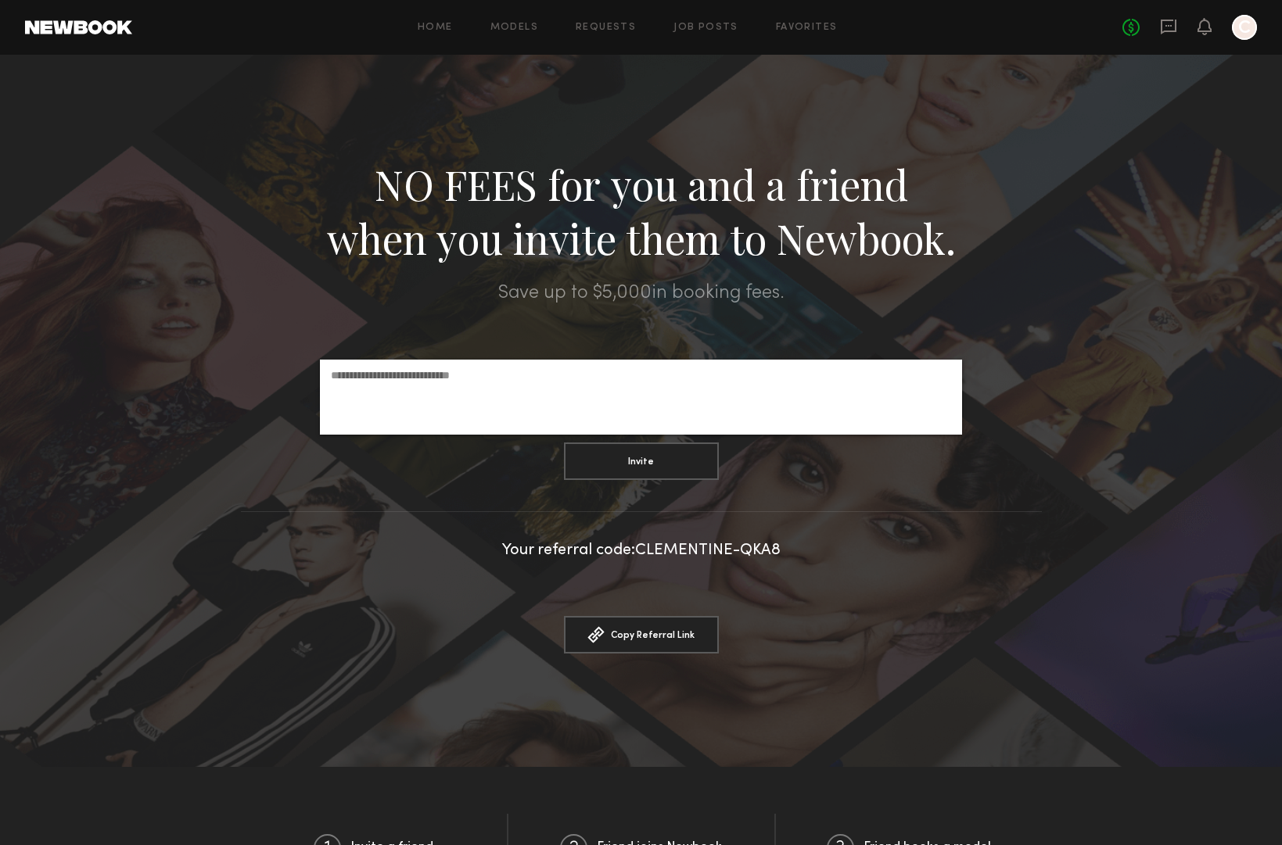
click at [1257, 16] on header "Home Models Requests Job Posts Favorites Sign Out No fees up to $5,000 C" at bounding box center [641, 27] width 1282 height 55
click at [1244, 27] on div at bounding box center [1244, 27] width 25 height 25
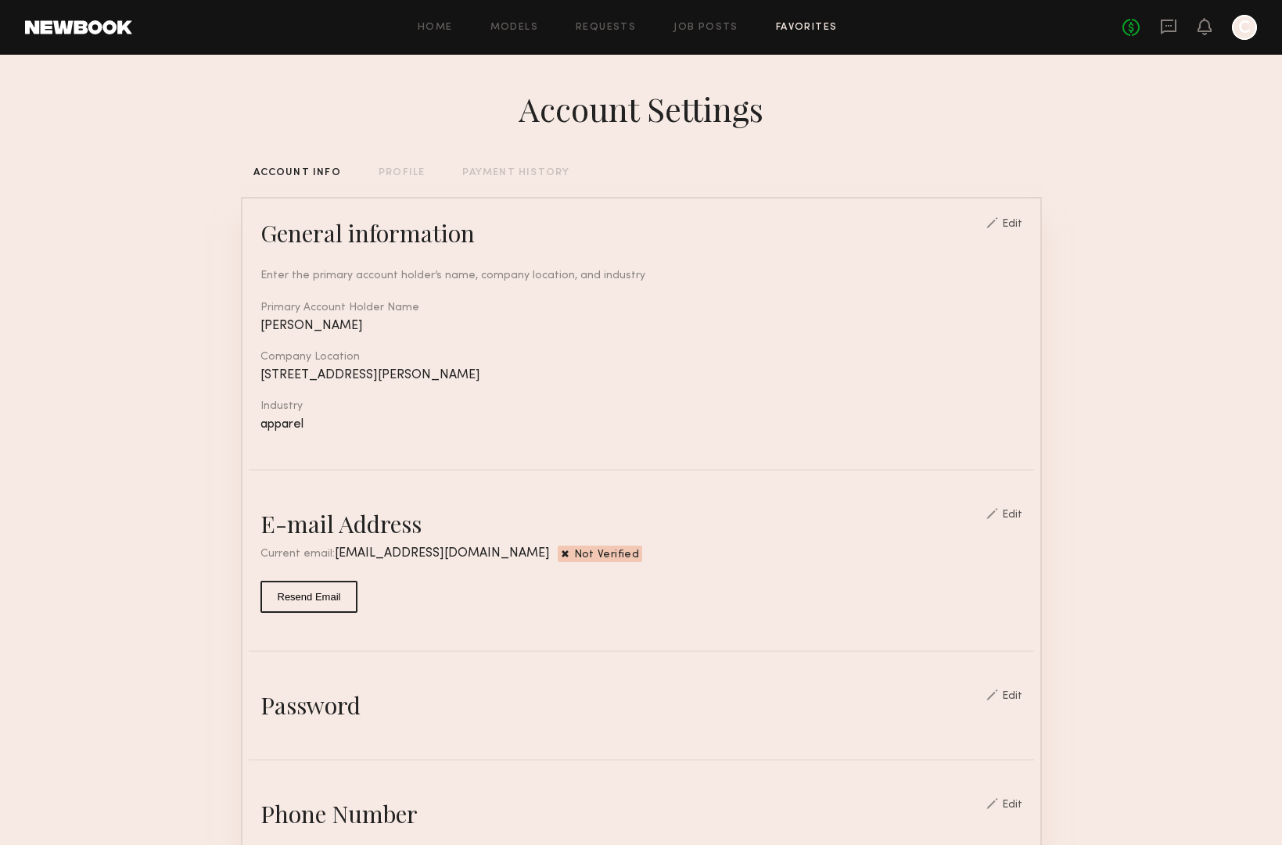
click at [791, 23] on link "Favorites" at bounding box center [807, 28] width 62 height 10
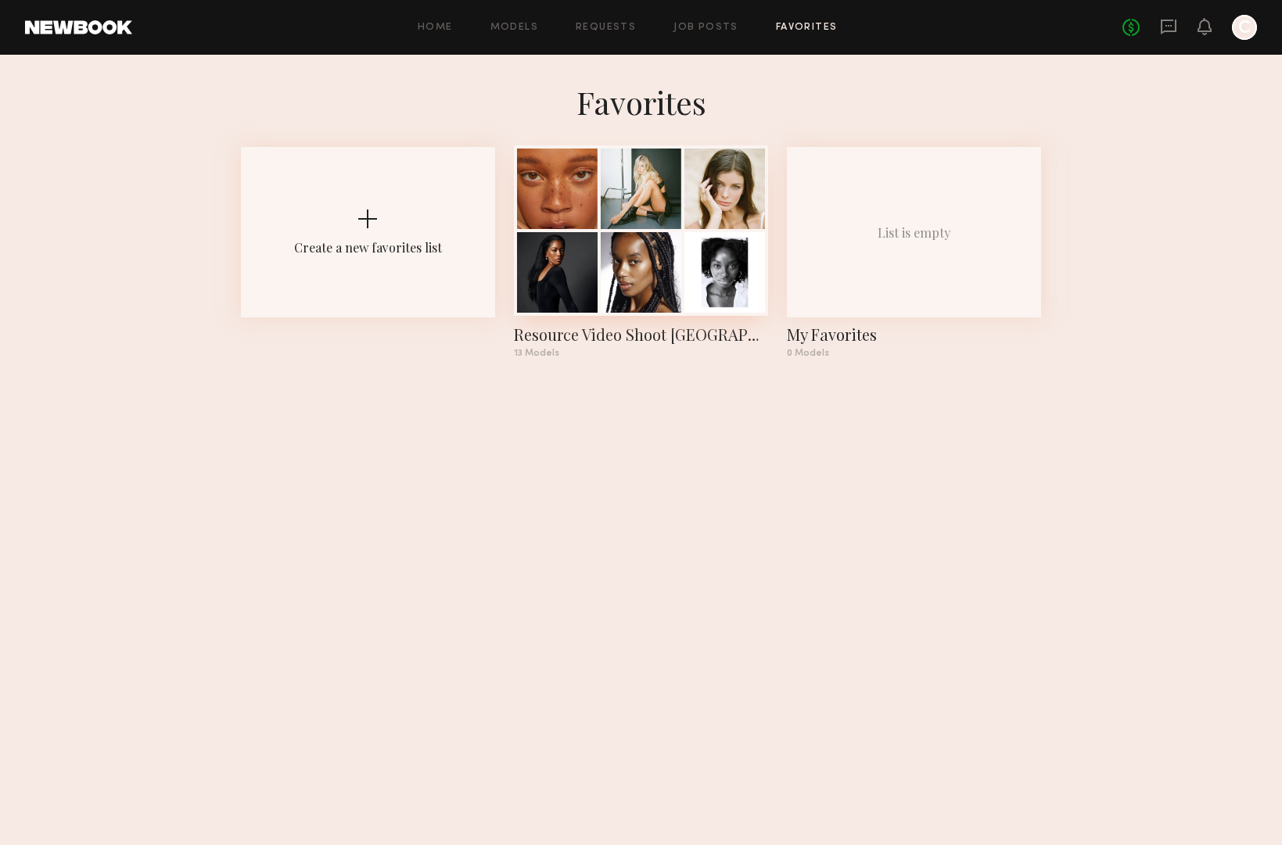
click at [563, 194] on div at bounding box center [557, 189] width 81 height 81
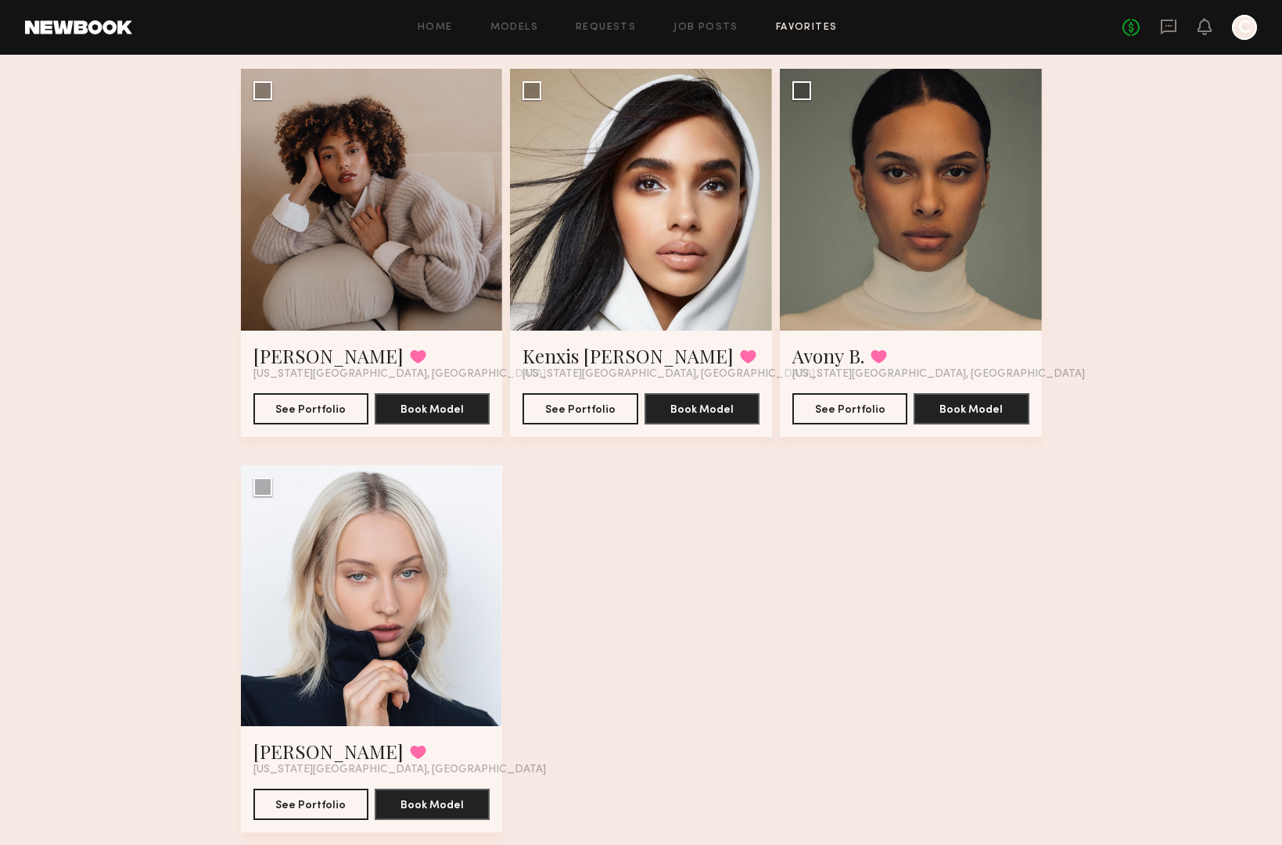
scroll to position [1342, 0]
click at [329, 556] on div at bounding box center [372, 595] width 262 height 262
click at [313, 787] on button "See Portfolio" at bounding box center [310, 802] width 115 height 31
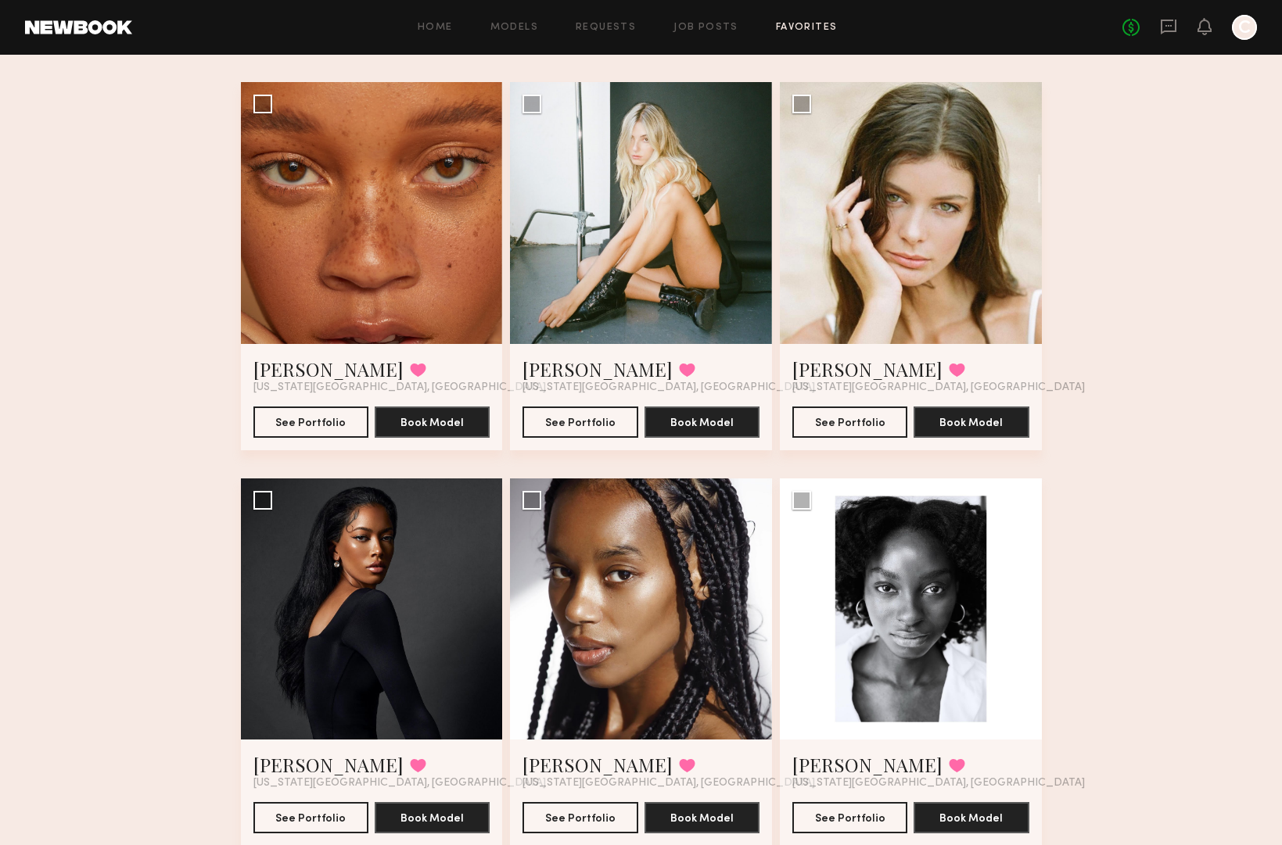
scroll to position [0, 0]
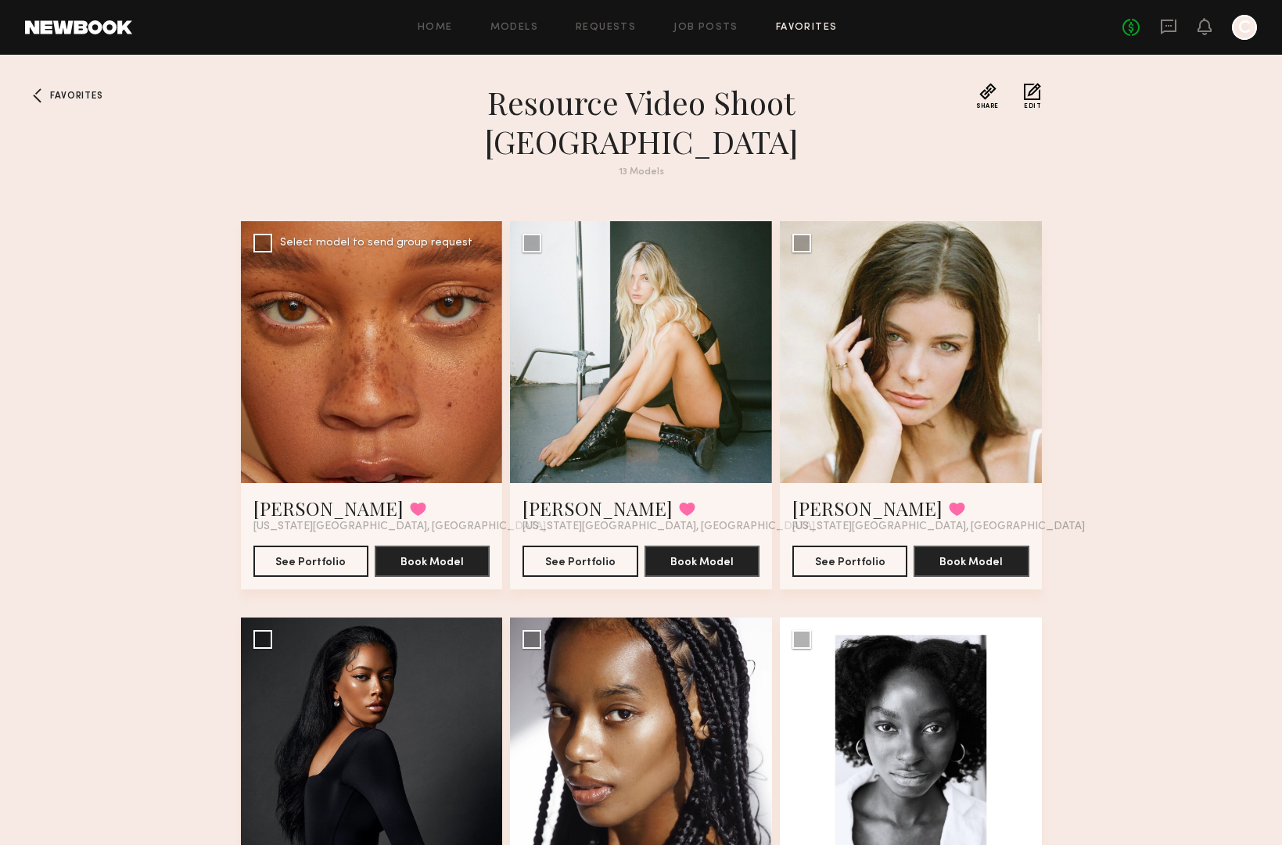
click at [365, 249] on div at bounding box center [372, 352] width 262 height 262
click at [306, 496] on link "Talitha D." at bounding box center [328, 508] width 150 height 25
click at [869, 264] on div at bounding box center [911, 352] width 262 height 262
click at [813, 545] on button "See Portfolio" at bounding box center [849, 560] width 115 height 31
click at [650, 263] on div at bounding box center [641, 352] width 262 height 262
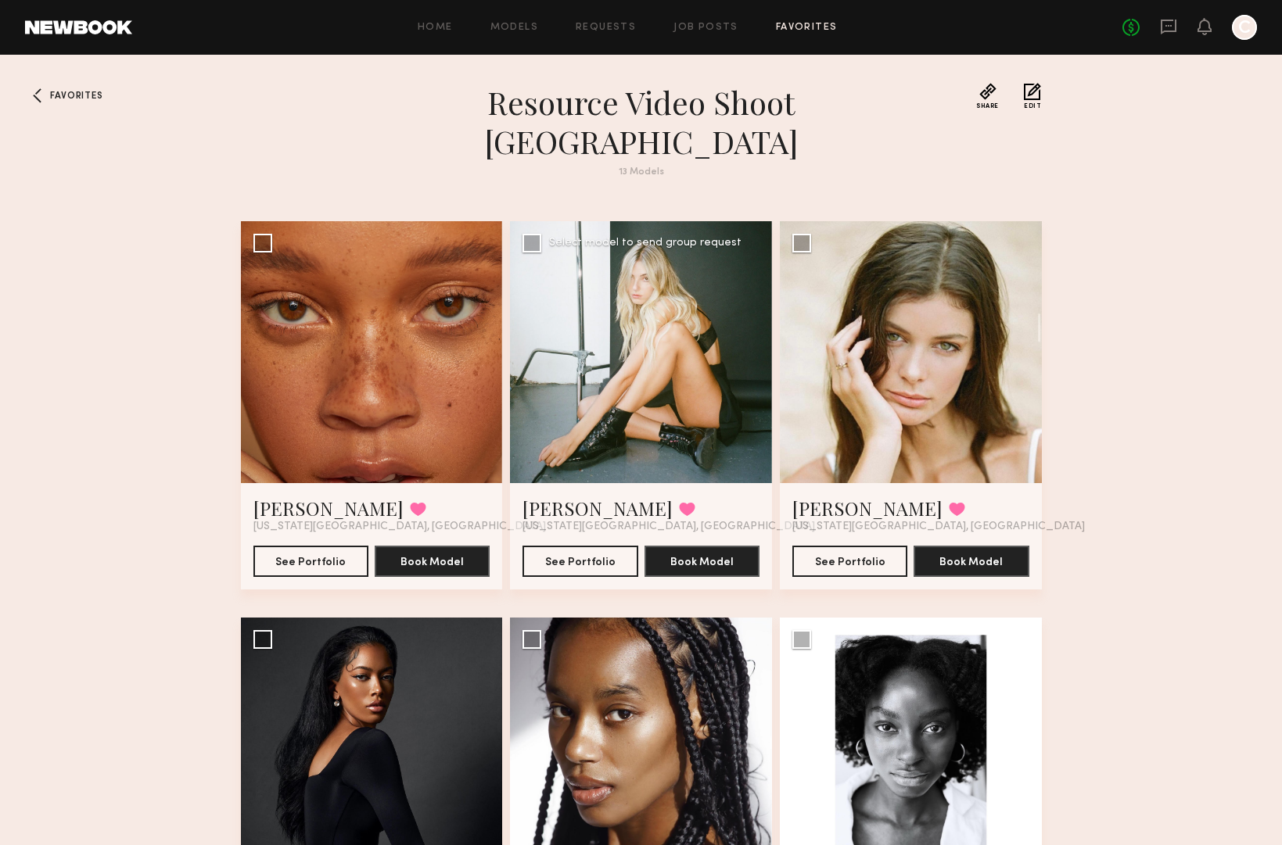
click at [632, 283] on div at bounding box center [641, 352] width 262 height 262
click at [549, 545] on button "See Portfolio" at bounding box center [579, 560] width 115 height 31
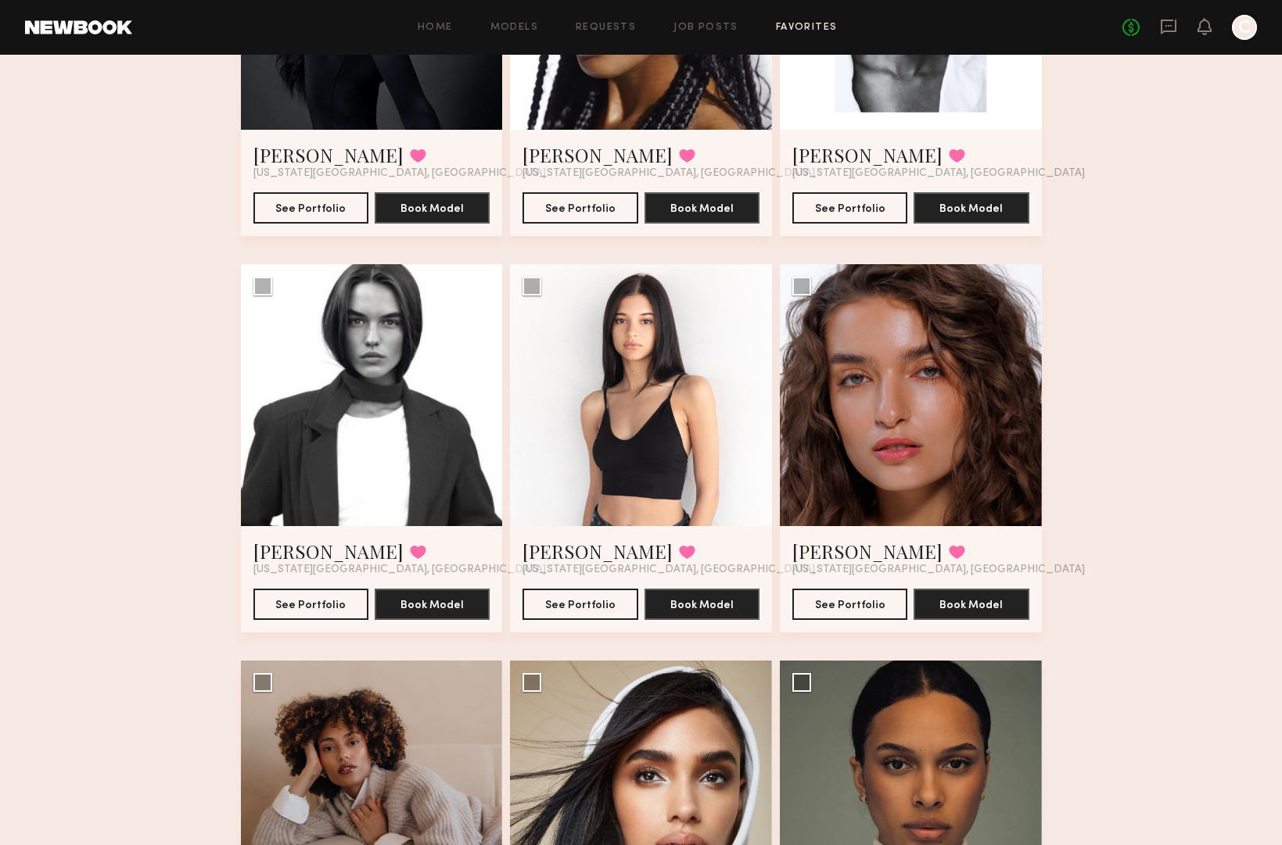
scroll to position [748, 0]
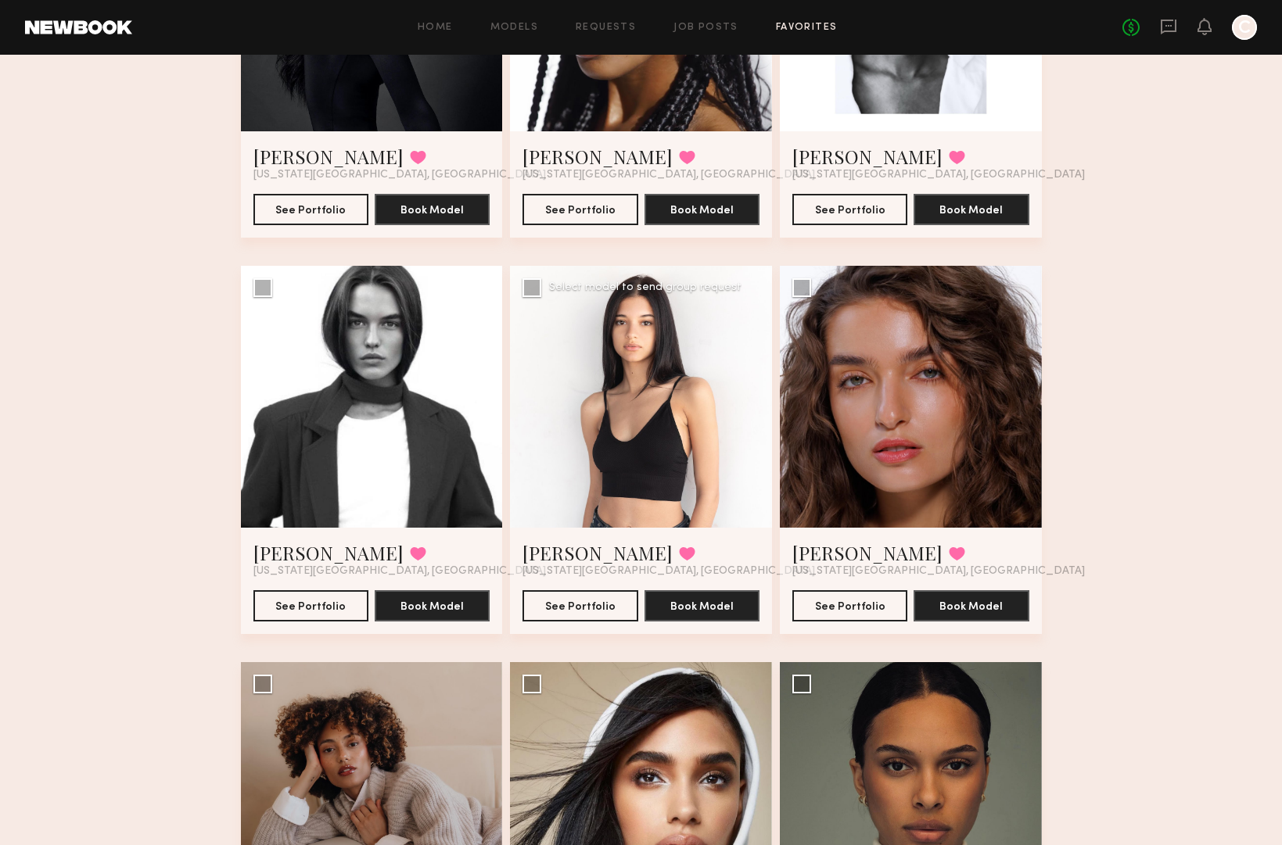
click at [644, 392] on div at bounding box center [641, 397] width 262 height 262
click at [293, 590] on button "See Portfolio" at bounding box center [310, 605] width 115 height 31
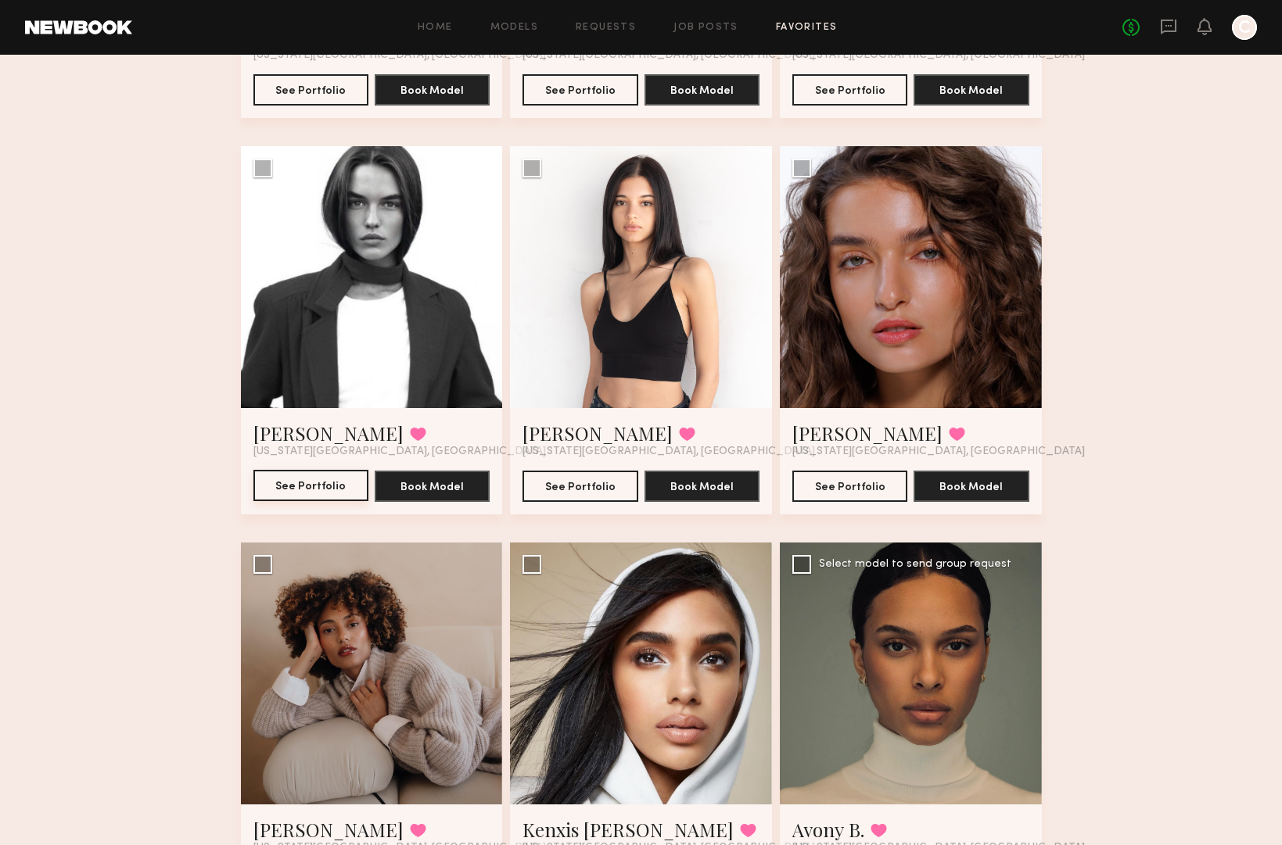
scroll to position [1006, 0]
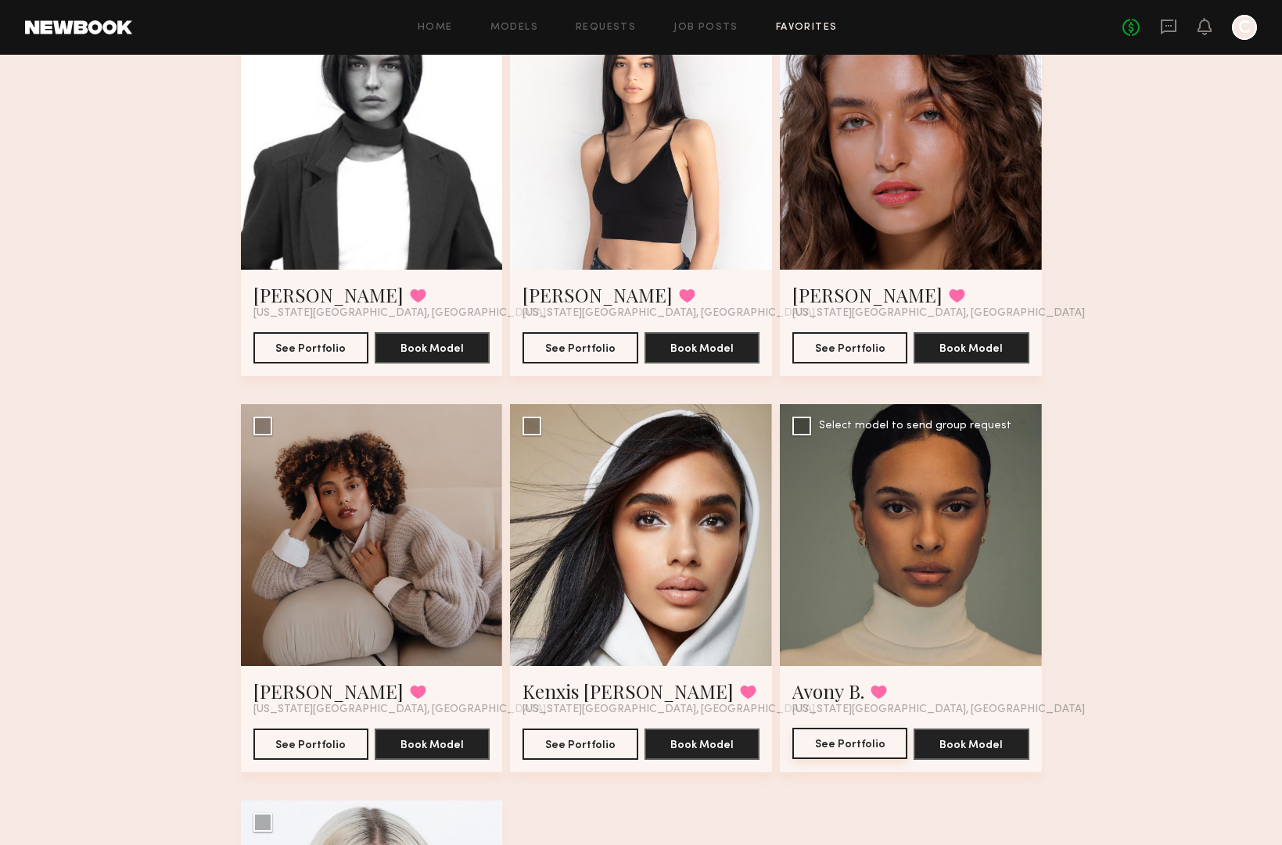
click at [839, 728] on button "See Portfolio" at bounding box center [849, 743] width 115 height 31
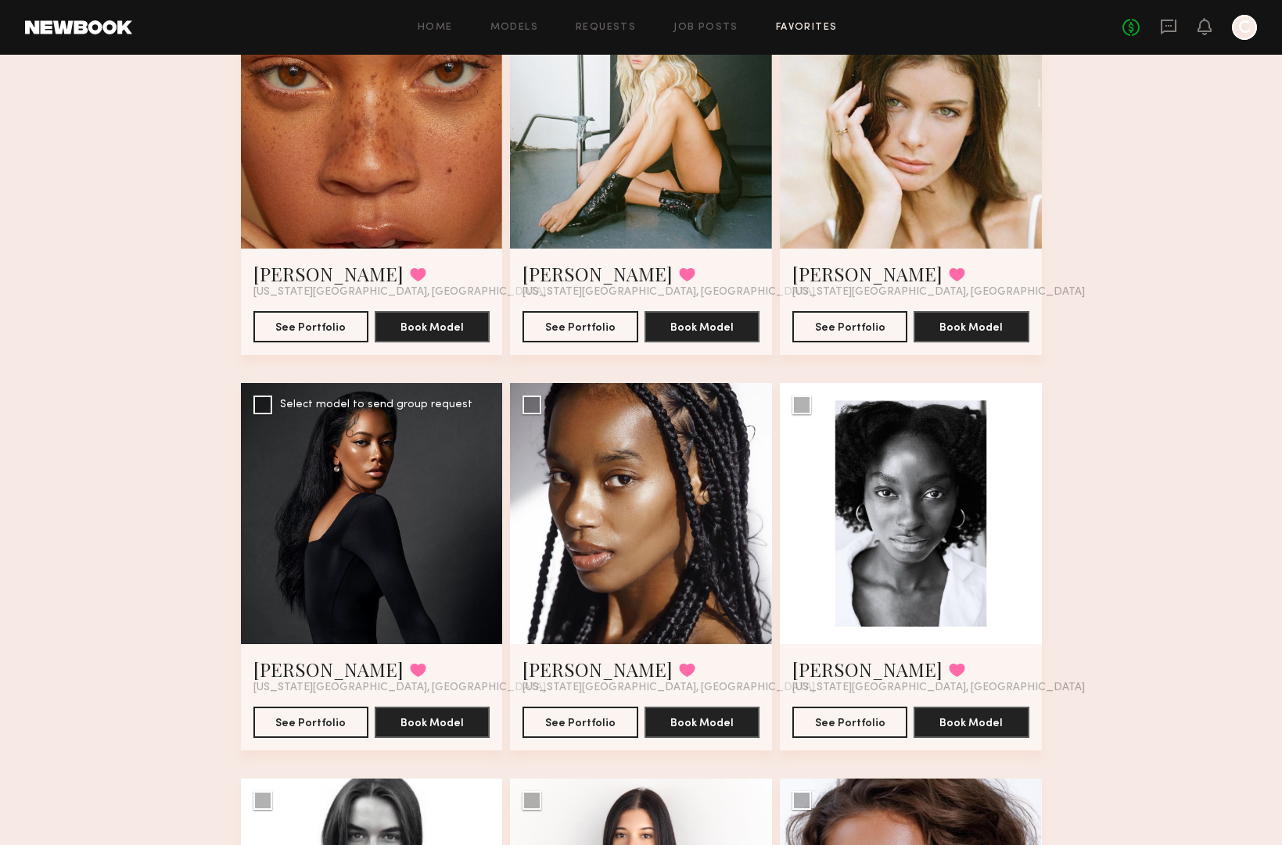
scroll to position [314, 0]
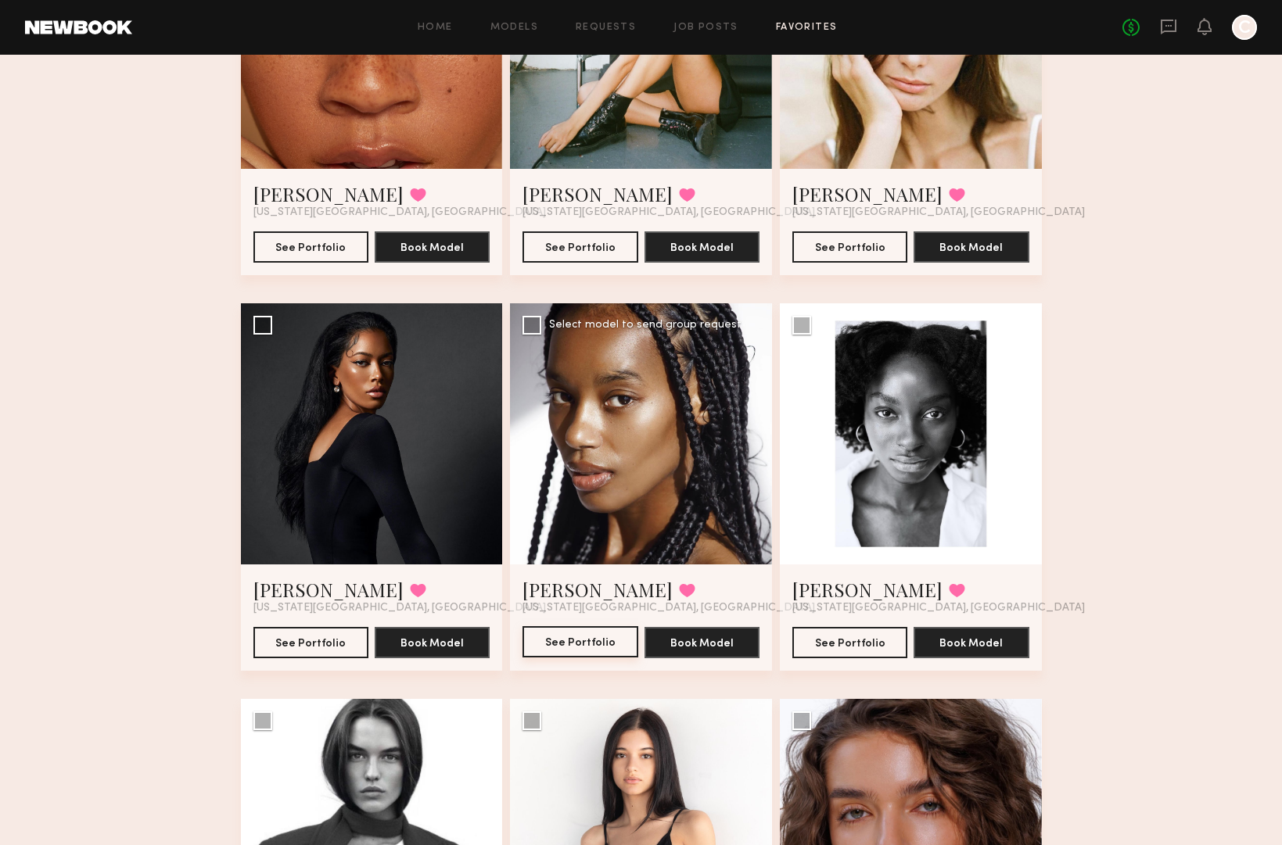
click at [565, 626] on button "See Portfolio" at bounding box center [579, 641] width 115 height 31
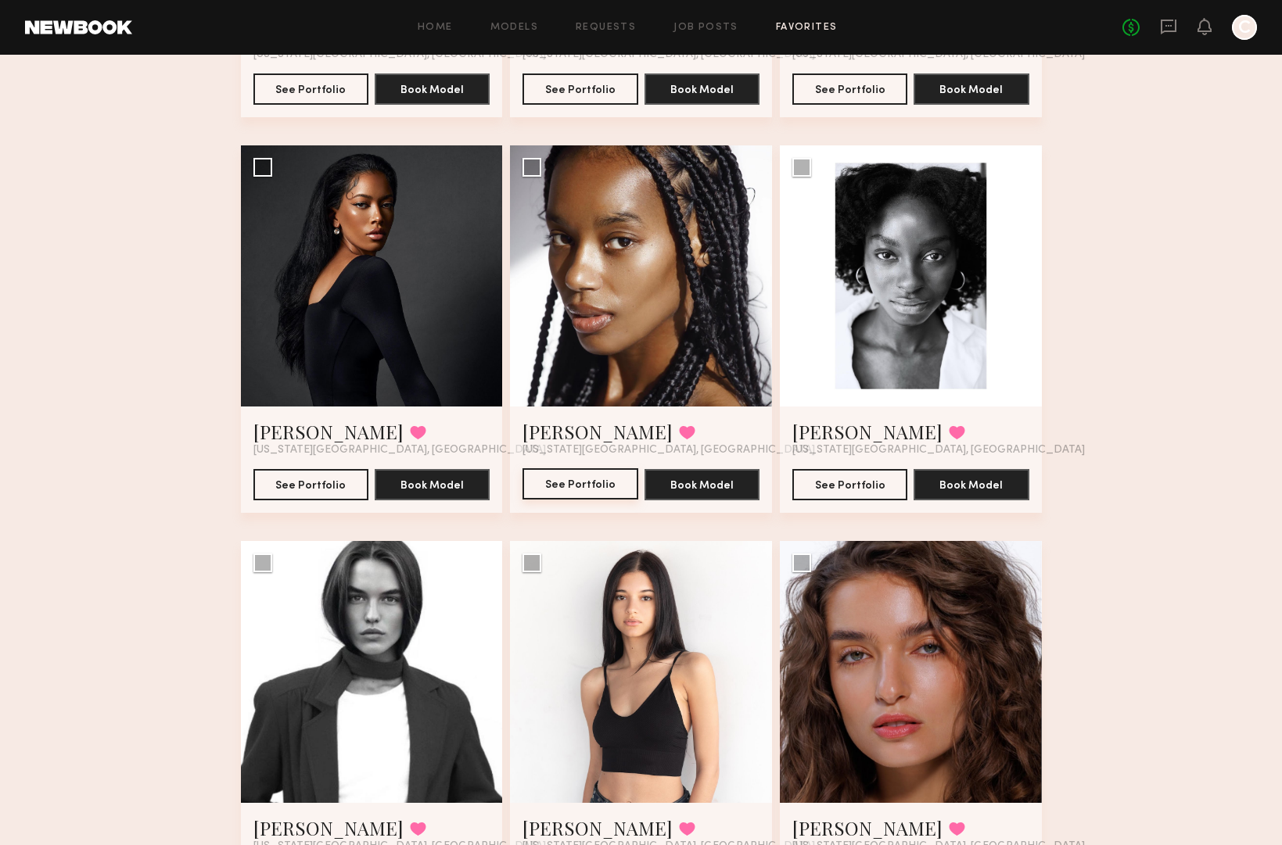
scroll to position [536, 0]
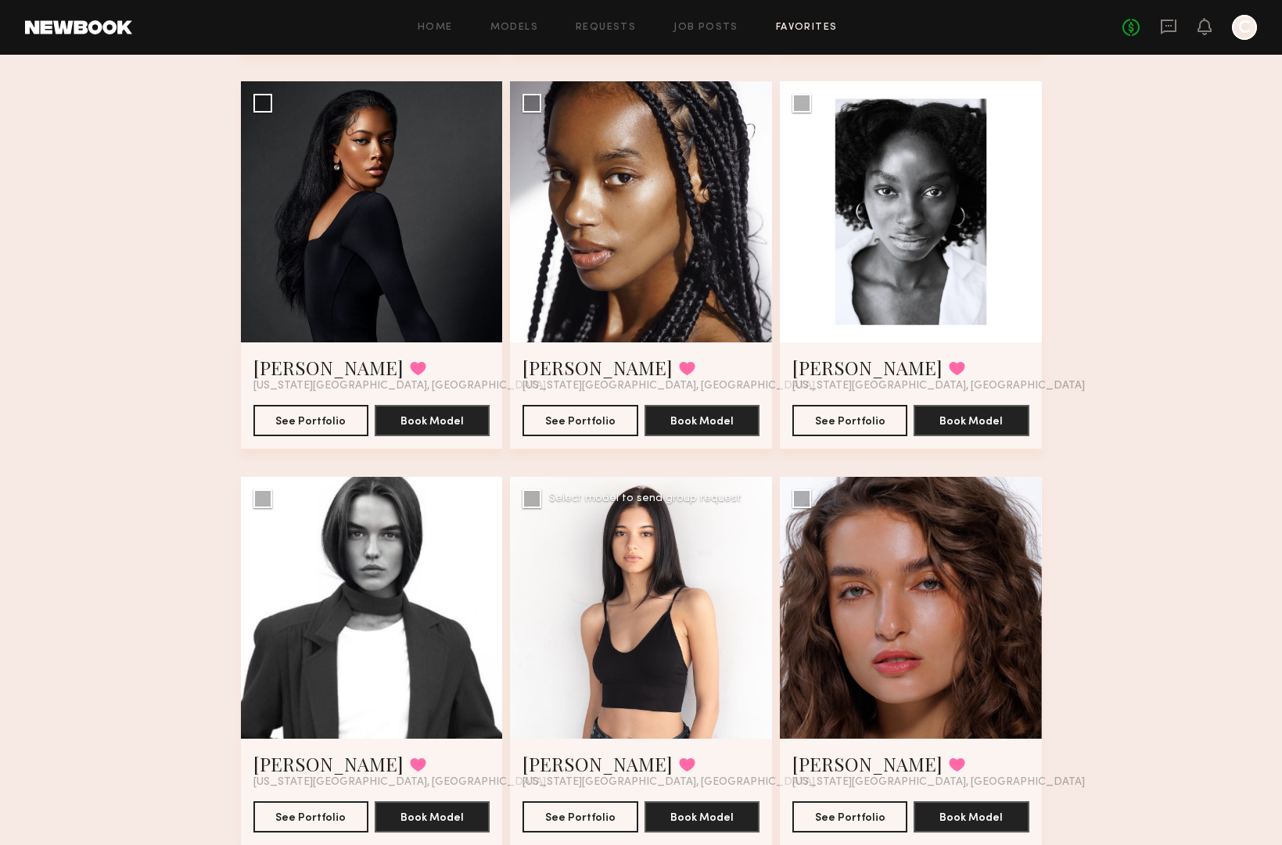
click at [577, 596] on div at bounding box center [641, 608] width 262 height 262
click at [583, 801] on button "See Portfolio" at bounding box center [579, 816] width 115 height 31
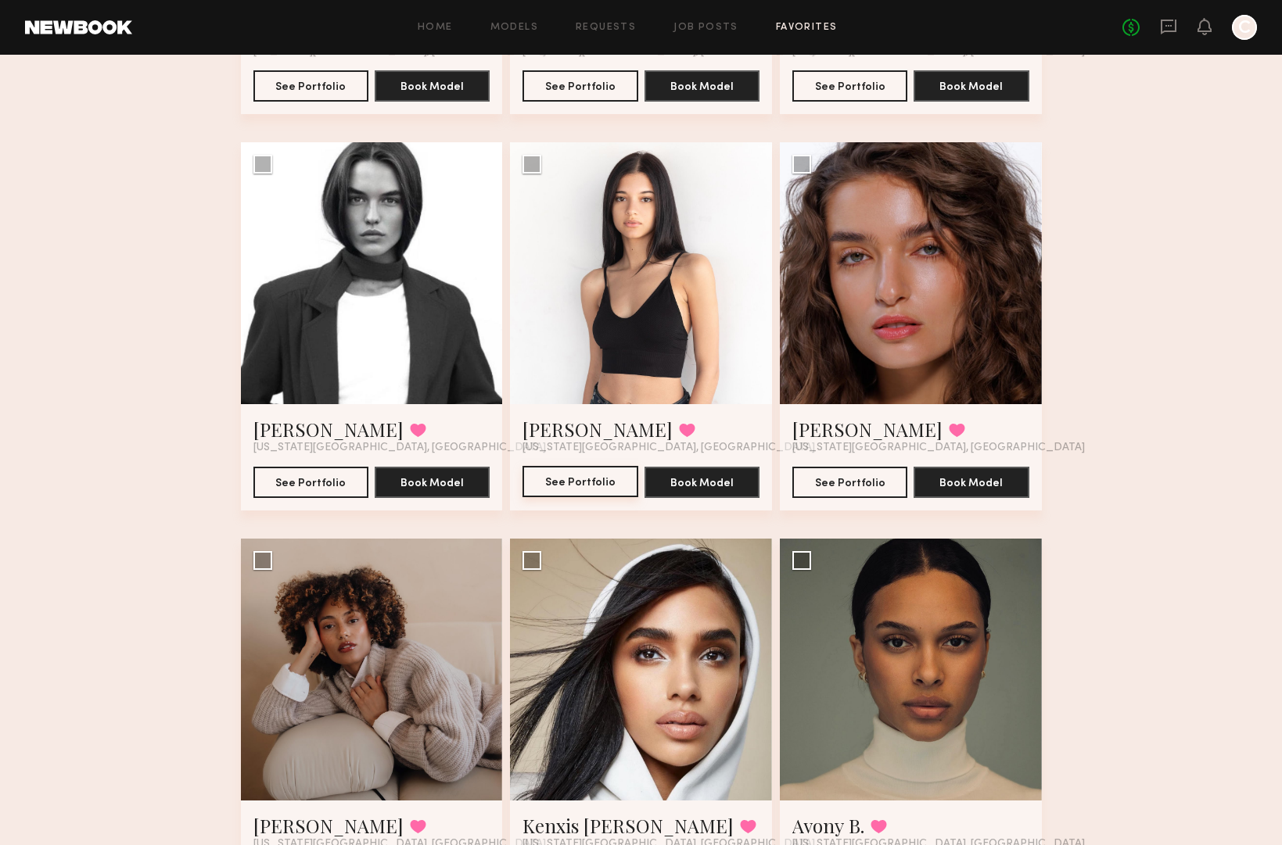
scroll to position [935, 0]
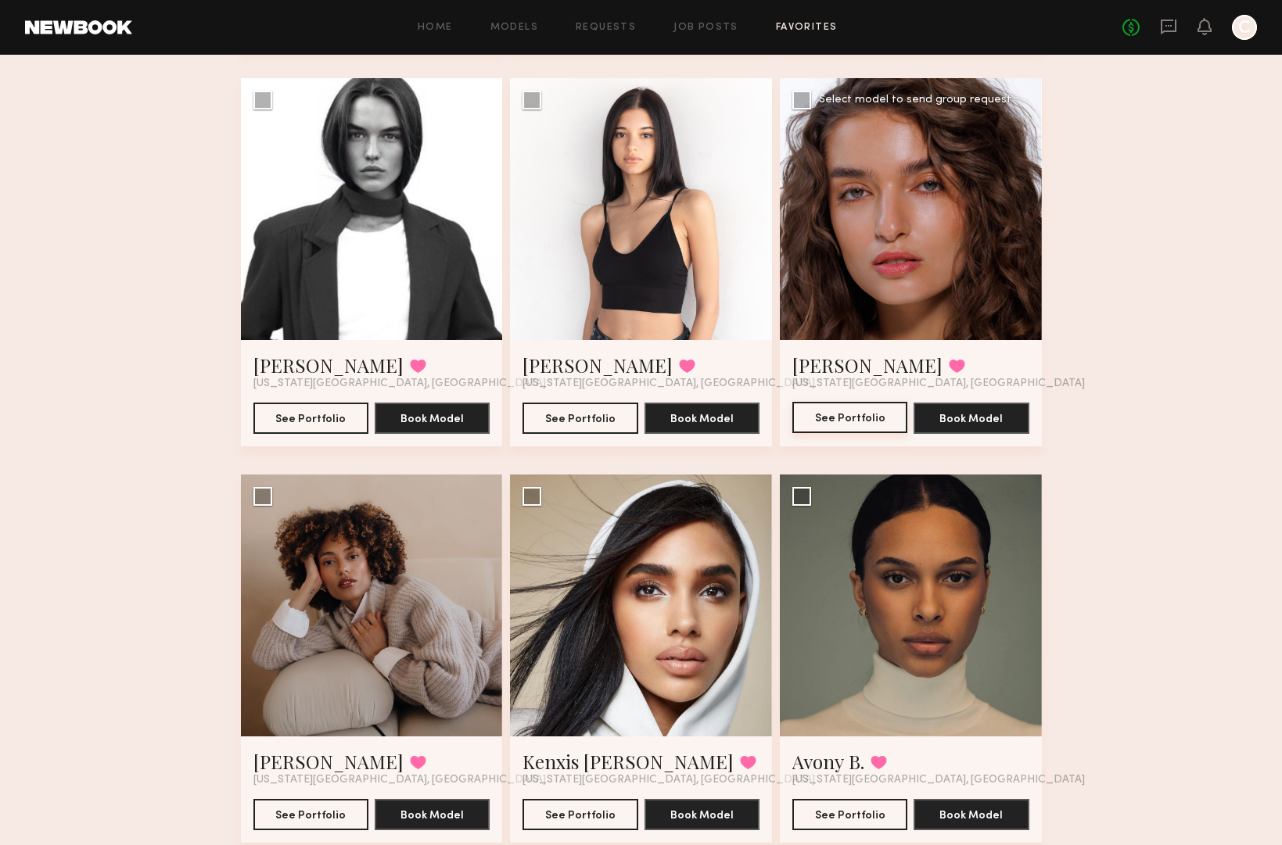
click at [848, 402] on button "See Portfolio" at bounding box center [849, 417] width 115 height 31
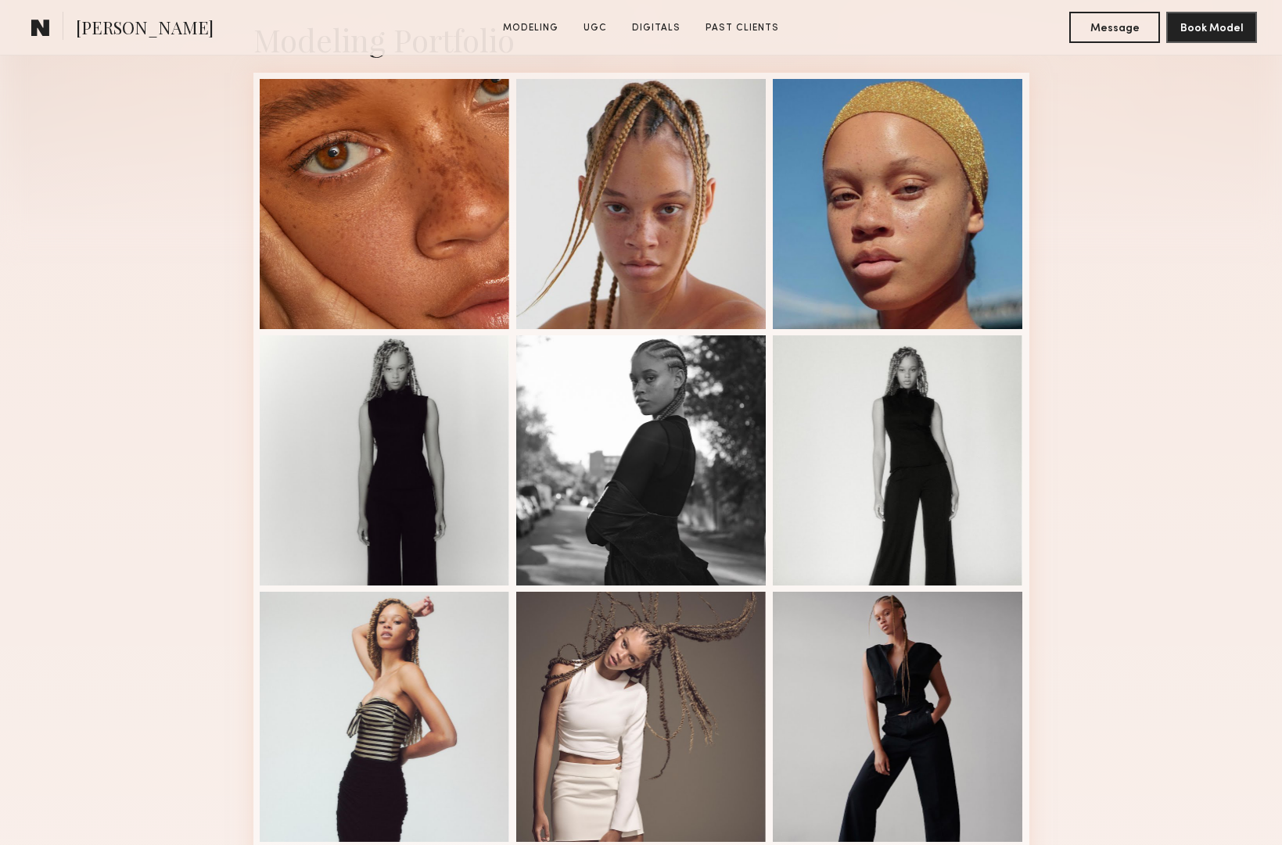
scroll to position [382, 0]
click at [389, 231] on div at bounding box center [385, 203] width 250 height 250
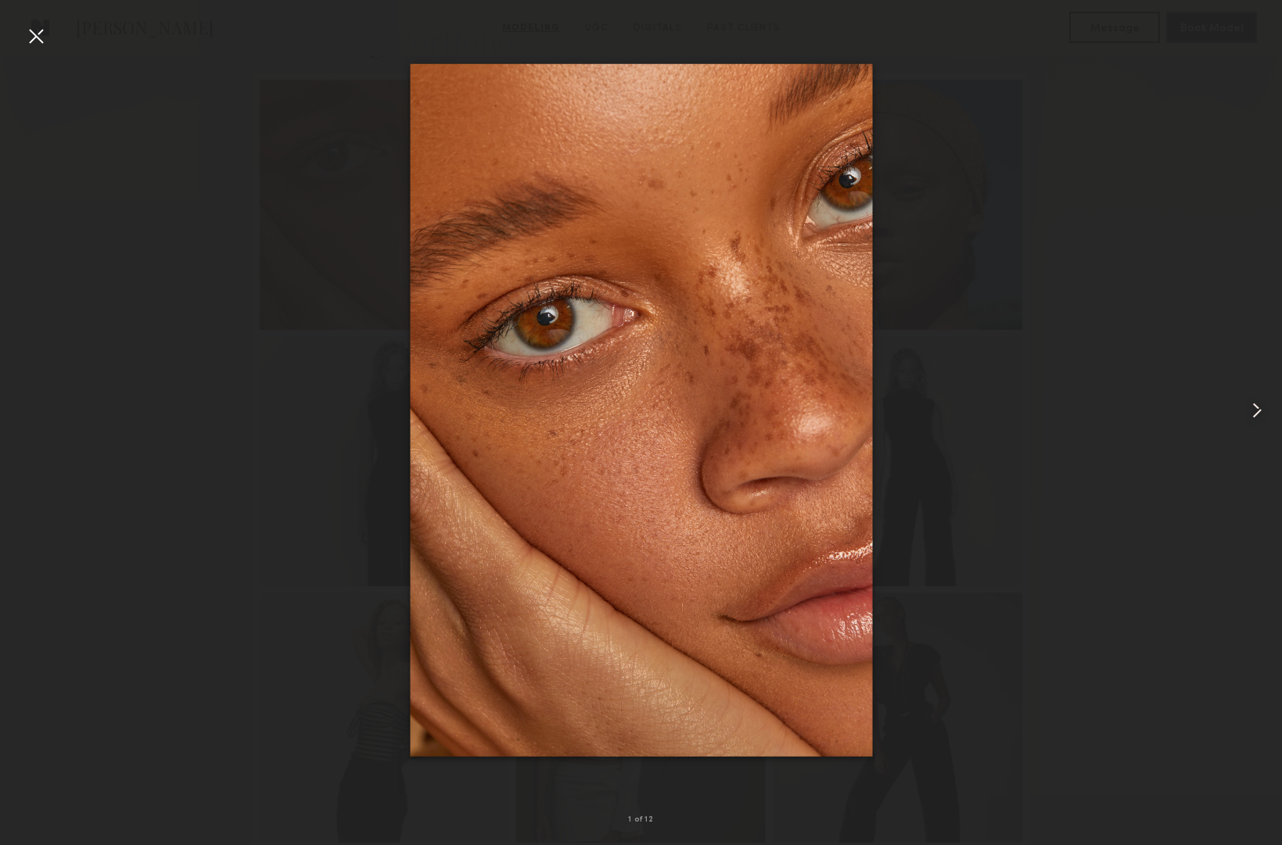
click at [1246, 400] on common-icon at bounding box center [1256, 410] width 25 height 25
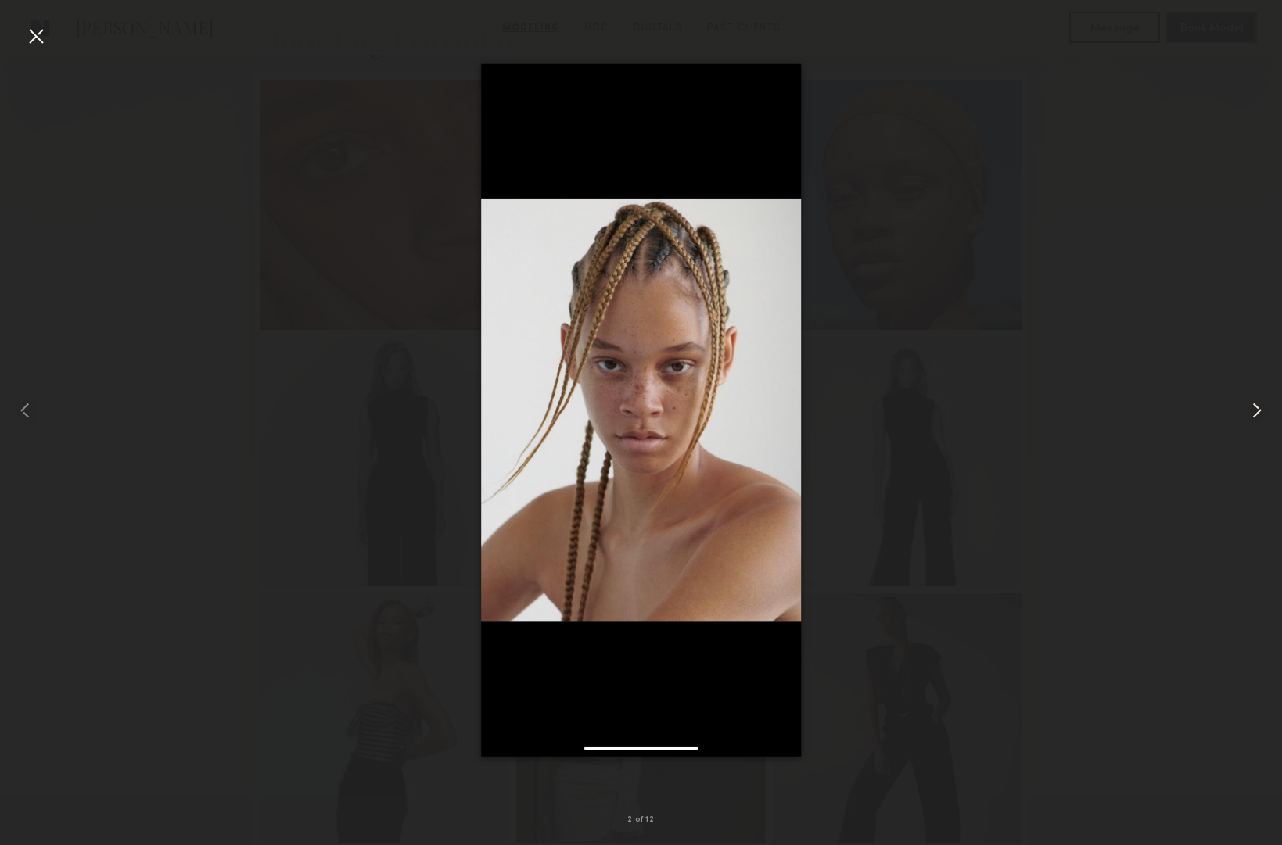
click at [1246, 400] on common-icon at bounding box center [1256, 410] width 25 height 25
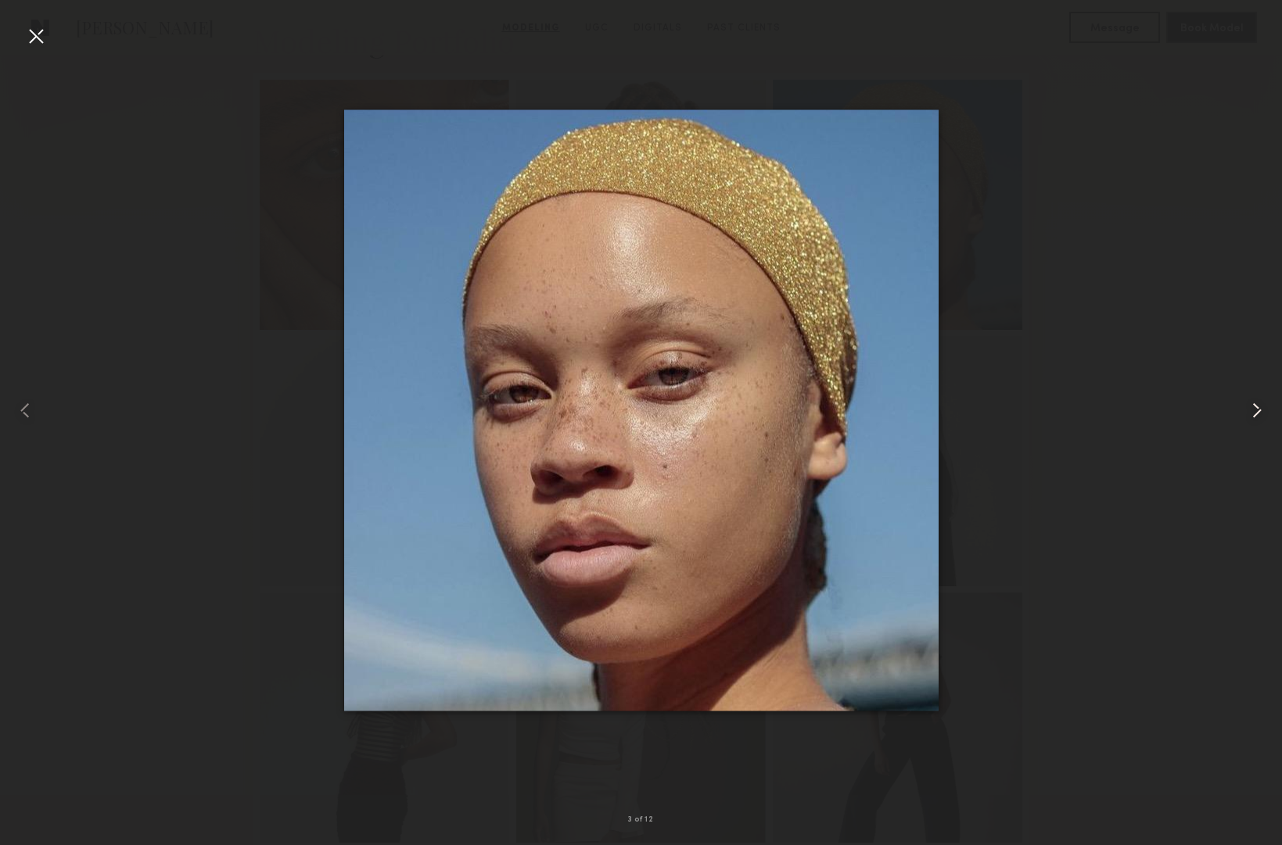
click at [1246, 400] on common-icon at bounding box center [1256, 410] width 25 height 25
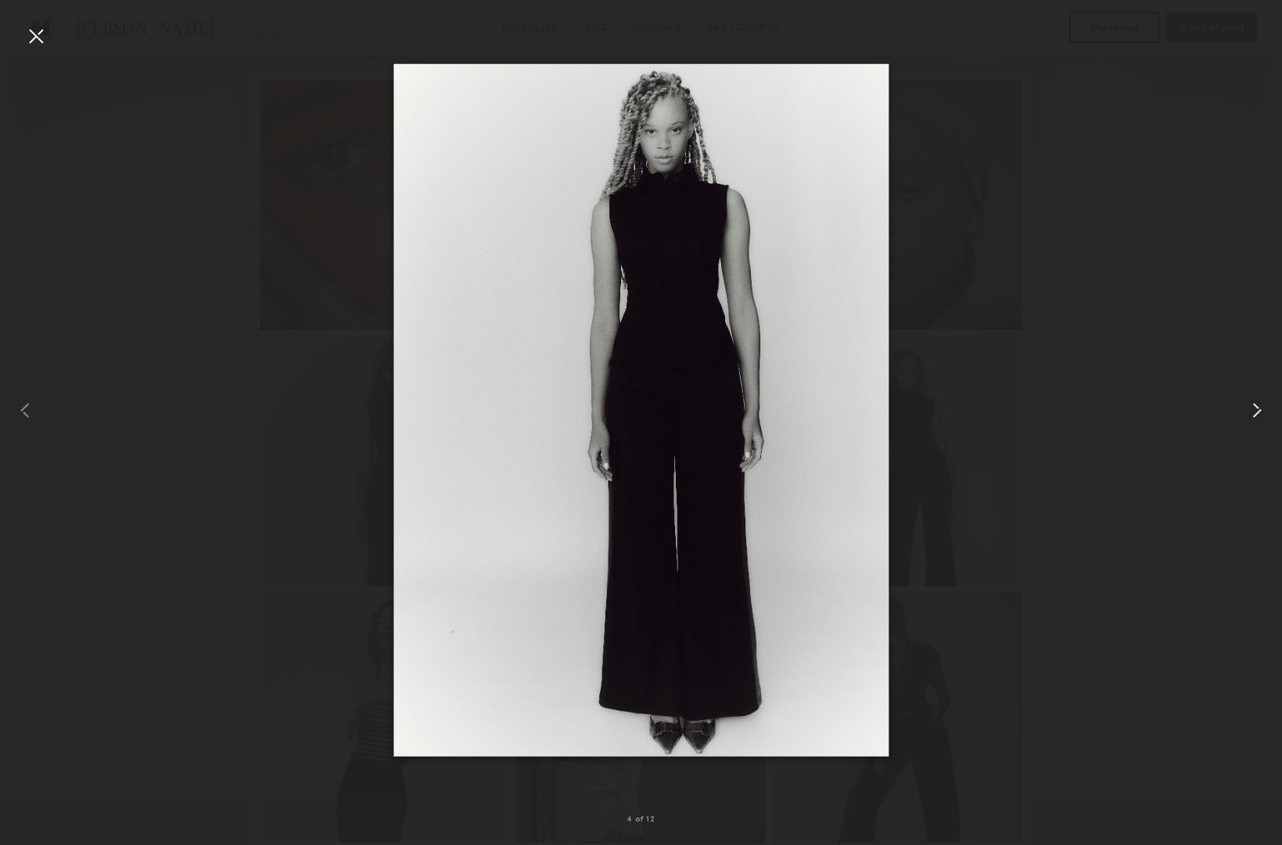
click at [1246, 400] on common-icon at bounding box center [1256, 410] width 25 height 25
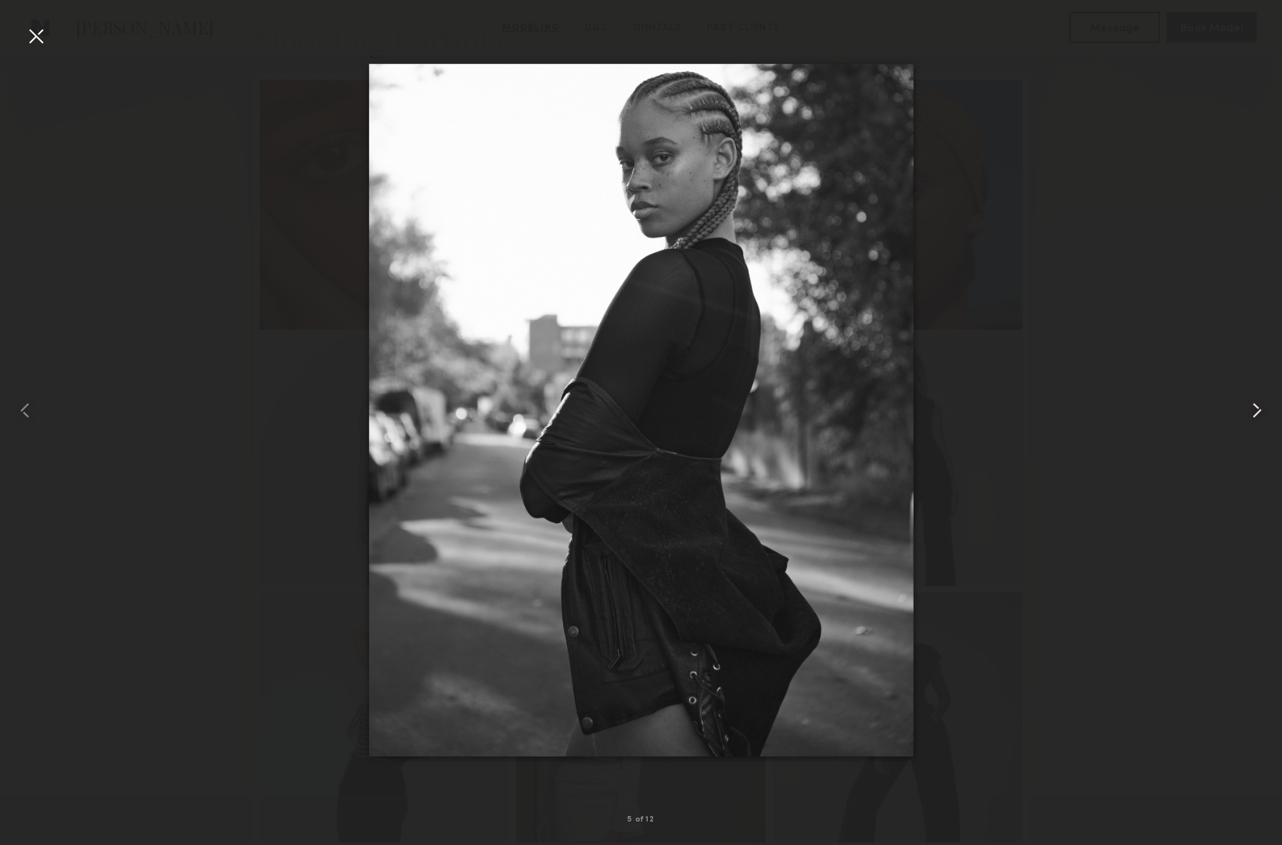
click at [1246, 400] on common-icon at bounding box center [1256, 410] width 25 height 25
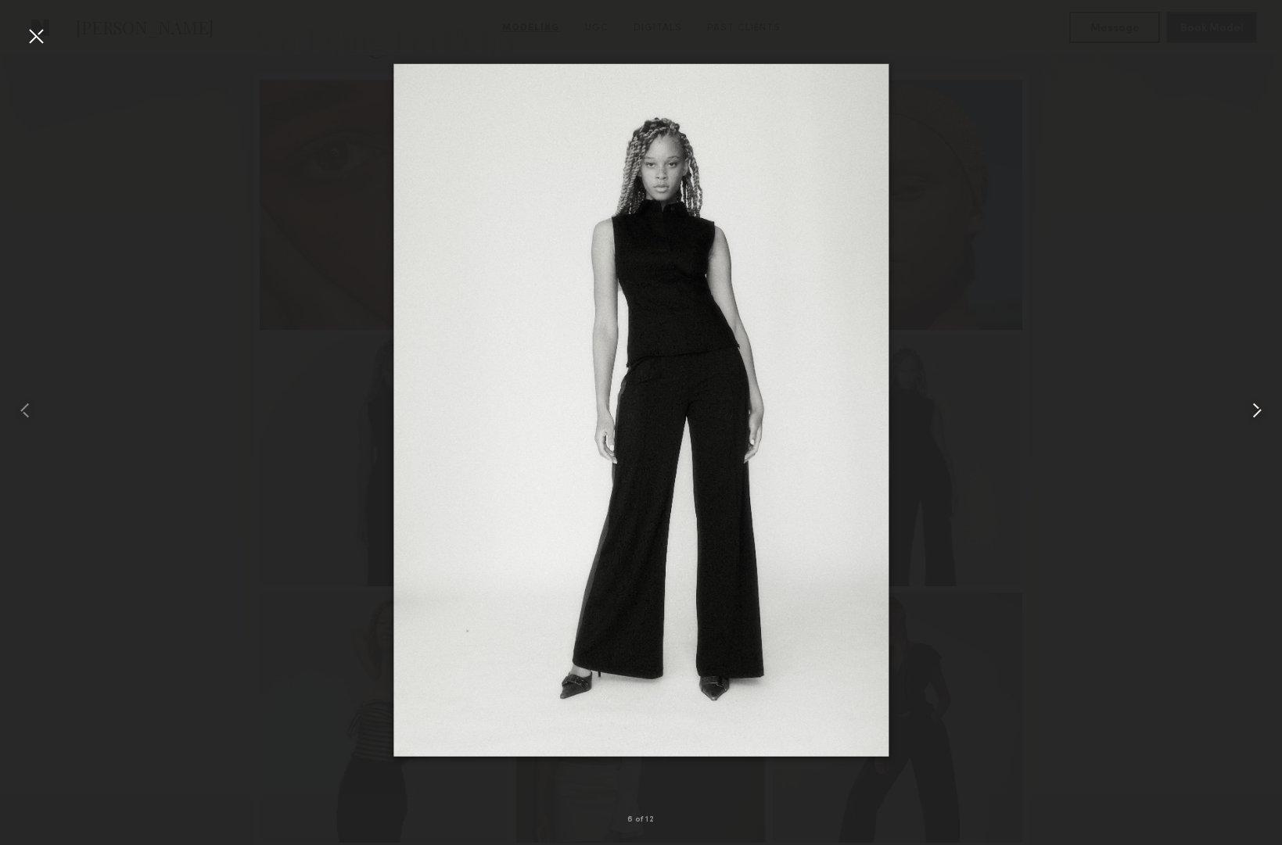
click at [1246, 400] on common-icon at bounding box center [1256, 410] width 25 height 25
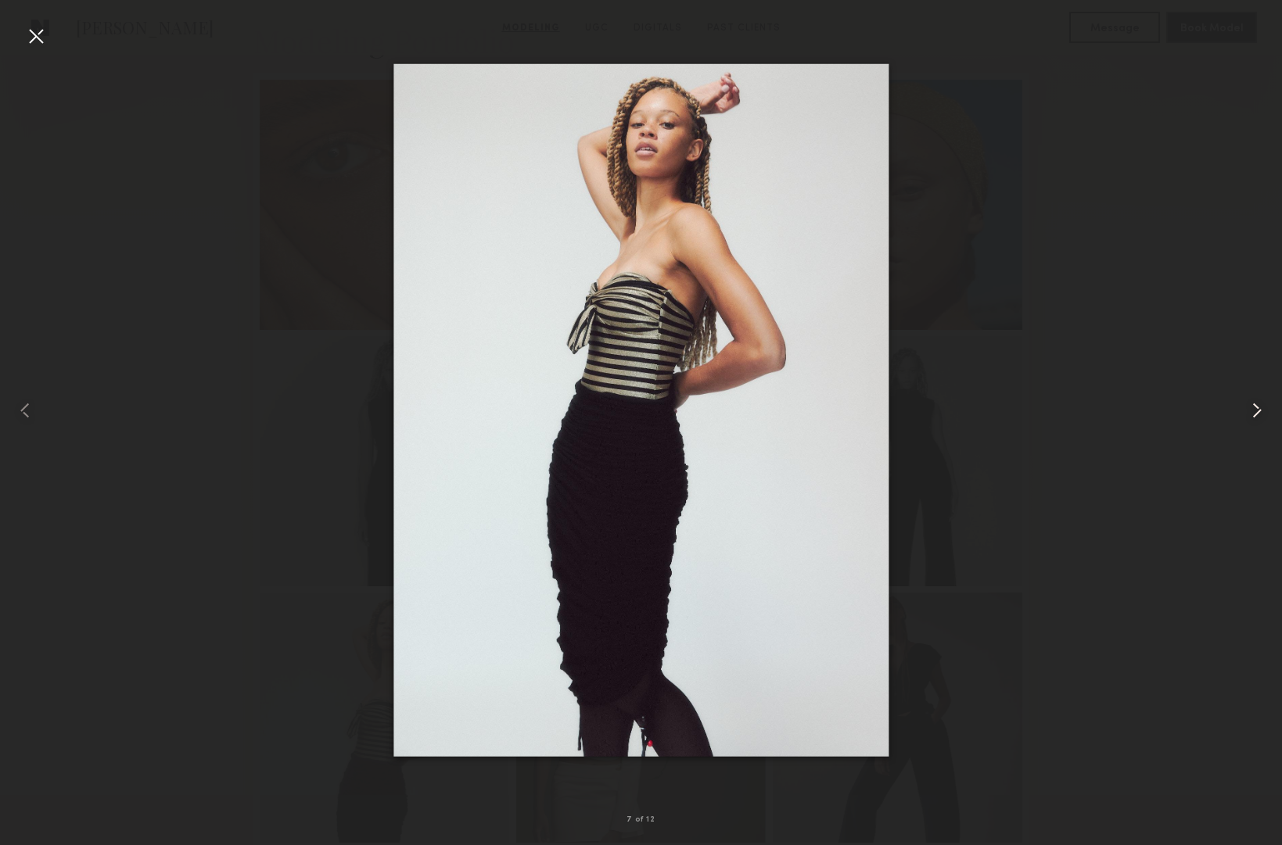
click at [1246, 400] on common-icon at bounding box center [1256, 410] width 25 height 25
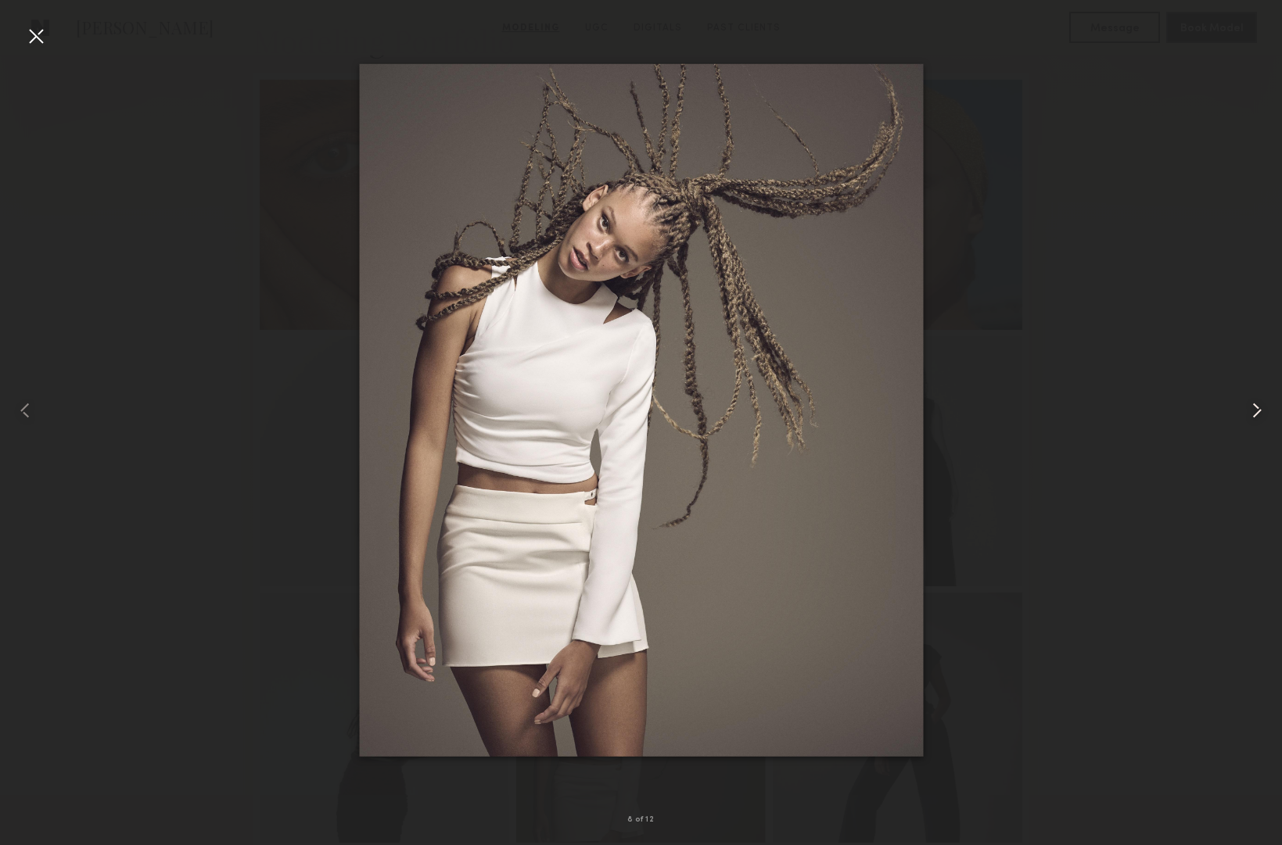
click at [1246, 400] on common-icon at bounding box center [1256, 410] width 25 height 25
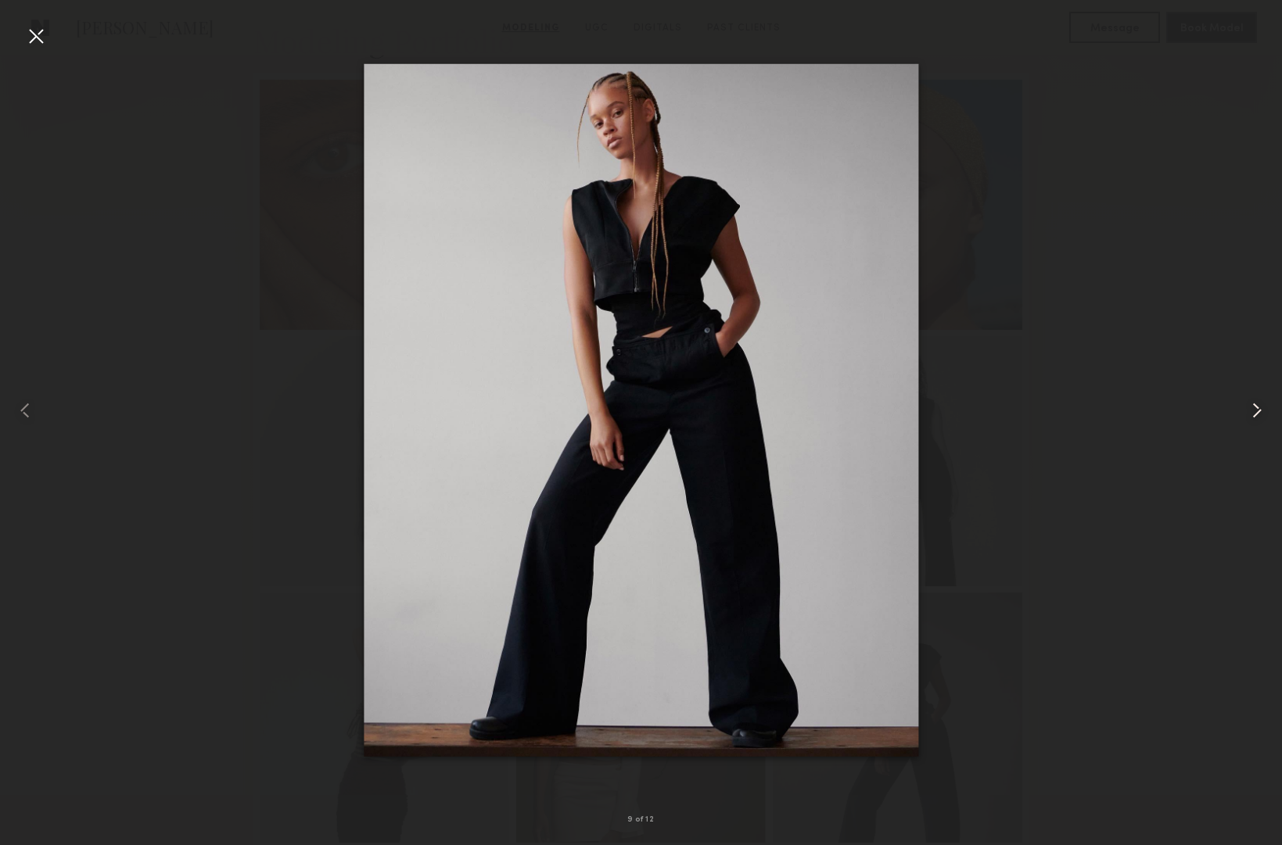
click at [1246, 400] on common-icon at bounding box center [1256, 410] width 25 height 25
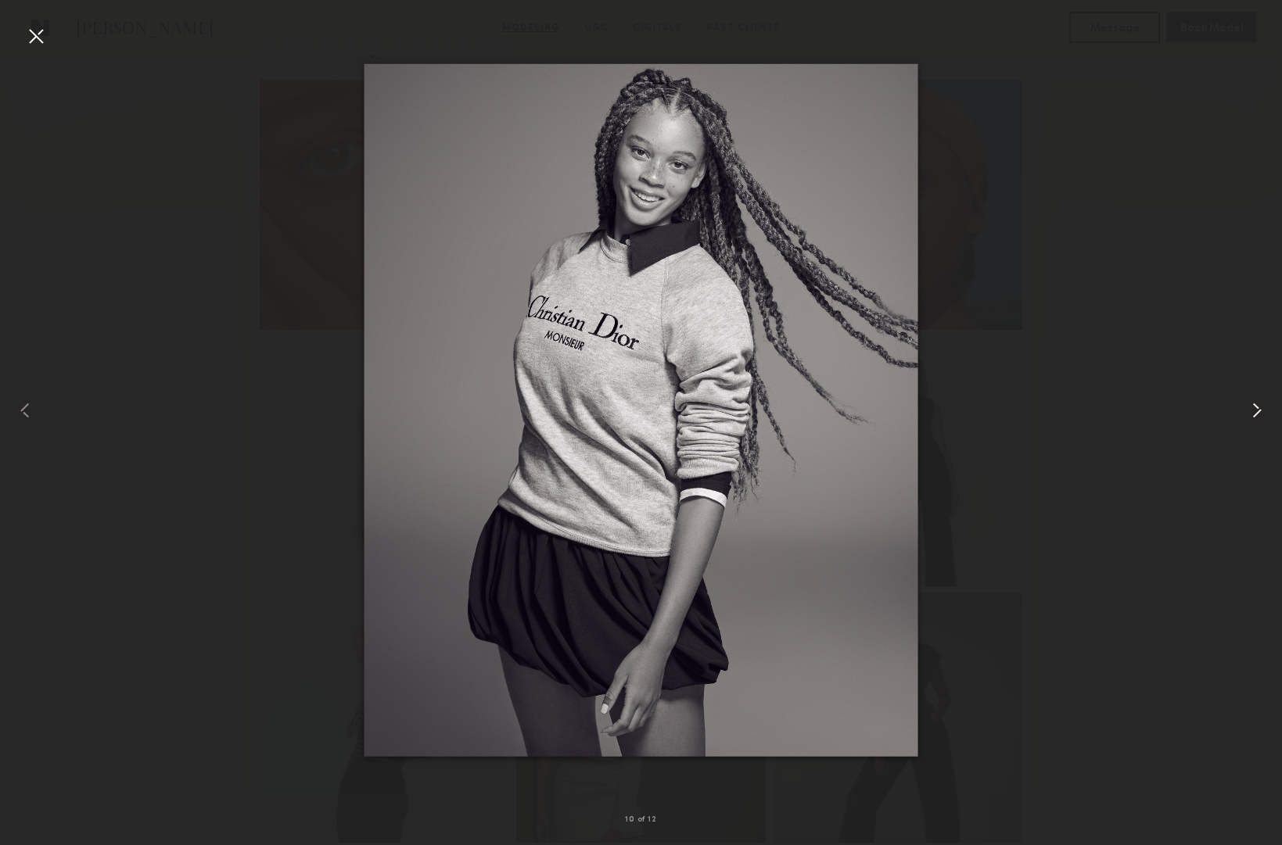
click at [1246, 400] on common-icon at bounding box center [1256, 410] width 25 height 25
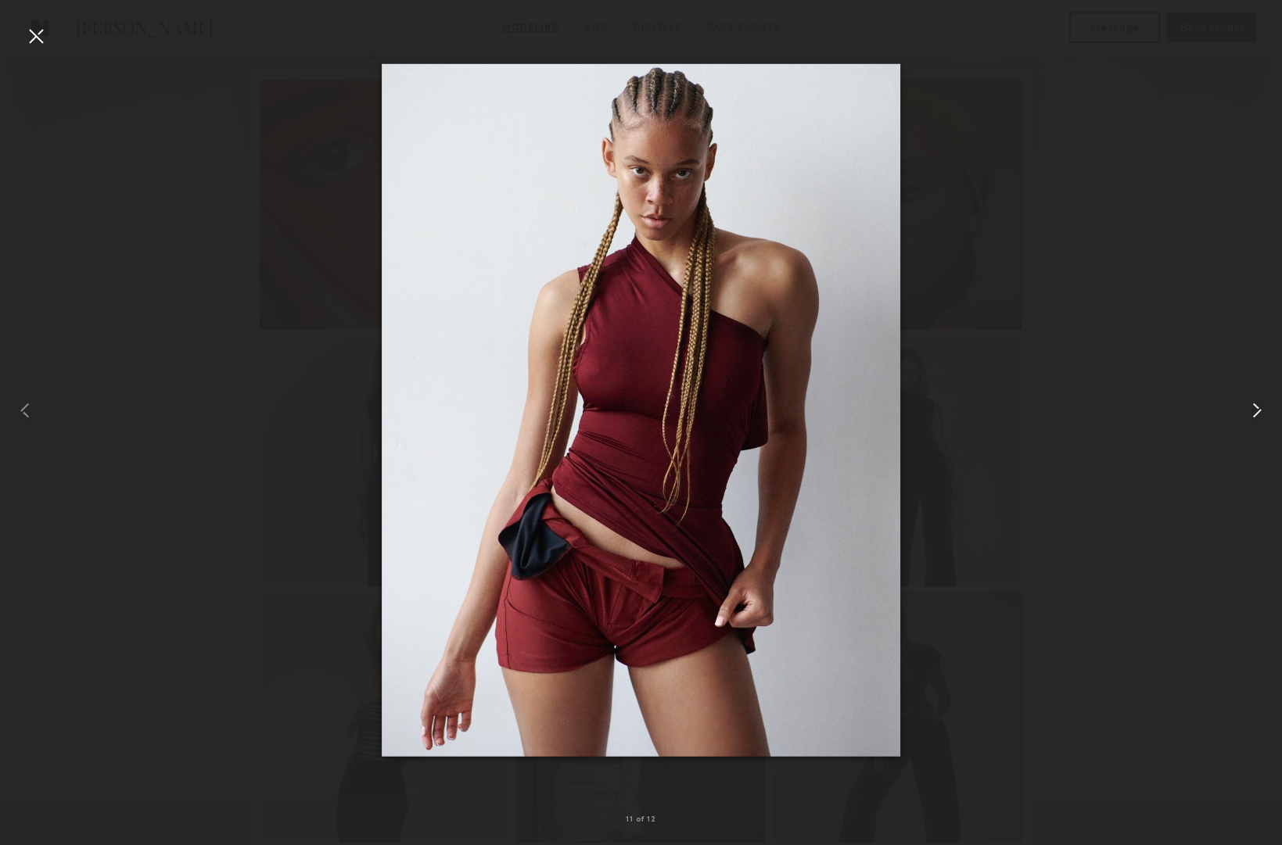
click at [1246, 402] on common-icon at bounding box center [1256, 410] width 25 height 25
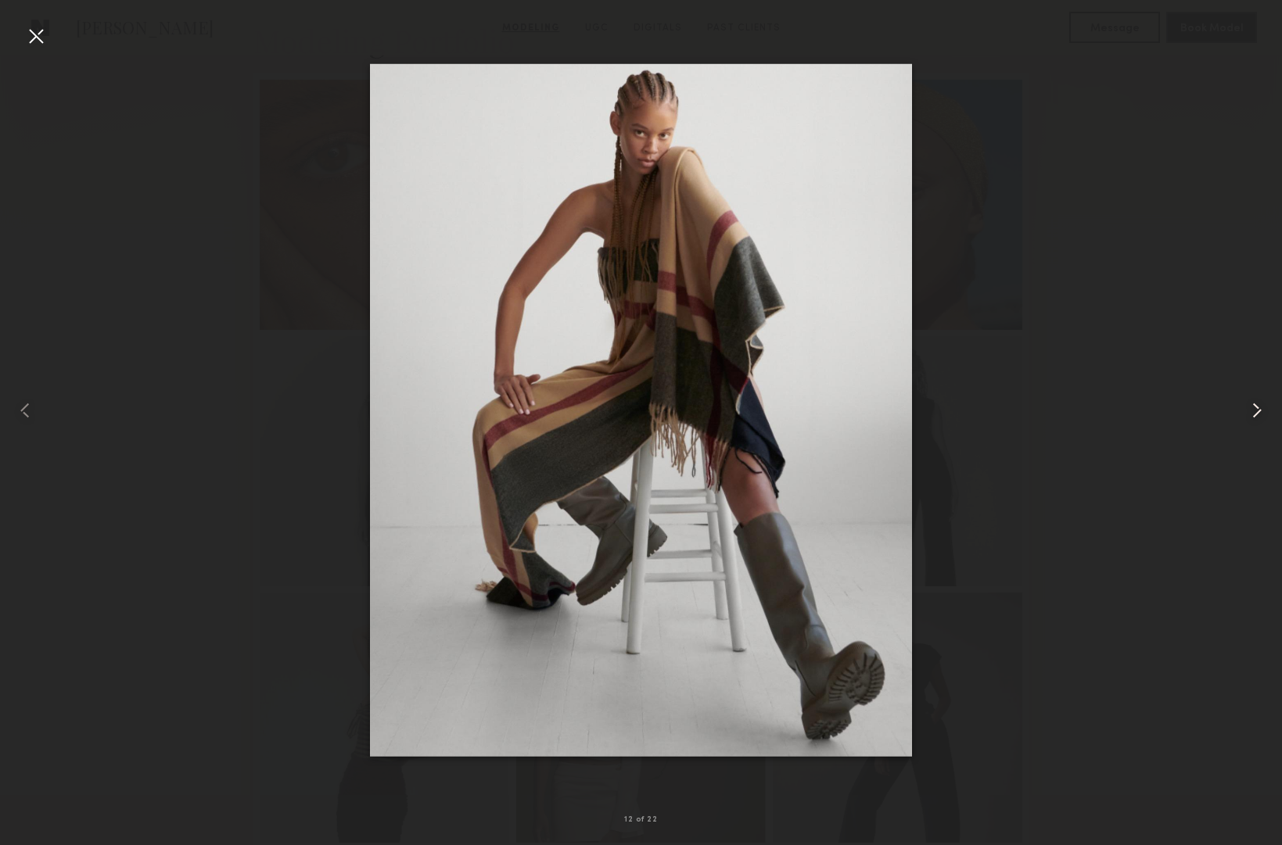
click at [1246, 402] on common-icon at bounding box center [1256, 410] width 25 height 25
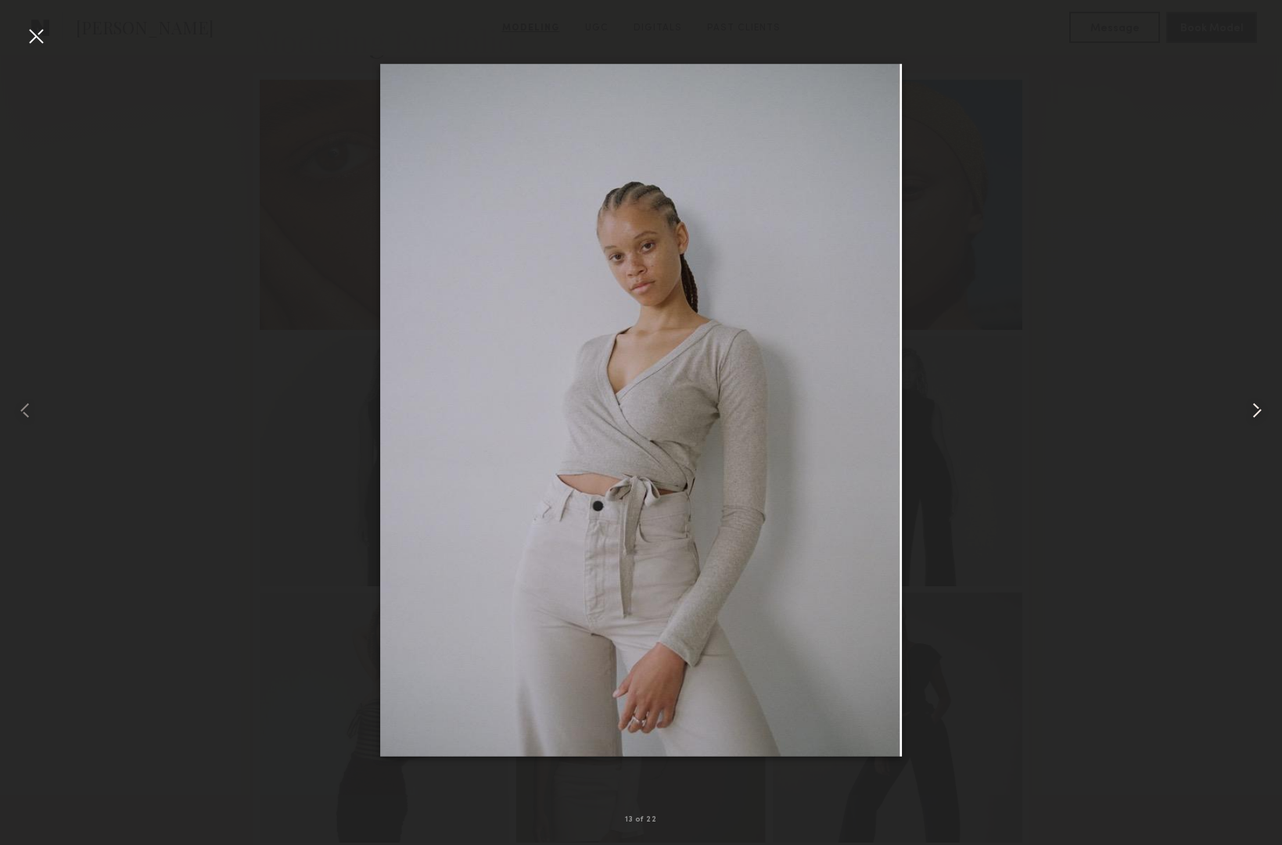
click at [1246, 403] on common-icon at bounding box center [1256, 410] width 25 height 25
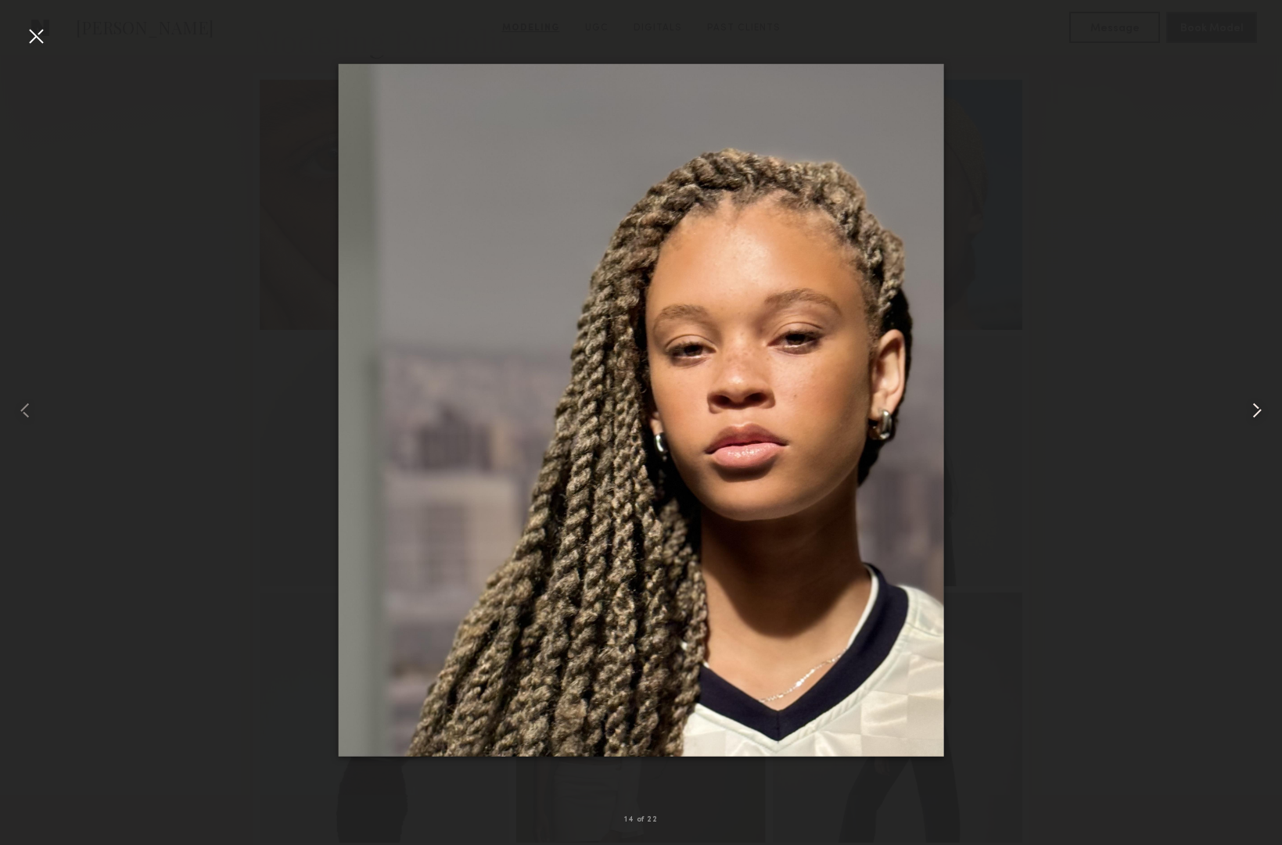
click at [1246, 403] on common-icon at bounding box center [1256, 410] width 25 height 25
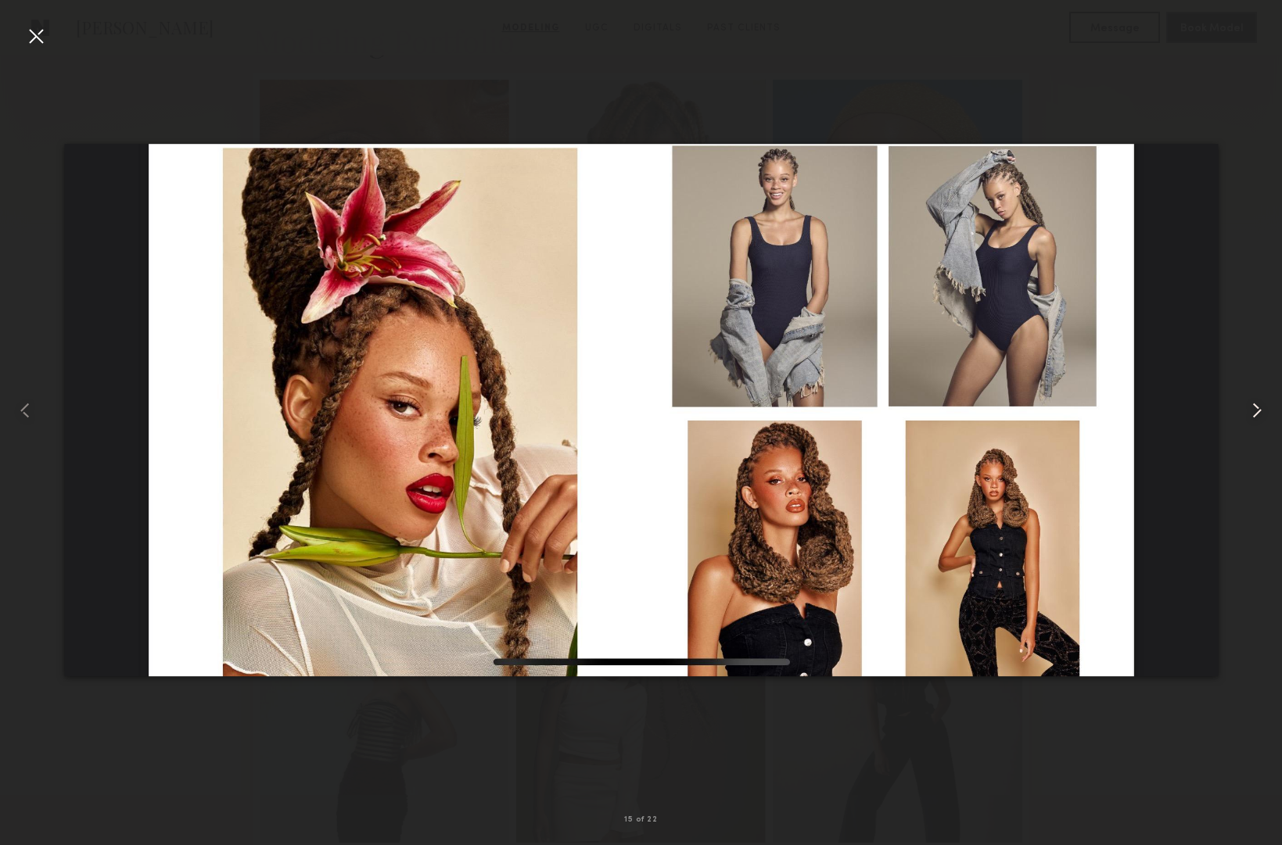
click at [1246, 403] on common-icon at bounding box center [1256, 410] width 25 height 25
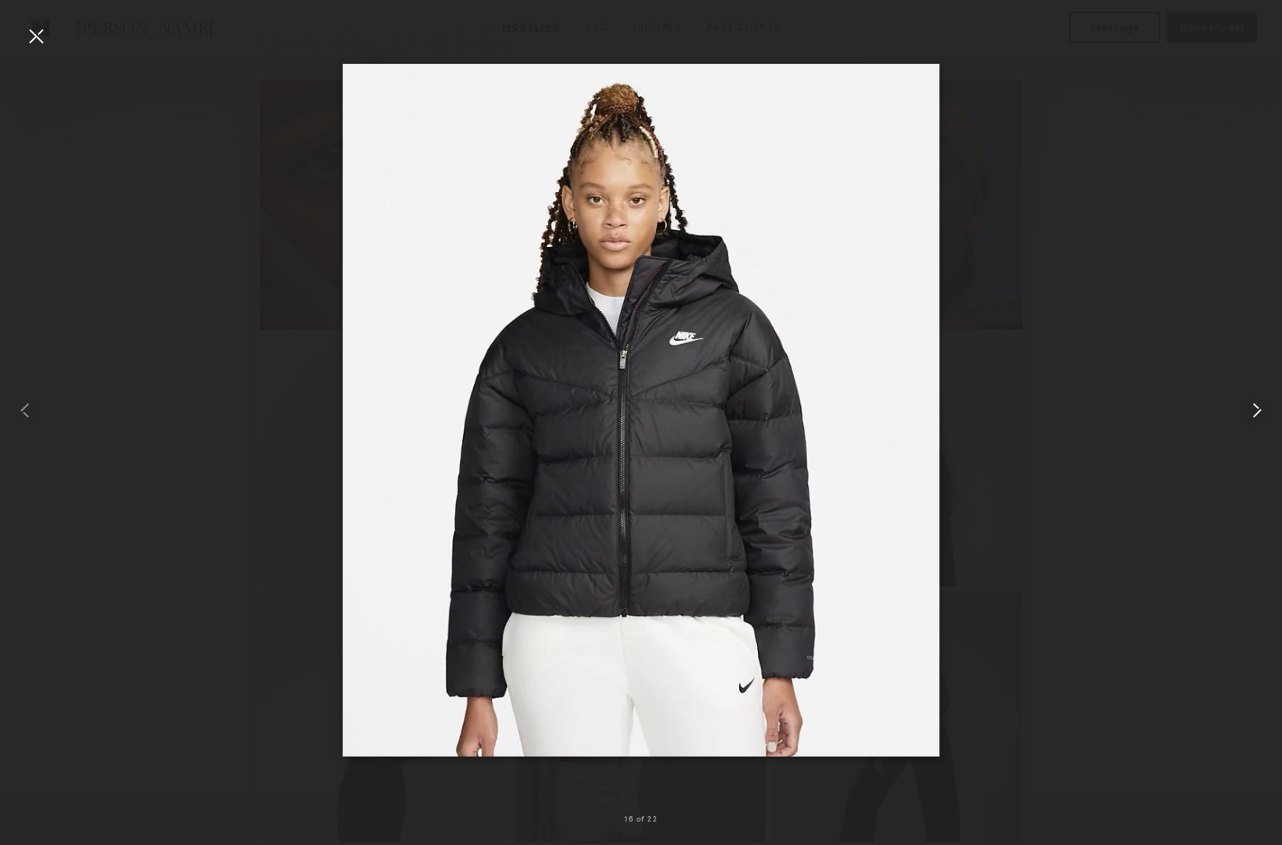
click at [1246, 403] on common-icon at bounding box center [1256, 410] width 25 height 25
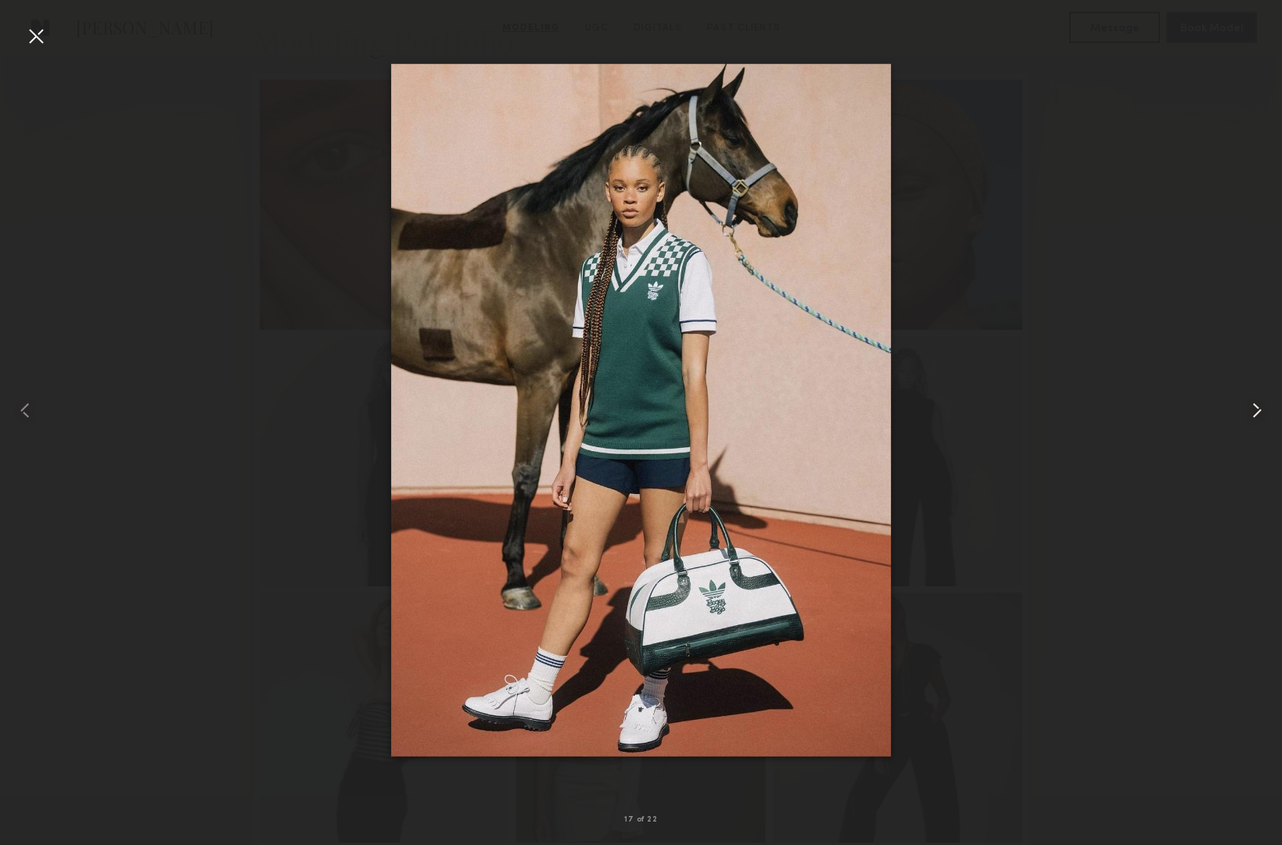
click at [1246, 403] on common-icon at bounding box center [1256, 410] width 25 height 25
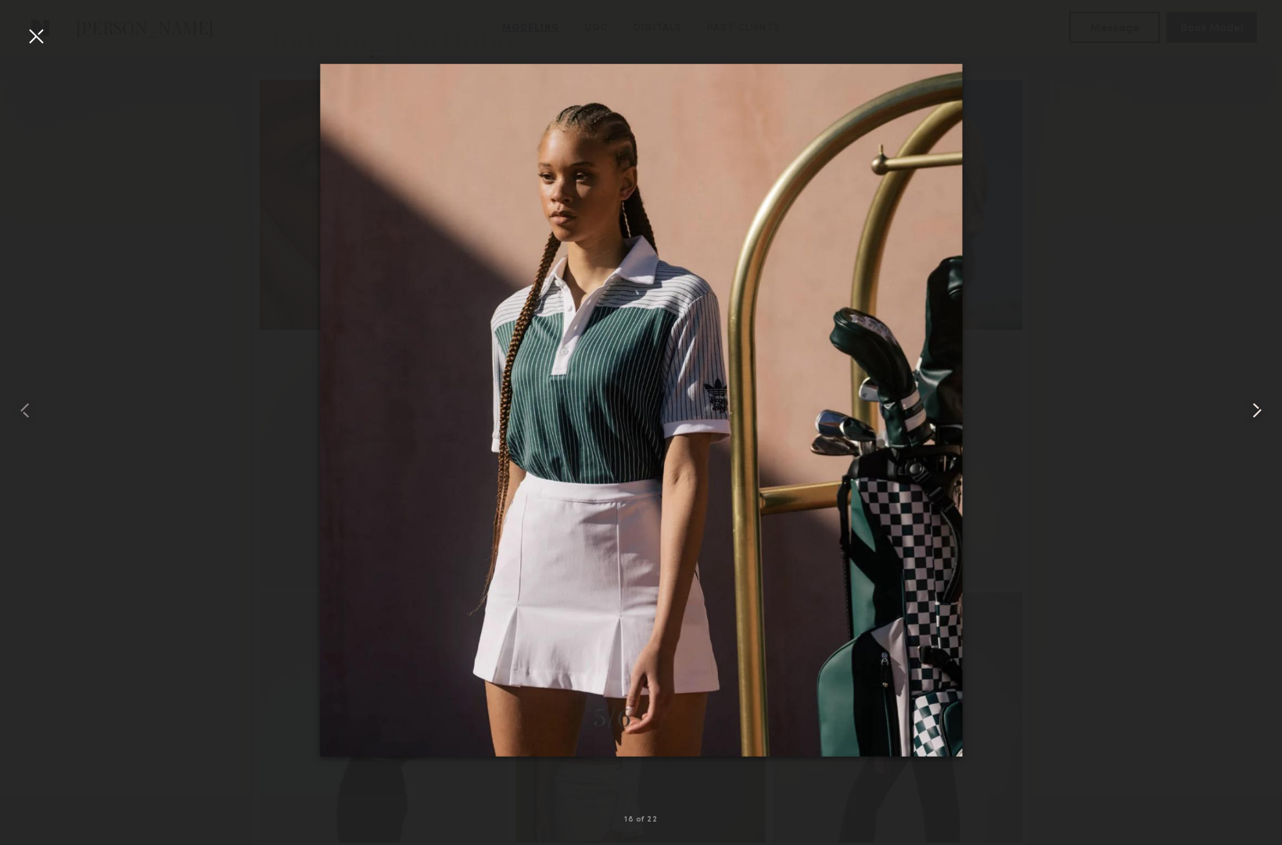
click at [1246, 403] on common-icon at bounding box center [1256, 410] width 25 height 25
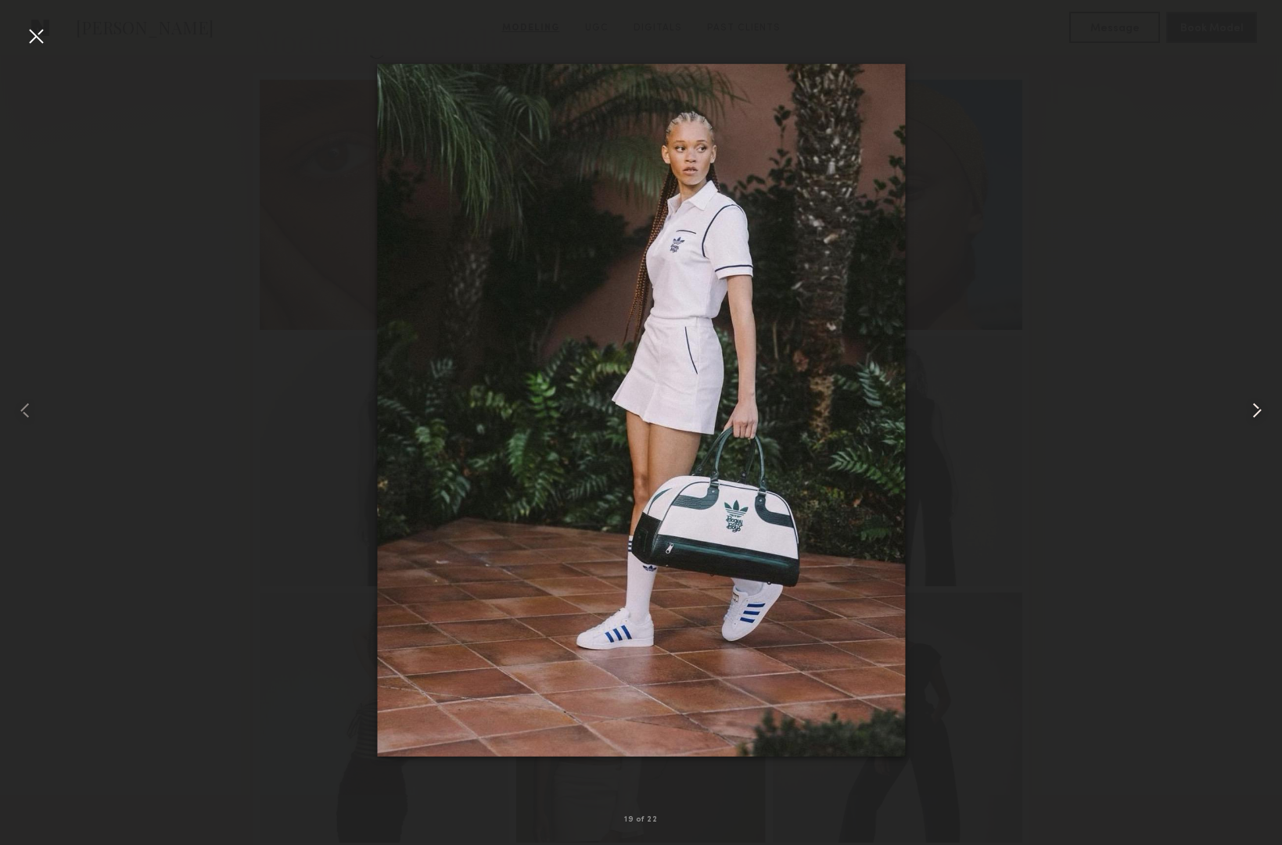
click at [1246, 403] on common-icon at bounding box center [1256, 410] width 25 height 25
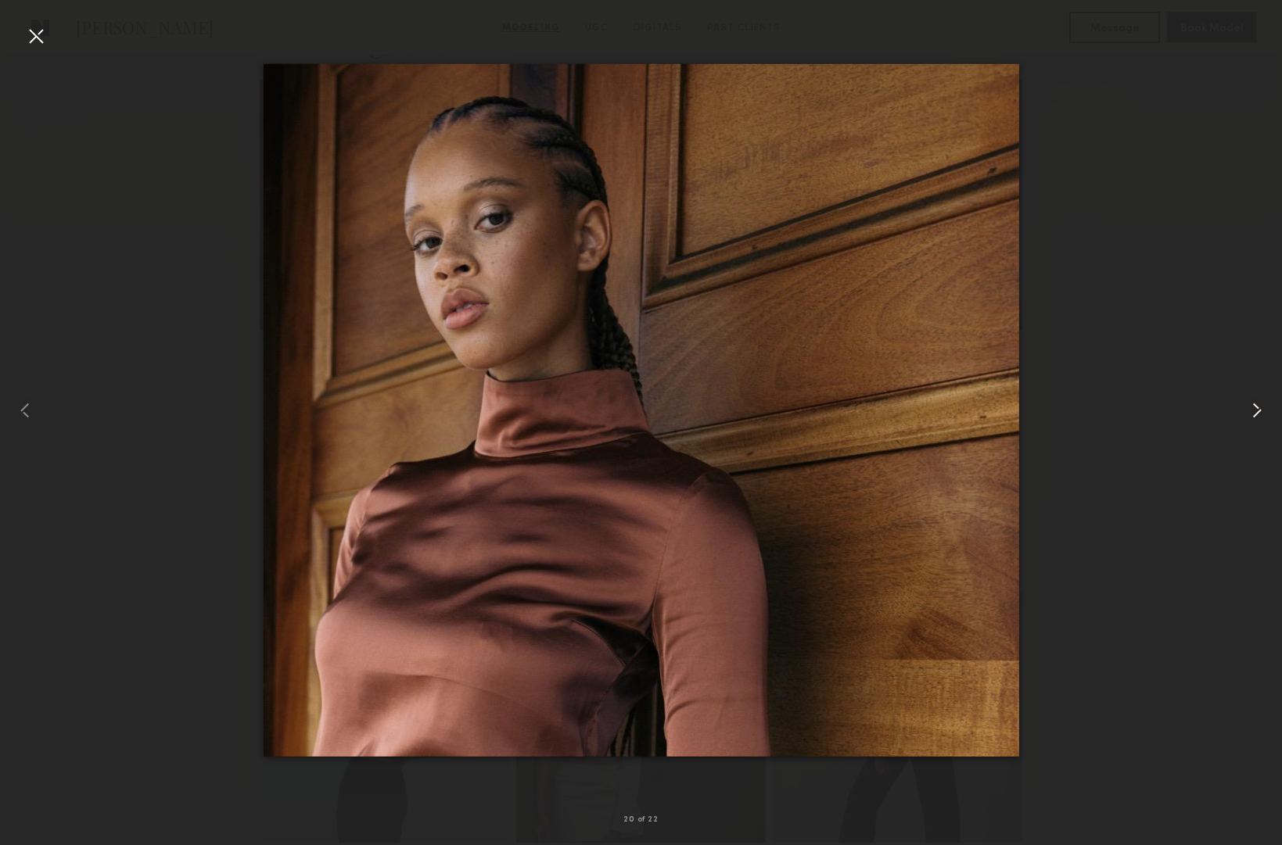
click at [1246, 403] on common-icon at bounding box center [1256, 410] width 25 height 25
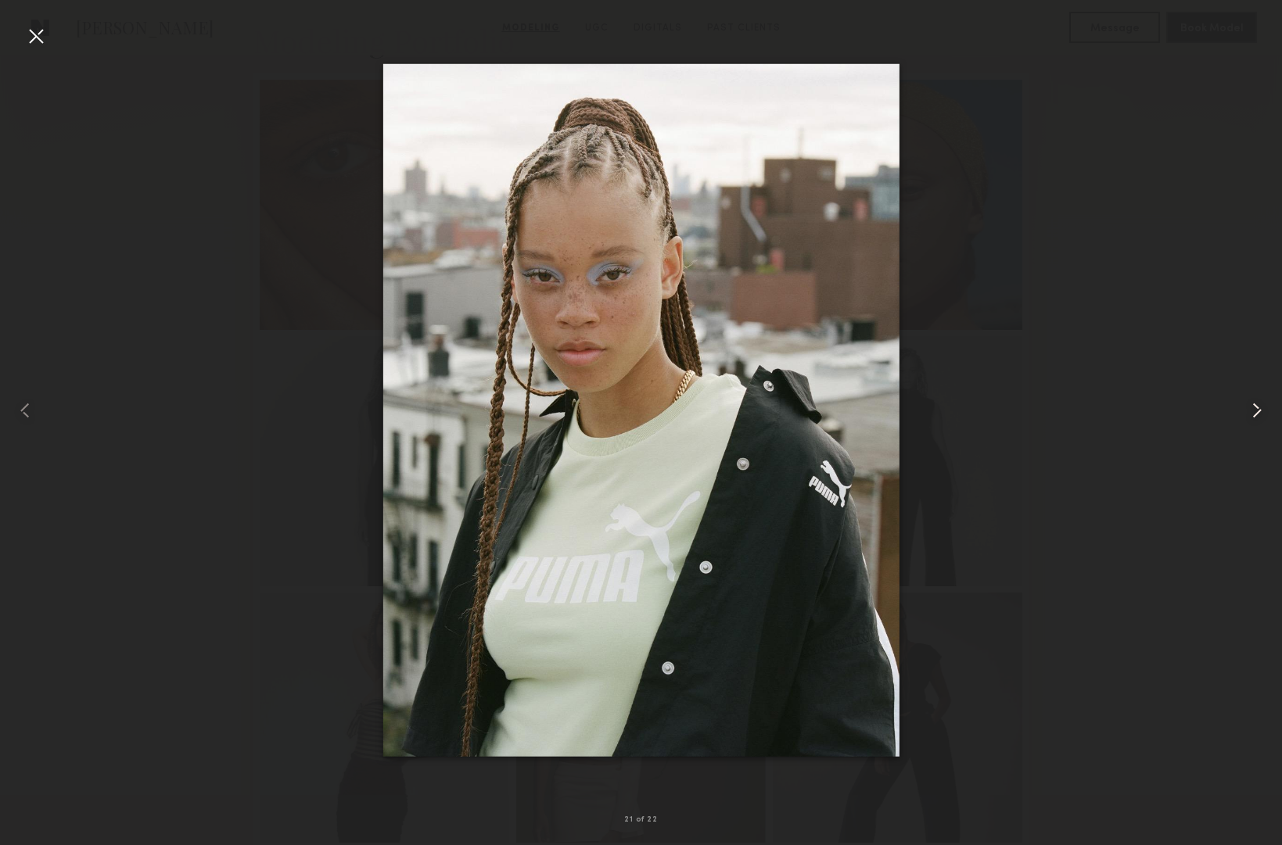
click at [1246, 403] on common-icon at bounding box center [1256, 410] width 25 height 25
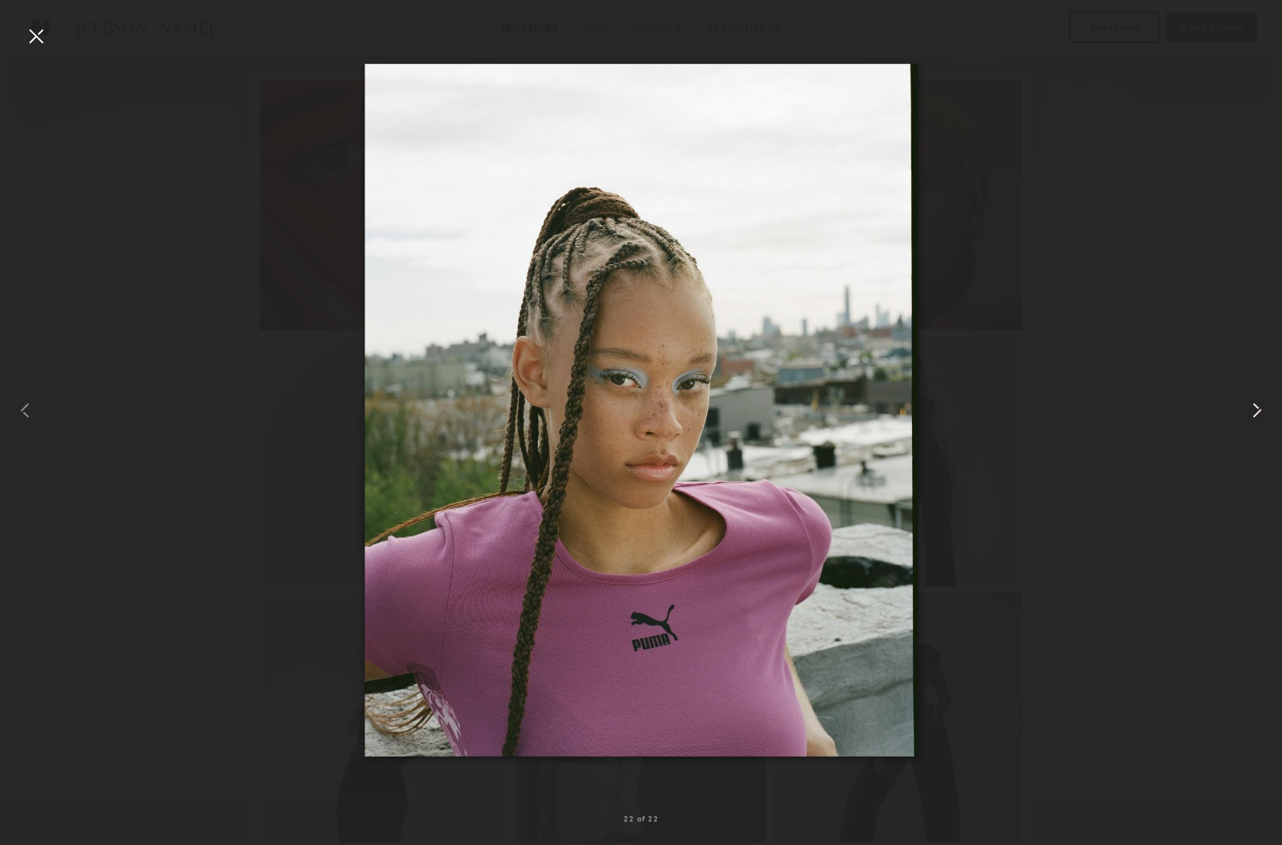
click at [1246, 403] on common-icon at bounding box center [1256, 410] width 25 height 25
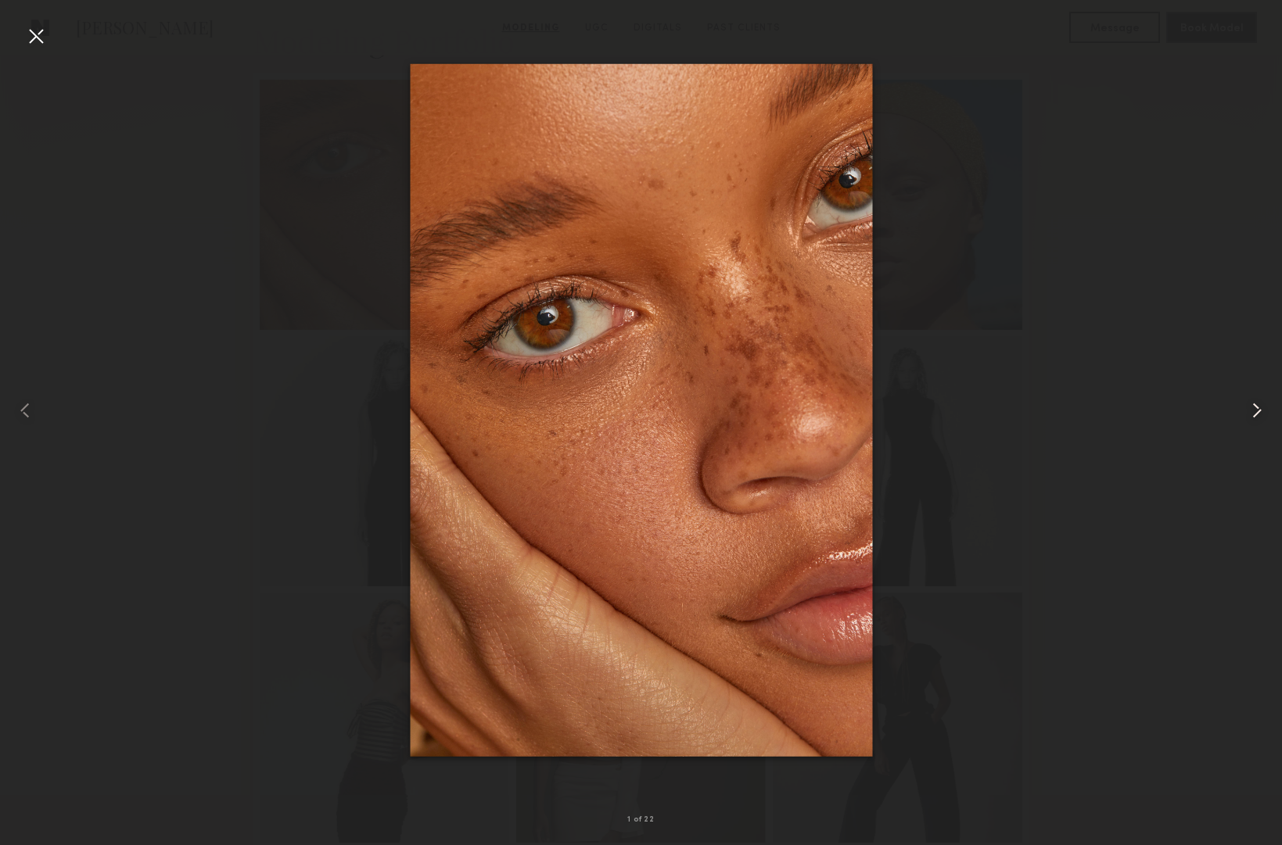
click at [1246, 403] on common-icon at bounding box center [1256, 410] width 25 height 25
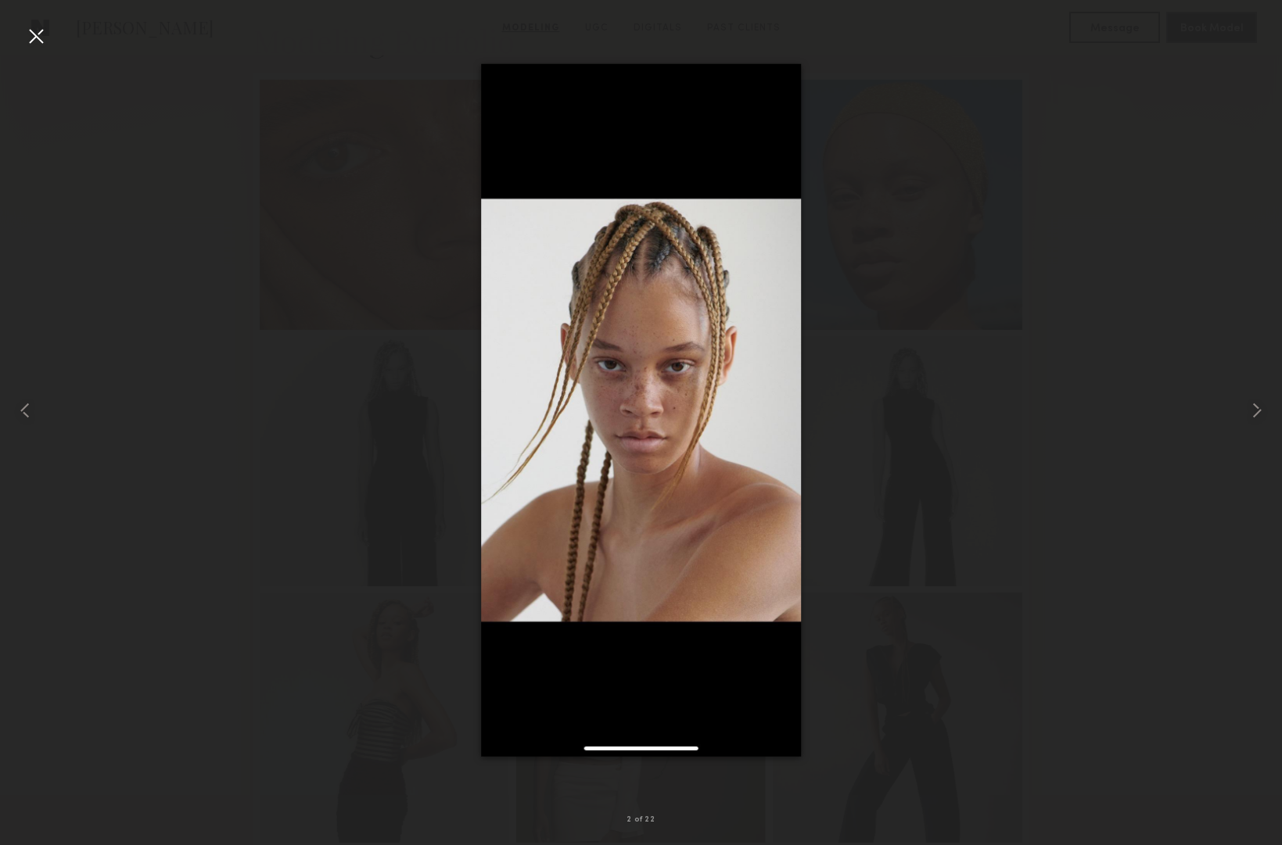
click at [33, 23] on div at bounding box center [35, 35] width 25 height 25
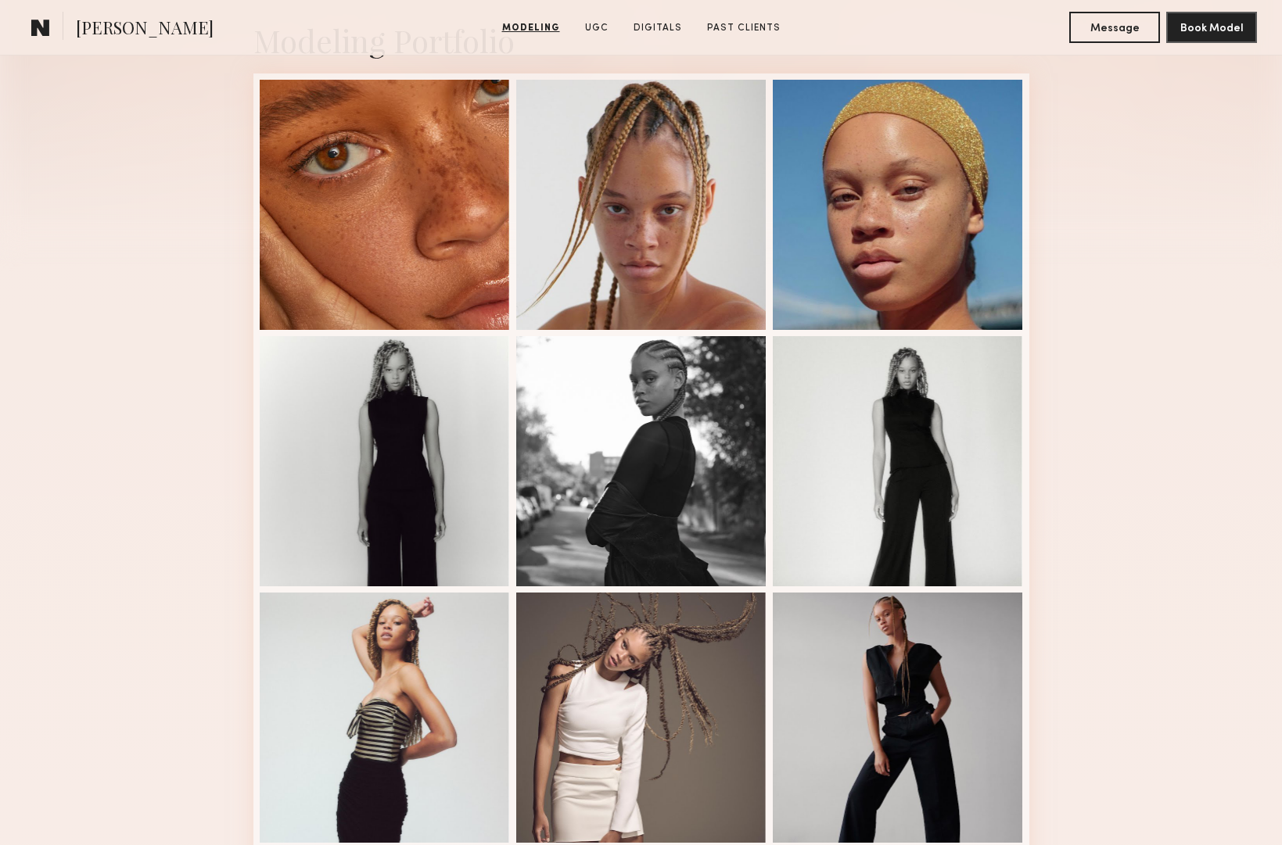
scroll to position [0, 0]
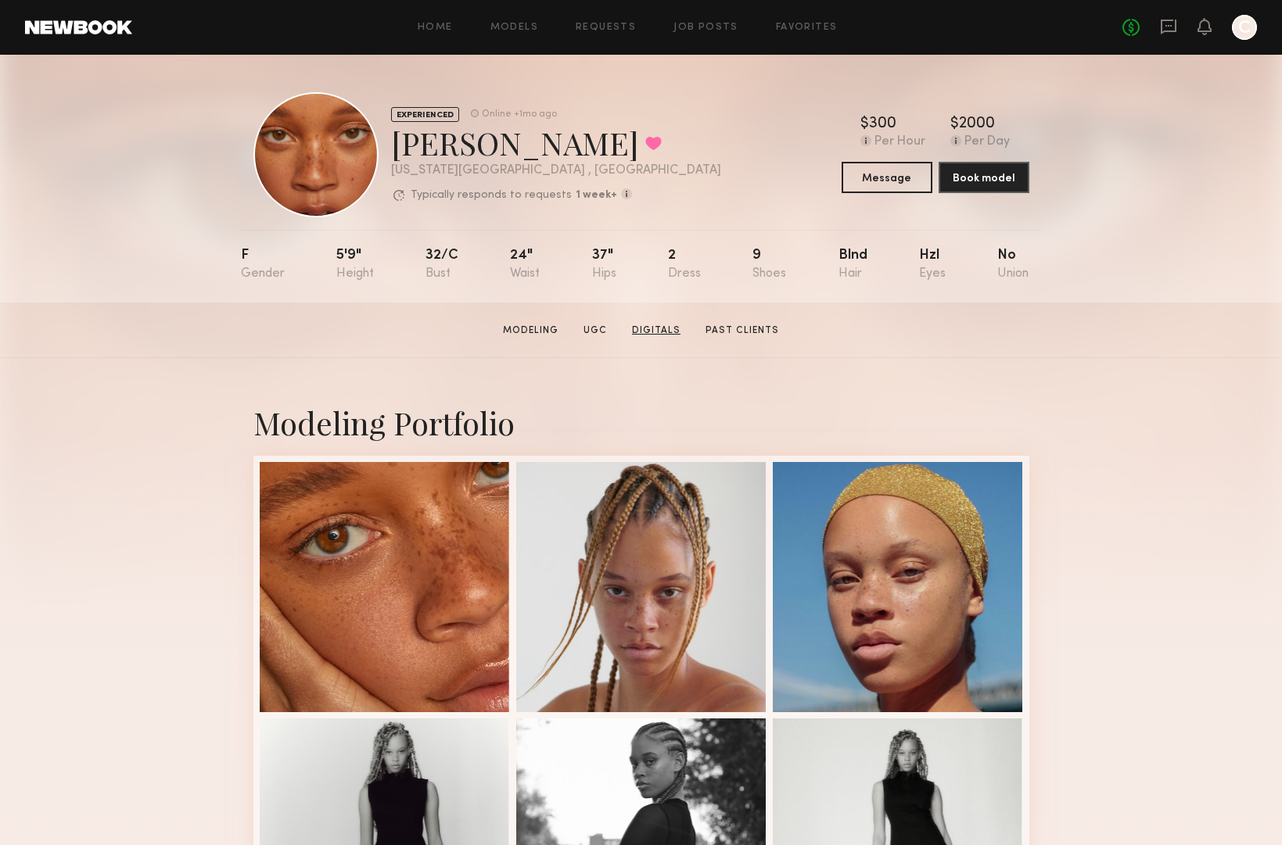
click at [657, 327] on link "Digitals" at bounding box center [656, 331] width 61 height 14
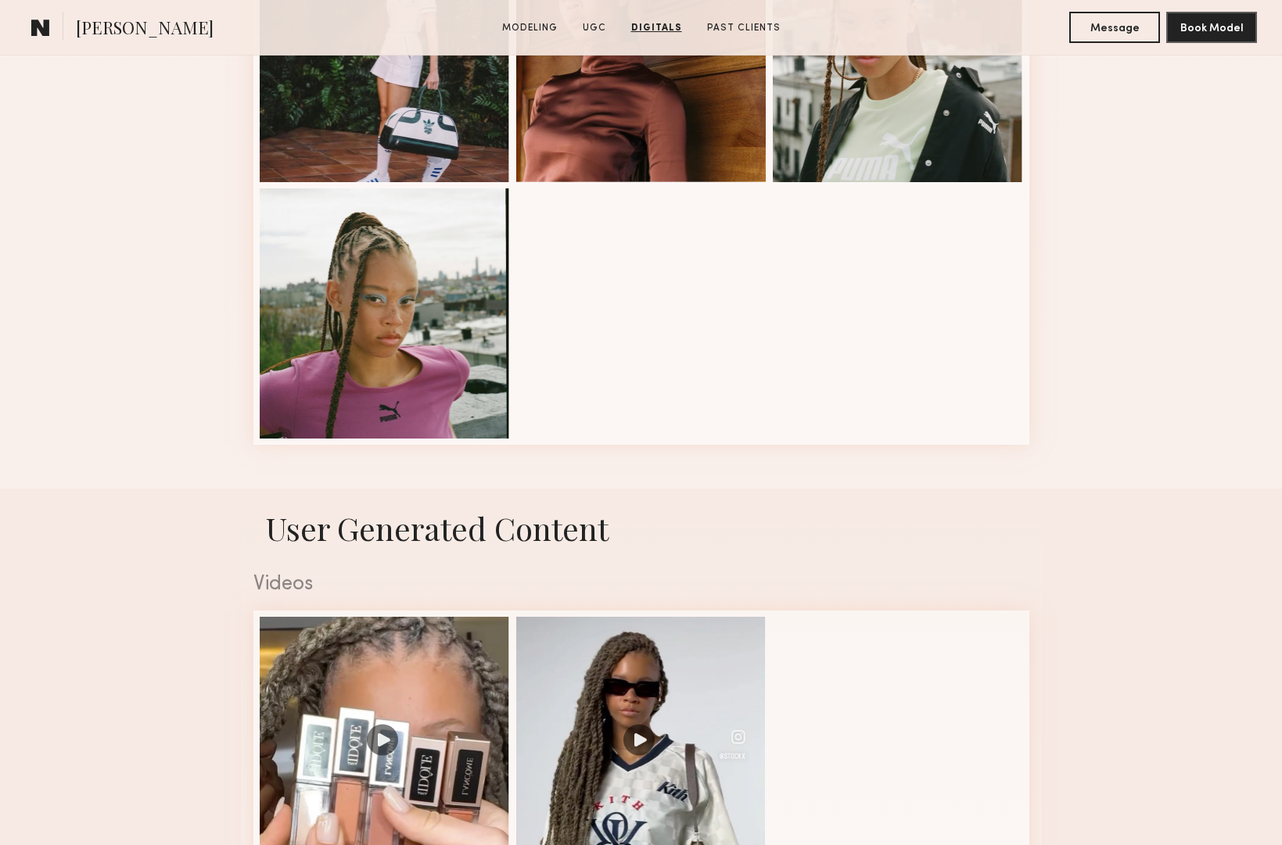
scroll to position [1260, 0]
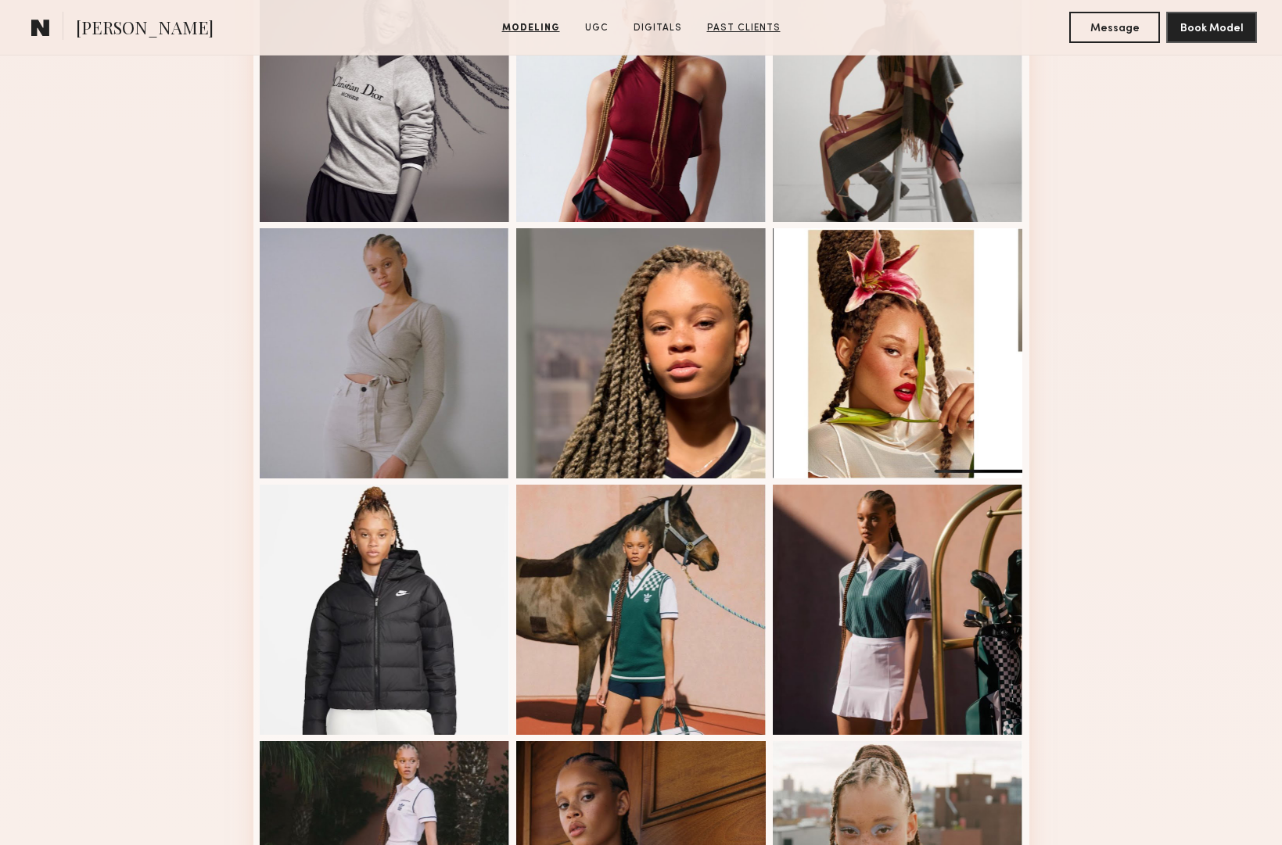
click at [755, 29] on link "Past Clients" at bounding box center [744, 28] width 86 height 14
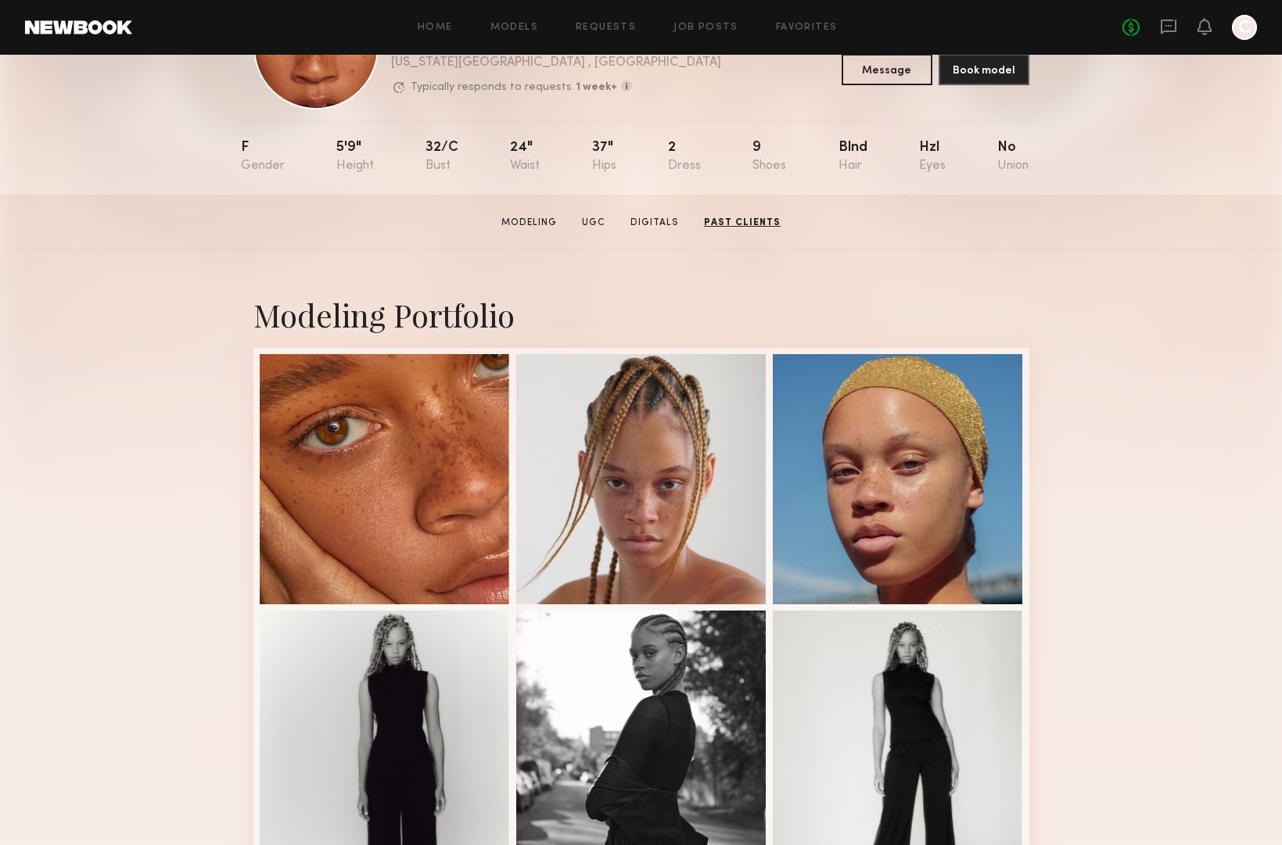
scroll to position [0, 0]
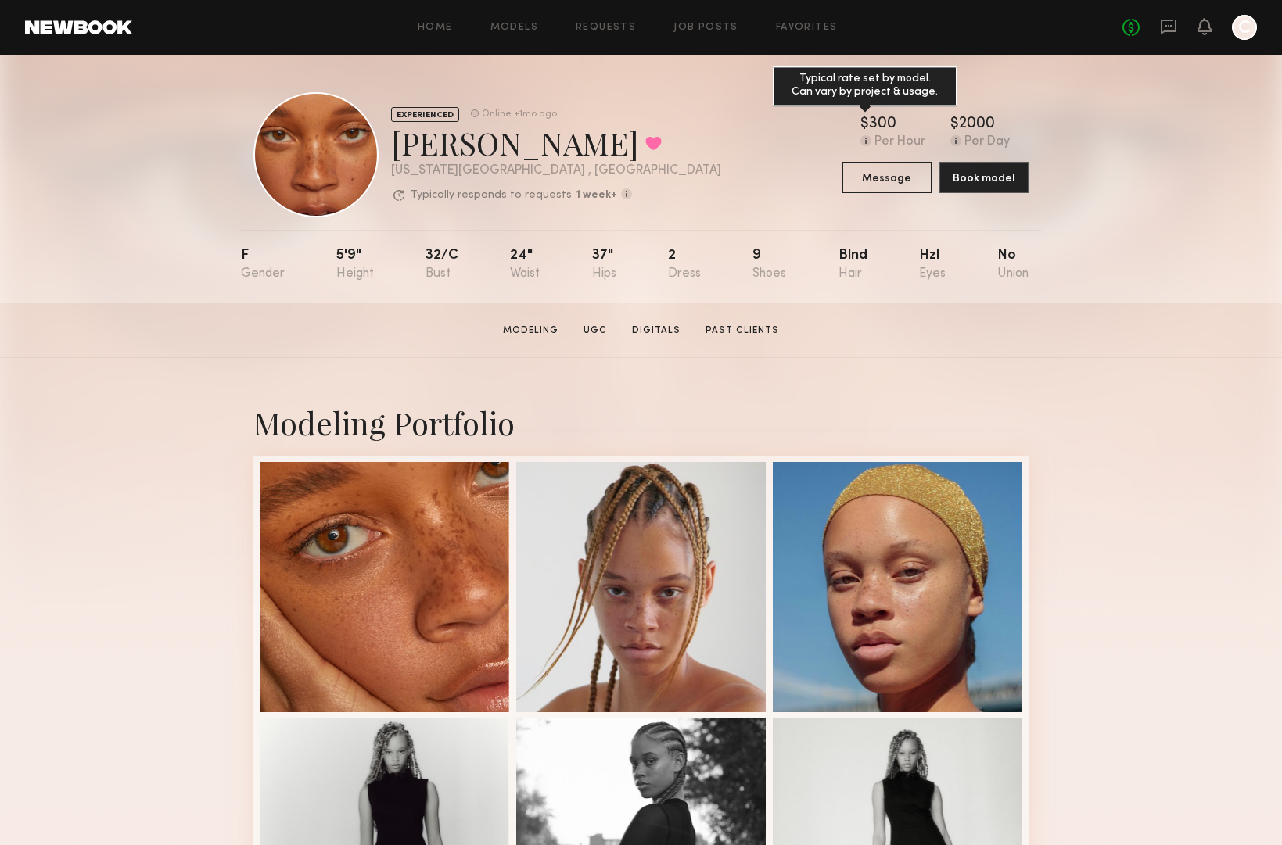
click at [890, 129] on div "300" at bounding box center [882, 125] width 27 height 16
click at [866, 139] on common-icon at bounding box center [865, 140] width 11 height 11
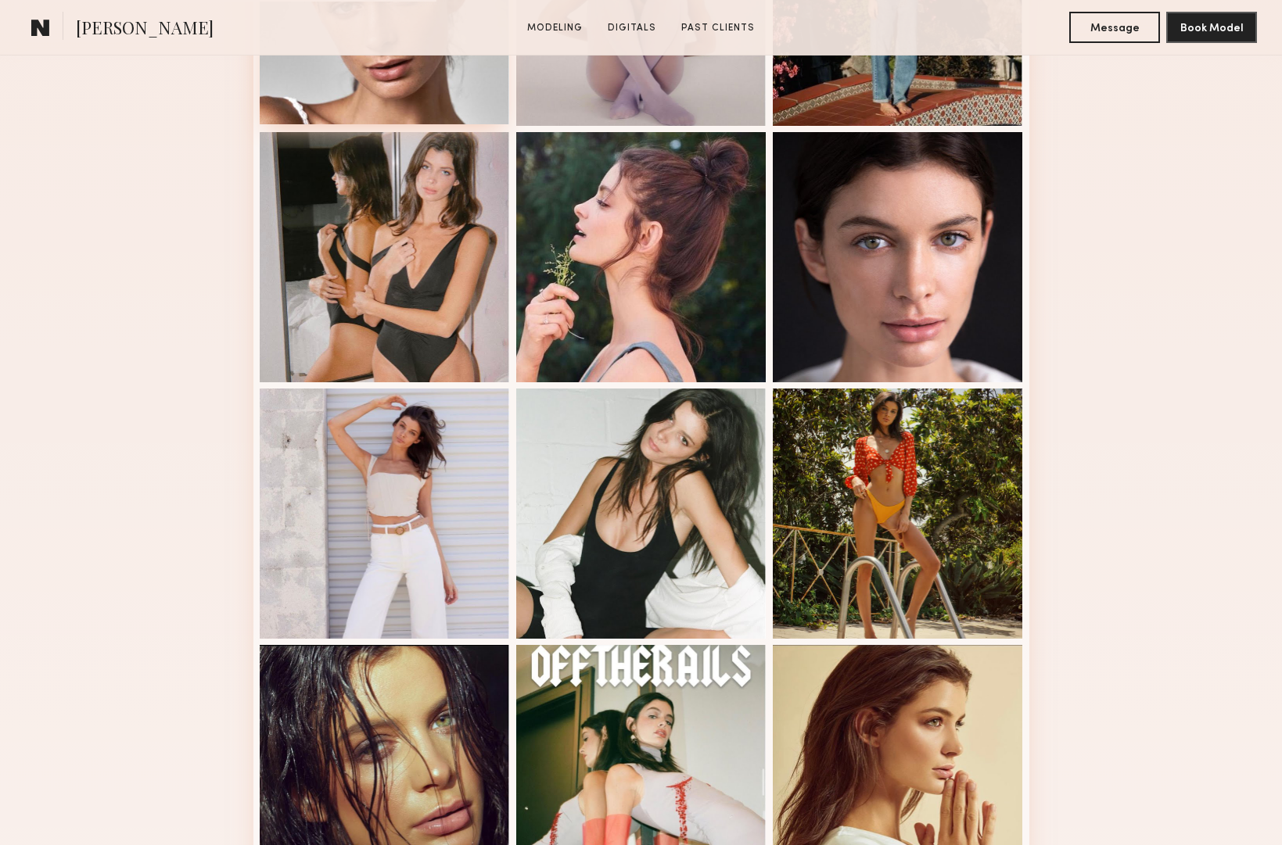
scroll to position [1002, 0]
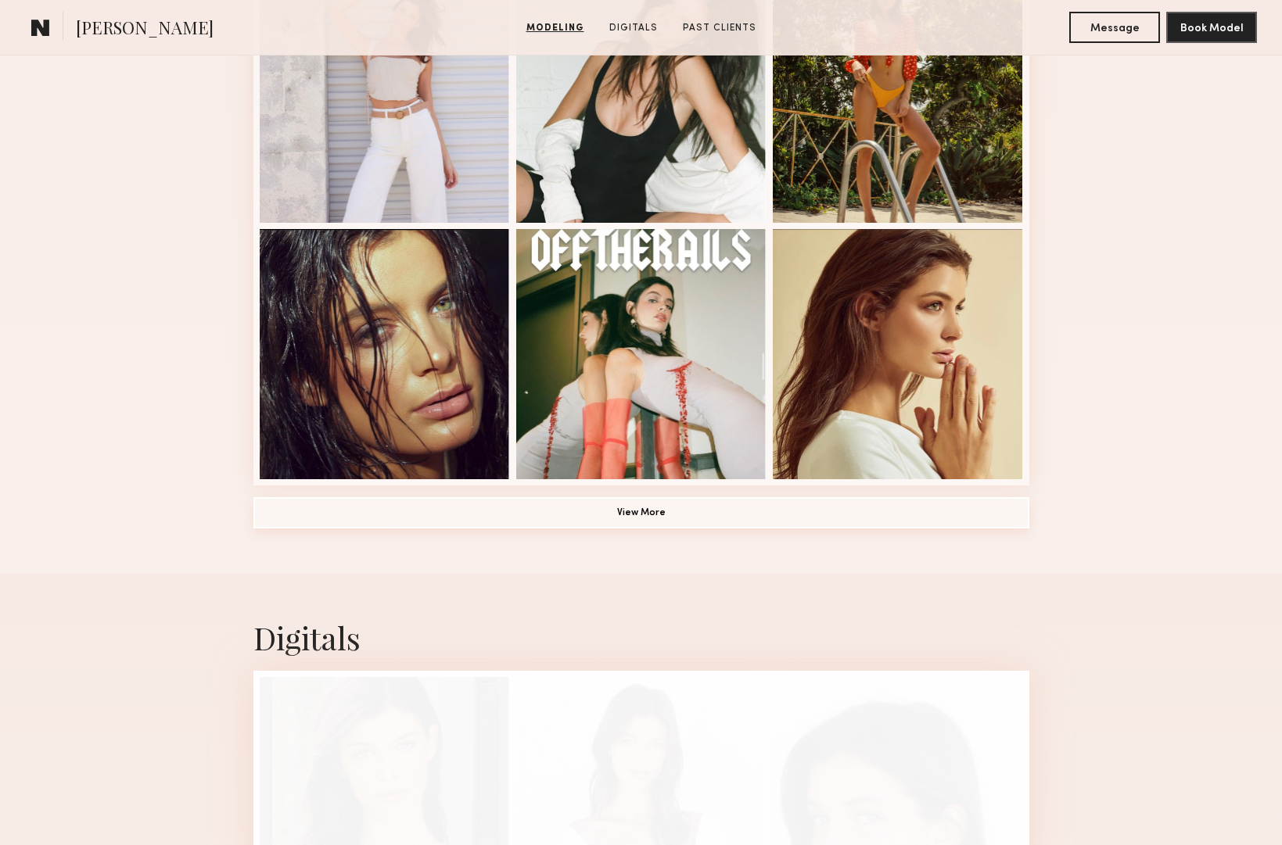
click at [603, 515] on button "View More" at bounding box center [641, 512] width 776 height 31
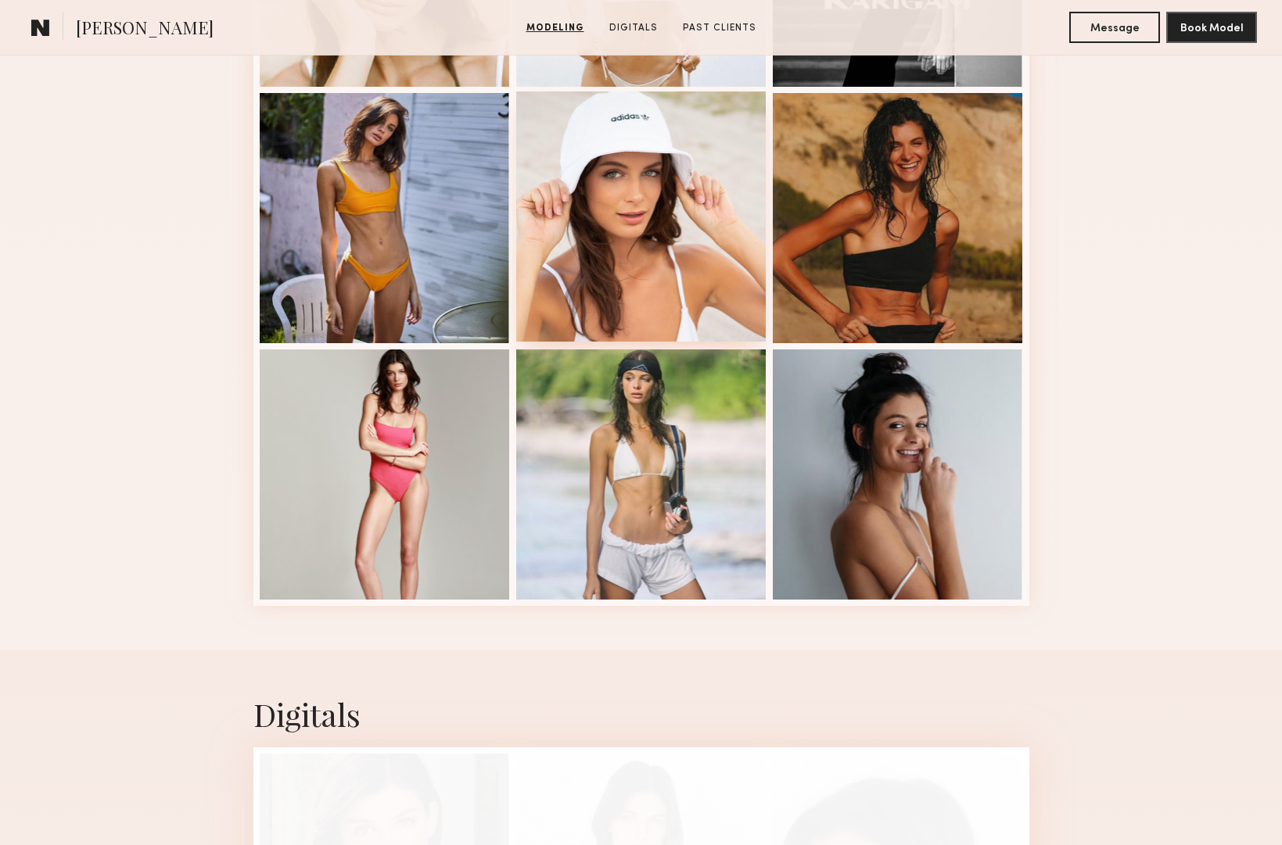
scroll to position [2006, 0]
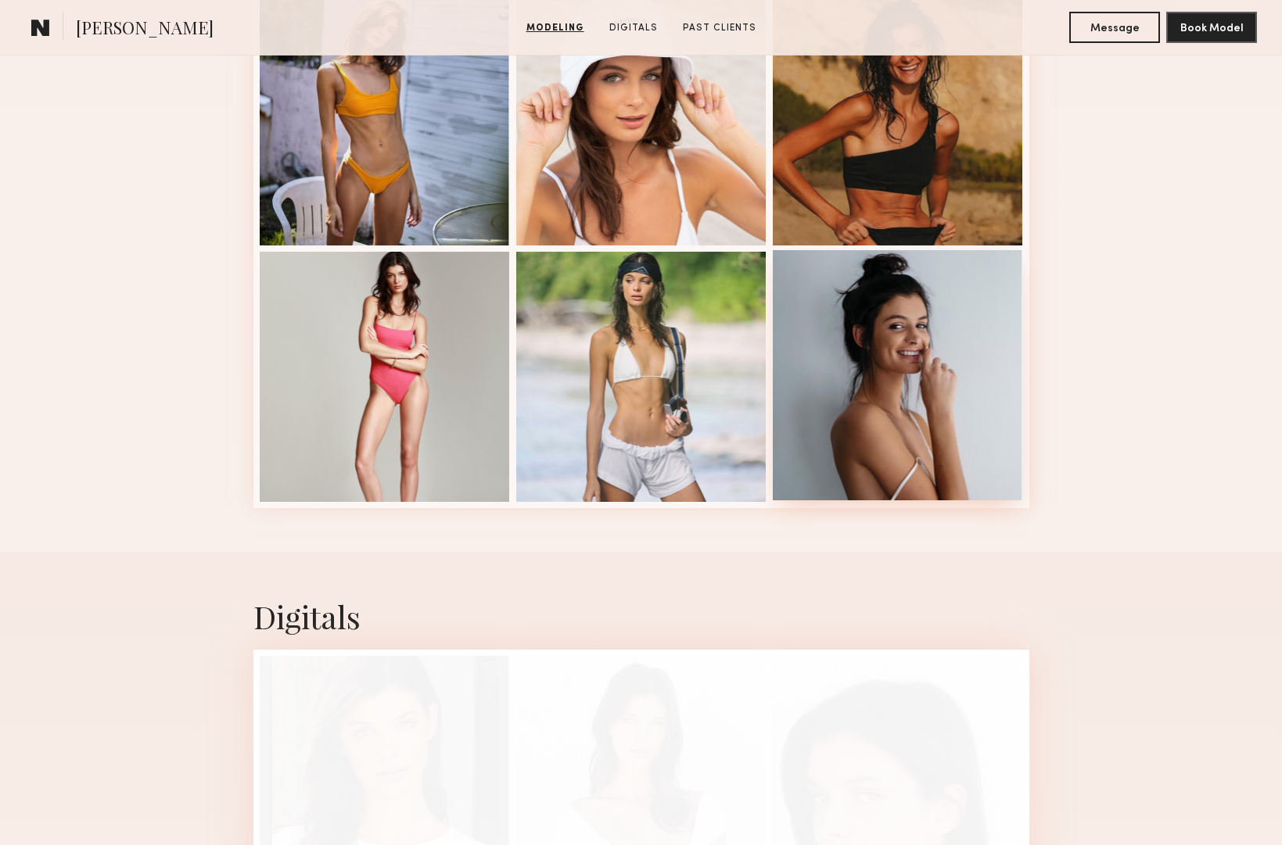
click at [857, 444] on div at bounding box center [898, 375] width 250 height 250
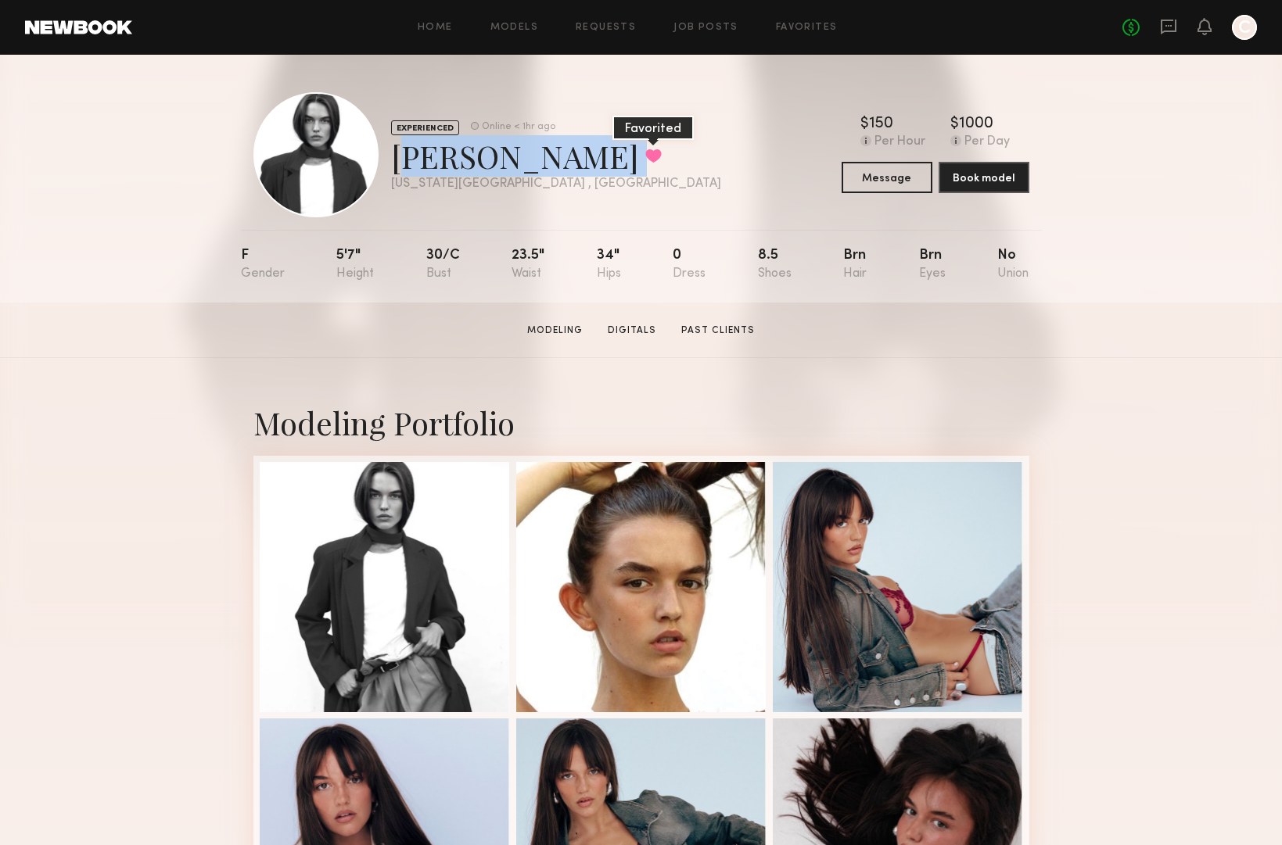
drag, startPoint x: 390, startPoint y: 161, endPoint x: 540, endPoint y: 161, distance: 150.1
click at [540, 161] on div "Delaney P. Favorited" at bounding box center [556, 155] width 330 height 41
copy div "Delaney P. Favorited"
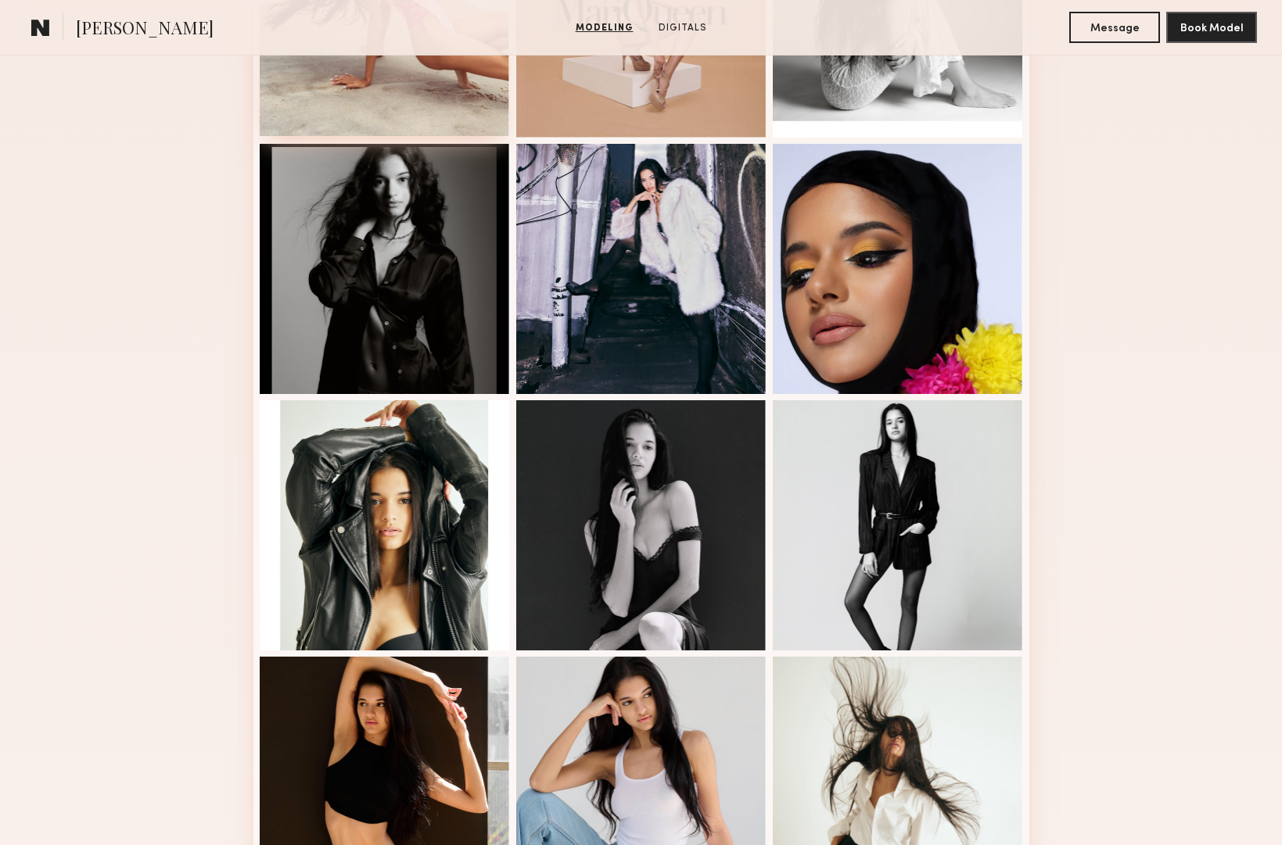
scroll to position [708, 0]
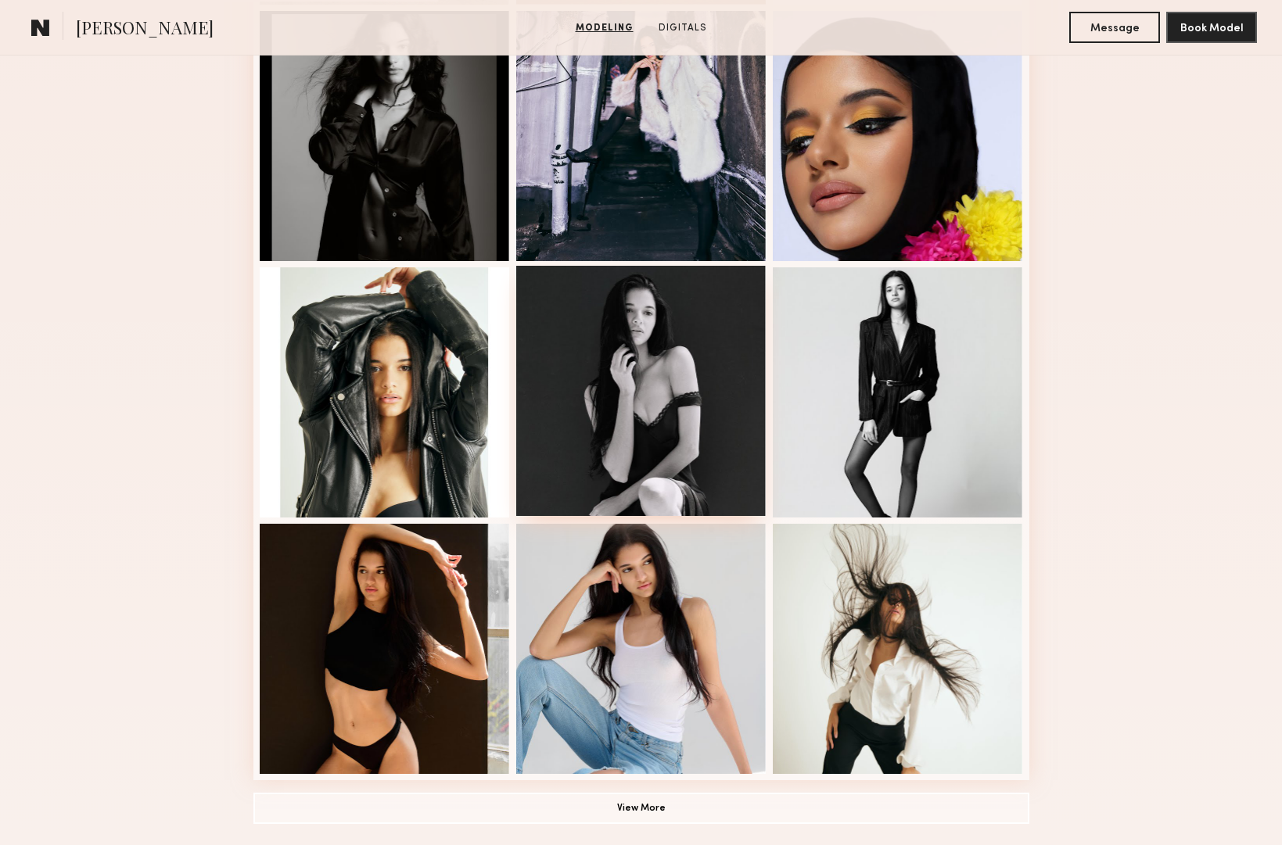
click at [604, 470] on div at bounding box center [641, 391] width 250 height 250
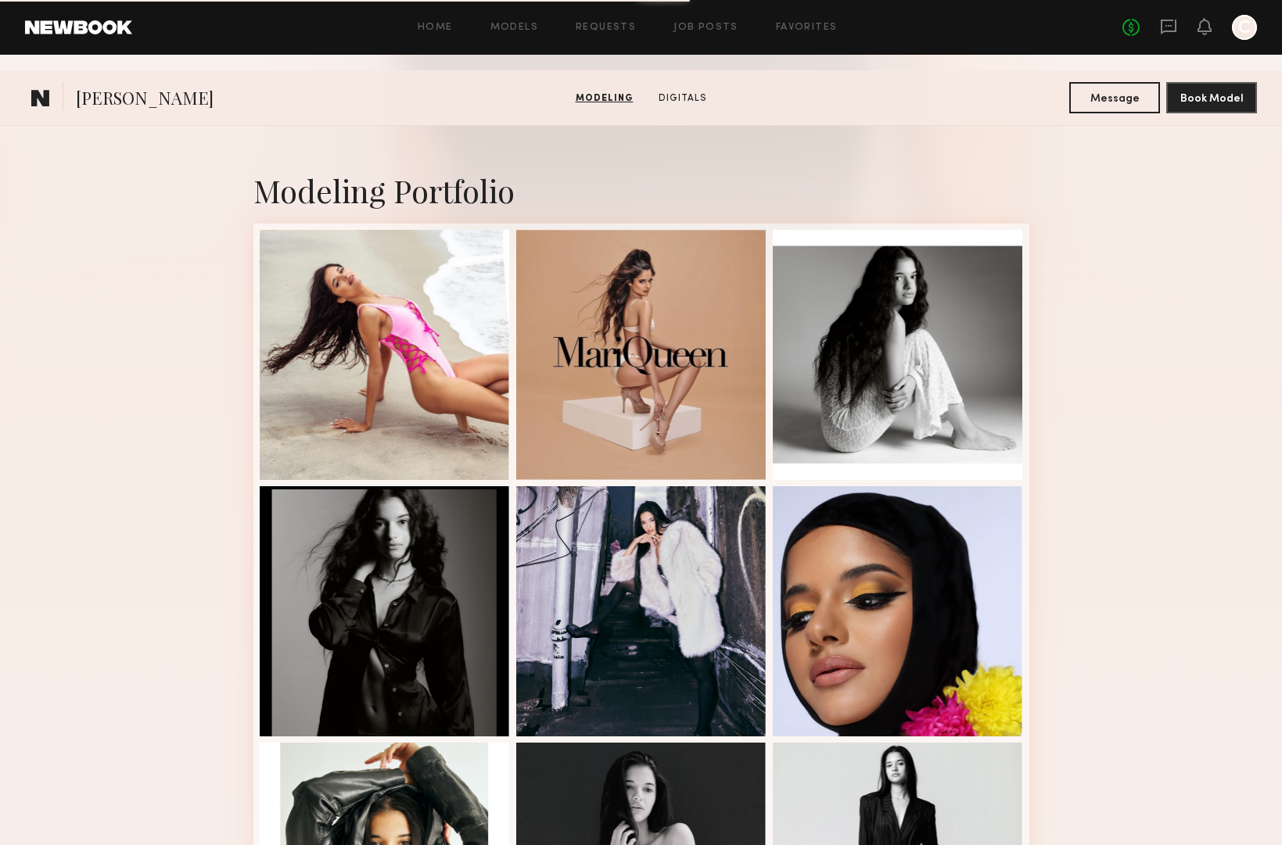
scroll to position [0, 0]
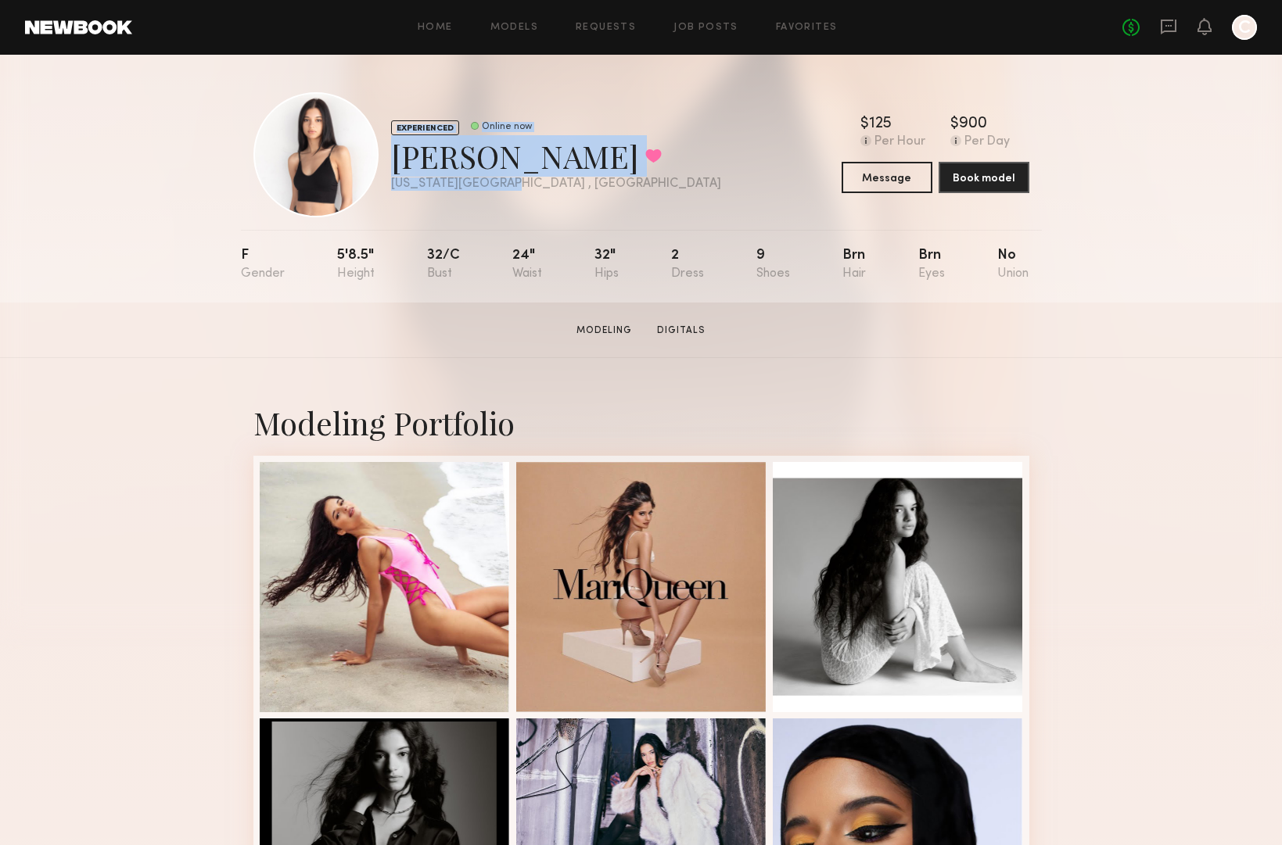
drag, startPoint x: 382, startPoint y: 152, endPoint x: 498, endPoint y: 188, distance: 121.9
click at [498, 188] on div "EXPERIENCED Online now [PERSON_NAME] Favorited [US_STATE][GEOGRAPHIC_DATA] , [G…" at bounding box center [487, 154] width 468 height 125
copy div "EXPERIENCED Online now Janelis L. Favorited New York City , NY"
